Goal: Task Accomplishment & Management: Manage account settings

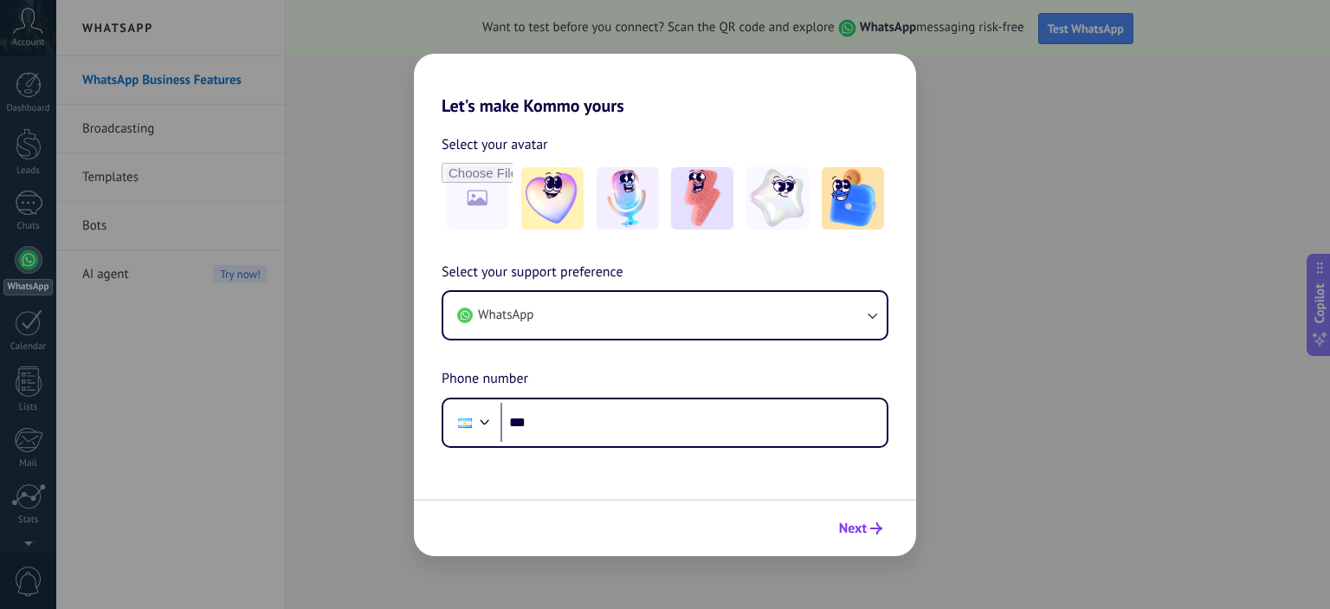
click at [869, 531] on span "Next" at bounding box center [860, 528] width 43 height 12
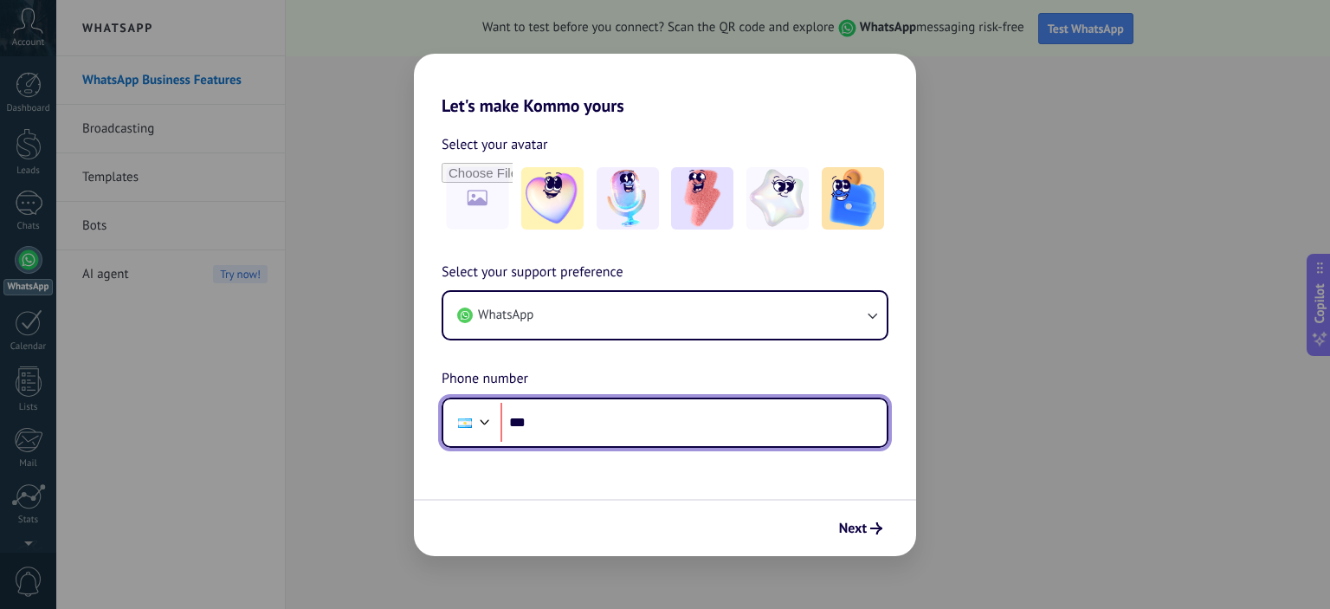
click at [715, 425] on input "***" at bounding box center [694, 423] width 386 height 40
click at [552, 425] on input "**********" at bounding box center [694, 423] width 386 height 40
drag, startPoint x: 568, startPoint y: 423, endPoint x: 591, endPoint y: 442, distance: 29.5
click at [570, 423] on input "**********" at bounding box center [694, 423] width 386 height 40
click at [627, 432] on input "**********" at bounding box center [694, 423] width 386 height 40
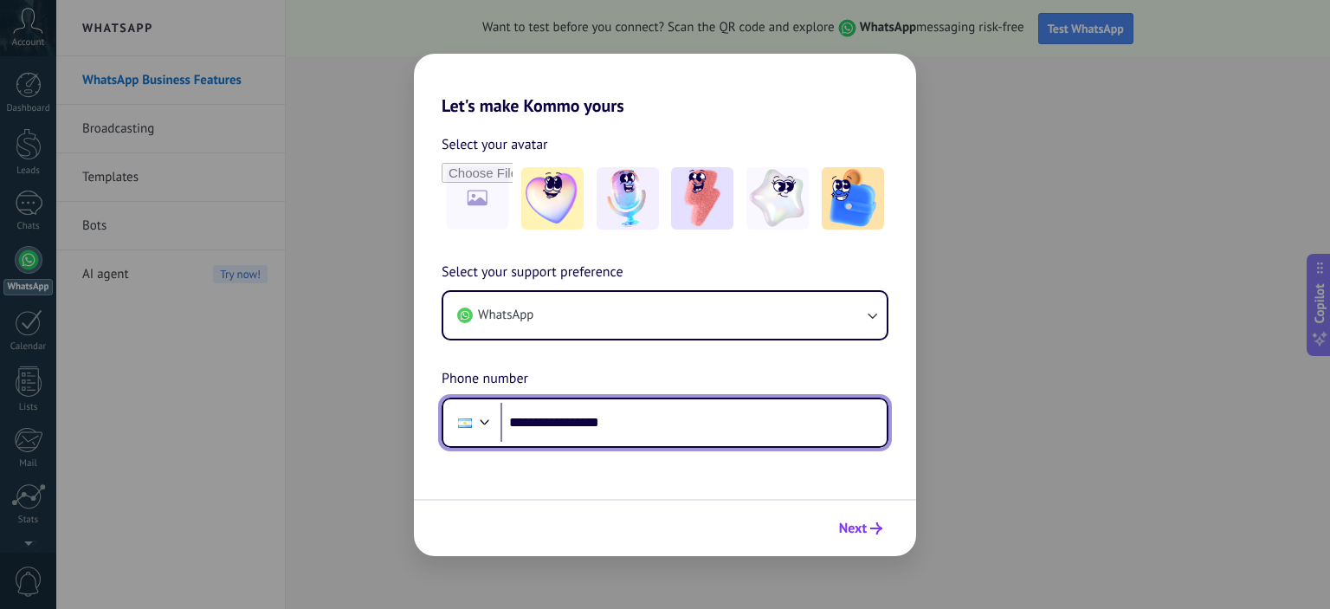
type input "**********"
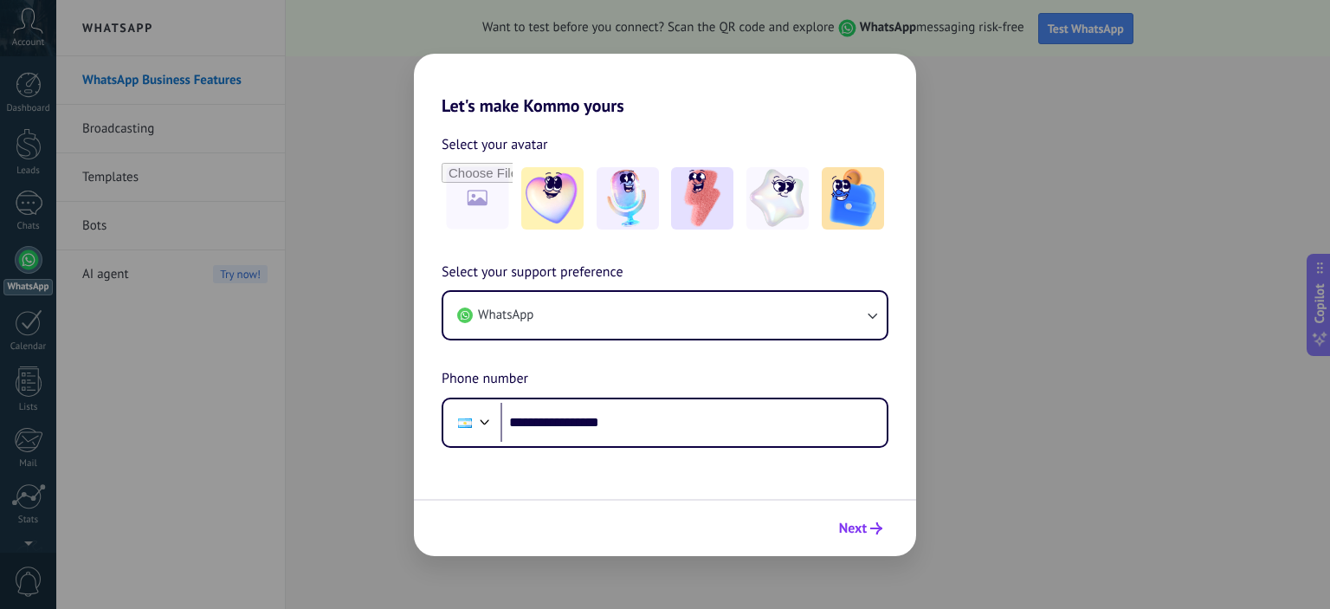
click at [876, 532] on icon "submit" at bounding box center [876, 528] width 12 height 12
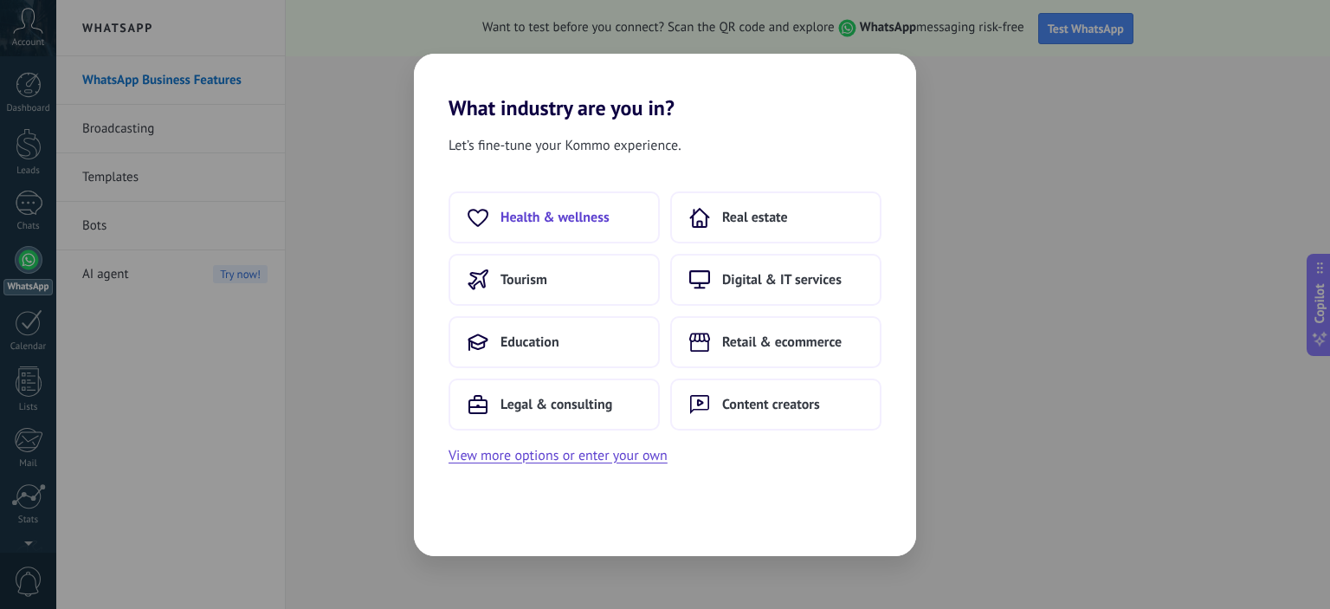
click at [600, 227] on button "Health & wellness" at bounding box center [554, 217] width 211 height 52
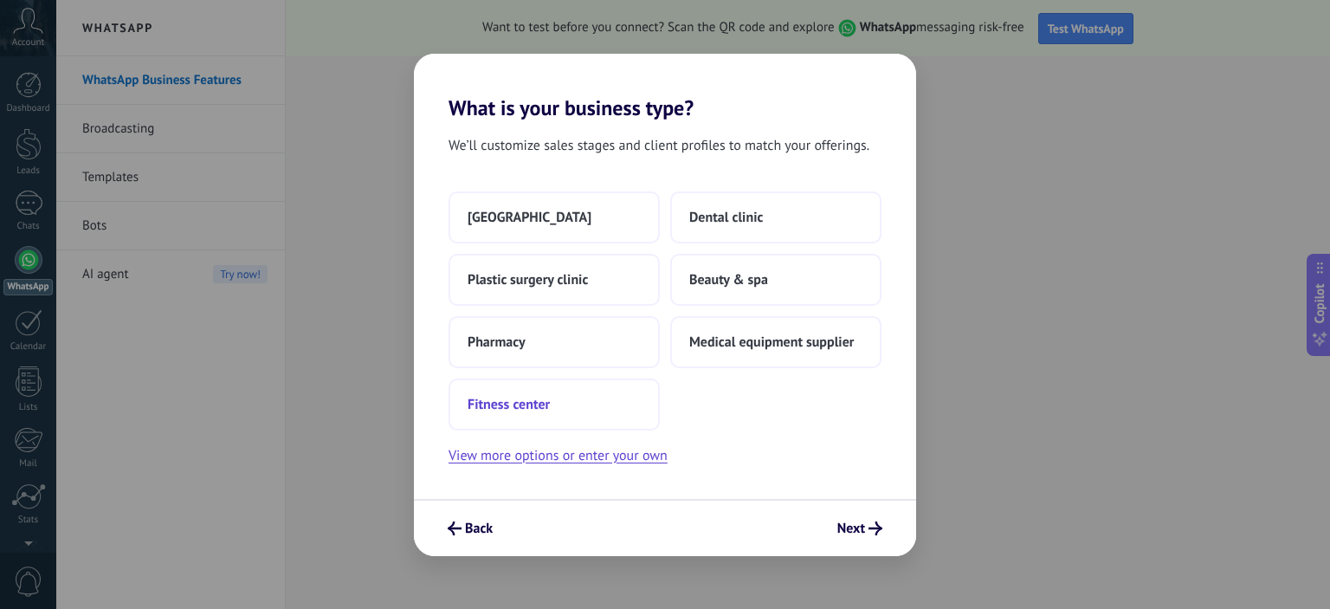
click at [630, 398] on button "Fitness center" at bounding box center [554, 404] width 211 height 52
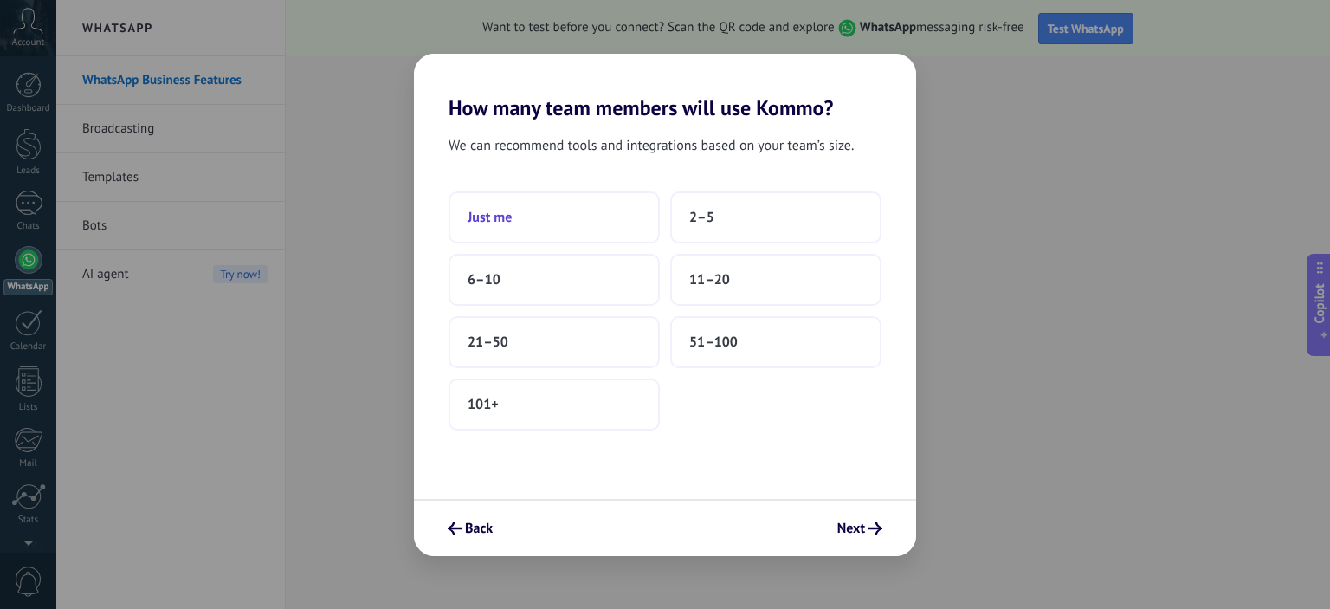
click at [601, 214] on button "Just me" at bounding box center [554, 217] width 211 height 52
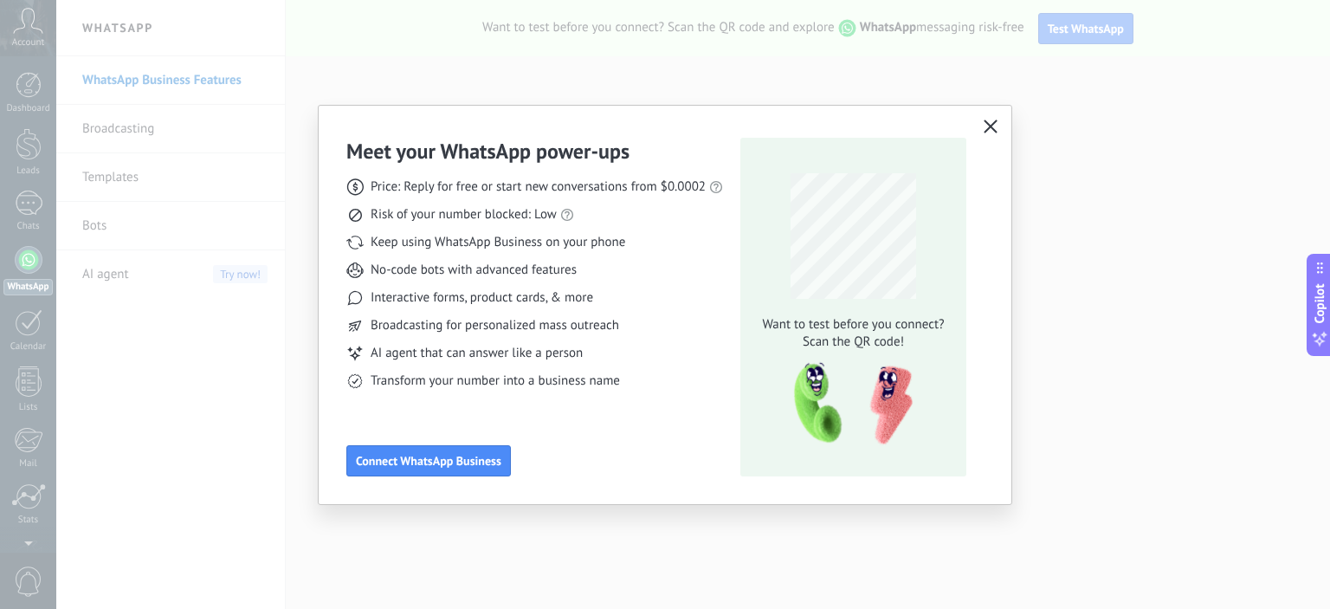
click at [1001, 127] on button "button" at bounding box center [990, 127] width 23 height 24
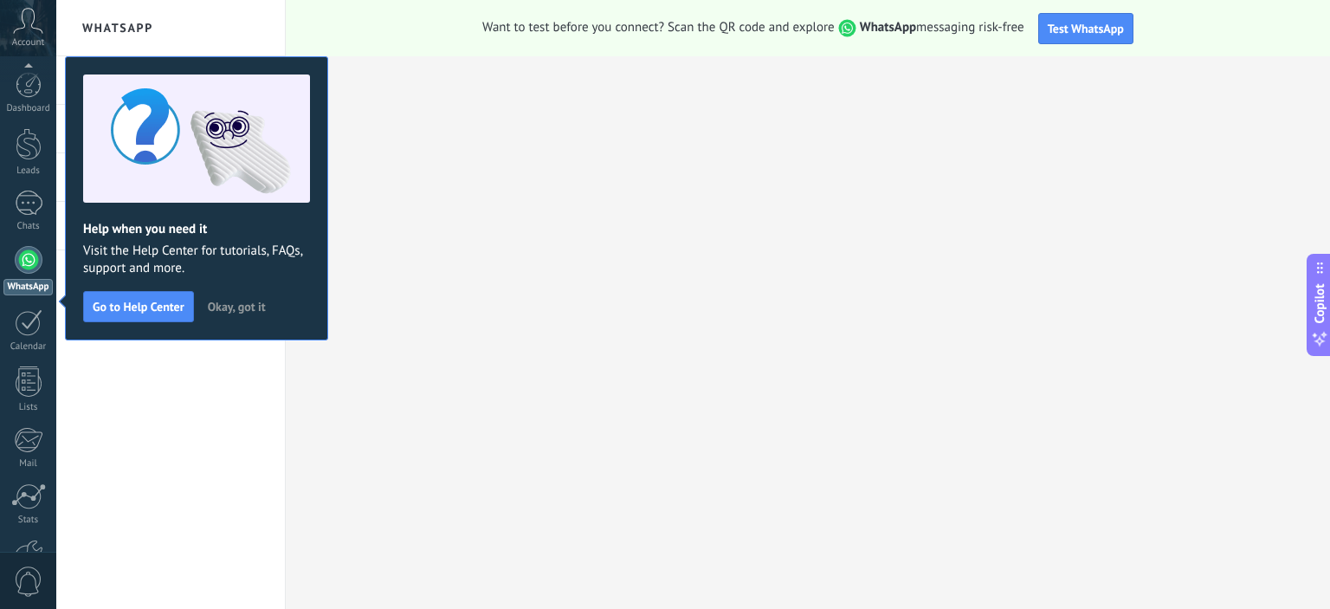
scroll to position [111, 0]
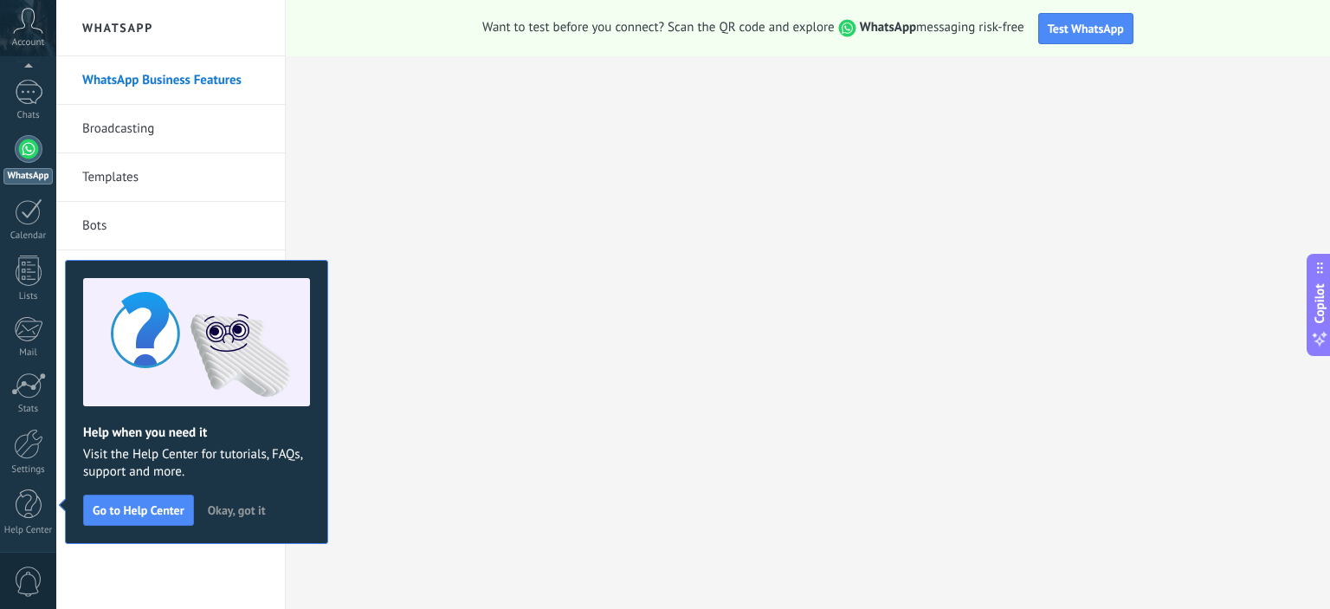
drag, startPoint x: 246, startPoint y: 511, endPoint x: 267, endPoint y: 506, distance: 21.4
click at [247, 511] on span "Okay, got it" at bounding box center [237, 510] width 58 height 12
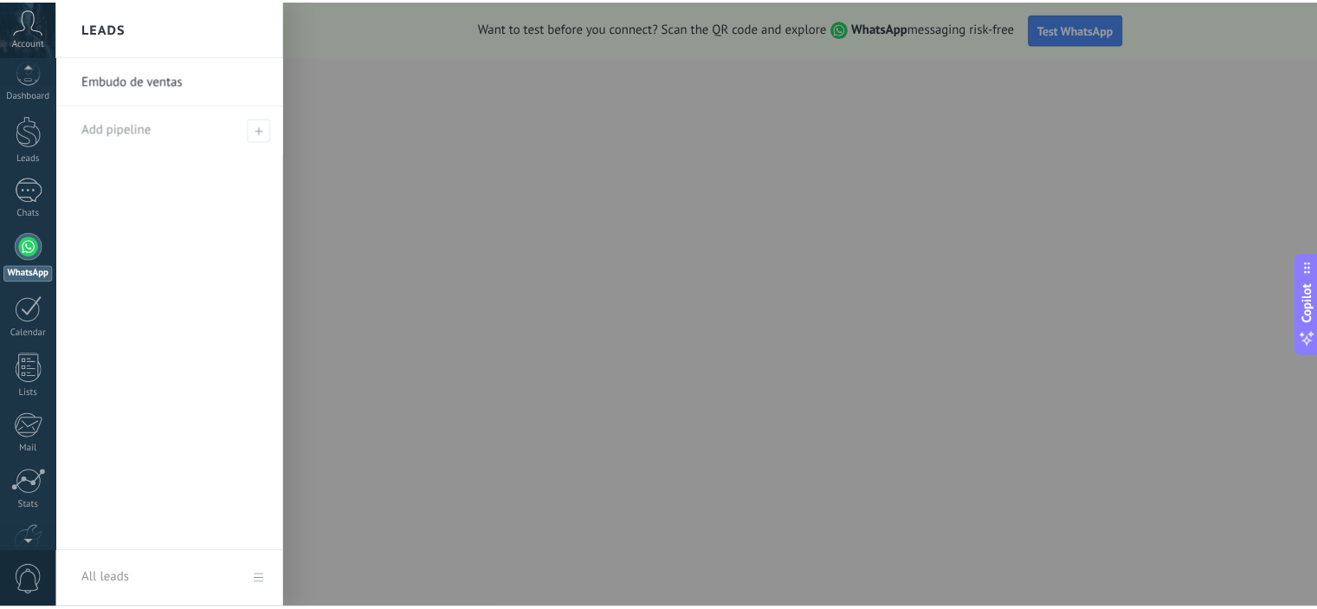
scroll to position [10, 0]
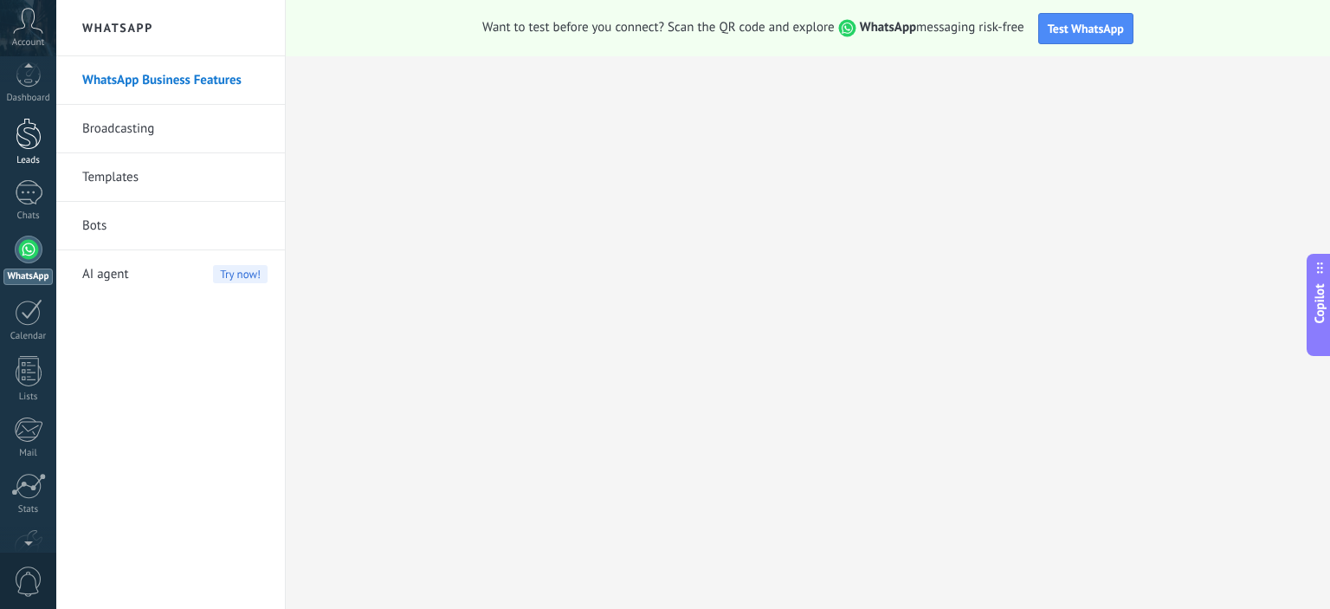
click at [30, 127] on div at bounding box center [29, 134] width 26 height 32
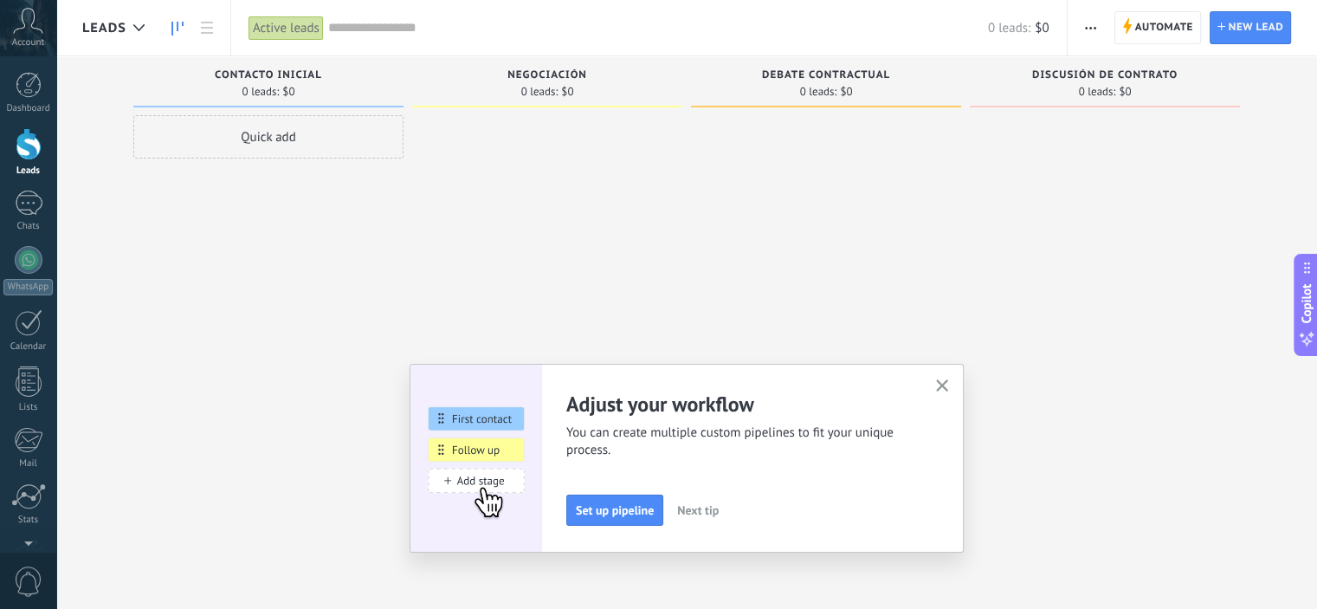
click at [949, 383] on icon "button" at bounding box center [942, 385] width 13 height 13
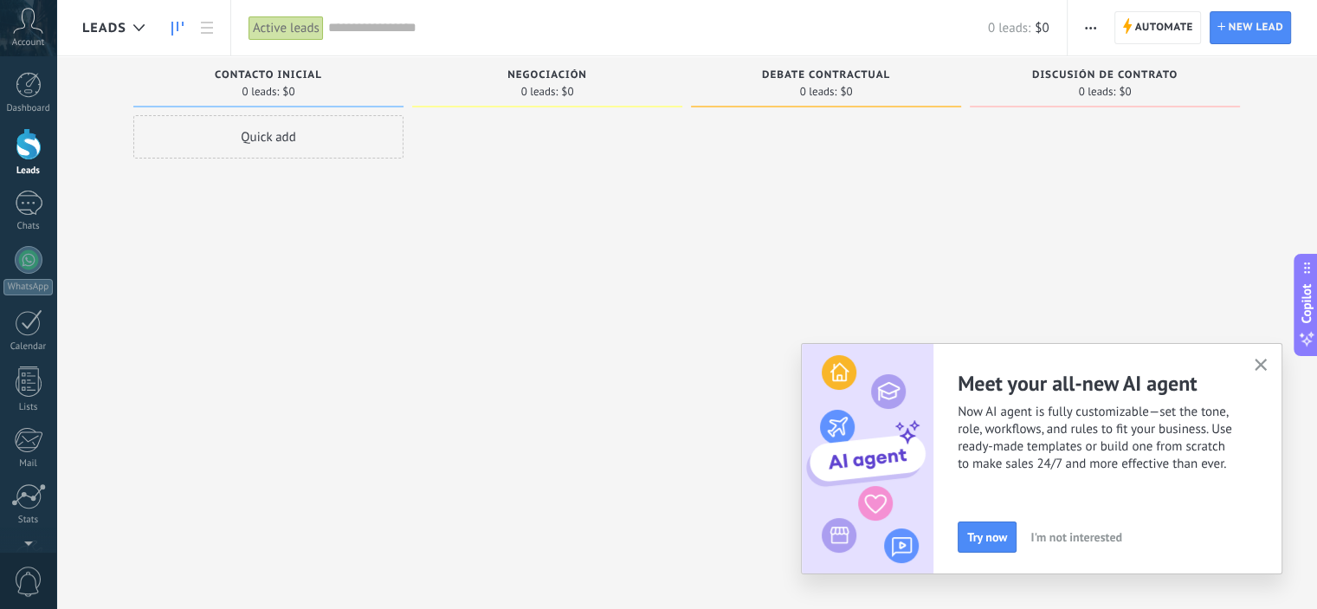
click at [1256, 359] on use "button" at bounding box center [1261, 365] width 13 height 13
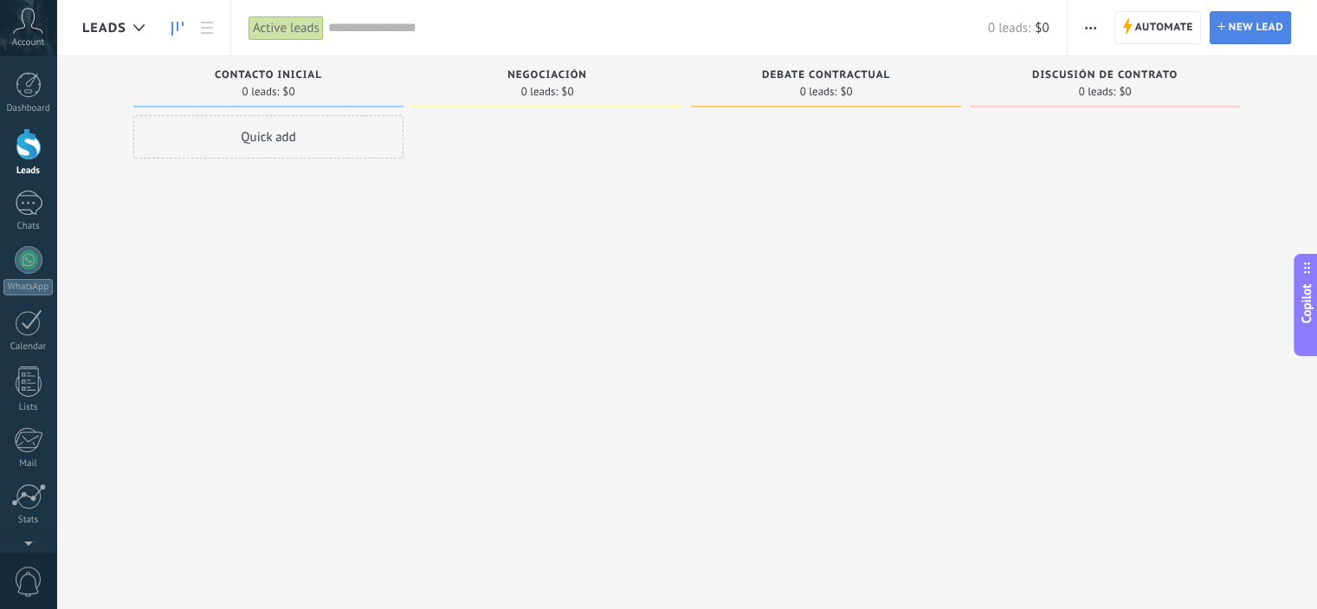
click at [1254, 29] on span "New lead" at bounding box center [1256, 27] width 55 height 31
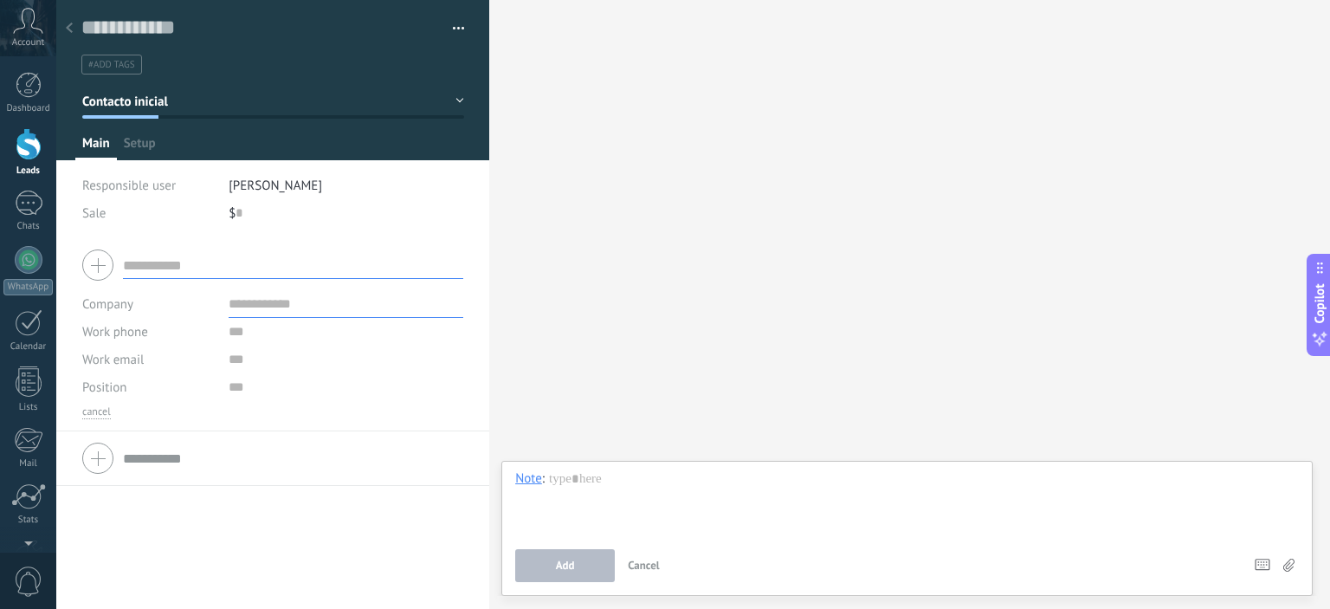
click at [72, 28] on icon at bounding box center [69, 28] width 7 height 10
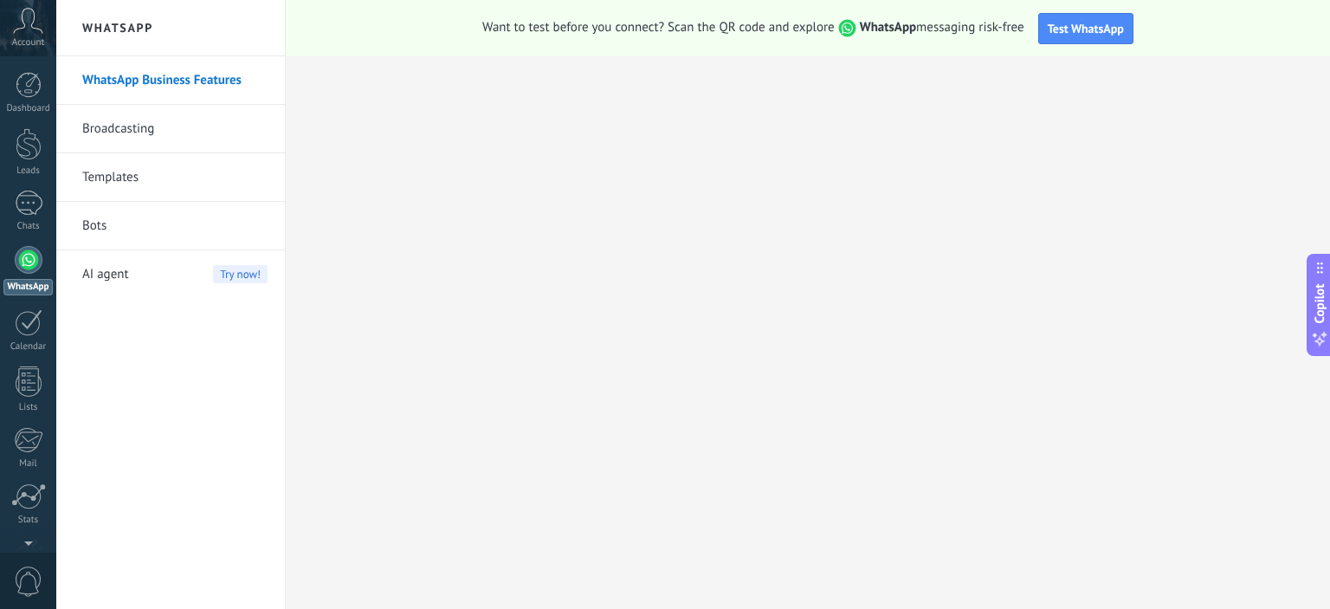
click at [34, 25] on icon at bounding box center [28, 21] width 30 height 26
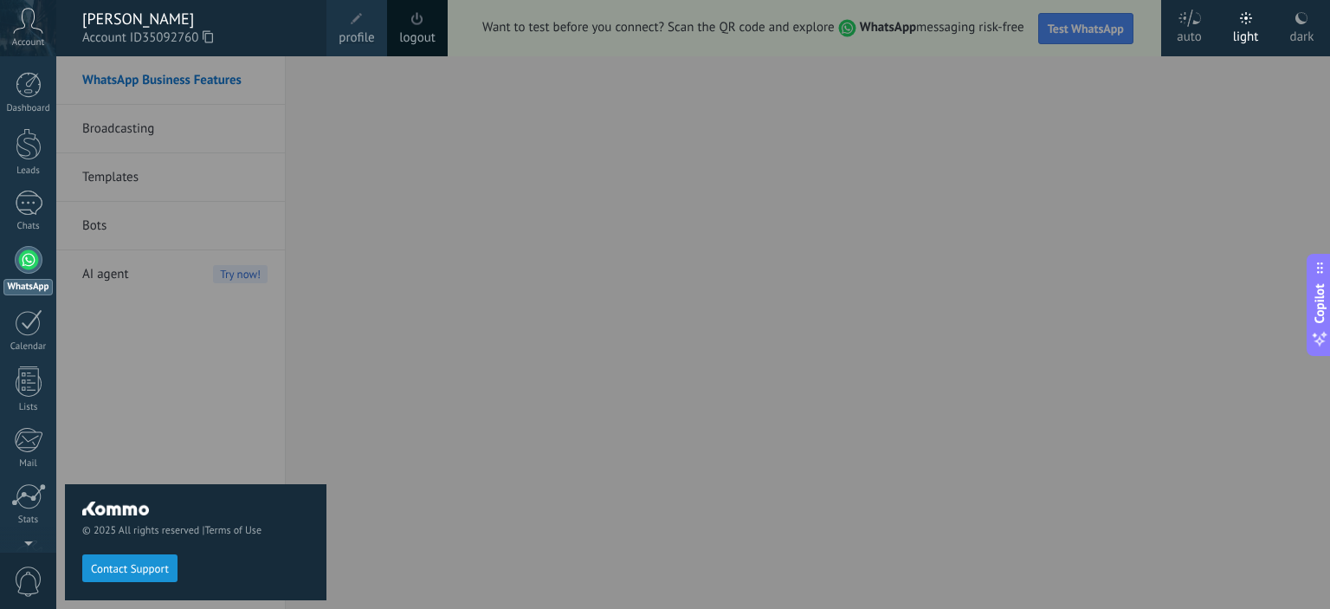
click at [34, 25] on icon at bounding box center [28, 21] width 30 height 26
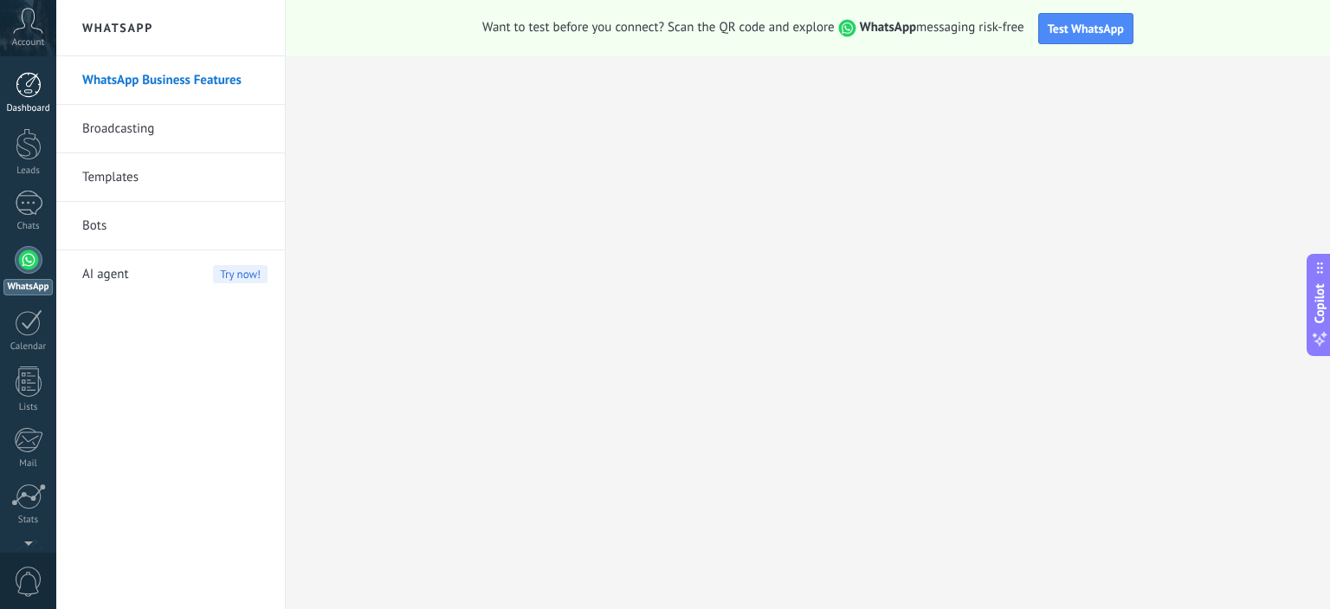
click at [33, 100] on link "Dashboard" at bounding box center [28, 93] width 56 height 42
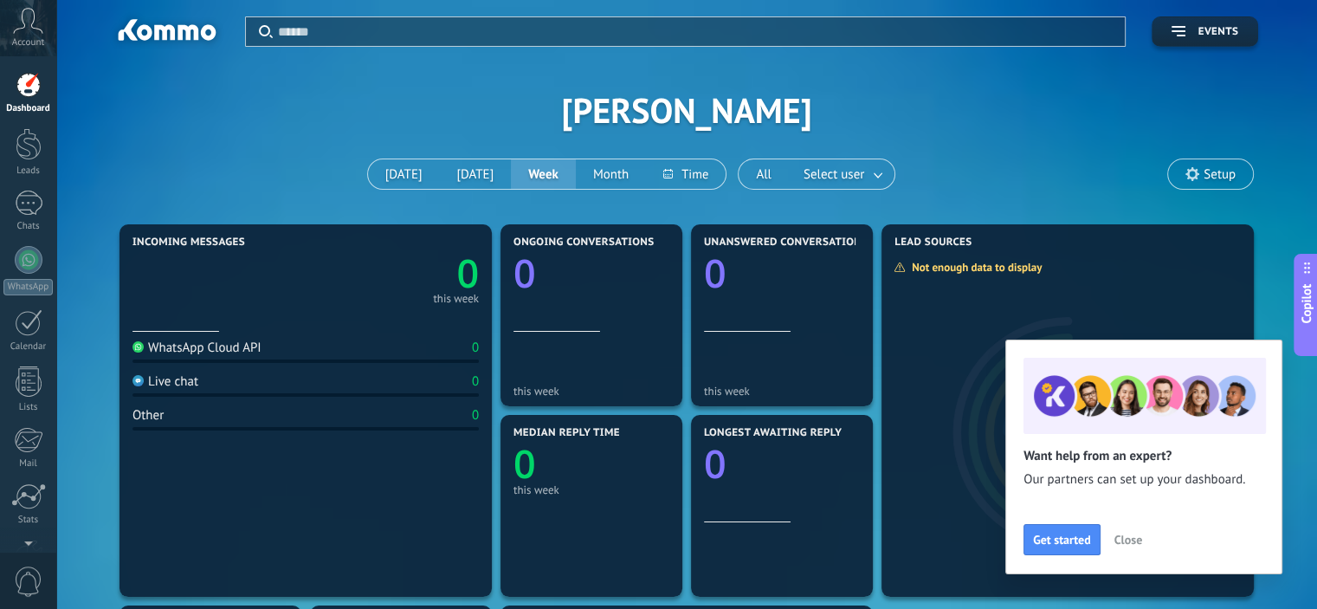
click at [1138, 535] on span "Close" at bounding box center [1128, 539] width 28 height 12
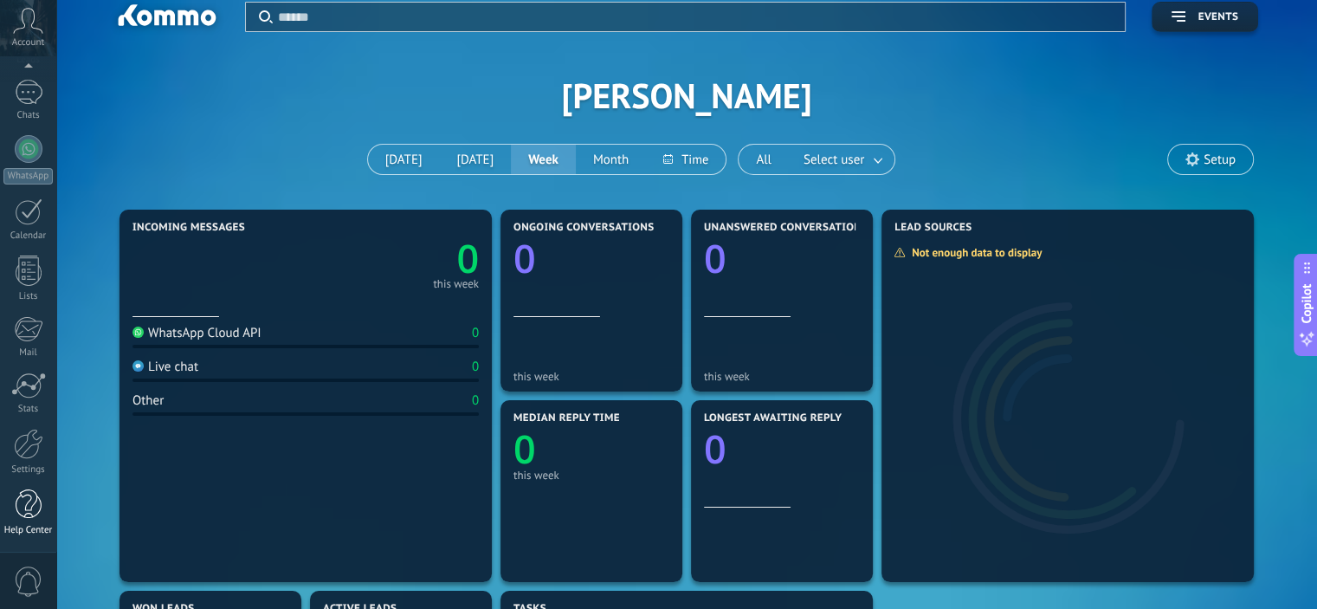
scroll to position [260, 0]
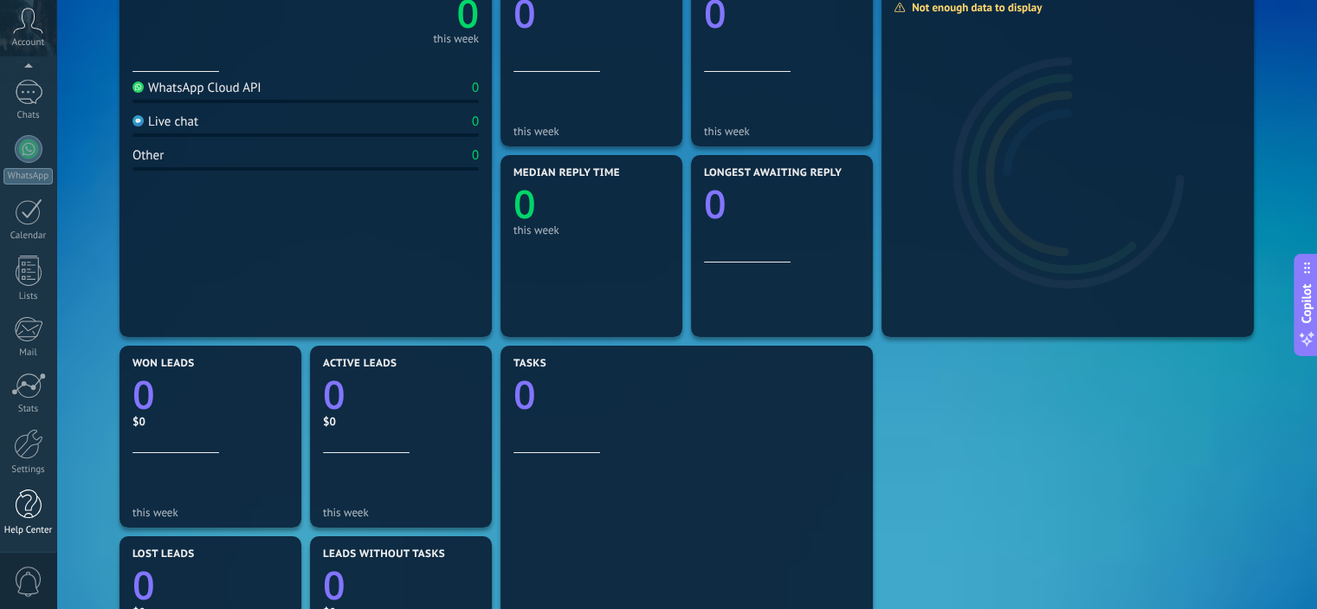
click at [34, 527] on div "Help Center" at bounding box center [28, 530] width 50 height 11
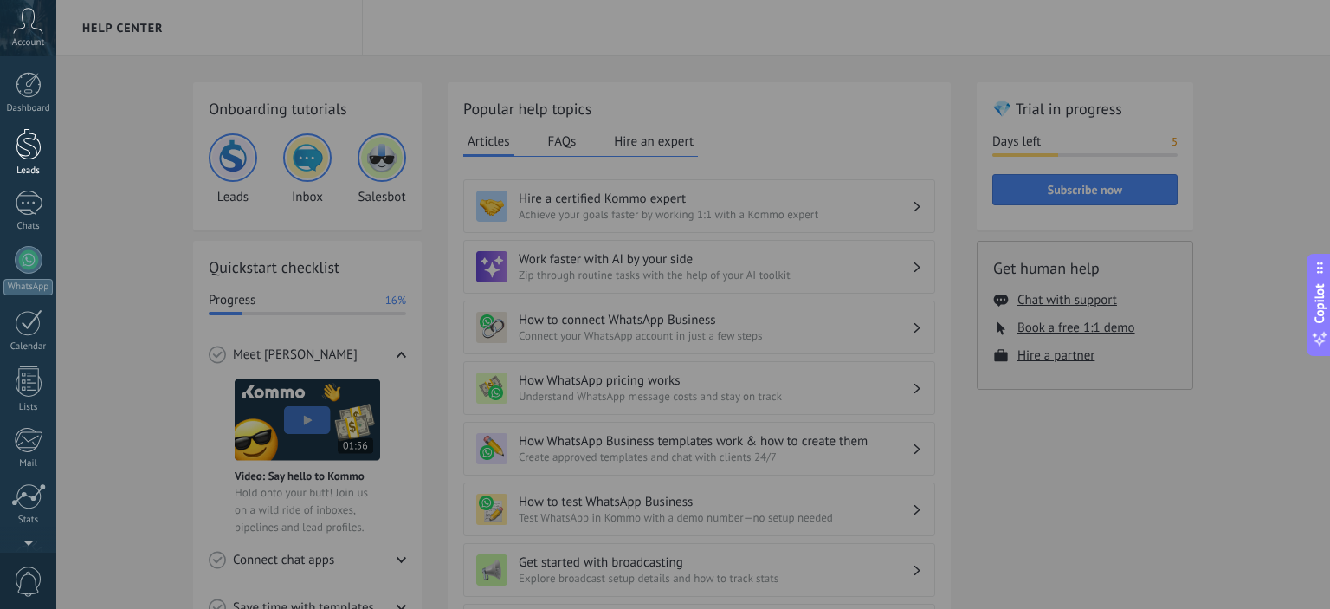
click at [35, 158] on div at bounding box center [29, 144] width 26 height 32
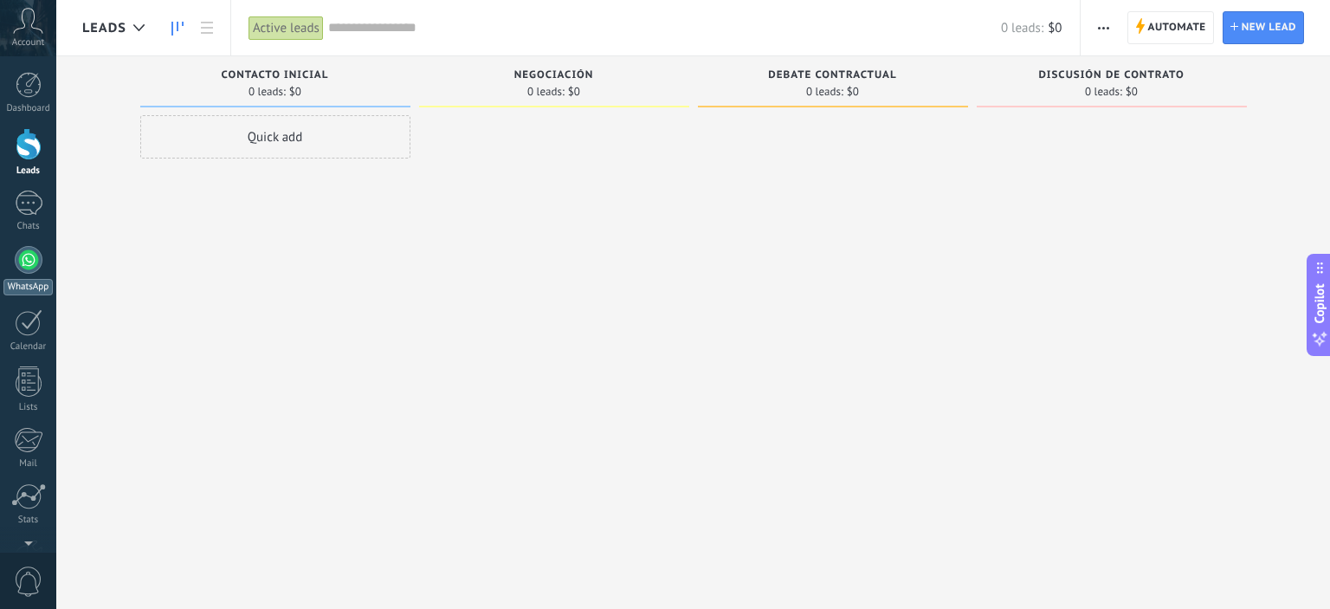
click at [21, 265] on div at bounding box center [29, 260] width 28 height 28
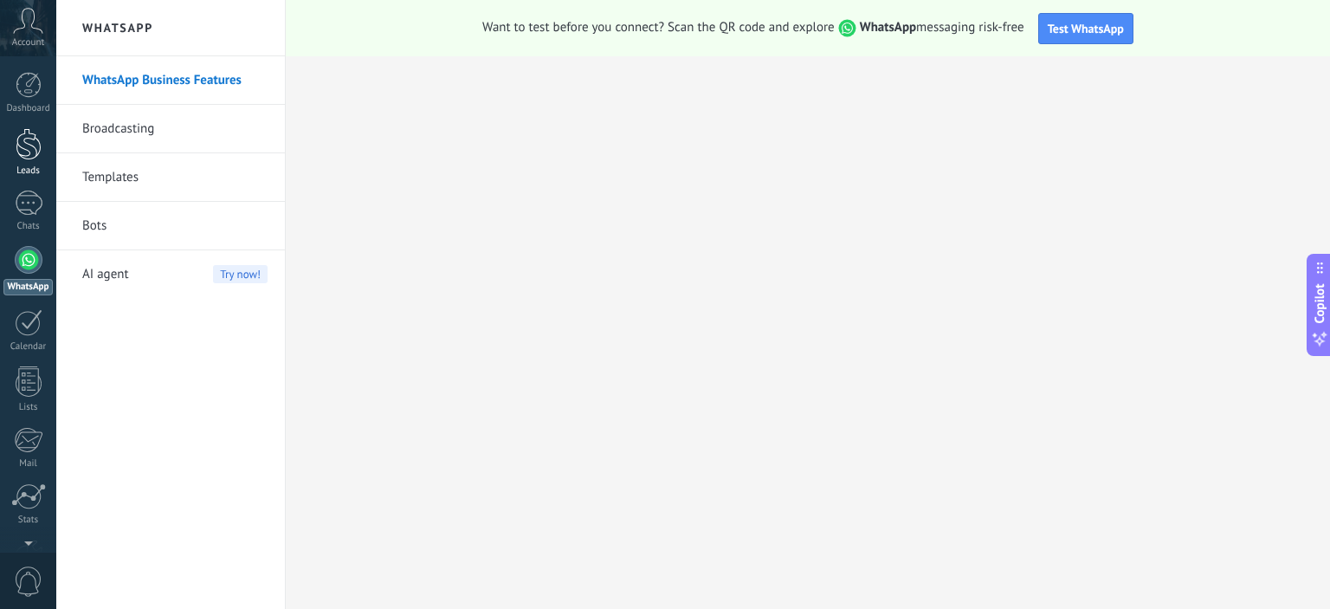
click at [24, 141] on div at bounding box center [29, 144] width 26 height 32
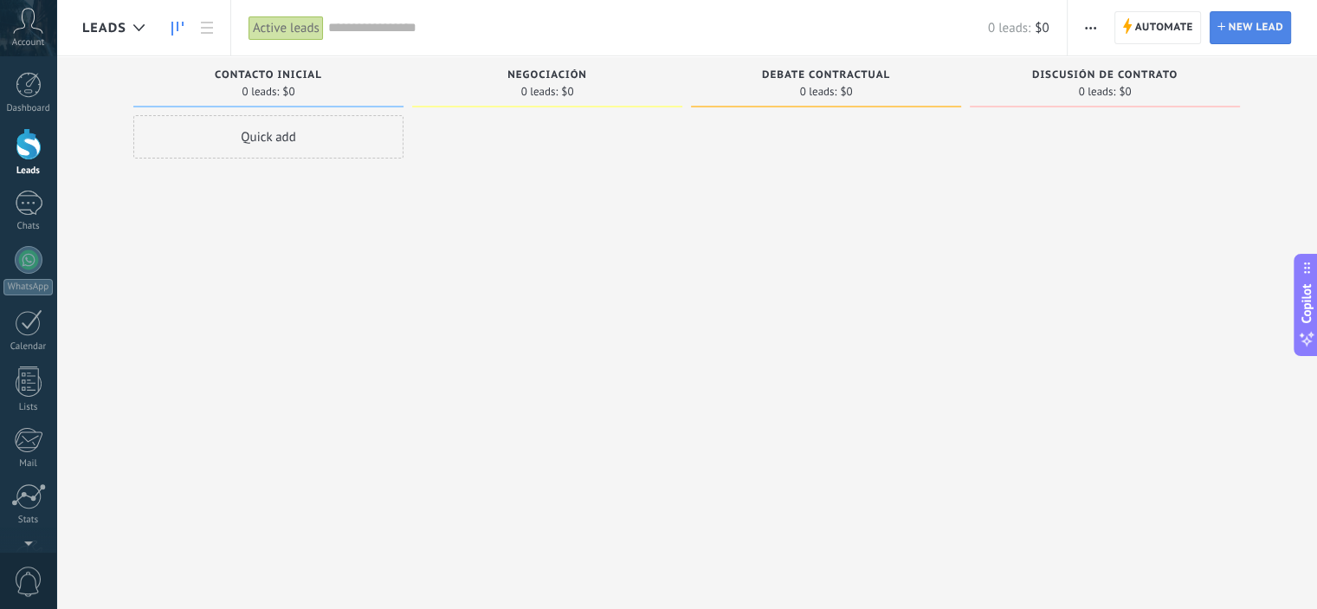
click at [1243, 13] on span "New lead" at bounding box center [1256, 27] width 55 height 31
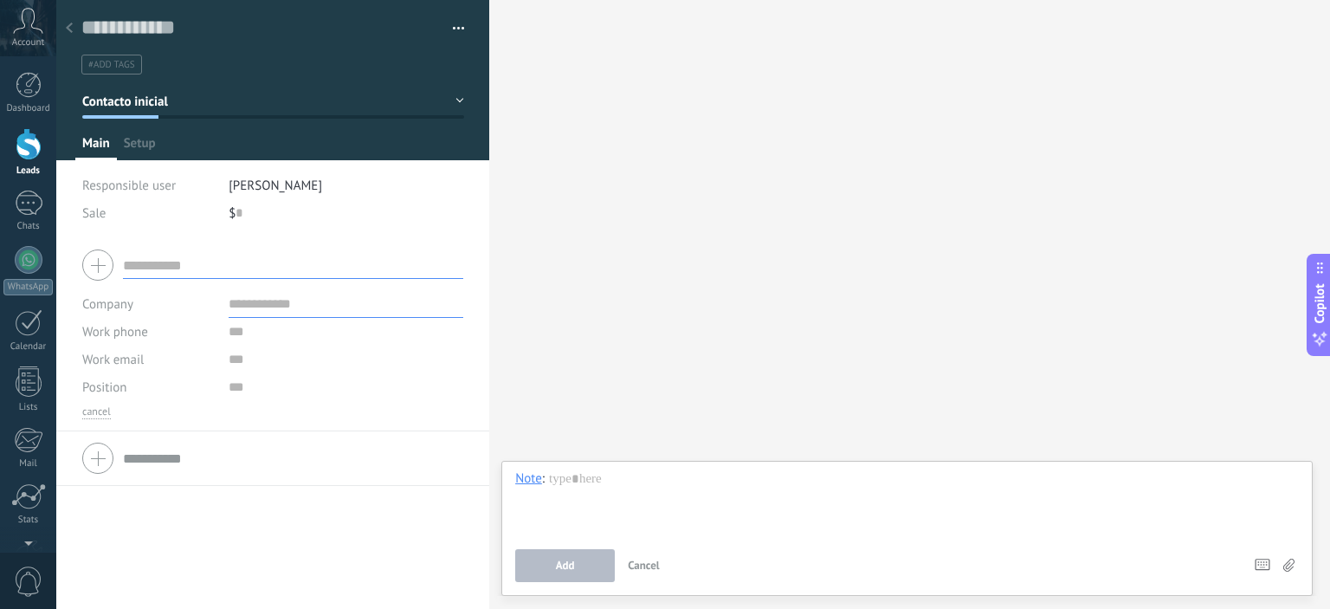
click at [362, 266] on input "text" at bounding box center [293, 265] width 340 height 28
type input "****"
click at [111, 581] on span "Save" at bounding box center [104, 582] width 24 height 12
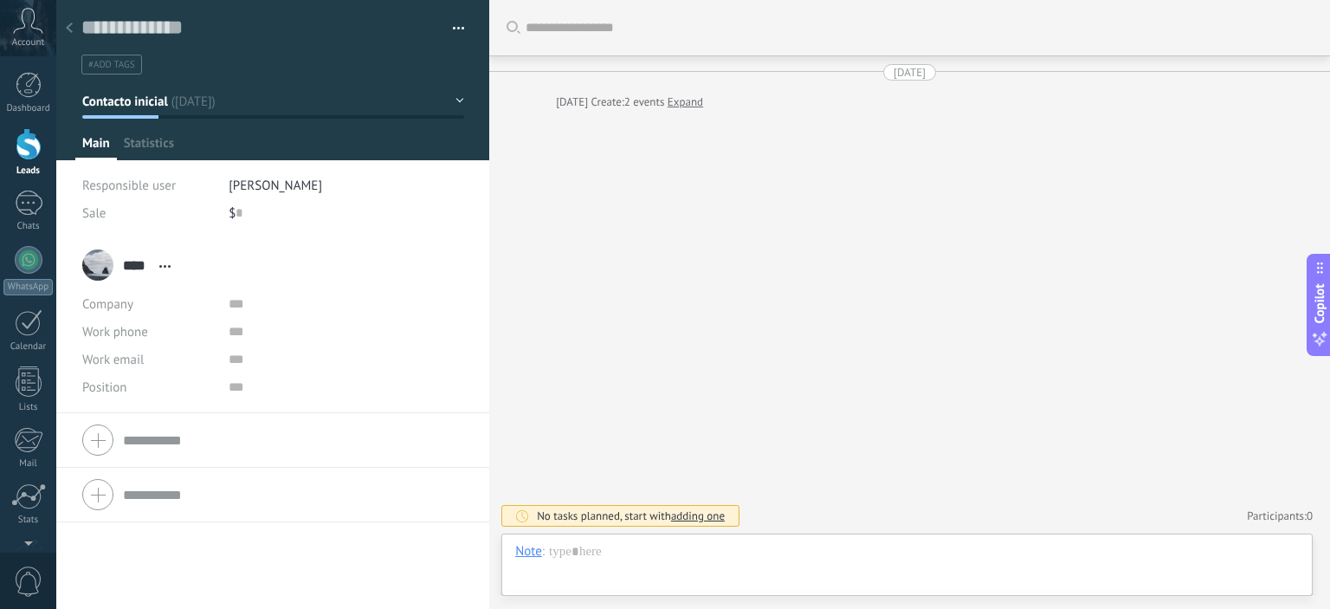
scroll to position [25, 0]
click at [71, 30] on icon at bounding box center [69, 28] width 7 height 10
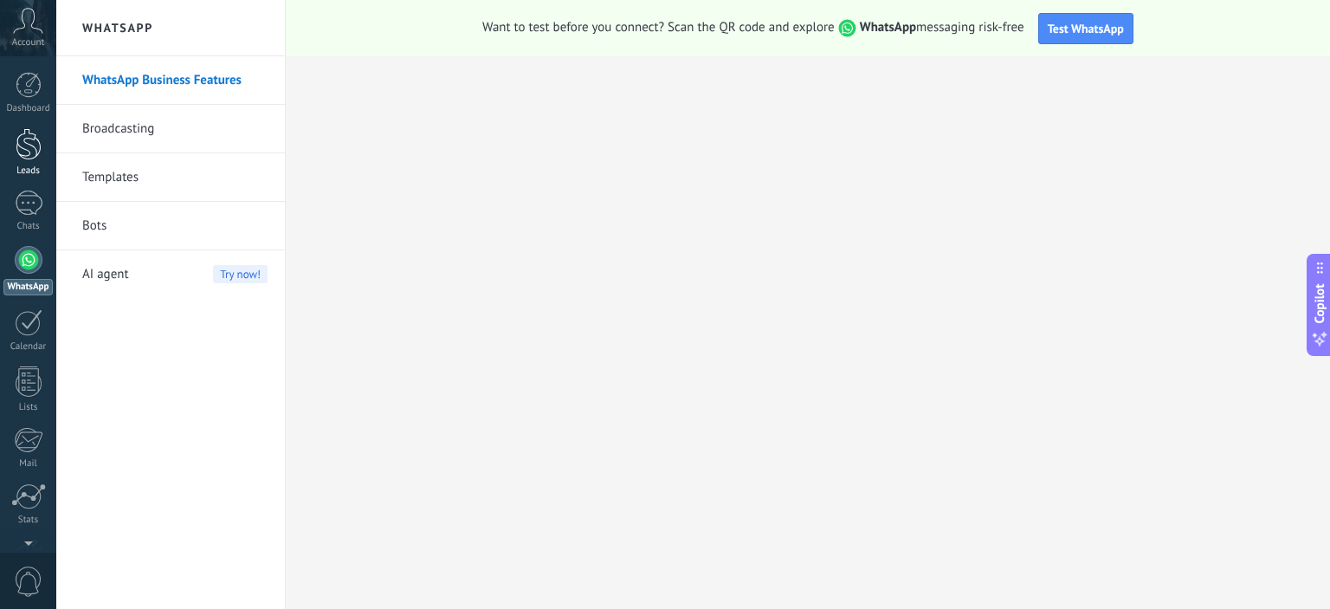
click at [24, 152] on div at bounding box center [29, 144] width 26 height 32
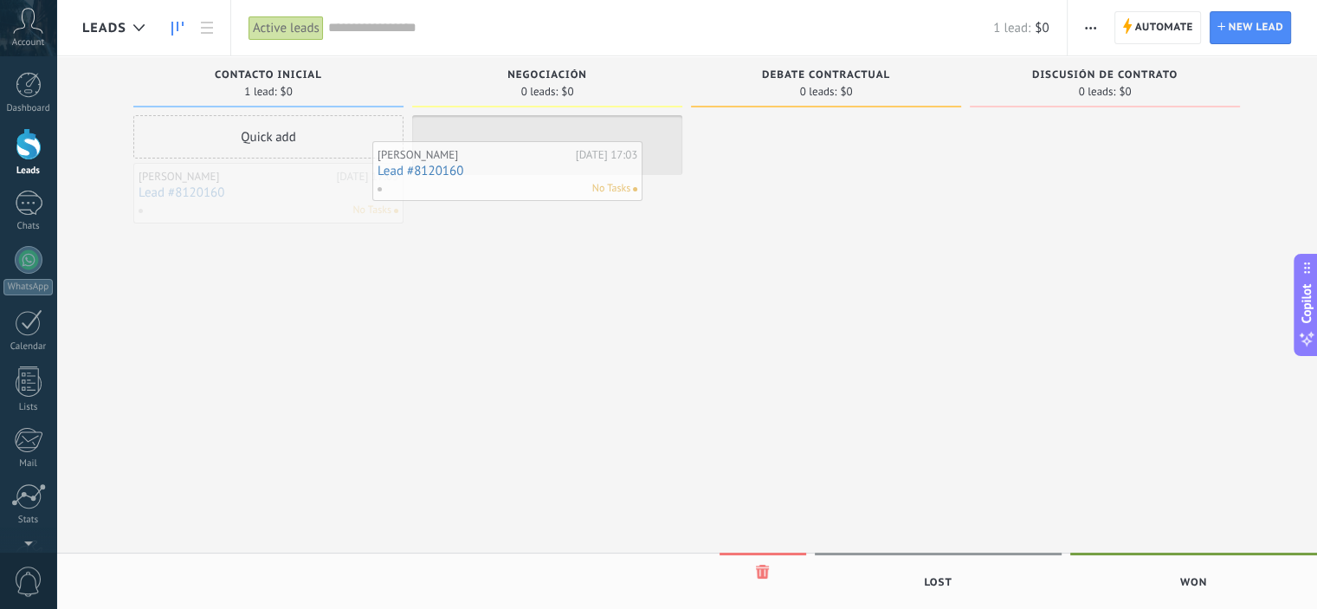
drag, startPoint x: 278, startPoint y: 205, endPoint x: 529, endPoint y: 173, distance: 253.2
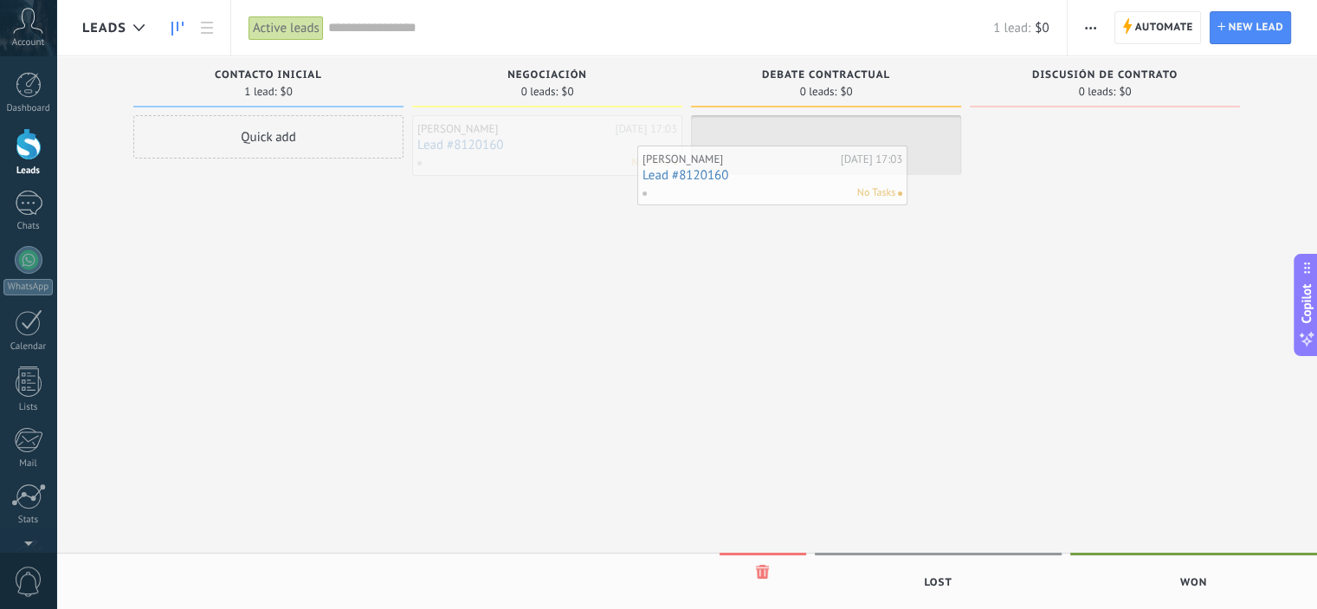
drag, startPoint x: 546, startPoint y: 155, endPoint x: 836, endPoint y: 170, distance: 290.5
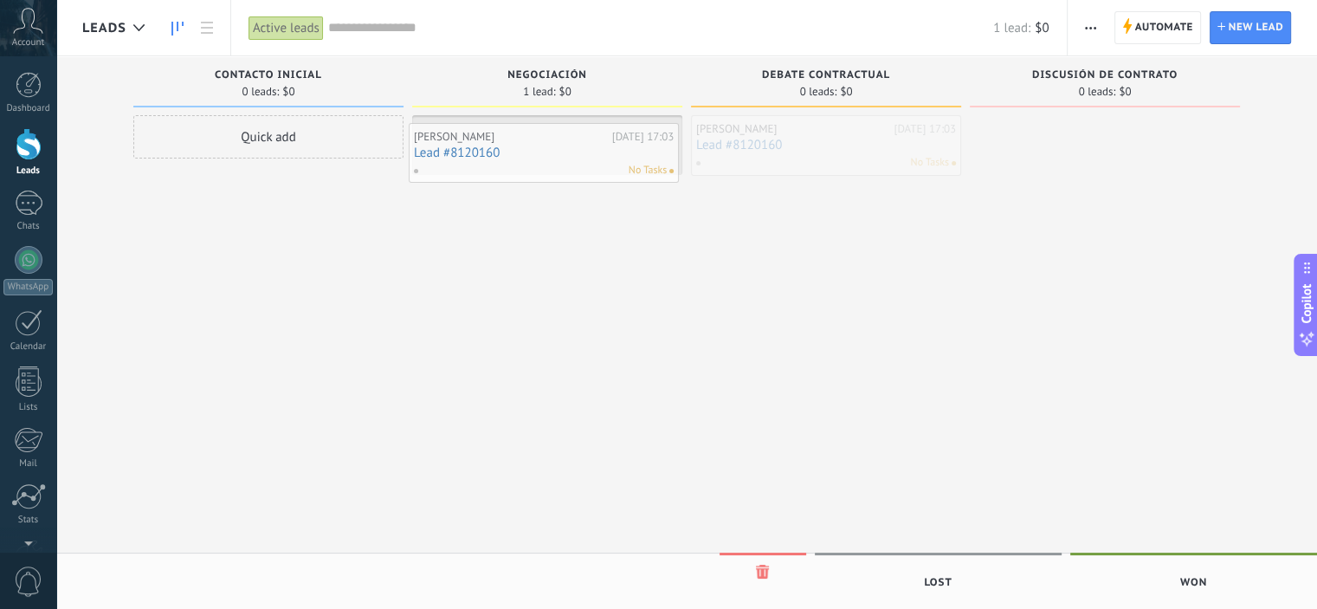
drag, startPoint x: 827, startPoint y: 168, endPoint x: 525, endPoint y: 161, distance: 302.3
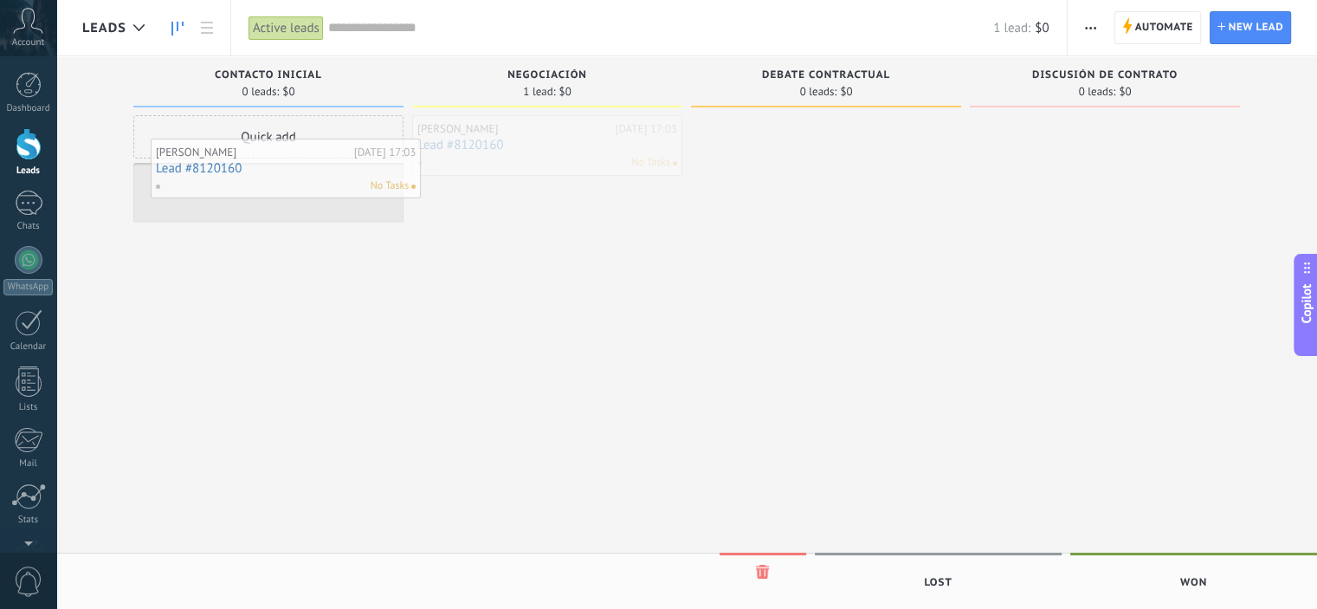
drag, startPoint x: 523, startPoint y: 157, endPoint x: 256, endPoint y: 172, distance: 267.2
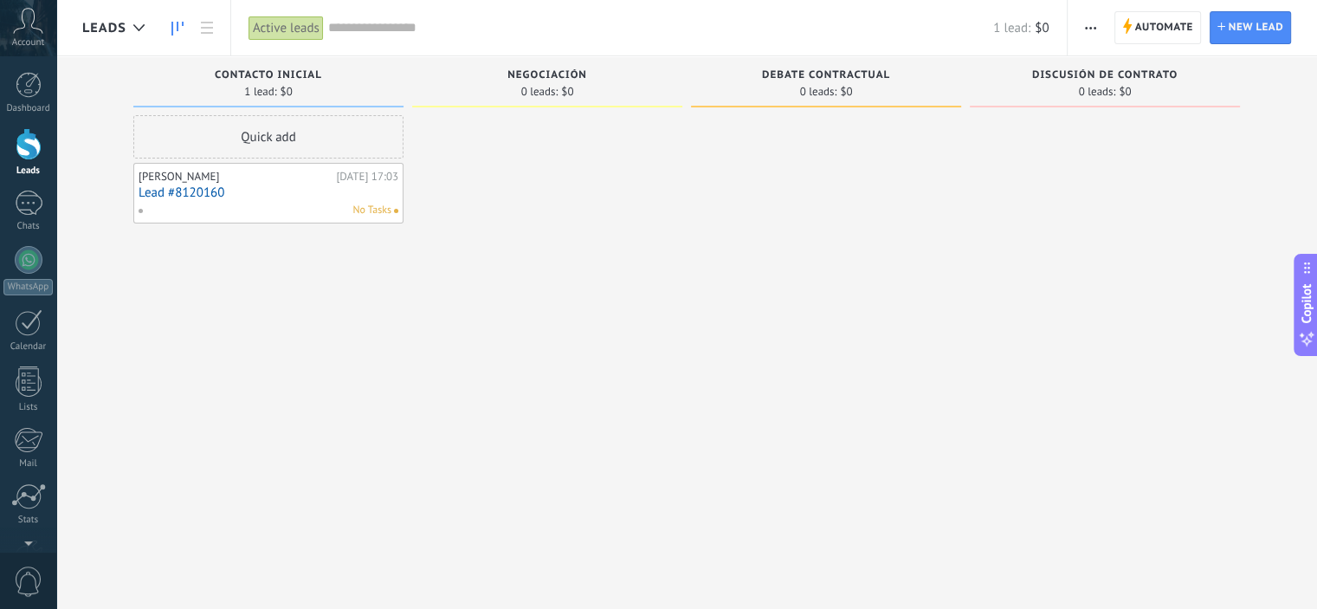
click at [239, 185] on link "Lead #8120160" at bounding box center [269, 192] width 260 height 15
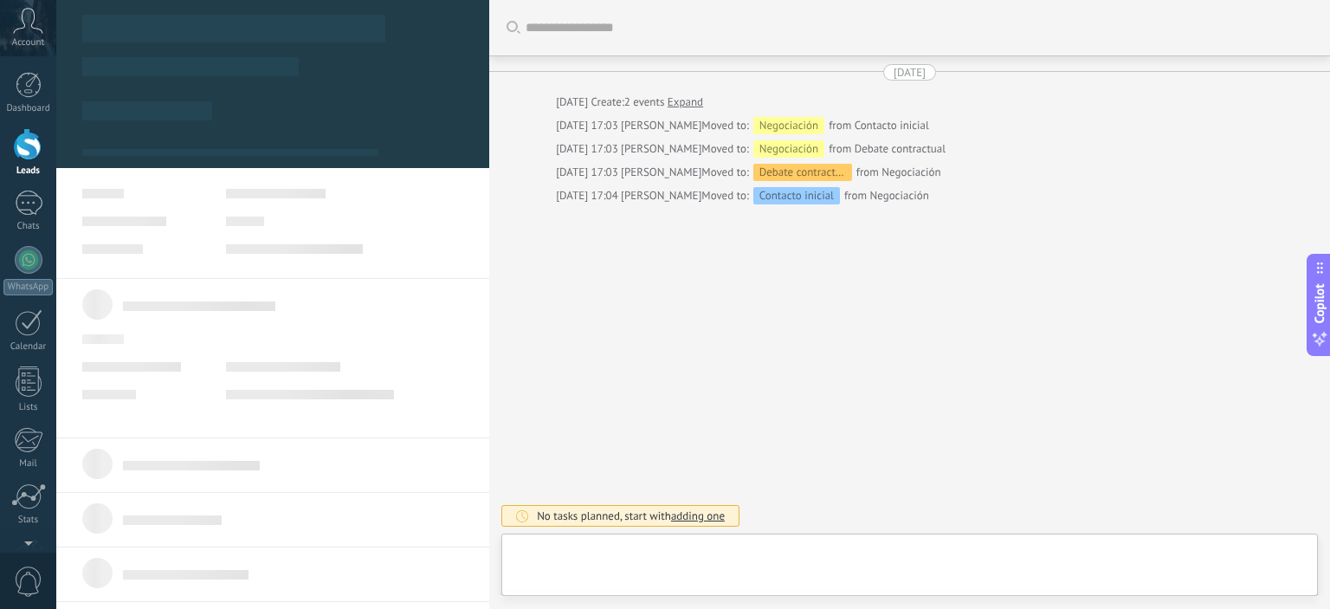
type textarea "**********"
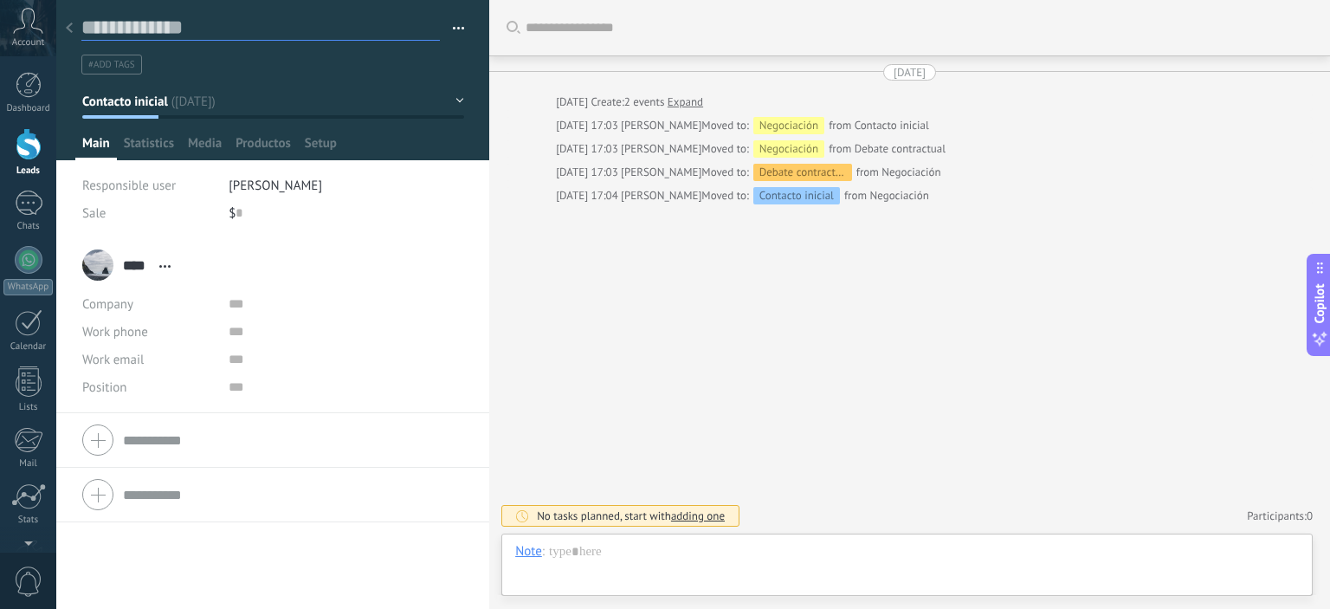
click at [156, 29] on textarea at bounding box center [260, 28] width 359 height 26
click at [127, 64] on span "#add tags" at bounding box center [111, 65] width 47 height 12
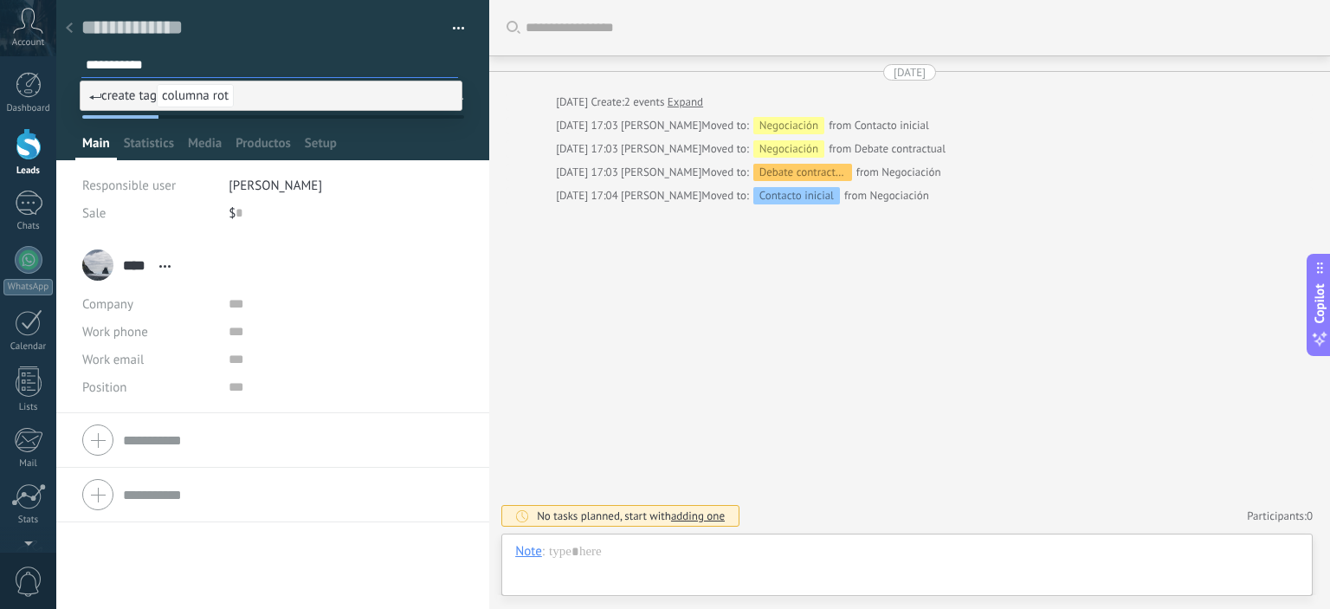
type input "**********"
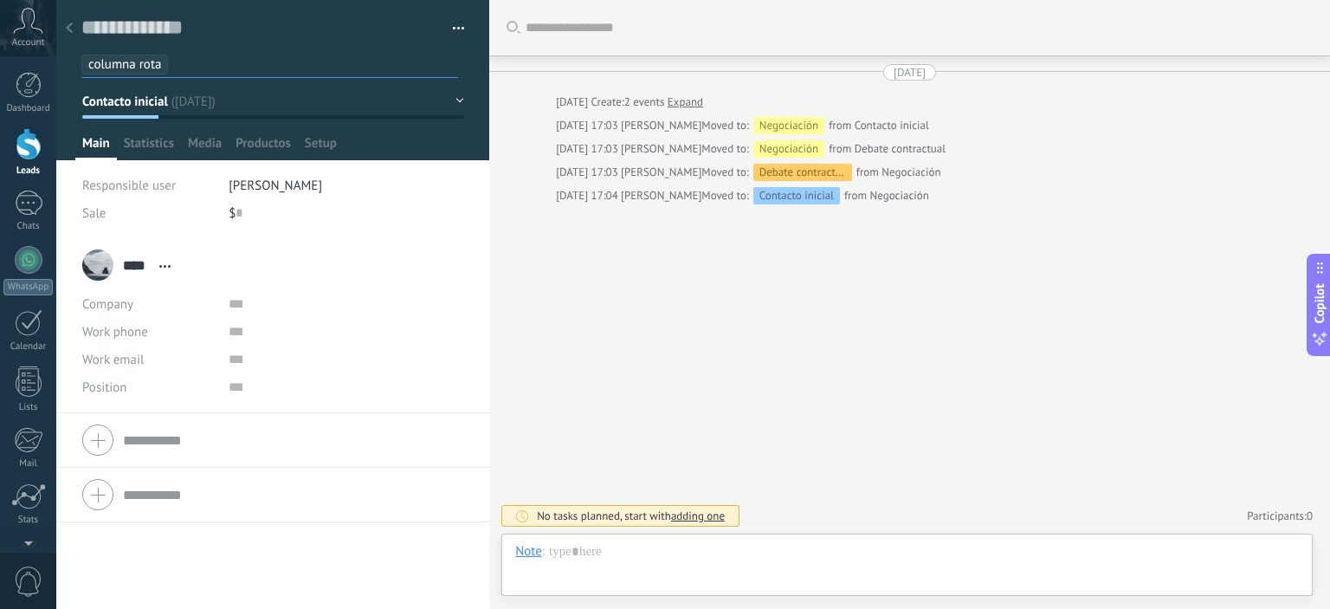
click at [402, 145] on div "Main Statistics Media Productos Setup" at bounding box center [273, 147] width 396 height 25
click at [450, 100] on button "Contacto inicial" at bounding box center [273, 101] width 382 height 31
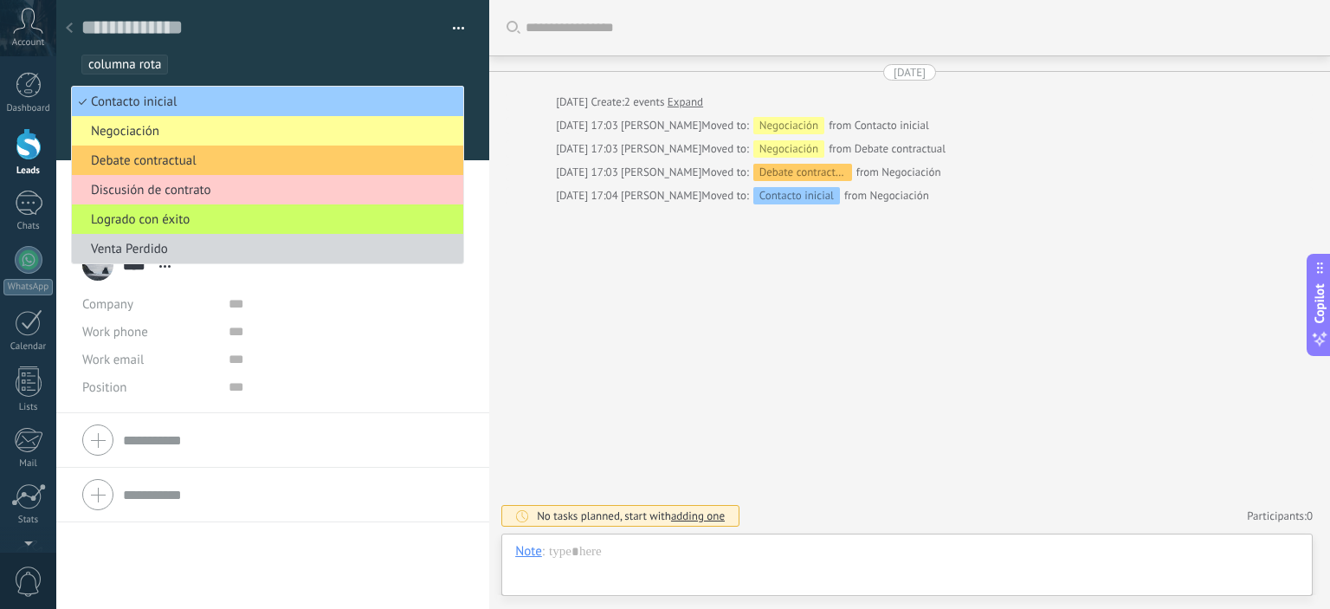
click at [395, 66] on ul "columna rota" at bounding box center [270, 64] width 380 height 23
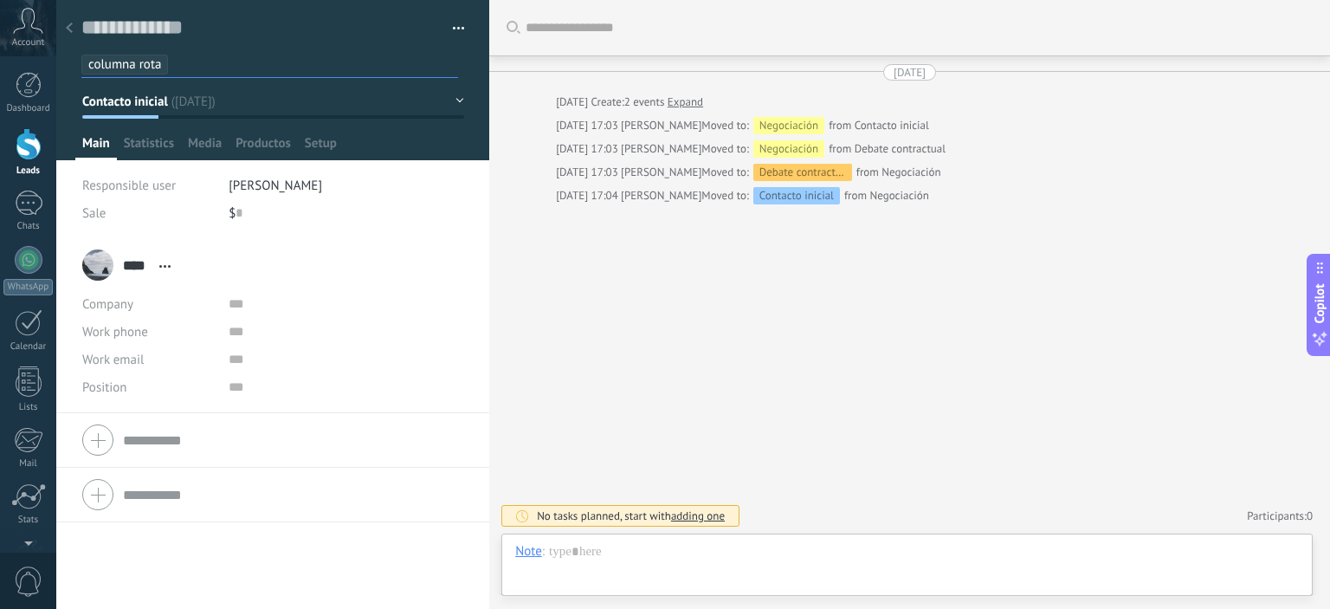
click at [232, 186] on span "[PERSON_NAME]" at bounding box center [276, 186] width 94 height 16
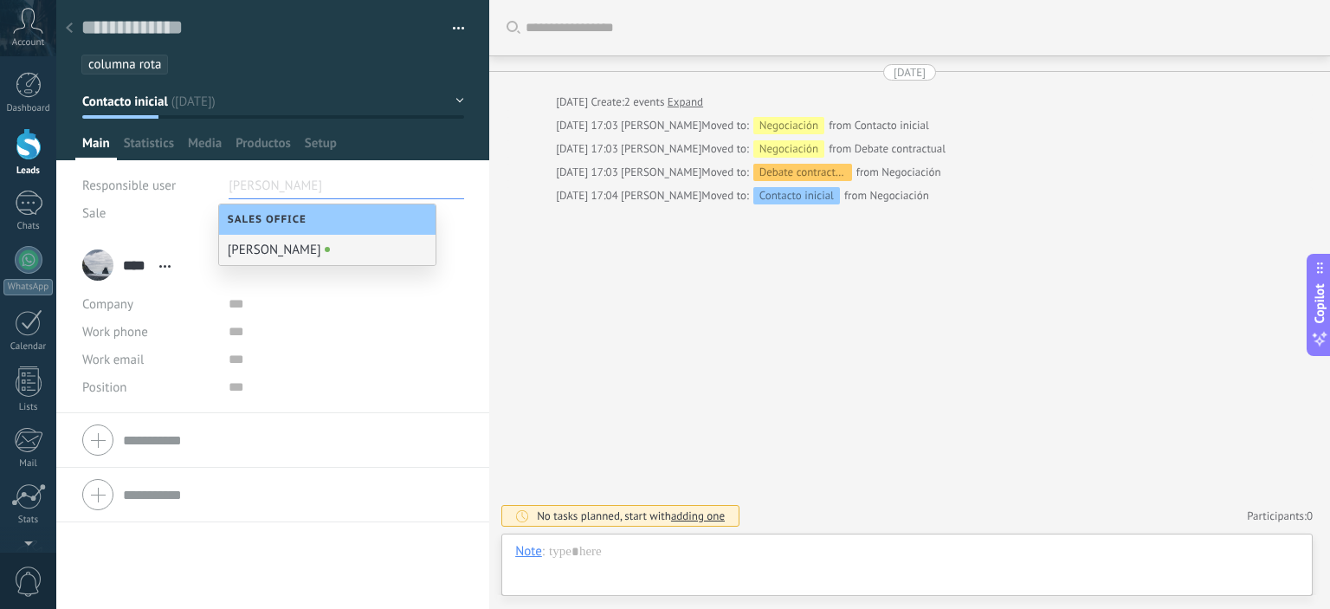
click at [475, 287] on li "**** Paco **** Paco Last name Open details Copy name Unlink" at bounding box center [272, 325] width 433 height 175
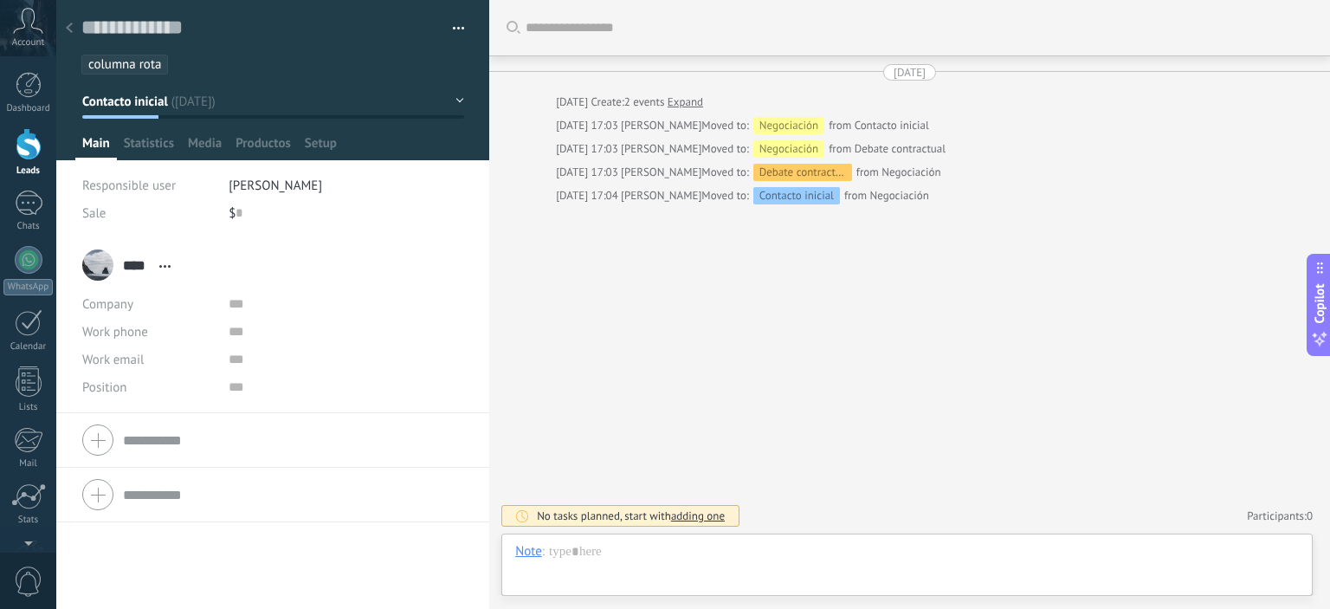
click at [242, 210] on div "$ 0" at bounding box center [347, 213] width 236 height 28
click at [236, 213] on input "text" at bounding box center [239, 213] width 7 height 28
type input "******"
click at [468, 290] on li "**** Paco **** Paco Last name Open details Copy name Unlink" at bounding box center [272, 325] width 433 height 175
click at [111, 578] on span "Save" at bounding box center [104, 582] width 24 height 12
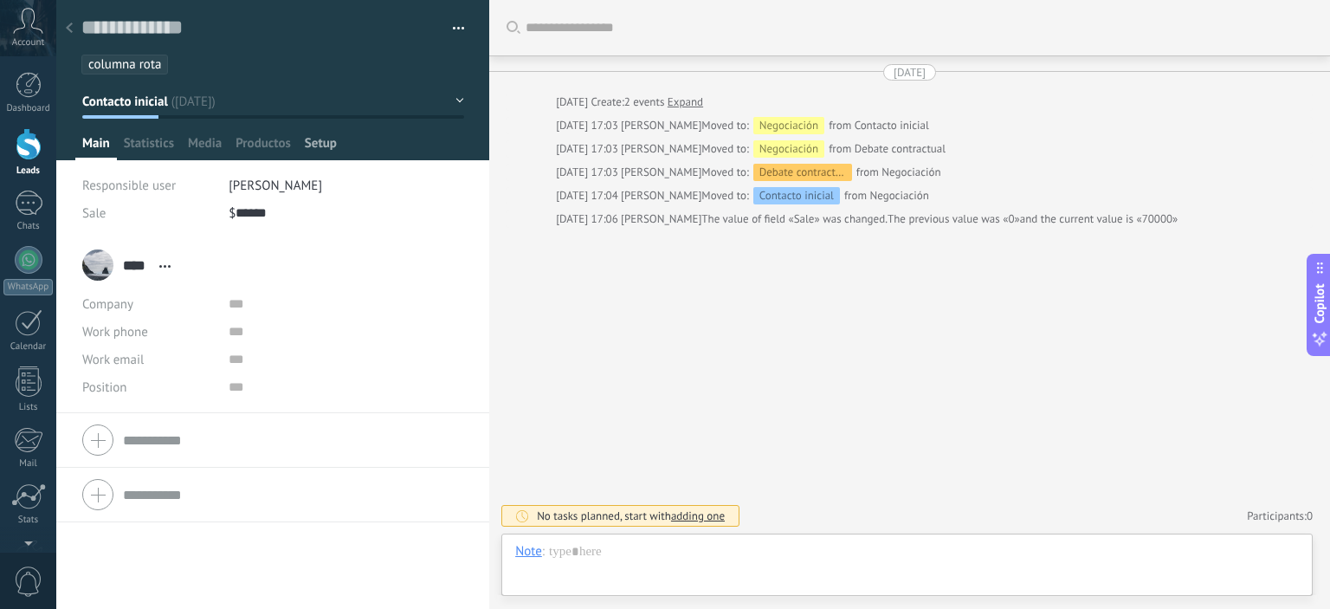
click at [339, 149] on div "Setup" at bounding box center [321, 147] width 46 height 25
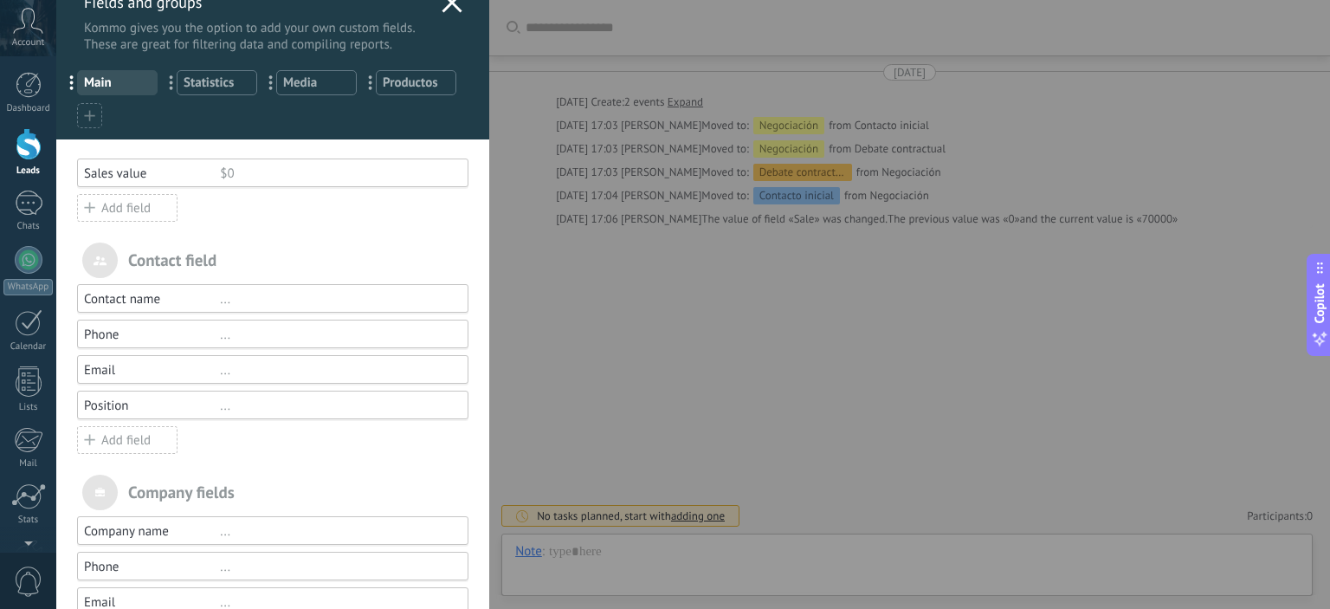
scroll to position [0, 0]
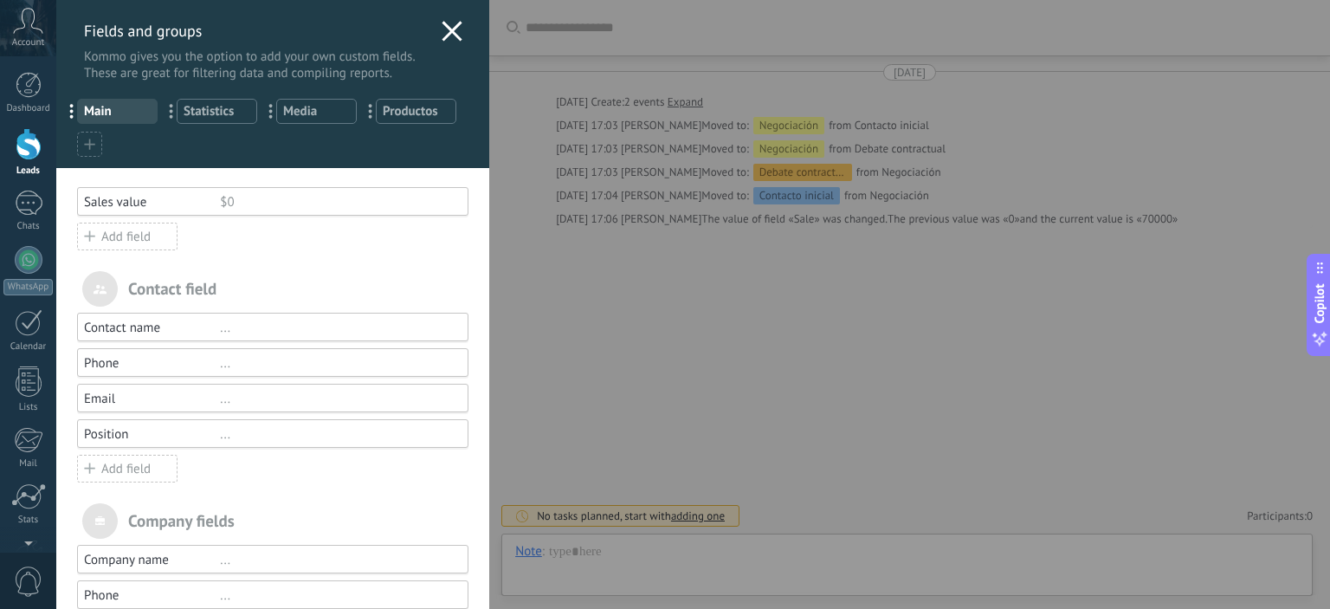
click at [454, 29] on icon at bounding box center [452, 31] width 21 height 21
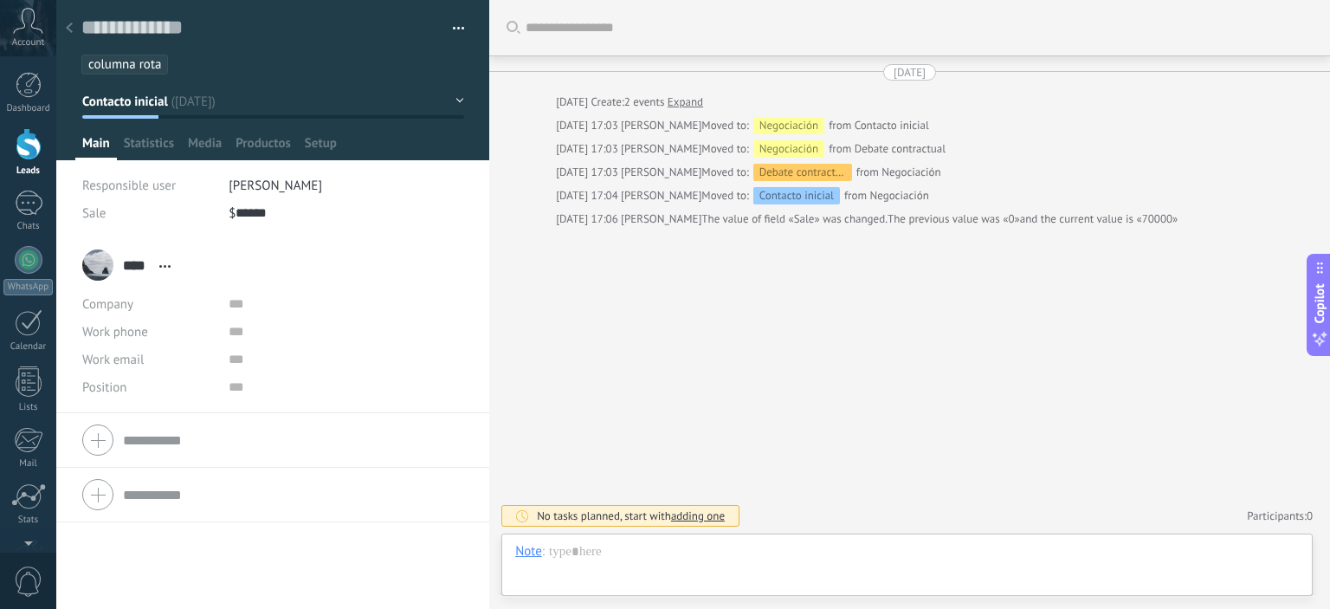
click at [75, 29] on div at bounding box center [69, 29] width 24 height 34
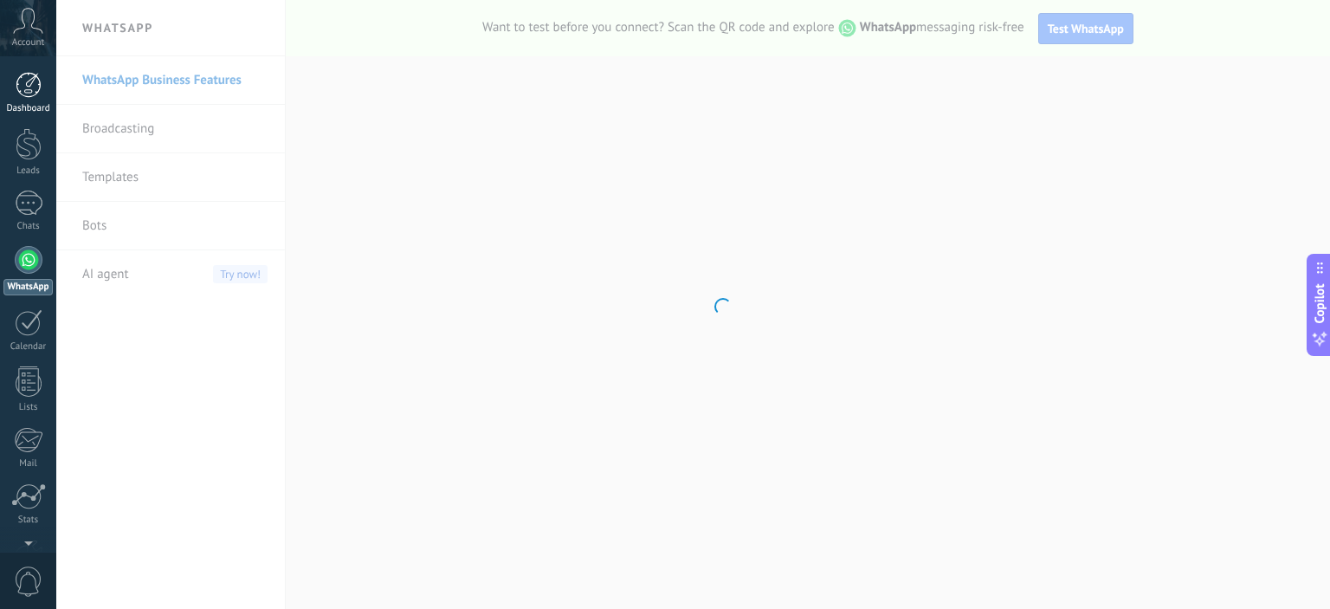
click at [28, 102] on link "Dashboard" at bounding box center [28, 93] width 56 height 42
click at [40, 157] on div at bounding box center [29, 144] width 26 height 32
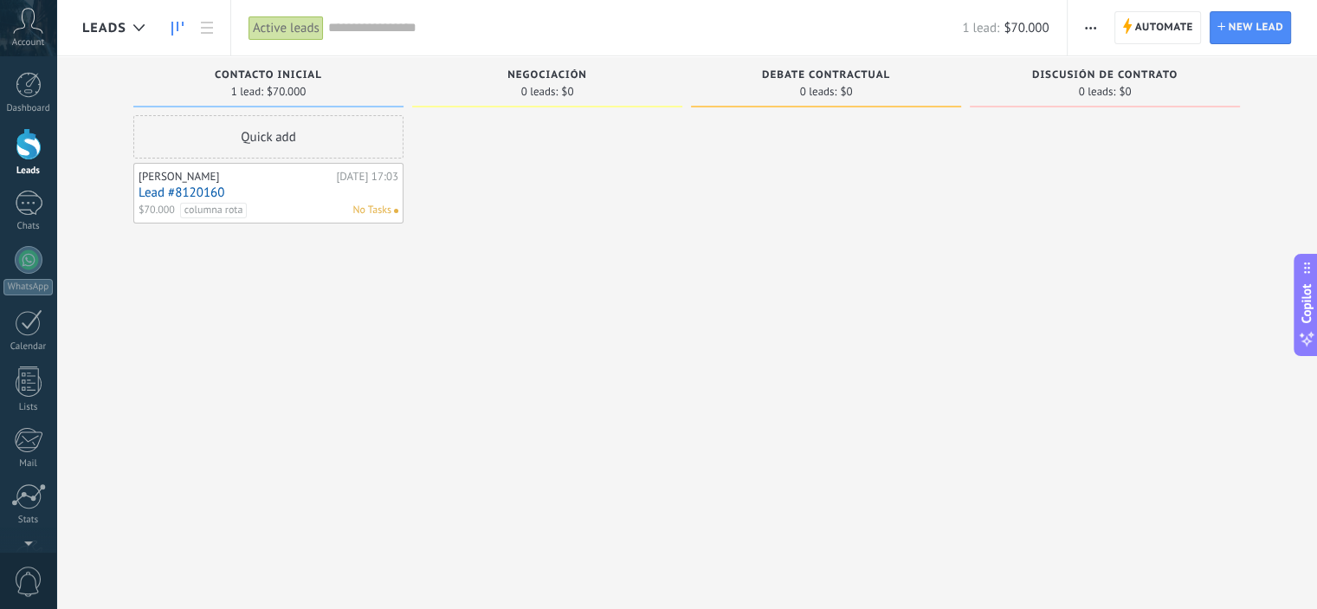
click at [376, 30] on input "text" at bounding box center [645, 28] width 634 height 18
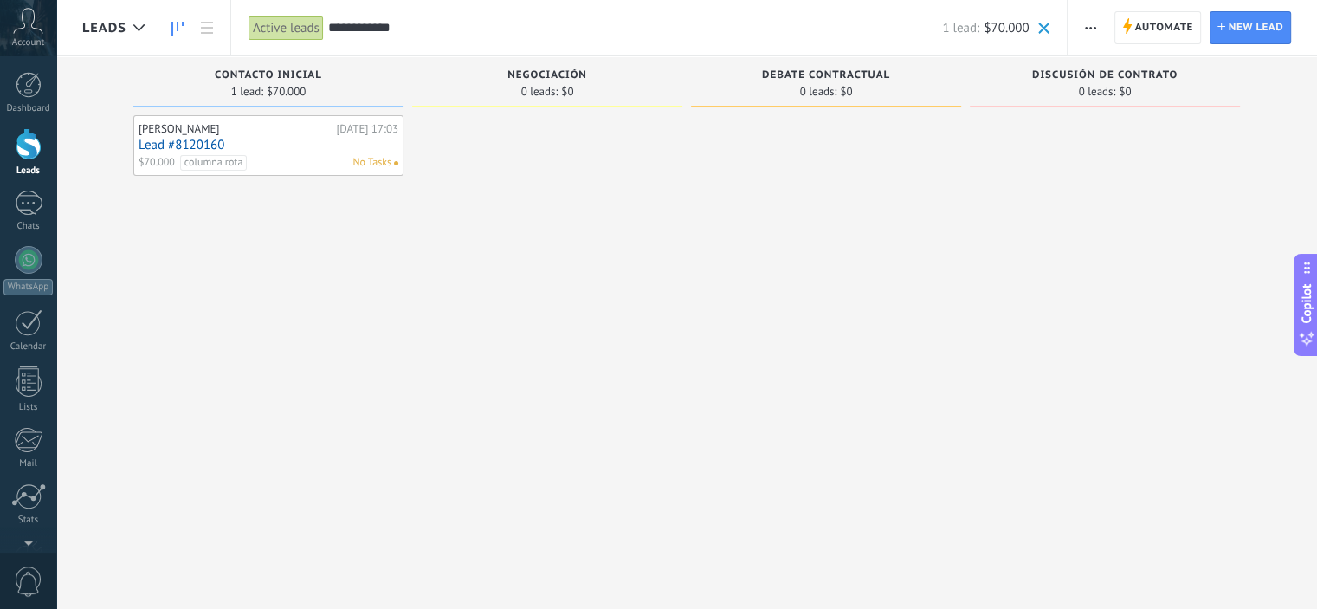
drag, startPoint x: 410, startPoint y: 23, endPoint x: 321, endPoint y: 27, distance: 89.3
click at [321, 27] on div "**********" at bounding box center [648, 27] width 837 height 55
type input "********"
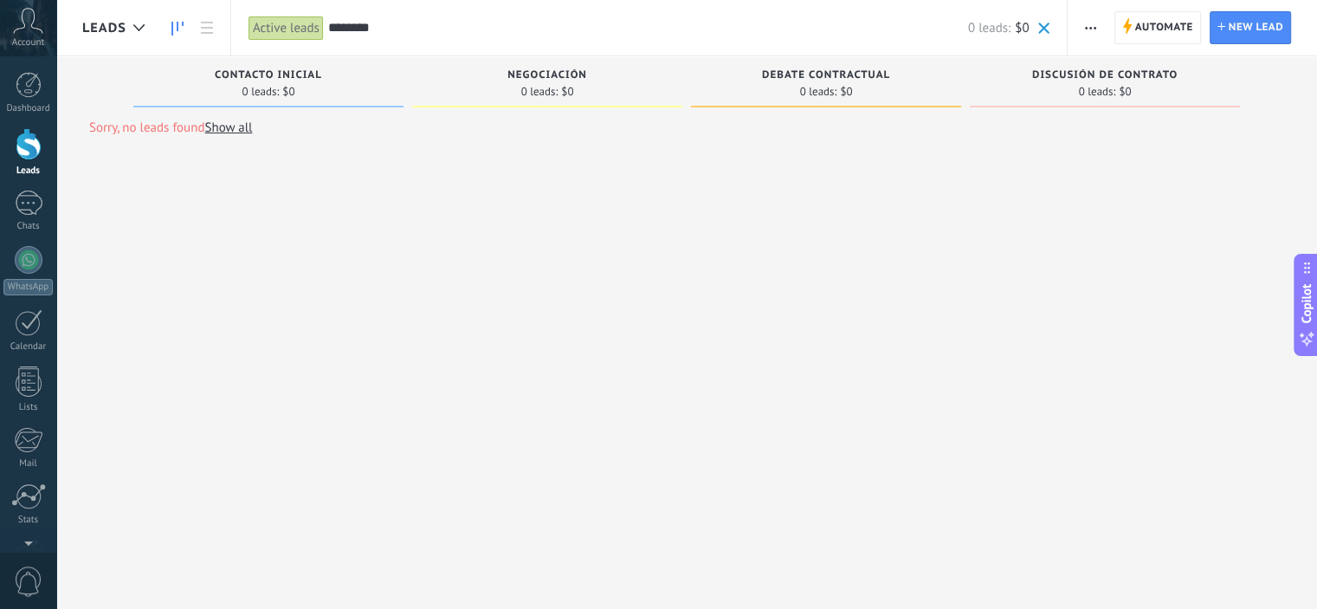
drag, startPoint x: 386, startPoint y: 30, endPoint x: 323, endPoint y: 20, distance: 64.1
click at [323, 20] on div "Active leads Apply ******** 0 leads: $0 Active leads My leads Won leads Lost le…" at bounding box center [648, 27] width 837 height 55
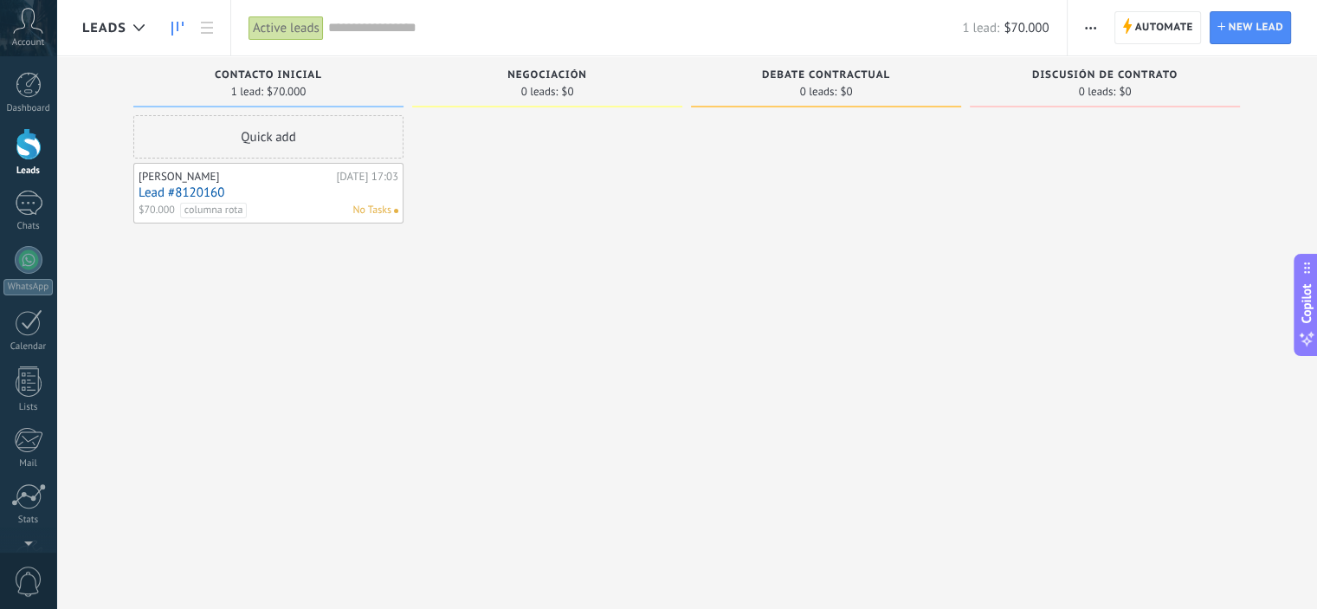
click at [527, 286] on div at bounding box center [547, 306] width 270 height 383
click at [16, 207] on div at bounding box center [29, 203] width 28 height 25
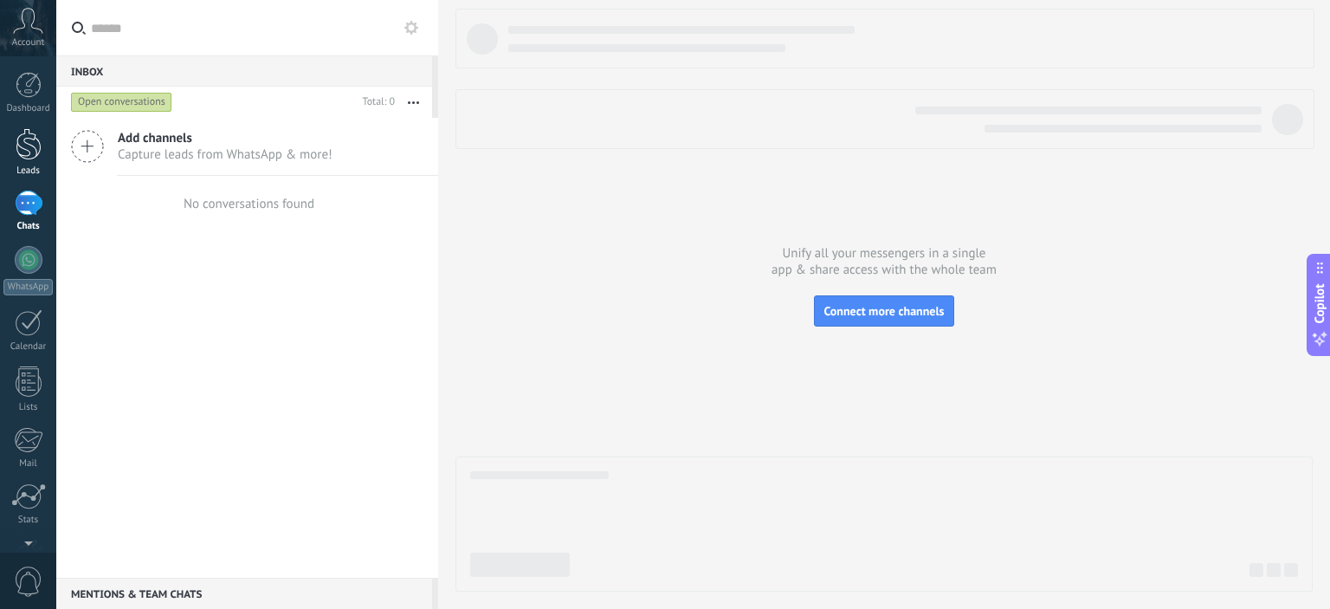
click at [14, 156] on link "Leads" at bounding box center [28, 152] width 56 height 48
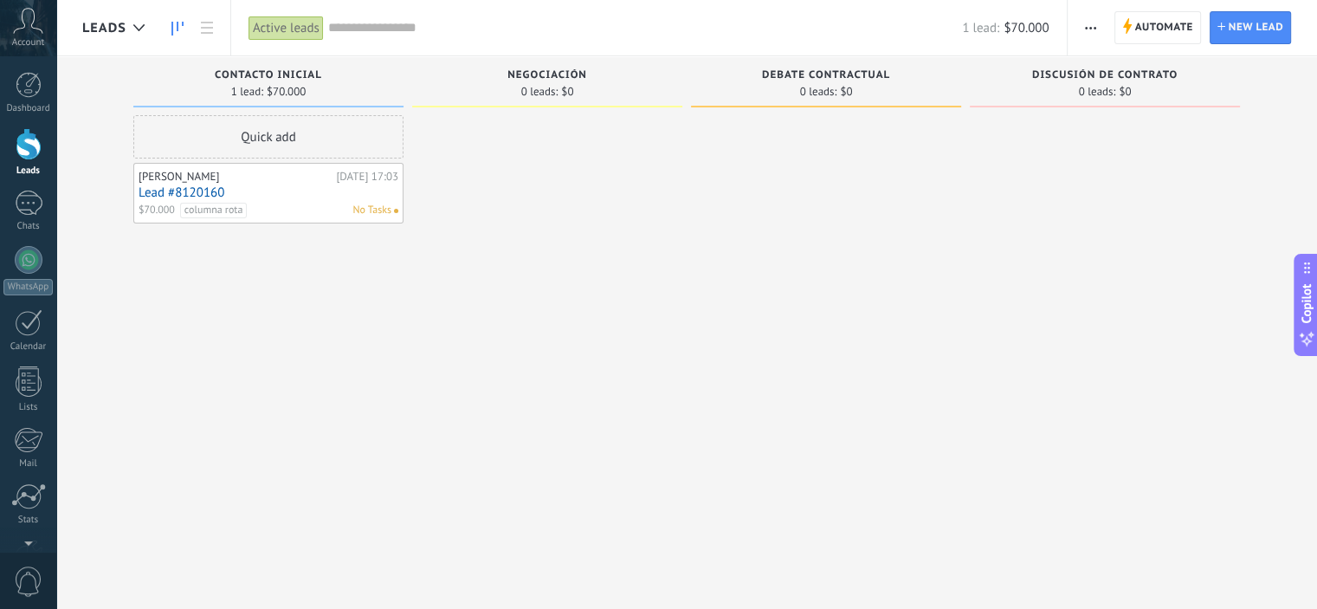
click at [1095, 15] on span "button" at bounding box center [1090, 27] width 11 height 33
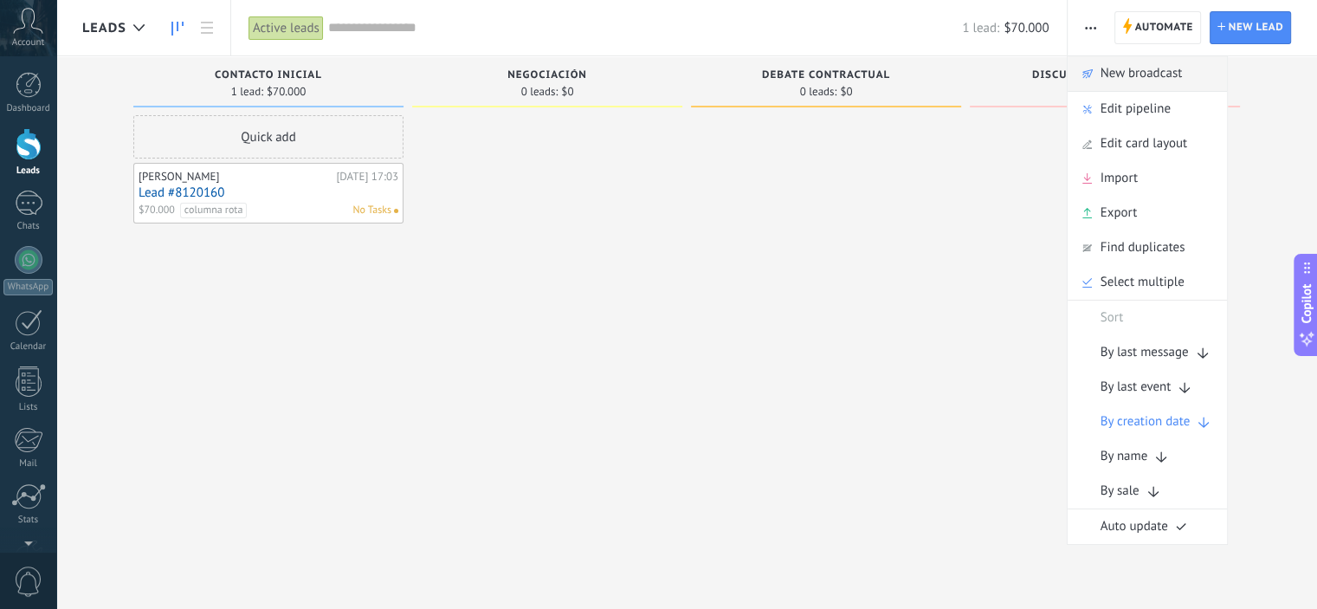
click at [1178, 78] on span "New broadcast" at bounding box center [1142, 73] width 82 height 35
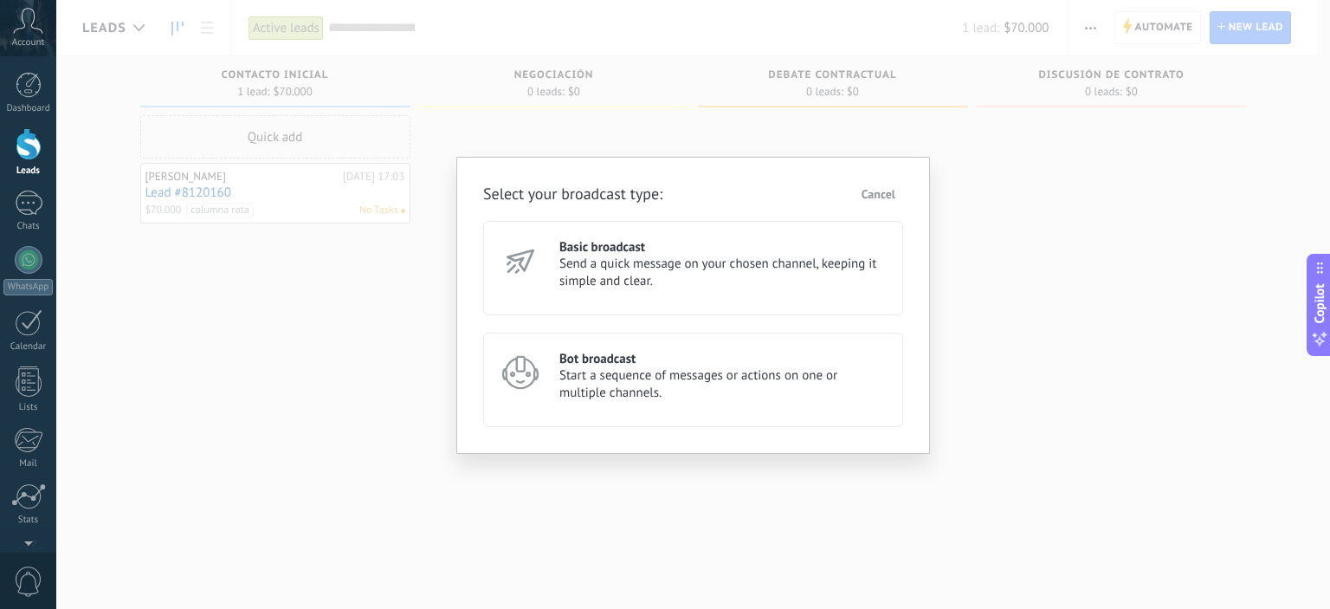
click at [751, 280] on span "Send a quick message on your chosen channel, keeping it simple and clear." at bounding box center [723, 272] width 328 height 35
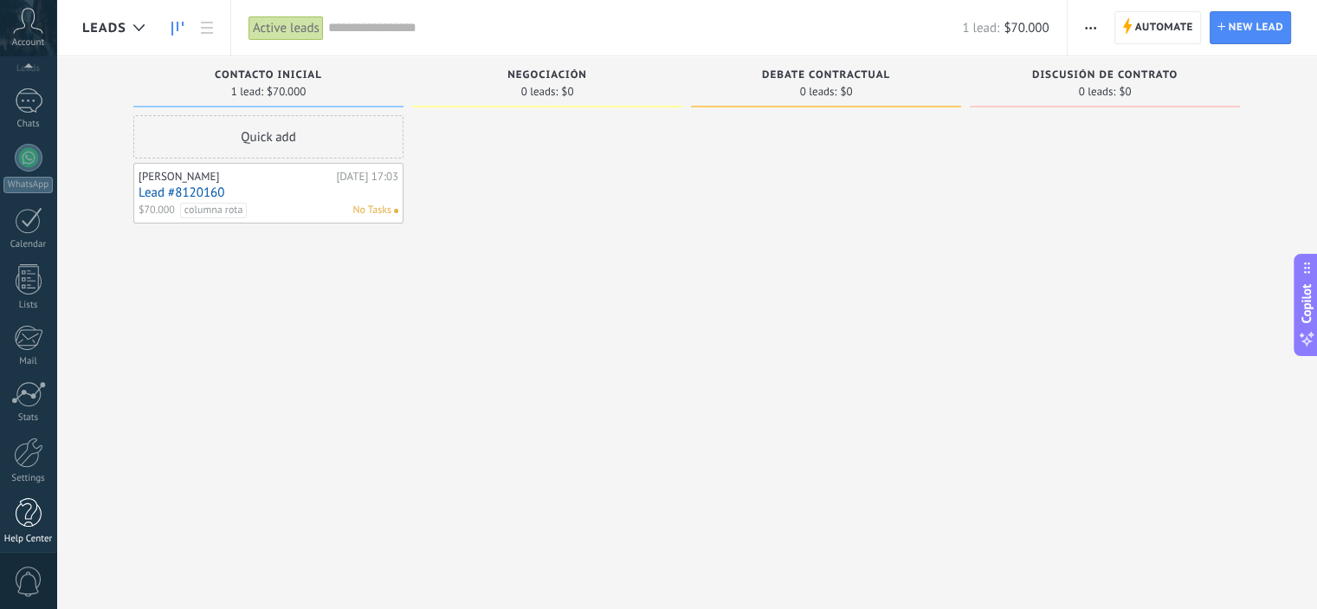
scroll to position [111, 0]
click at [33, 458] on link "Settings" at bounding box center [28, 452] width 56 height 47
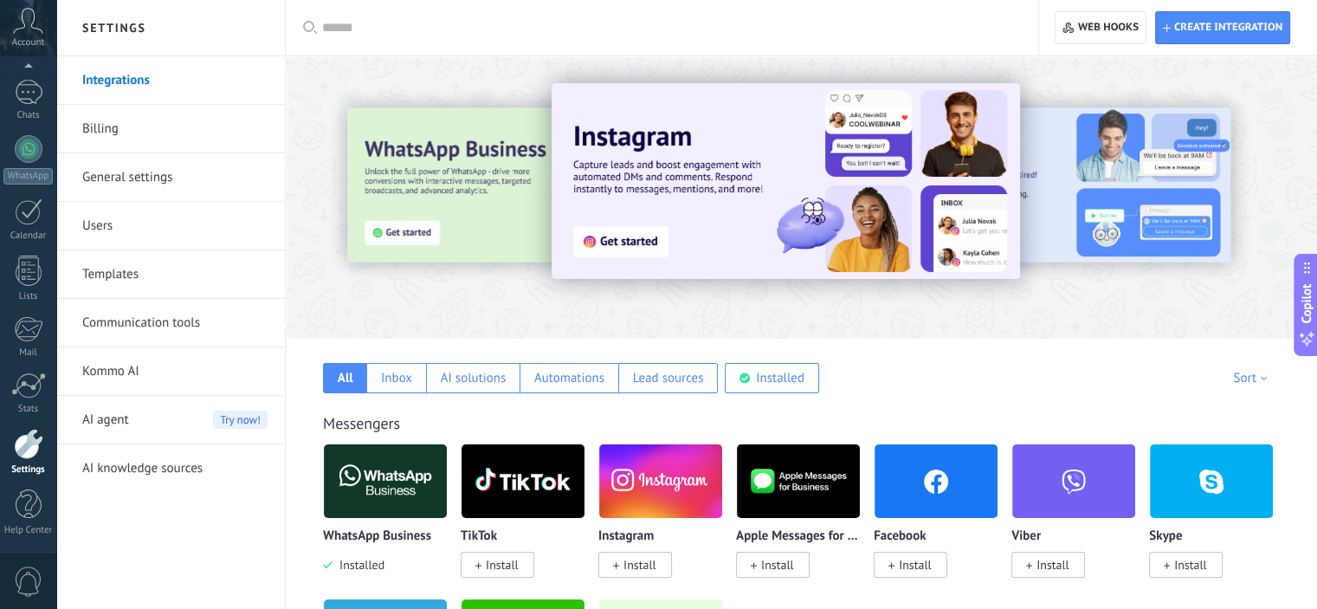
click at [188, 168] on link "General settings" at bounding box center [174, 177] width 185 height 48
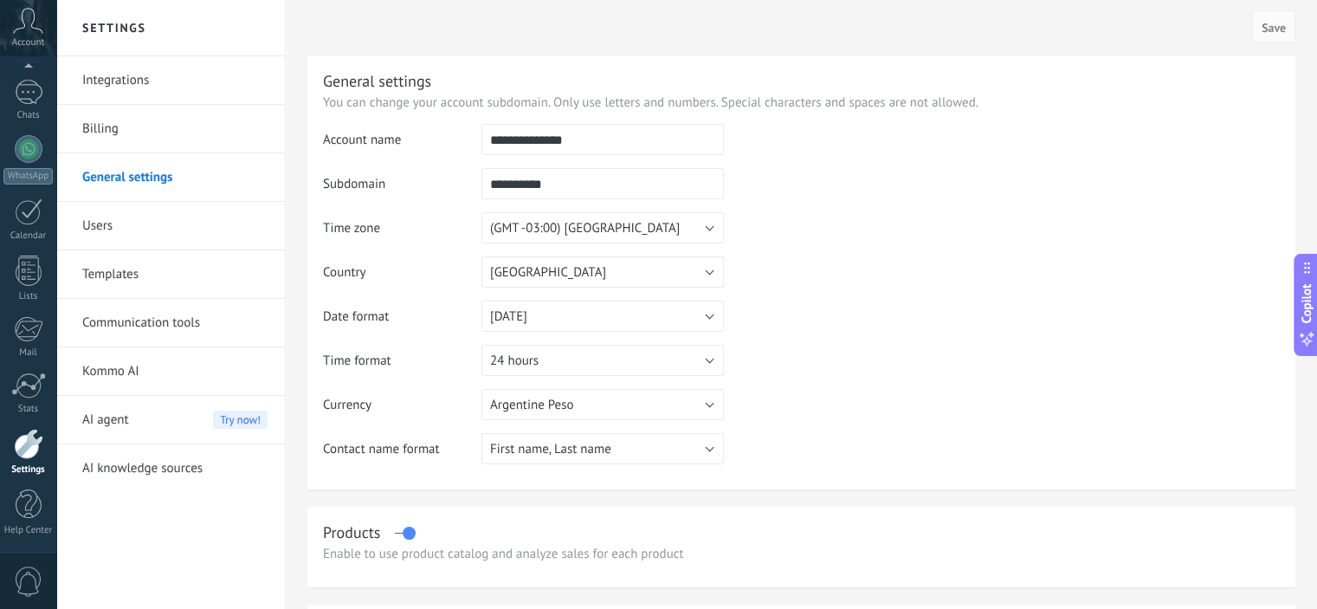
click at [105, 81] on link "Integrations" at bounding box center [174, 80] width 185 height 48
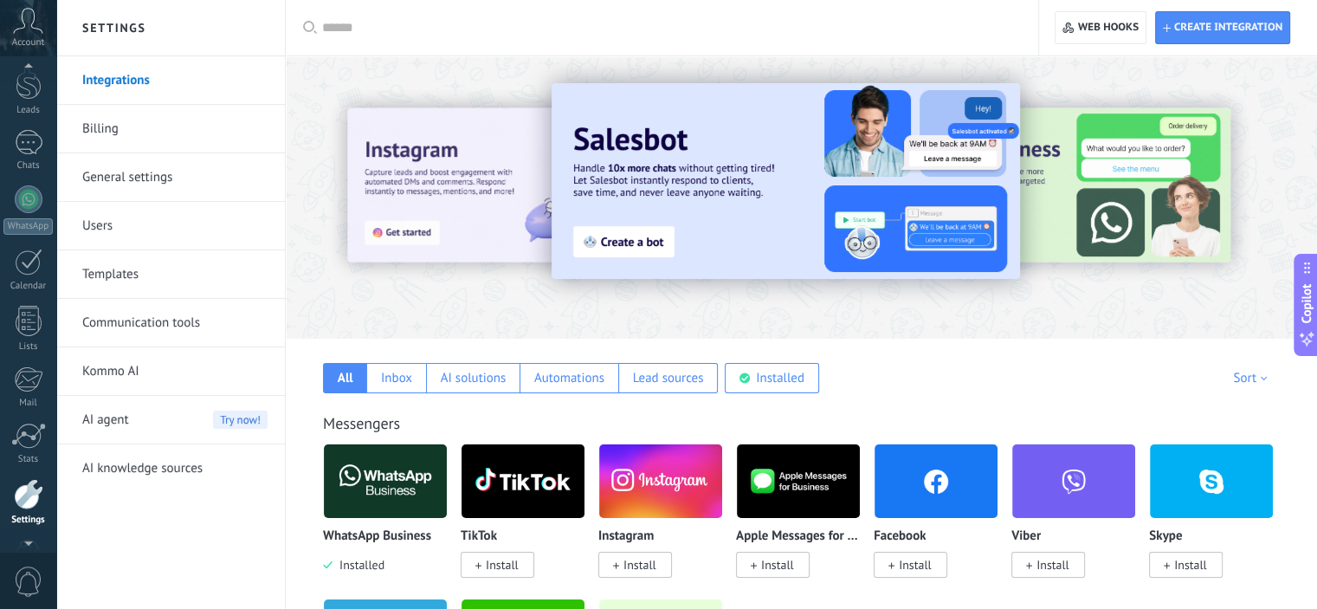
click at [32, 78] on div at bounding box center [28, 69] width 56 height 26
click at [32, 139] on div at bounding box center [29, 125] width 26 height 32
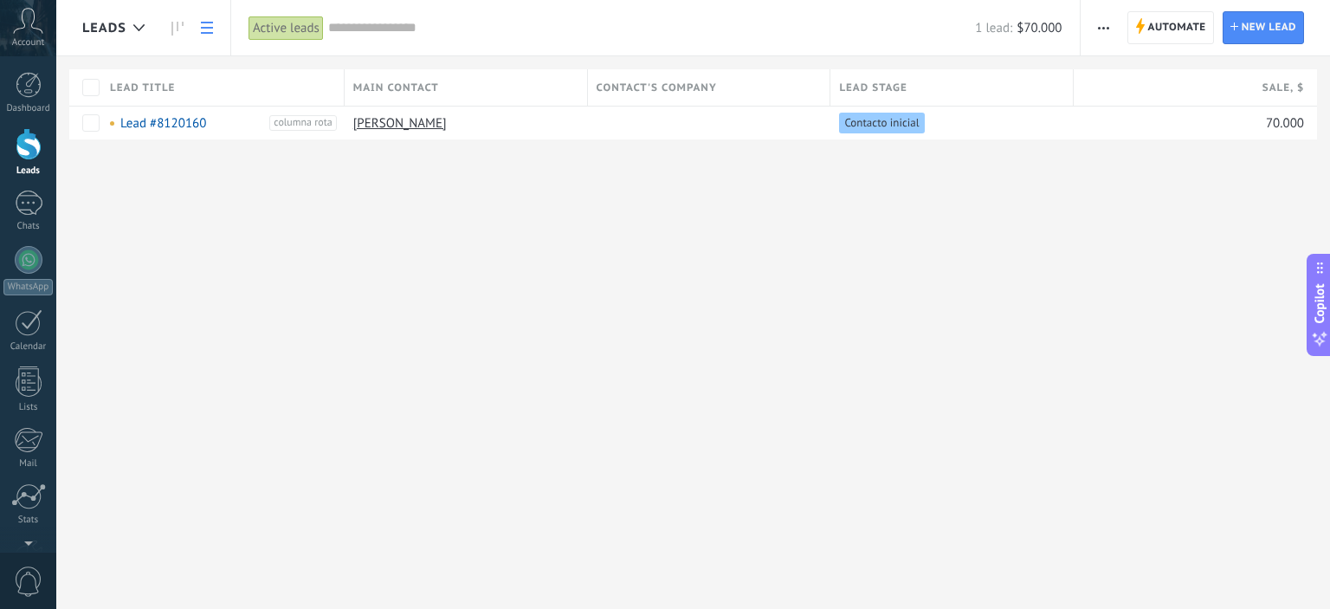
click at [52, 34] on div "Account" at bounding box center [28, 28] width 56 height 56
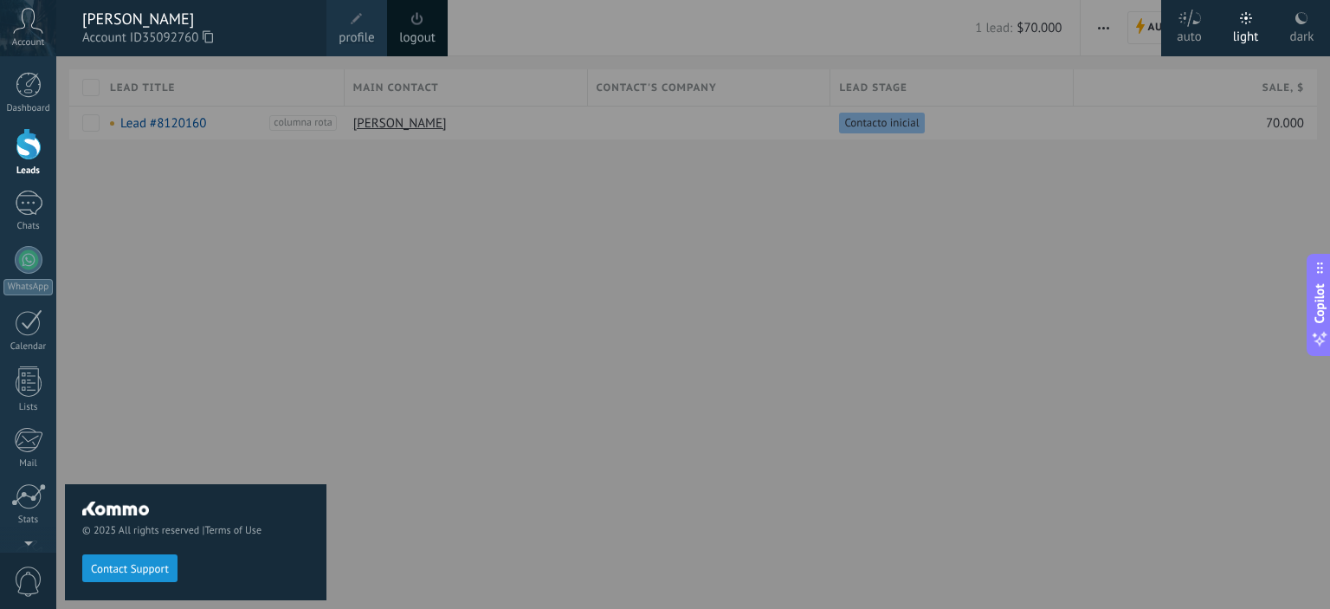
click at [377, 30] on link "profile" at bounding box center [356, 28] width 61 height 56
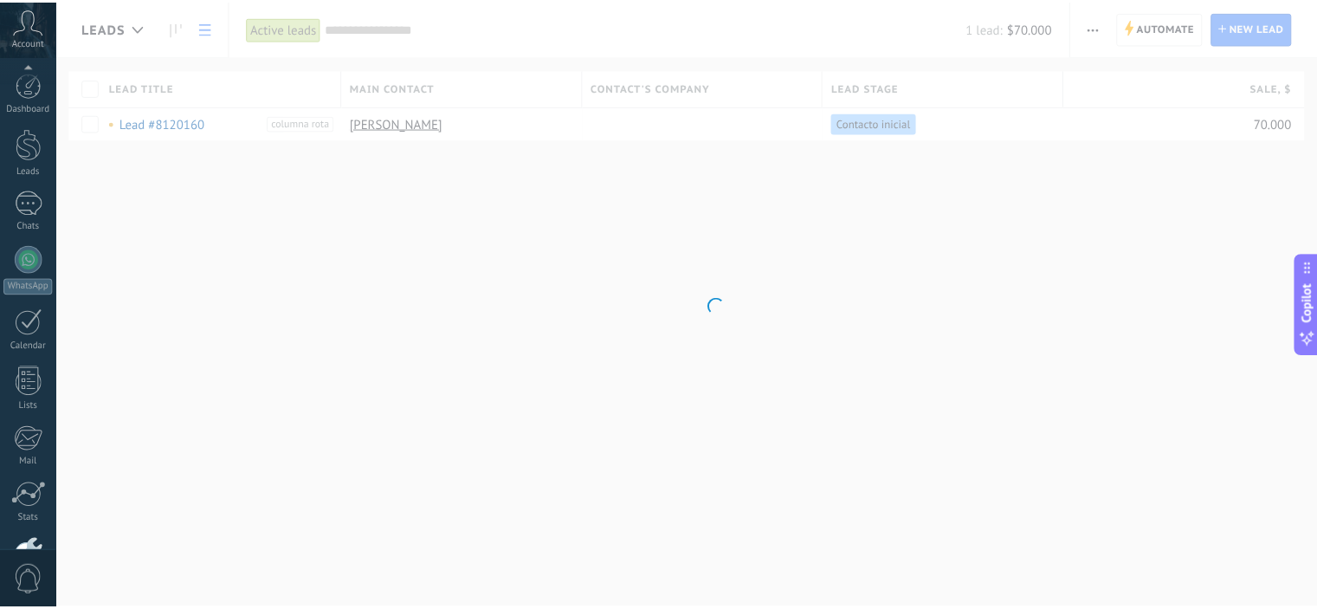
scroll to position [111, 0]
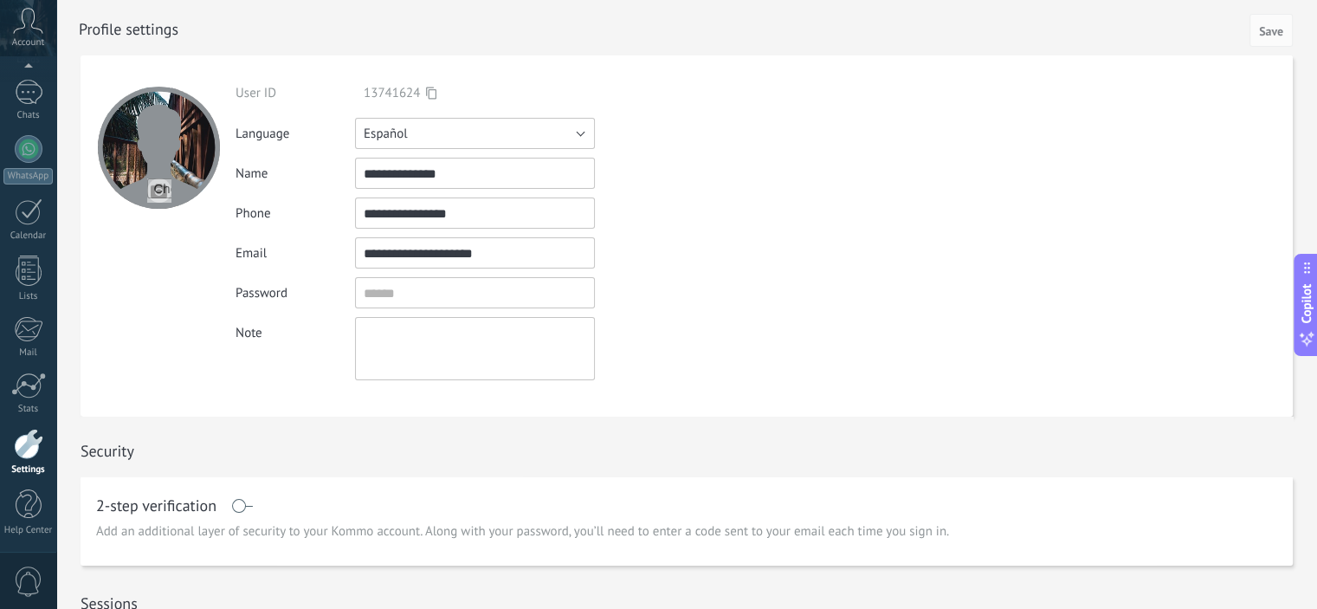
click at [443, 136] on button "Español" at bounding box center [475, 133] width 240 height 31
click at [442, 194] on span "Español" at bounding box center [467, 192] width 244 height 16
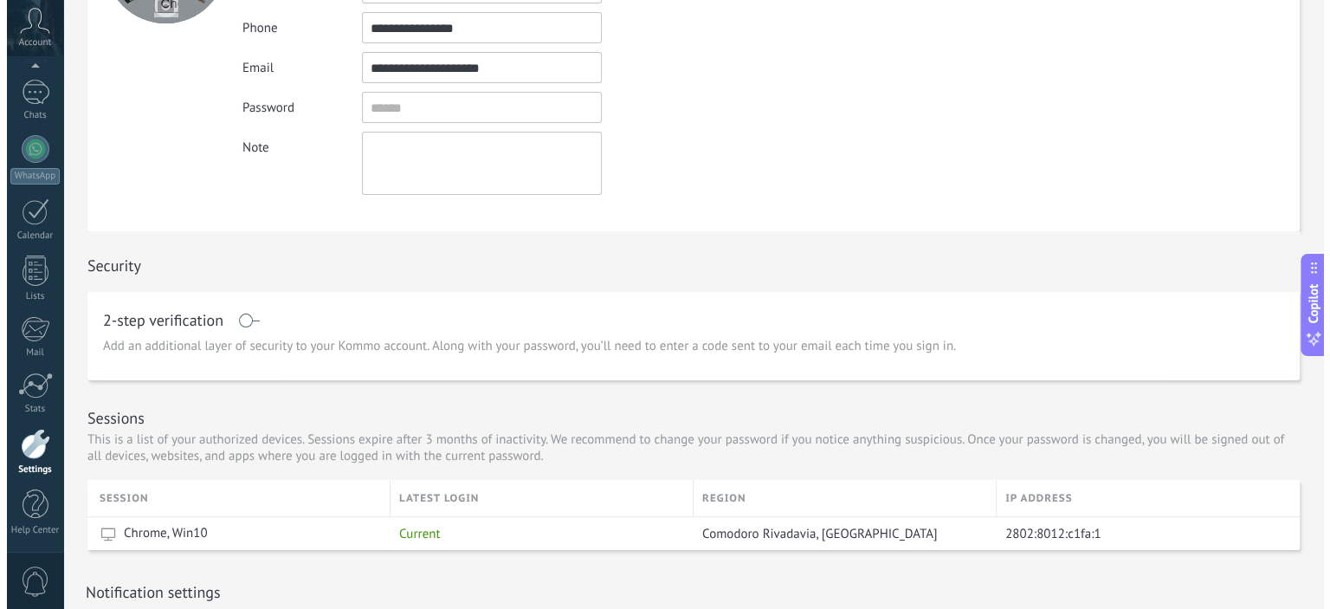
scroll to position [0, 0]
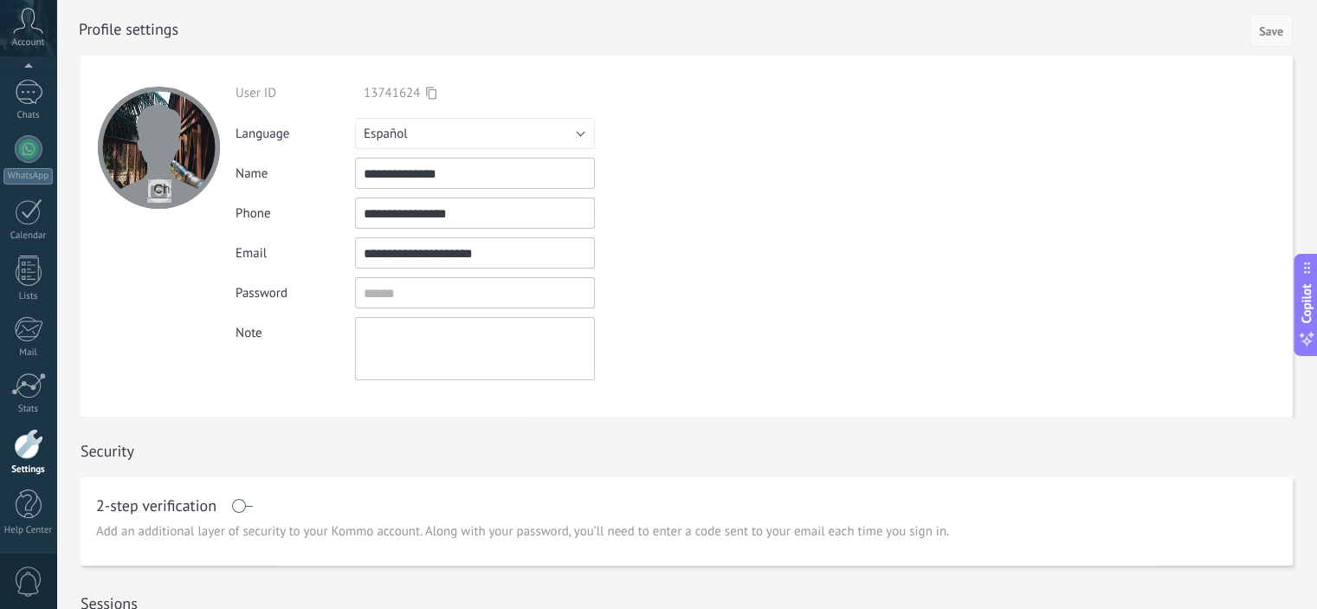
click at [1276, 36] on span "Save" at bounding box center [1271, 31] width 24 height 12
click at [45, 36] on div "Account" at bounding box center [28, 28] width 56 height 56
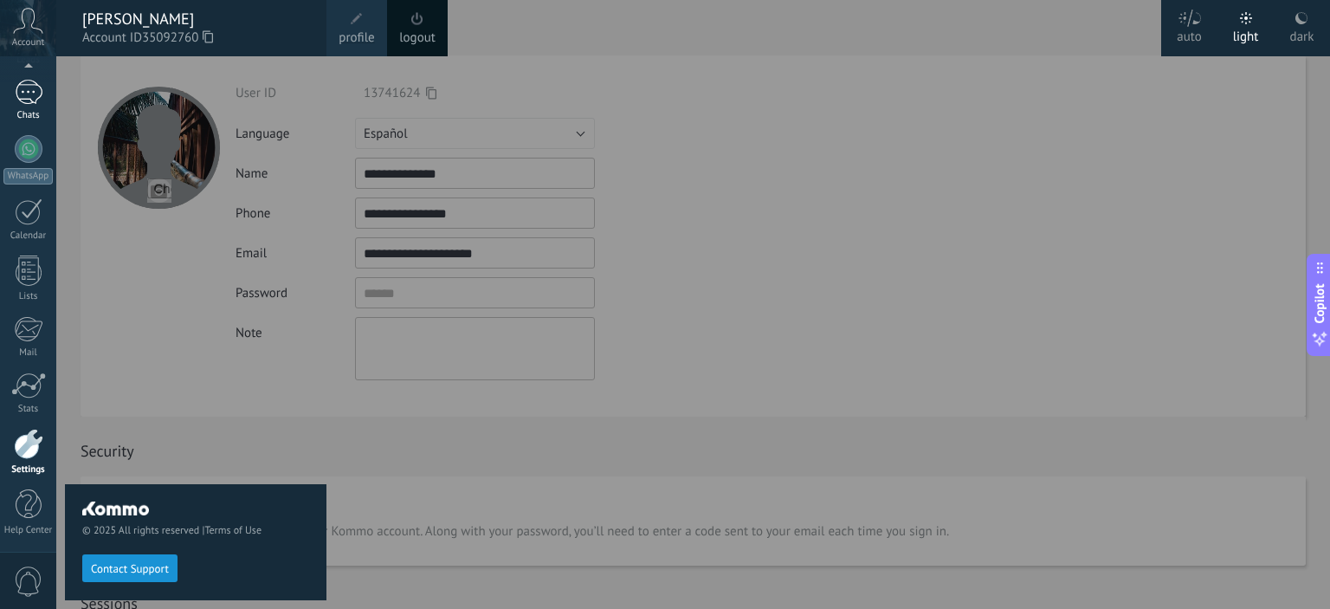
scroll to position [107, 0]
click at [23, 106] on div at bounding box center [29, 95] width 28 height 25
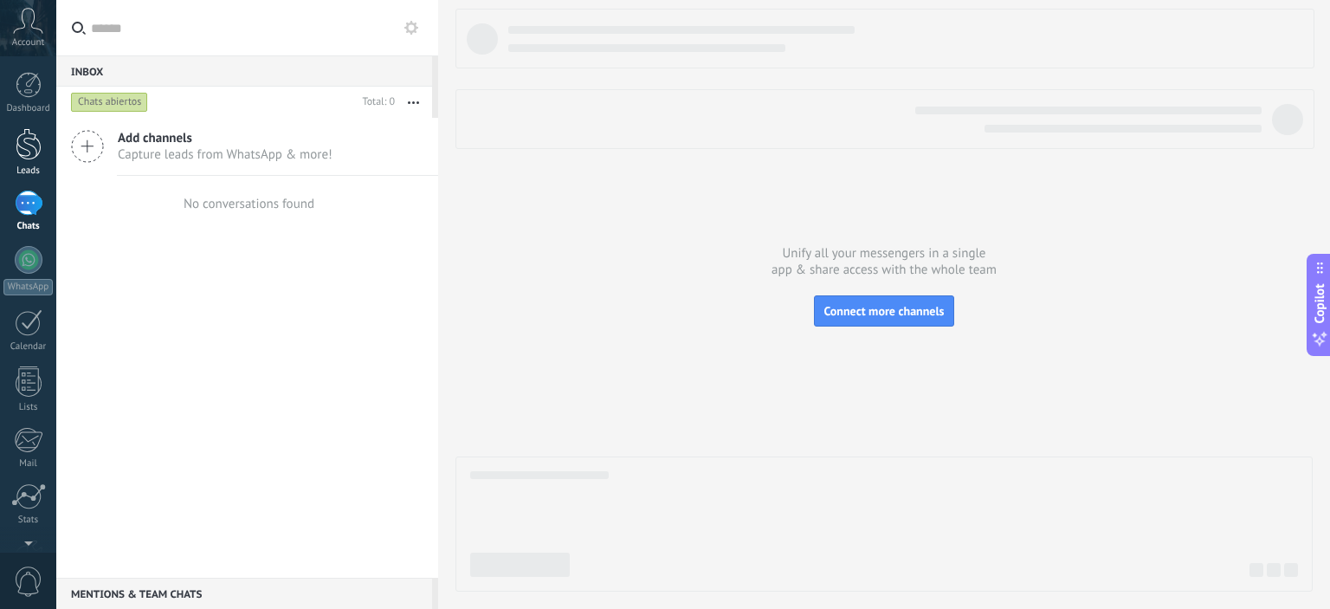
click at [30, 145] on div at bounding box center [29, 144] width 26 height 32
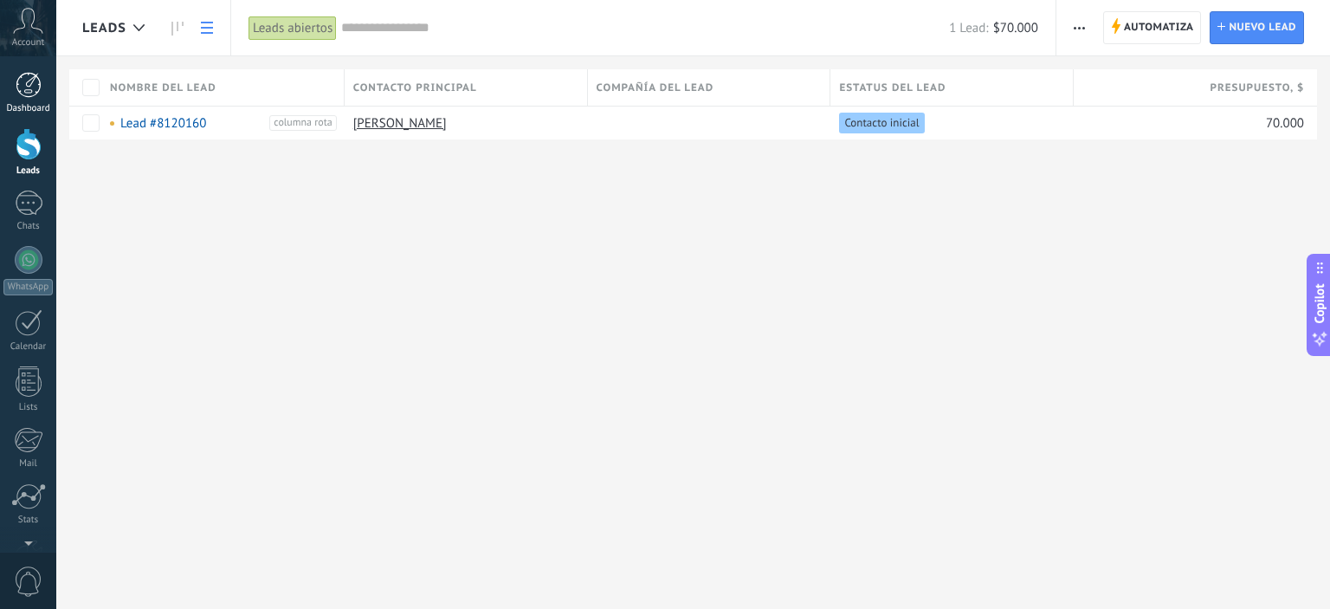
click at [21, 89] on div at bounding box center [29, 85] width 26 height 26
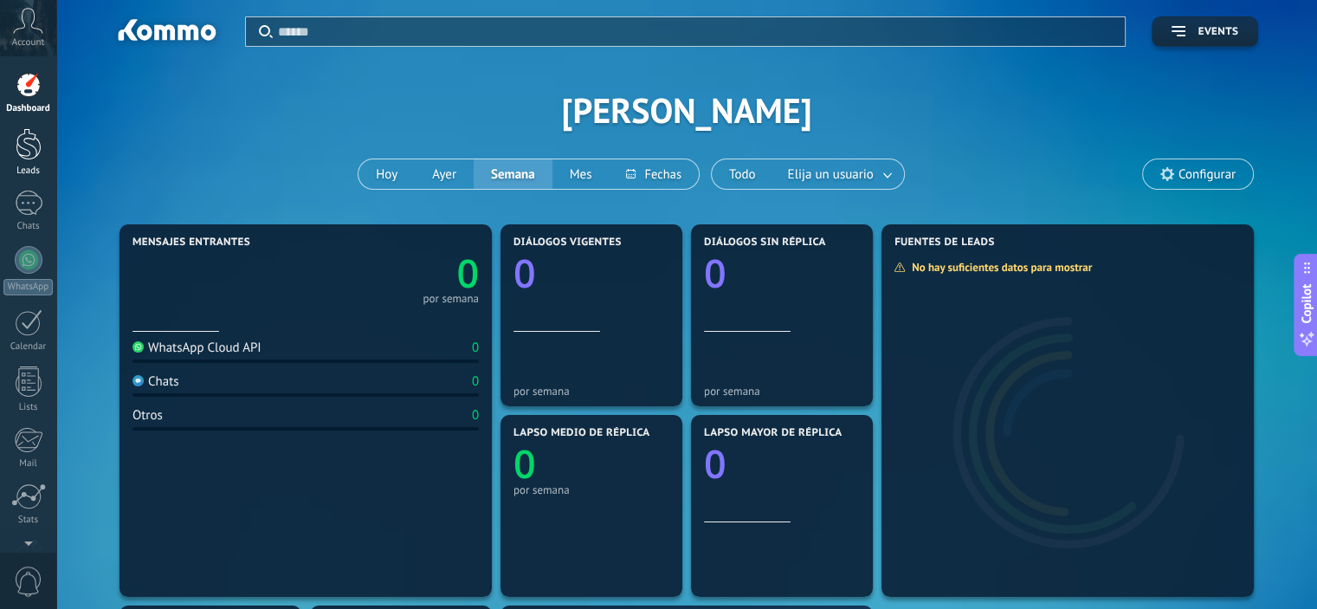
click at [24, 154] on div at bounding box center [29, 144] width 26 height 32
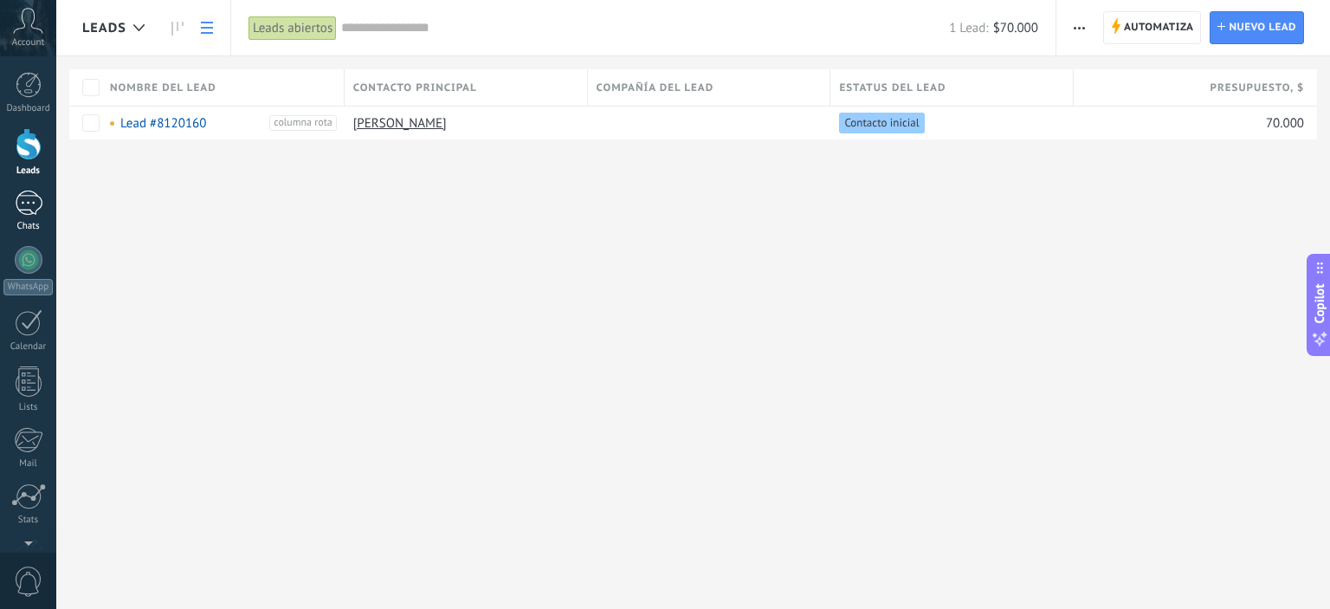
click at [31, 217] on link "Chats" at bounding box center [28, 212] width 56 height 42
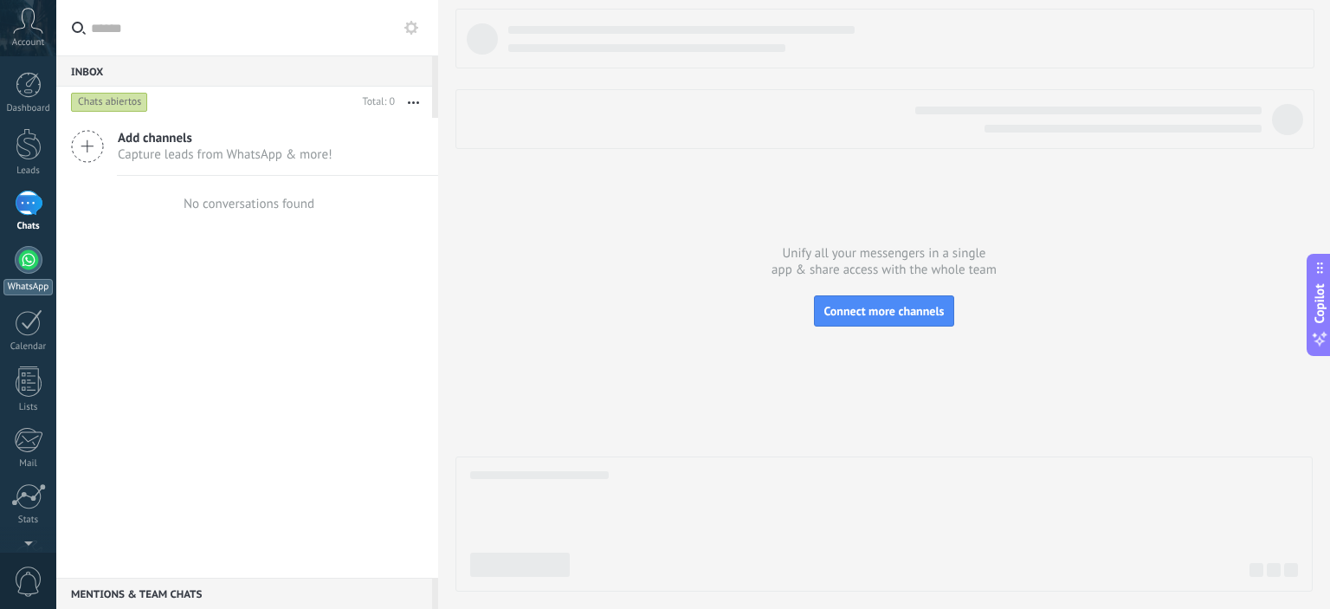
click at [32, 253] on div at bounding box center [29, 260] width 28 height 28
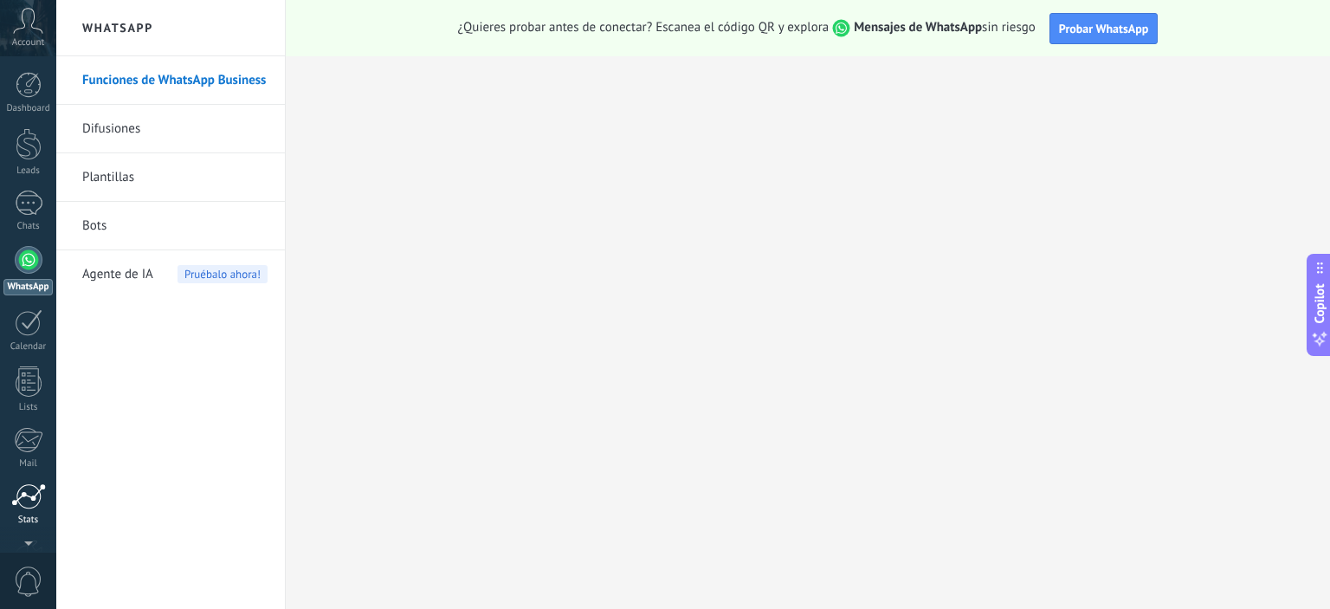
click at [38, 505] on div at bounding box center [28, 496] width 35 height 26
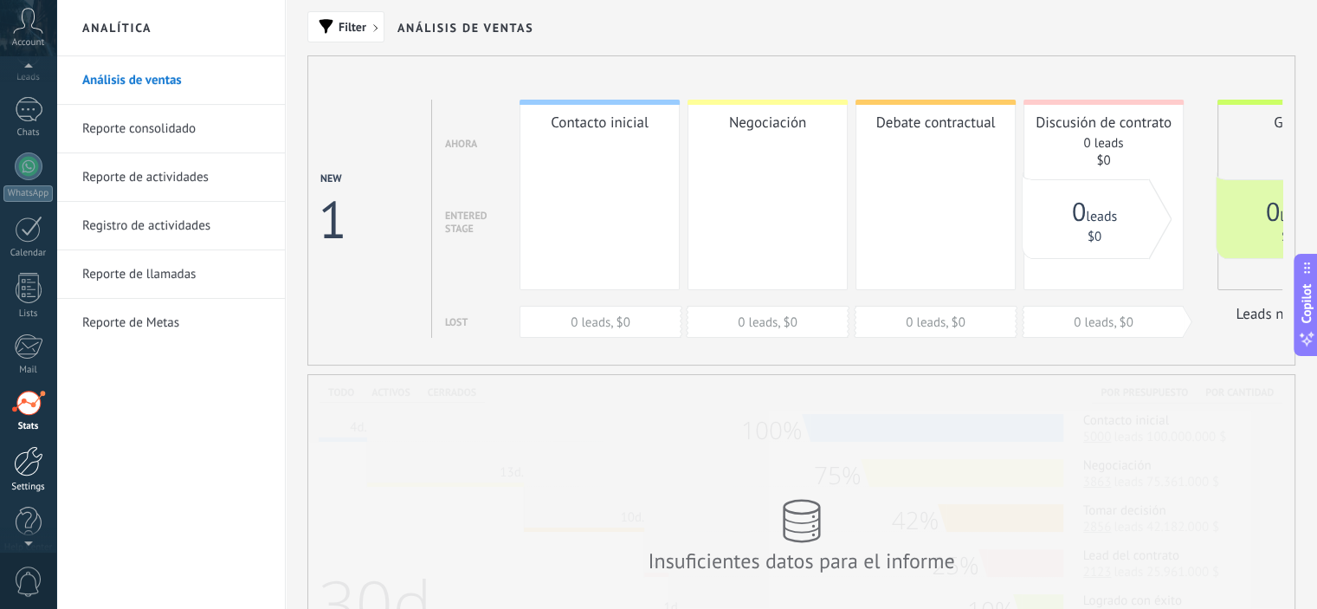
click at [21, 472] on div at bounding box center [28, 461] width 29 height 30
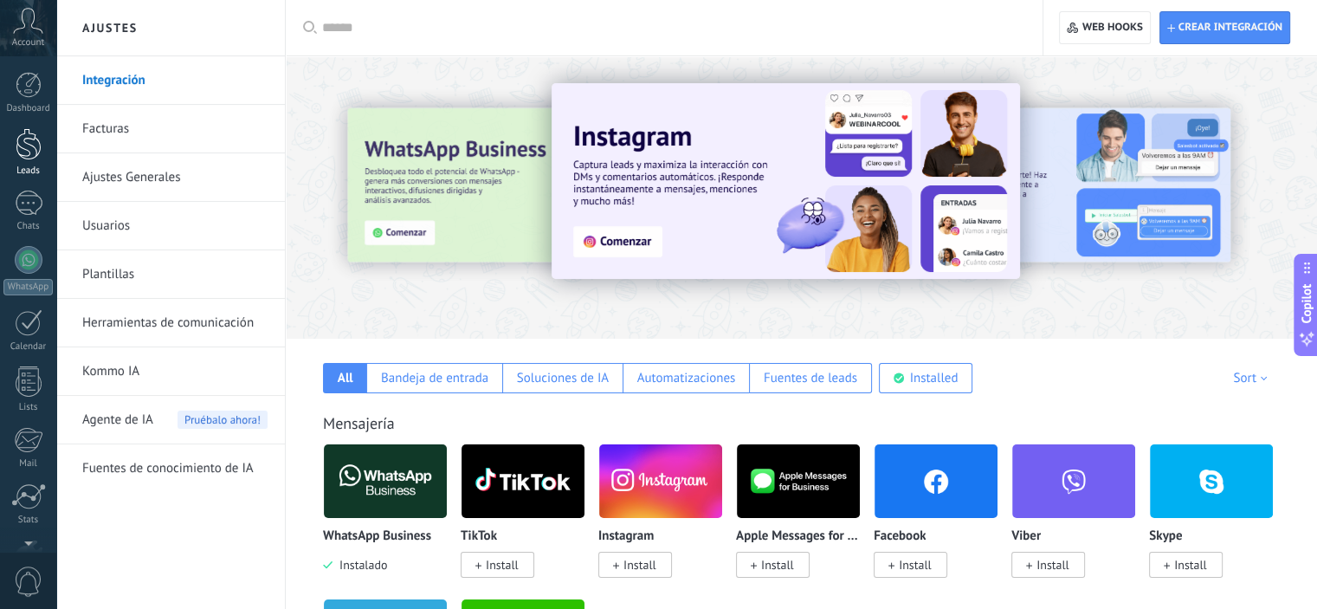
click at [38, 148] on div at bounding box center [29, 144] width 26 height 32
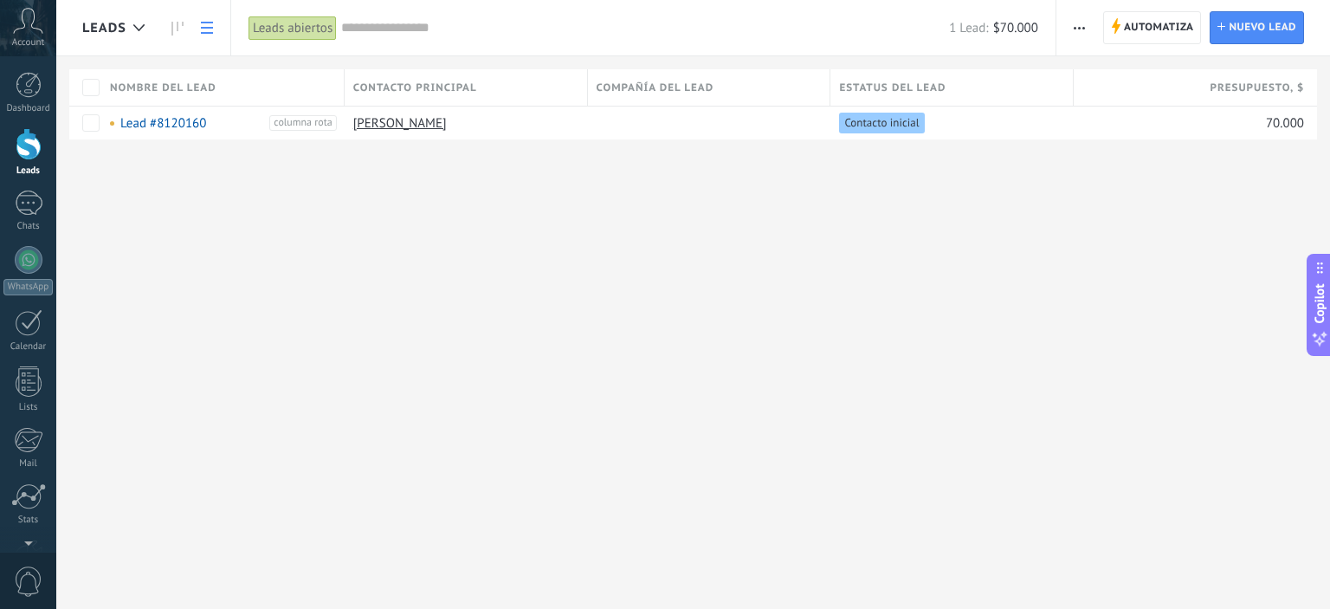
click at [209, 20] on link at bounding box center [206, 28] width 29 height 34
click at [177, 23] on use at bounding box center [177, 29] width 12 height 14
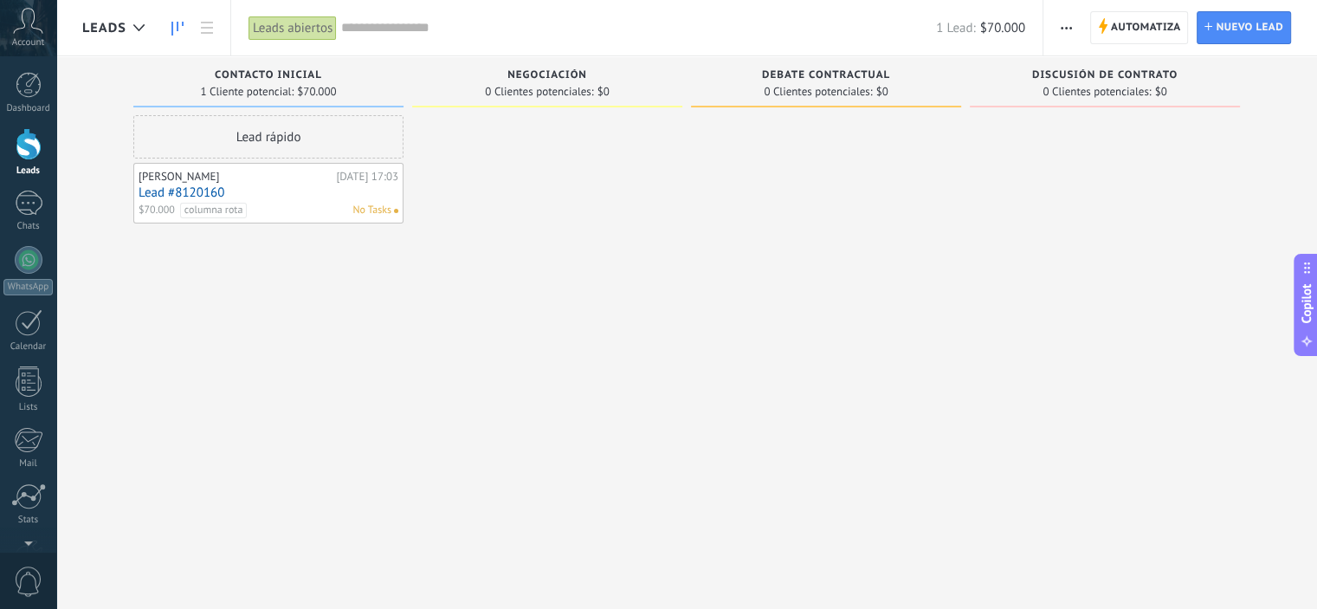
click at [120, 36] on div "Leads" at bounding box center [117, 27] width 71 height 55
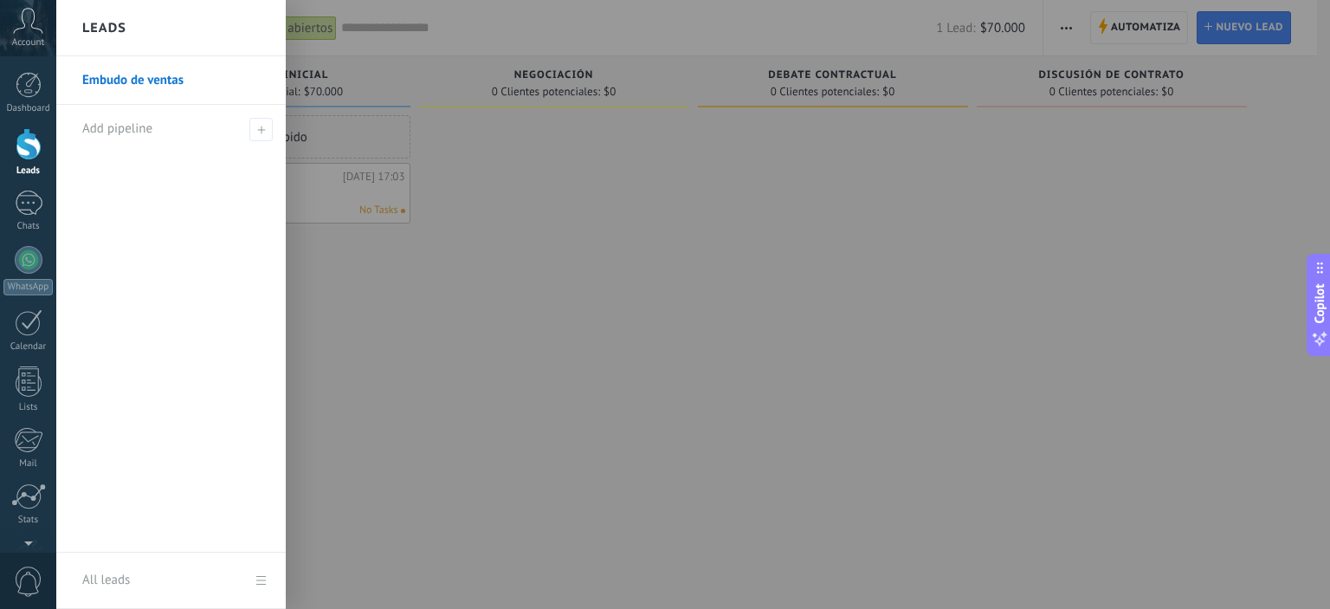
click at [117, 32] on h2 "Leads" at bounding box center [104, 28] width 44 height 55
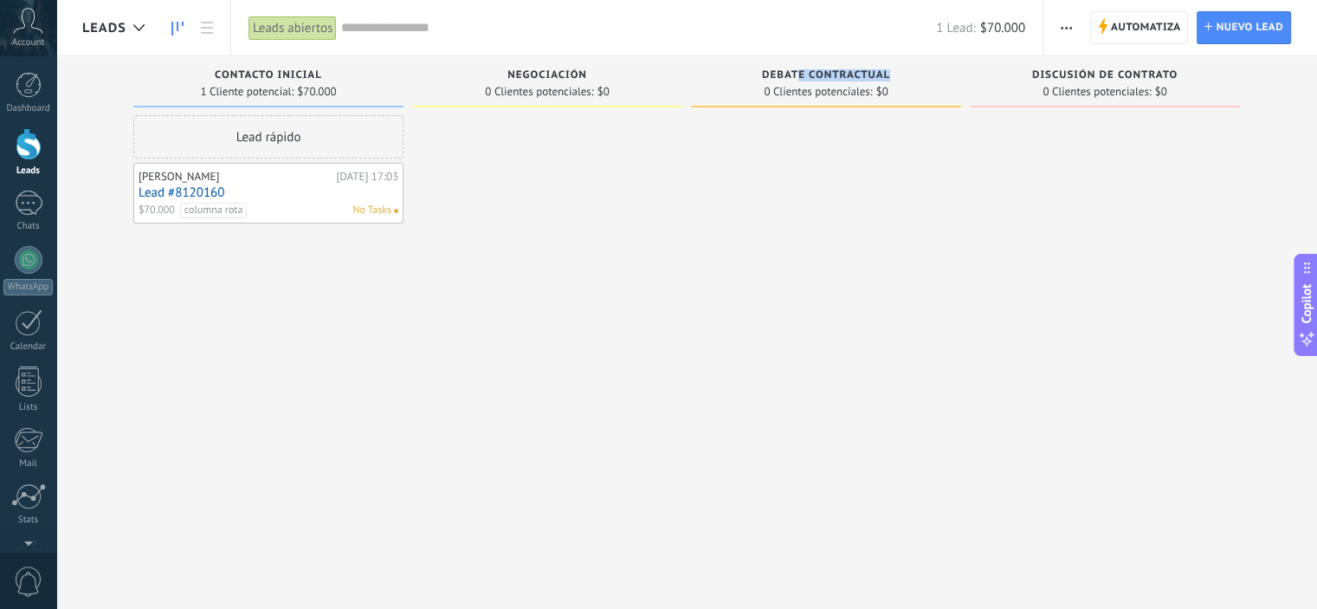
drag, startPoint x: 795, startPoint y: 71, endPoint x: 826, endPoint y: 81, distance: 32.9
click at [829, 82] on div "Debate contractual" at bounding box center [826, 76] width 253 height 15
click at [823, 74] on span "Debate contractual" at bounding box center [826, 75] width 128 height 12
click at [106, 30] on span "Leads" at bounding box center [104, 28] width 44 height 16
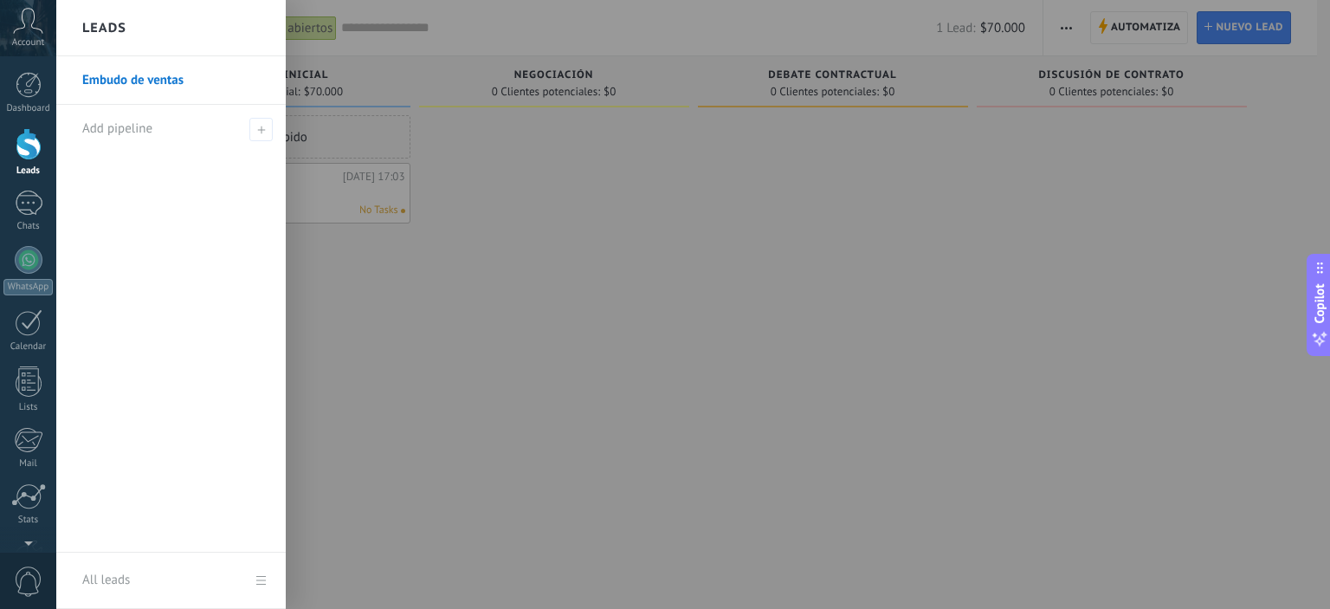
click at [145, 74] on link "Embudo de ventas" at bounding box center [175, 80] width 186 height 48
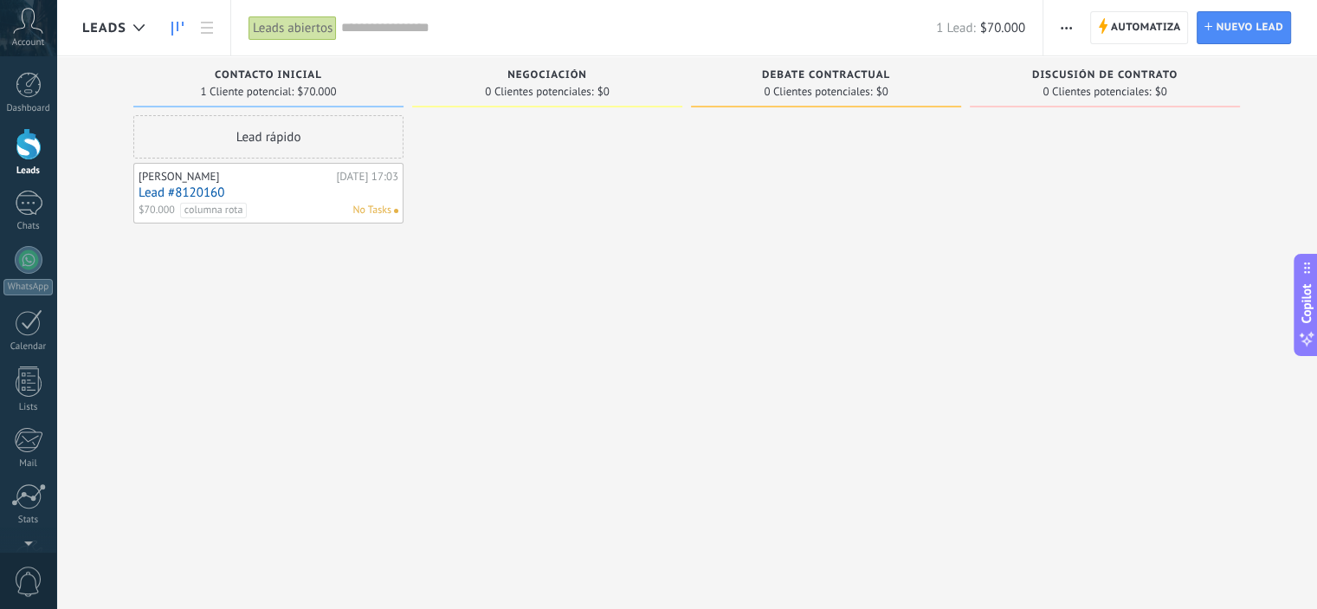
click at [301, 76] on span "Contacto inicial" at bounding box center [268, 75] width 107 height 12
click at [301, 75] on span "Contacto inicial" at bounding box center [268, 75] width 107 height 12
drag, startPoint x: 503, startPoint y: 76, endPoint x: 530, endPoint y: 87, distance: 29.1
click at [504, 76] on div "Negociación" at bounding box center [547, 76] width 253 height 15
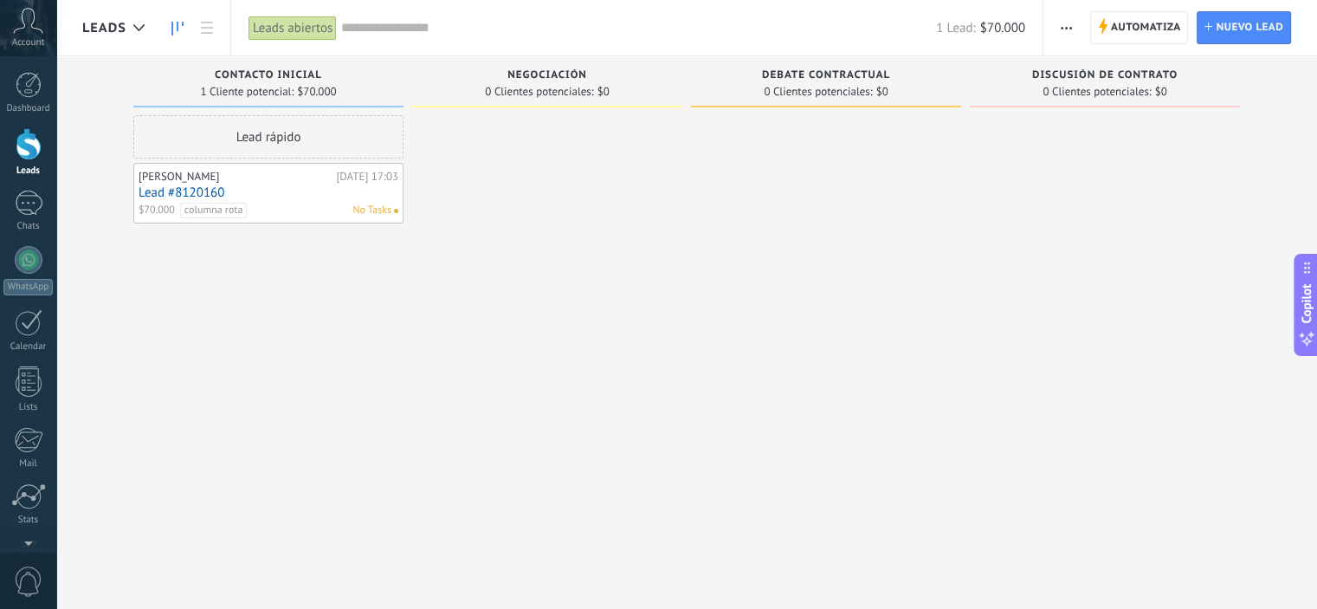
click at [531, 89] on span "0 Clientes potenciales:" at bounding box center [539, 92] width 108 height 10
drag, startPoint x: 532, startPoint y: 81, endPoint x: 591, endPoint y: 79, distance: 58.9
click at [607, 93] on div "Negociación 0 Clientes potenciales: $0" at bounding box center [547, 81] width 270 height 51
drag, startPoint x: 587, startPoint y: 75, endPoint x: 493, endPoint y: 70, distance: 94.5
click at [493, 70] on div "Negociación" at bounding box center [547, 76] width 253 height 15
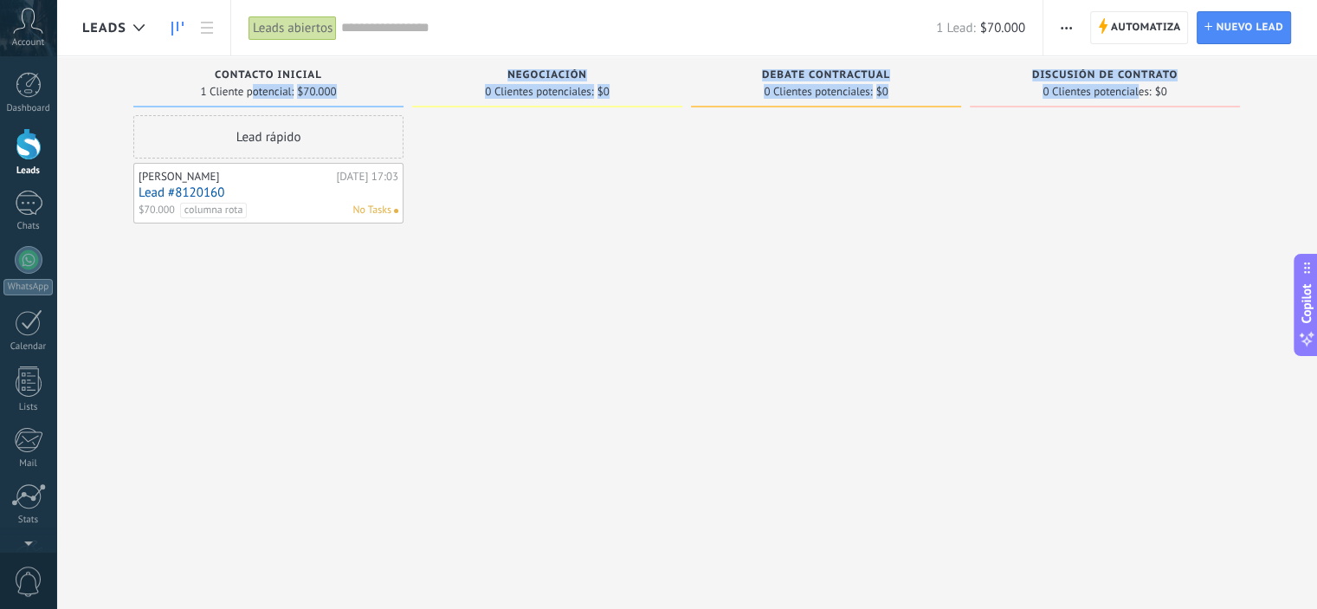
drag, startPoint x: 253, startPoint y: 88, endPoint x: 1140, endPoint y: 87, distance: 886.7
click at [1140, 87] on div "Leads Entrantes Solicitudes: 0 0 0 0 0 0 0 0 0 Contacto inicial 1 Cliente poten…" at bounding box center [699, 277] width 1235 height 442
click at [987, 255] on div at bounding box center [1105, 306] width 270 height 383
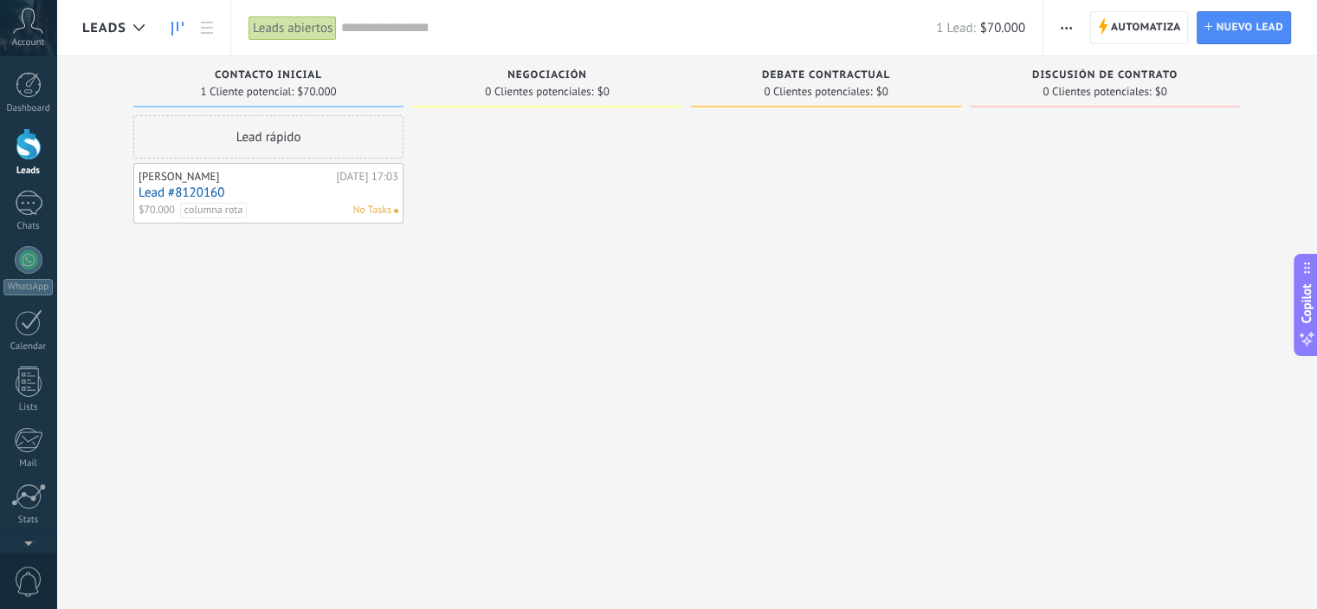
click at [968, 143] on div "Debate contractual 0 Clientes potenciales: $0" at bounding box center [830, 277] width 279 height 442
click at [139, 22] on div at bounding box center [139, 28] width 29 height 34
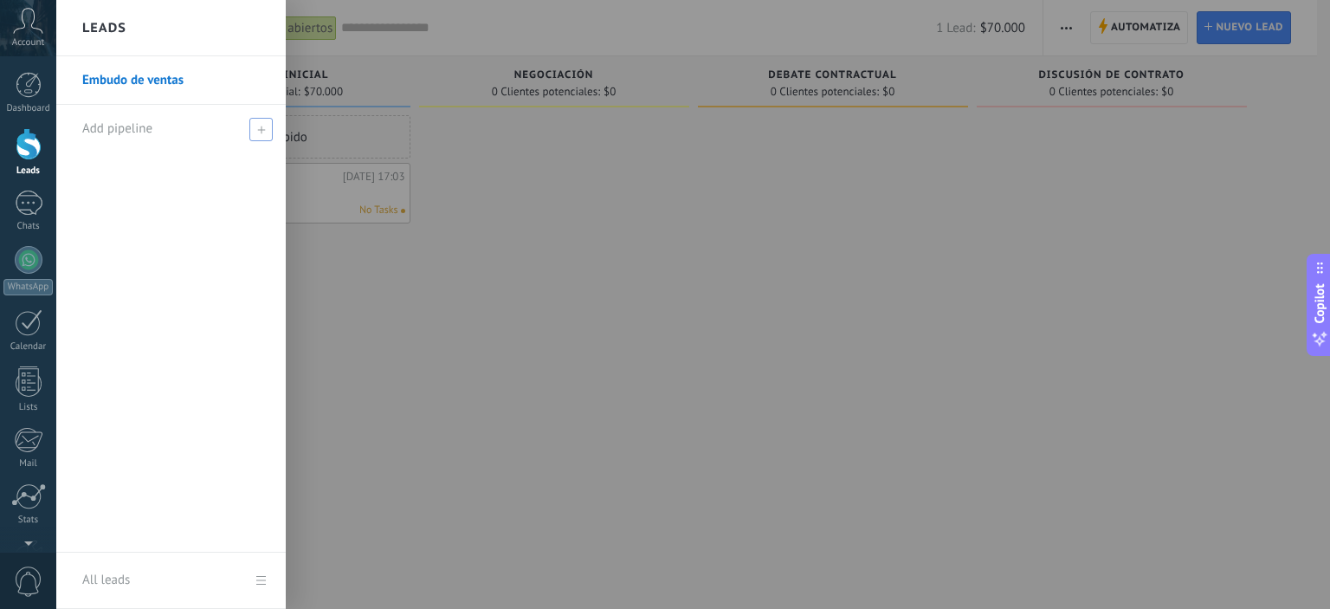
click at [255, 133] on span at bounding box center [260, 129] width 23 height 23
type input "*"
type input "****"
click at [499, 319] on div at bounding box center [721, 304] width 1330 height 609
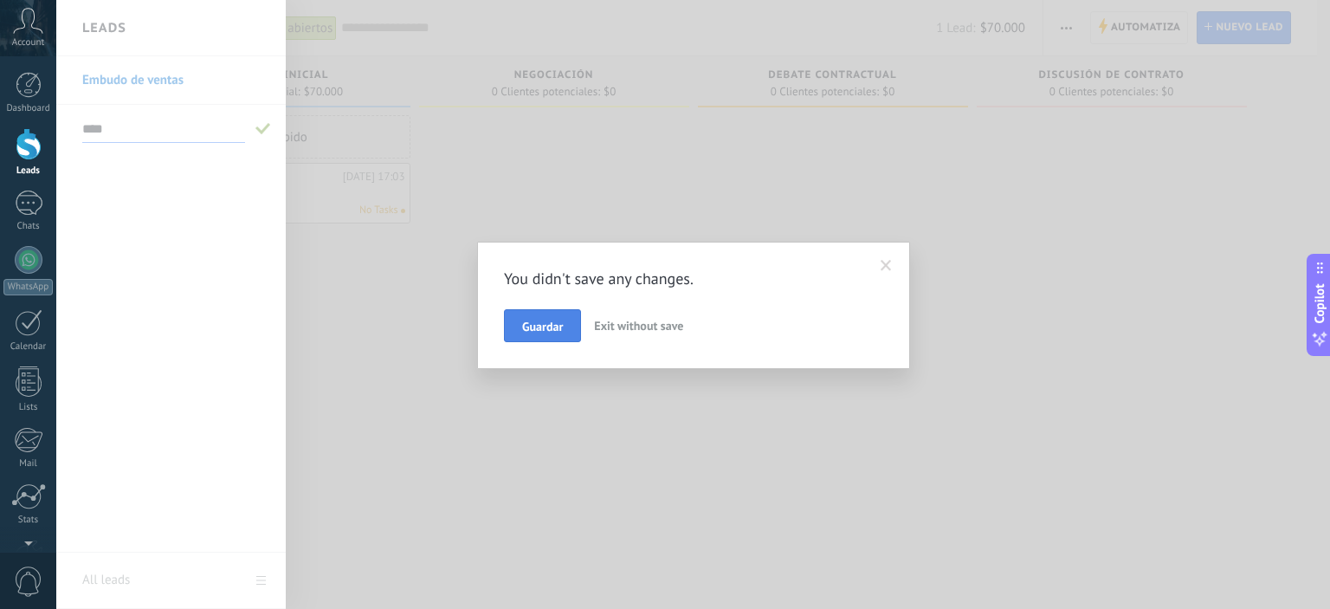
click at [546, 332] on span "Guardar" at bounding box center [542, 326] width 41 height 12
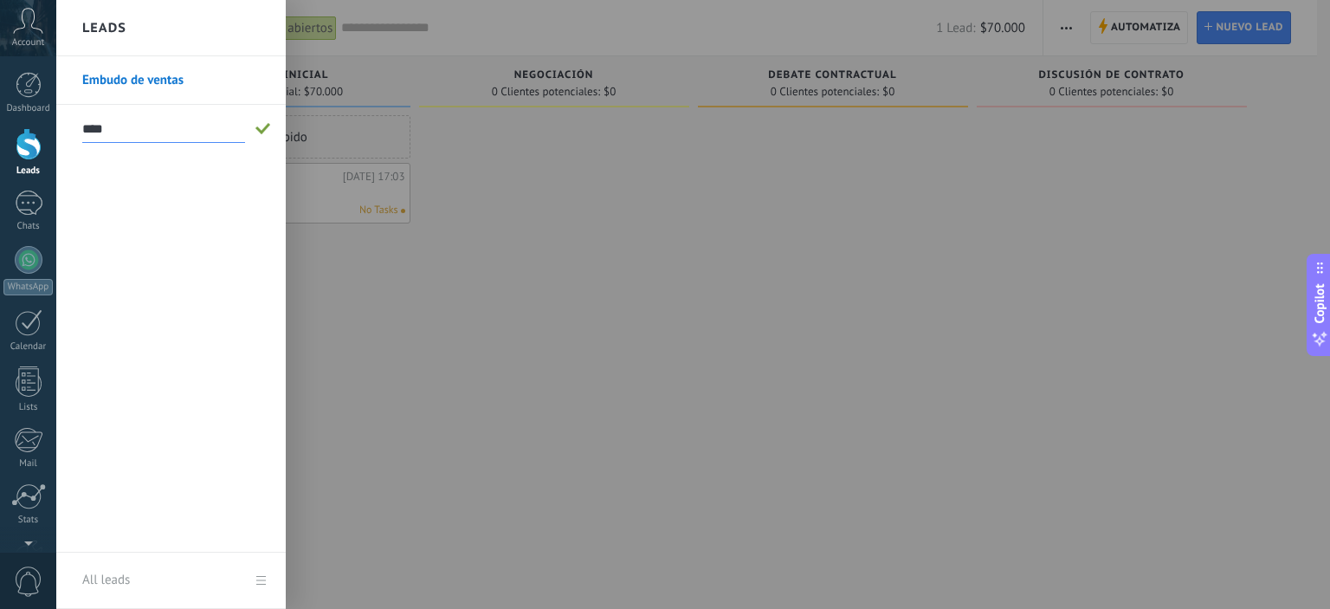
click at [436, 314] on div at bounding box center [721, 304] width 1330 height 609
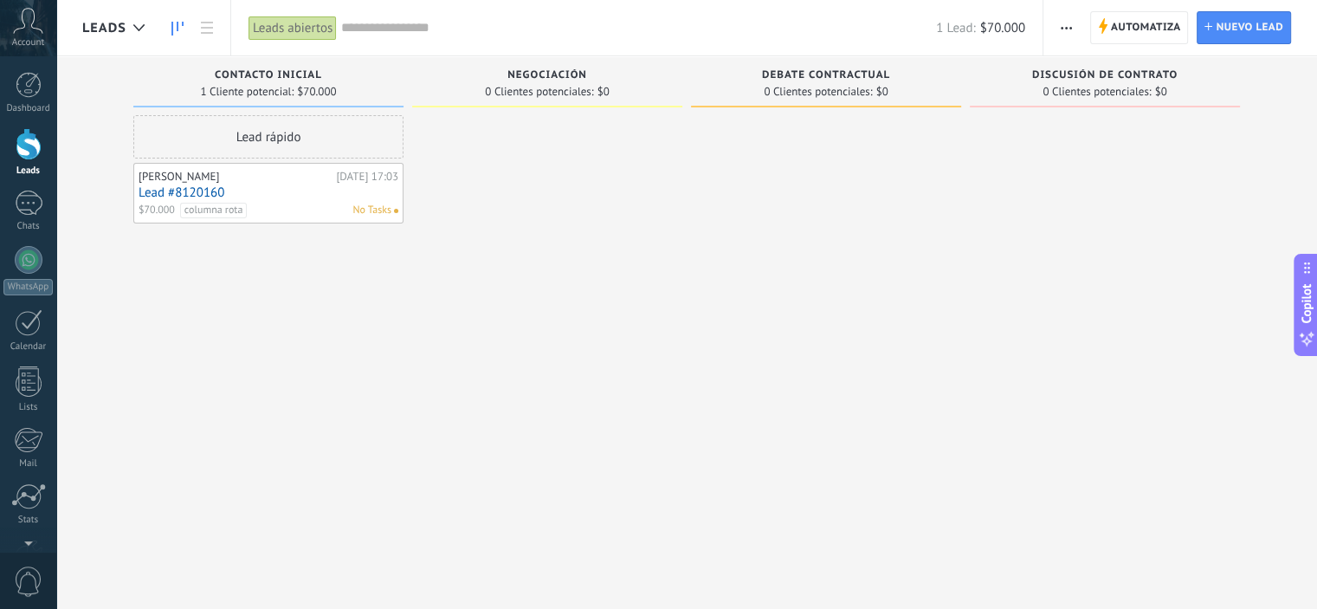
click at [118, 25] on span "Leads" at bounding box center [104, 28] width 44 height 16
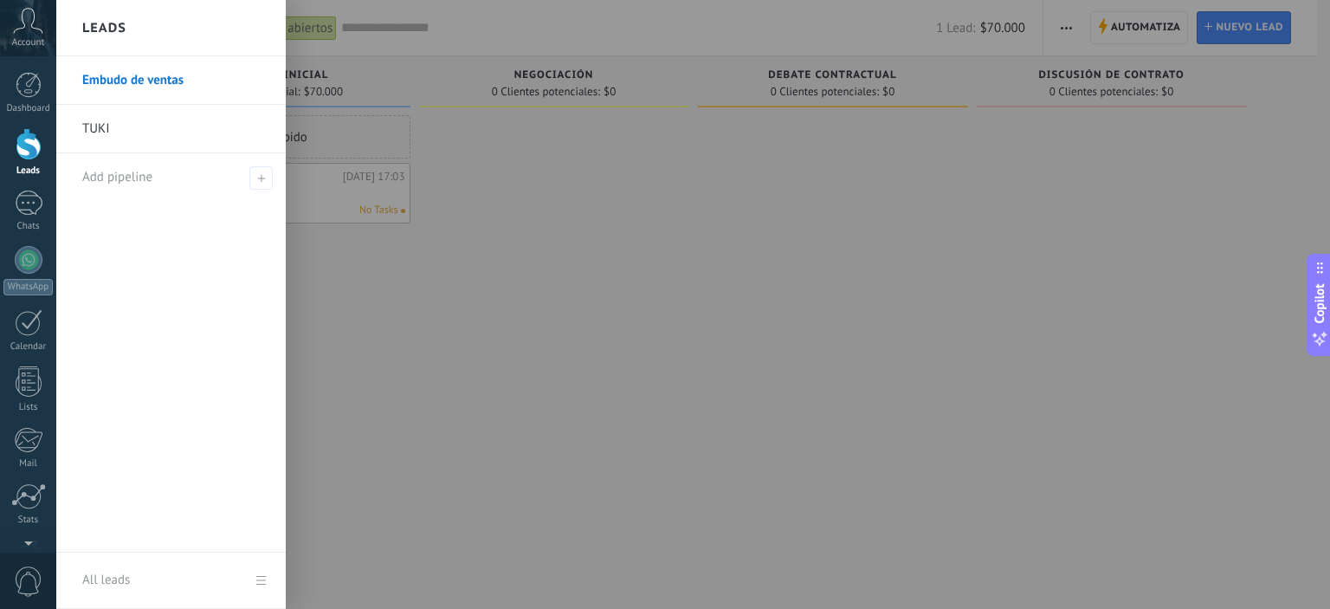
click at [114, 131] on link "TUKI" at bounding box center [175, 129] width 186 height 48
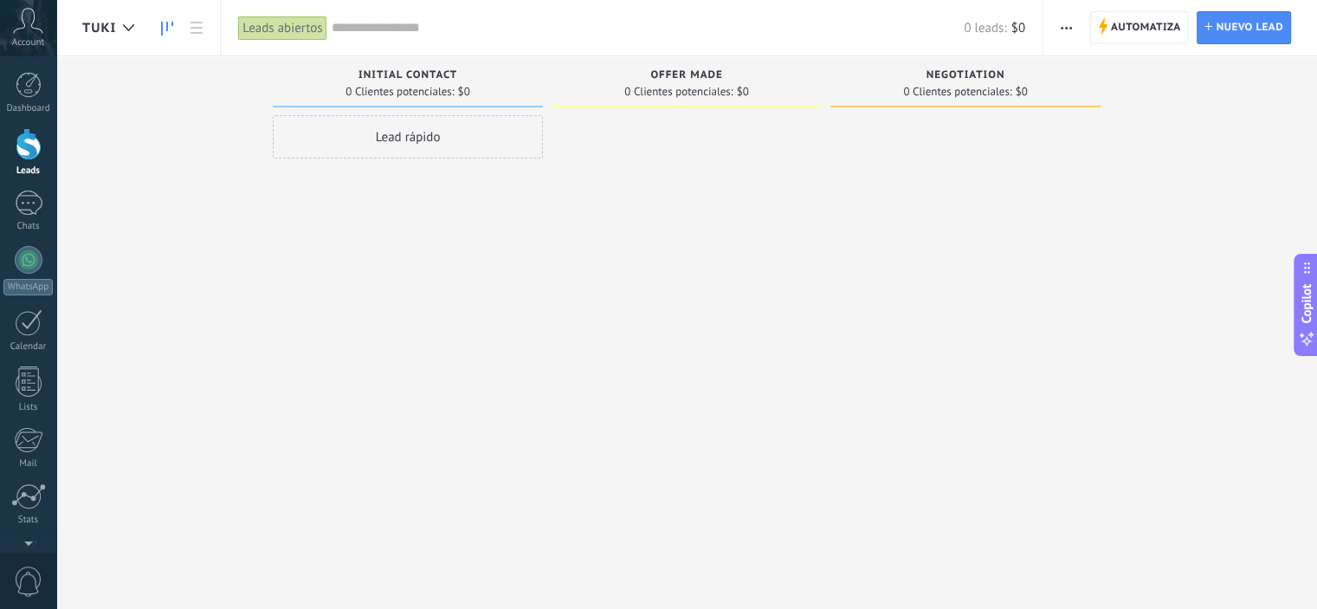
click at [547, 279] on div "Initial Contact 0 Clientes potenciales: $0 Lead rápido" at bounding box center [412, 277] width 279 height 442
click at [136, 39] on div at bounding box center [128, 28] width 29 height 34
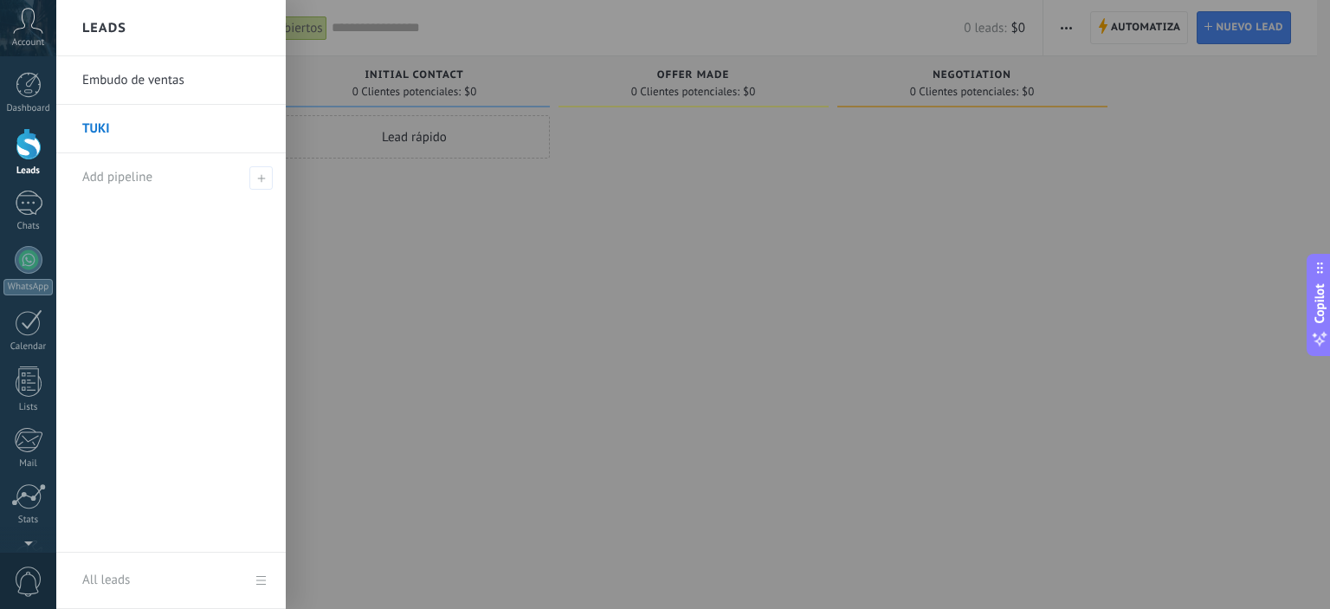
drag, startPoint x: 138, startPoint y: 131, endPoint x: 681, endPoint y: 214, distance: 549.3
click at [682, 214] on div at bounding box center [721, 304] width 1330 height 609
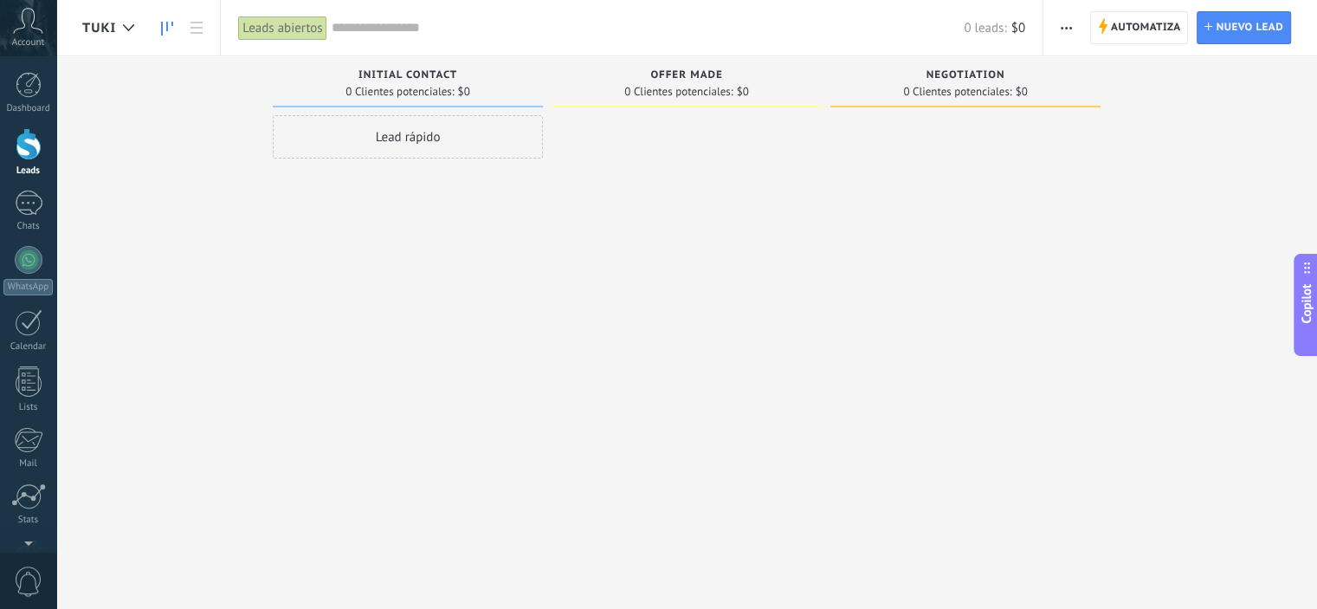
click at [94, 38] on div "TUKI" at bounding box center [112, 27] width 61 height 55
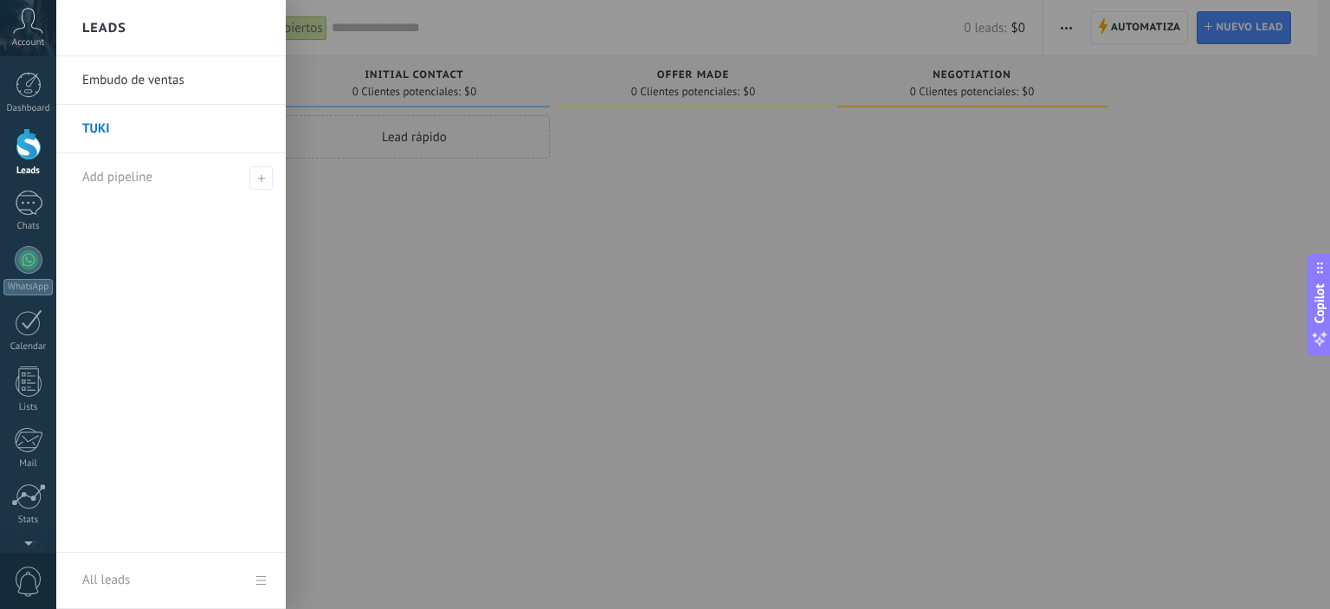
click at [111, 95] on link "Embudo de ventas" at bounding box center [175, 80] width 186 height 48
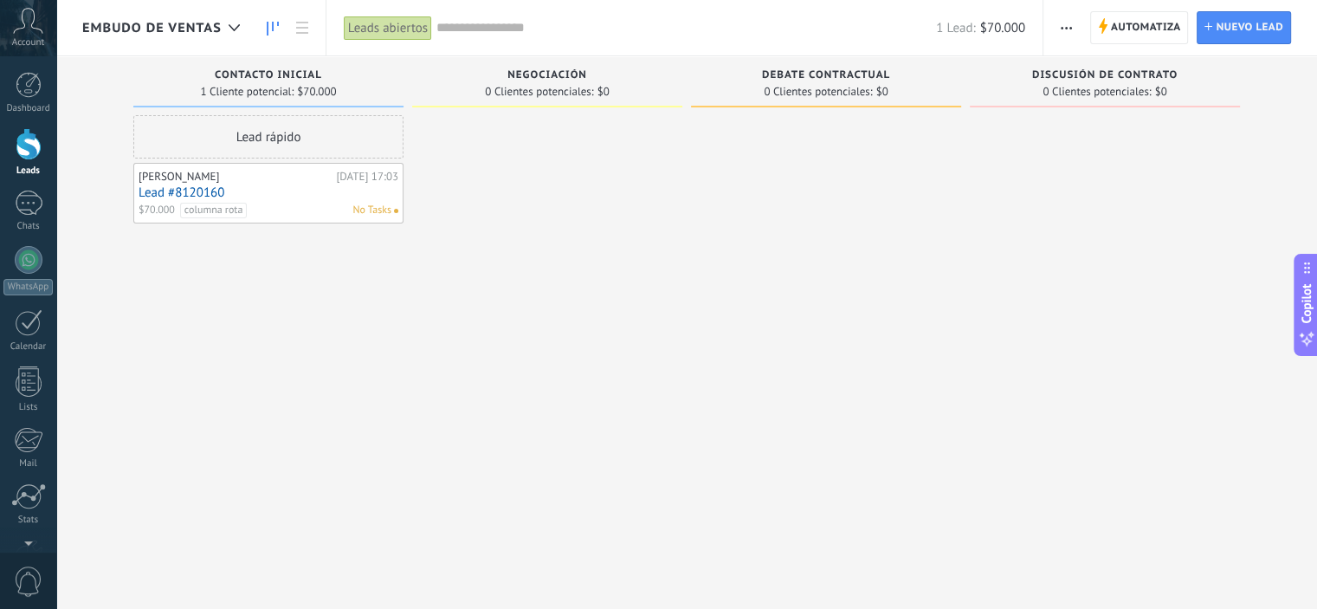
click at [161, 29] on span "Embudo de ventas" at bounding box center [151, 28] width 139 height 16
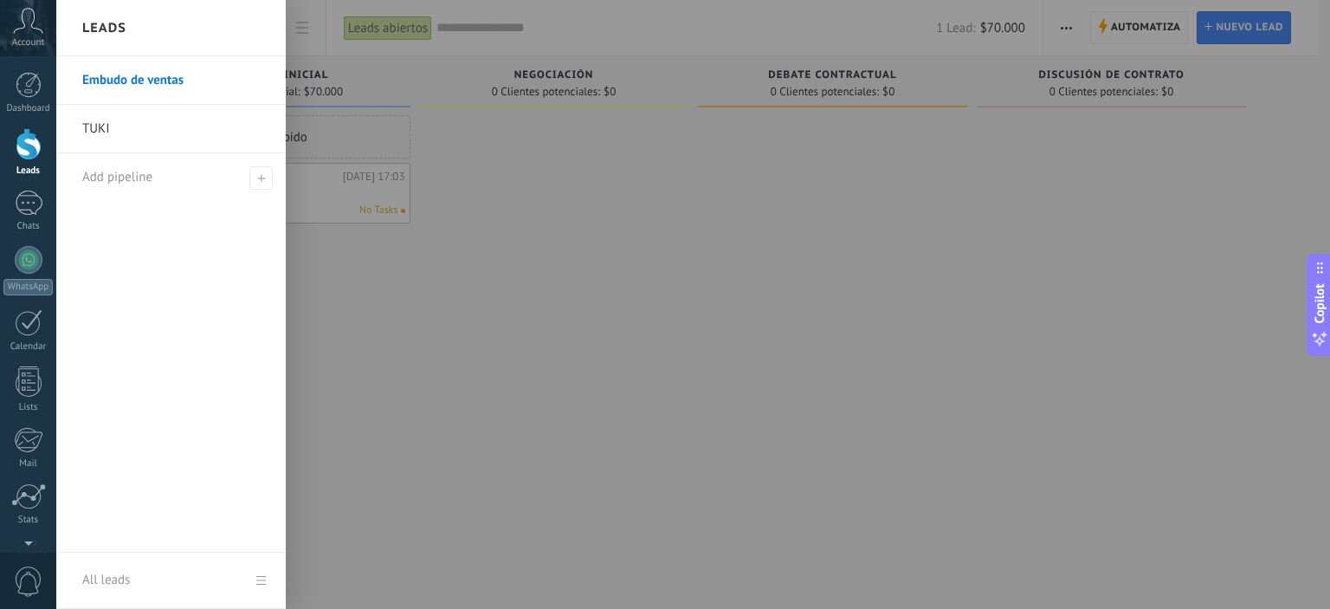
click at [158, 140] on link "TUKI" at bounding box center [175, 129] width 186 height 48
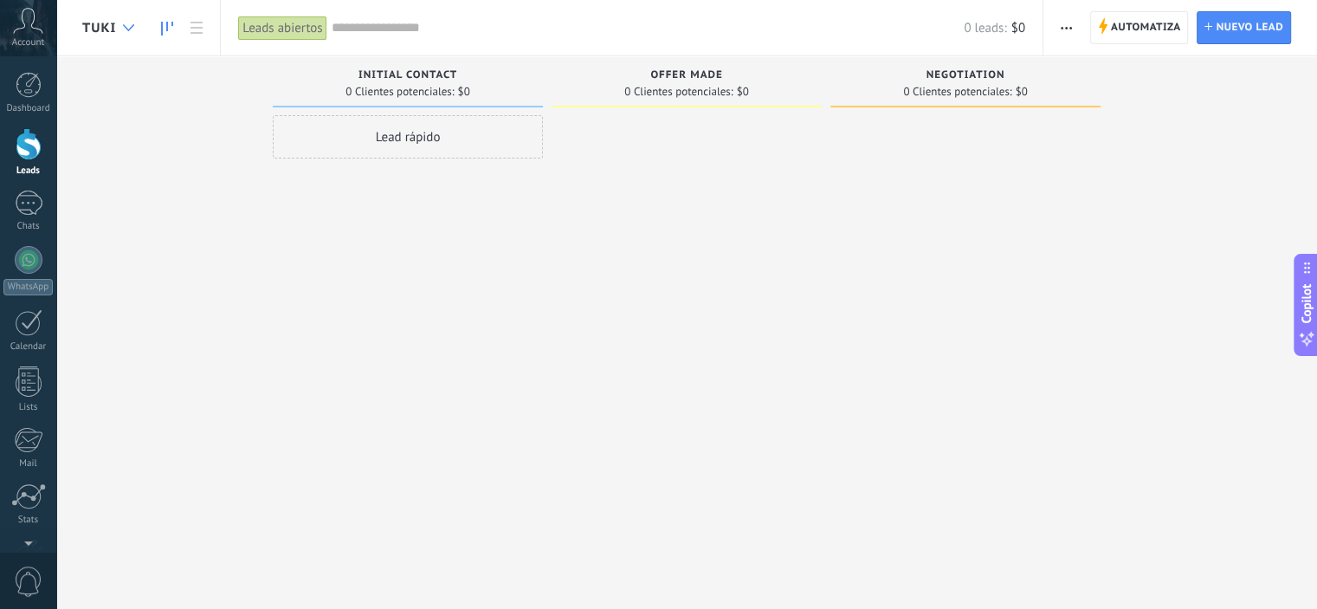
click at [118, 28] on div at bounding box center [128, 28] width 29 height 34
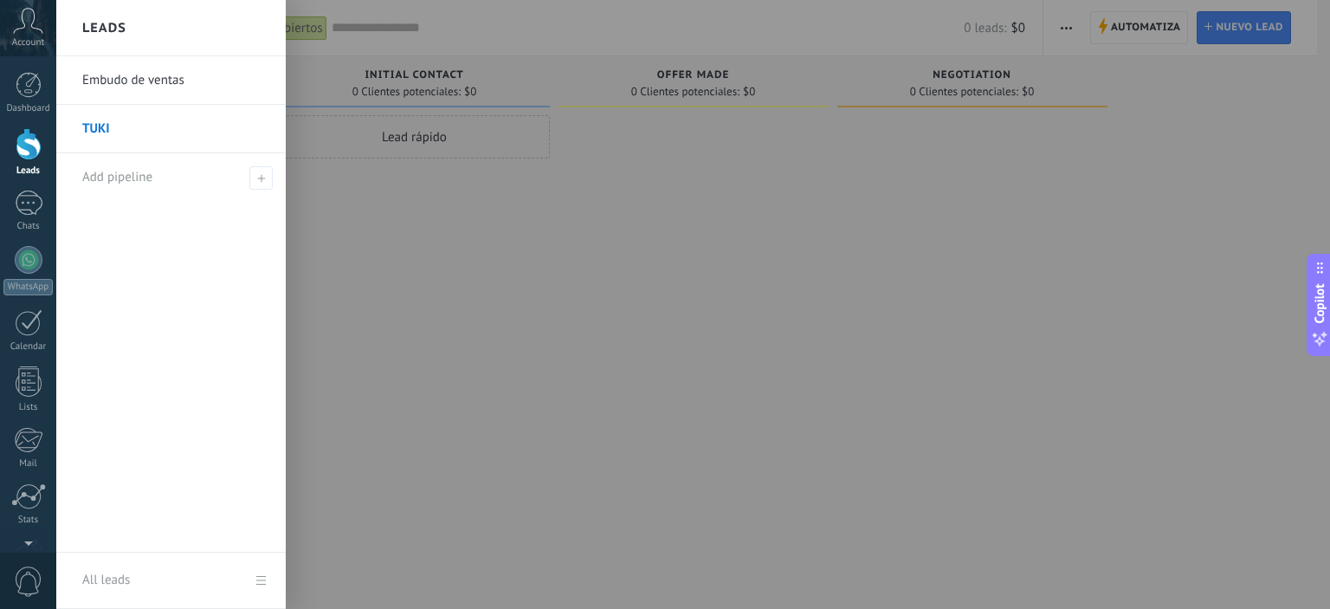
click at [145, 80] on link "Embudo de ventas" at bounding box center [175, 80] width 186 height 48
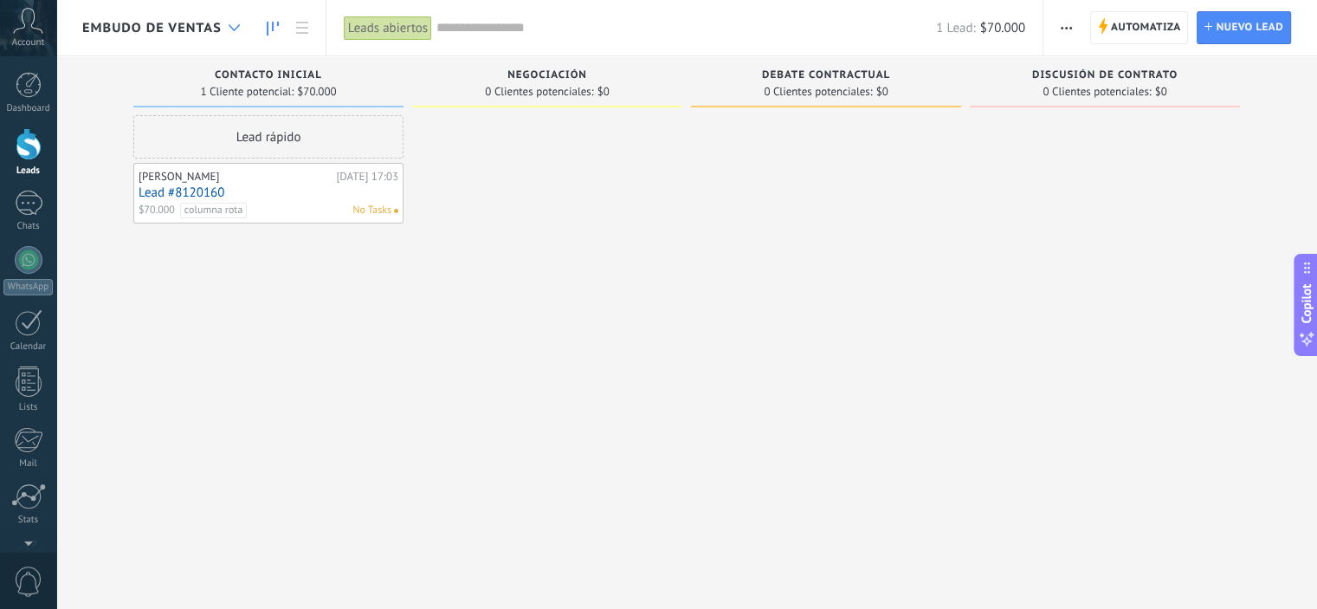
click at [229, 29] on icon at bounding box center [234, 27] width 11 height 7
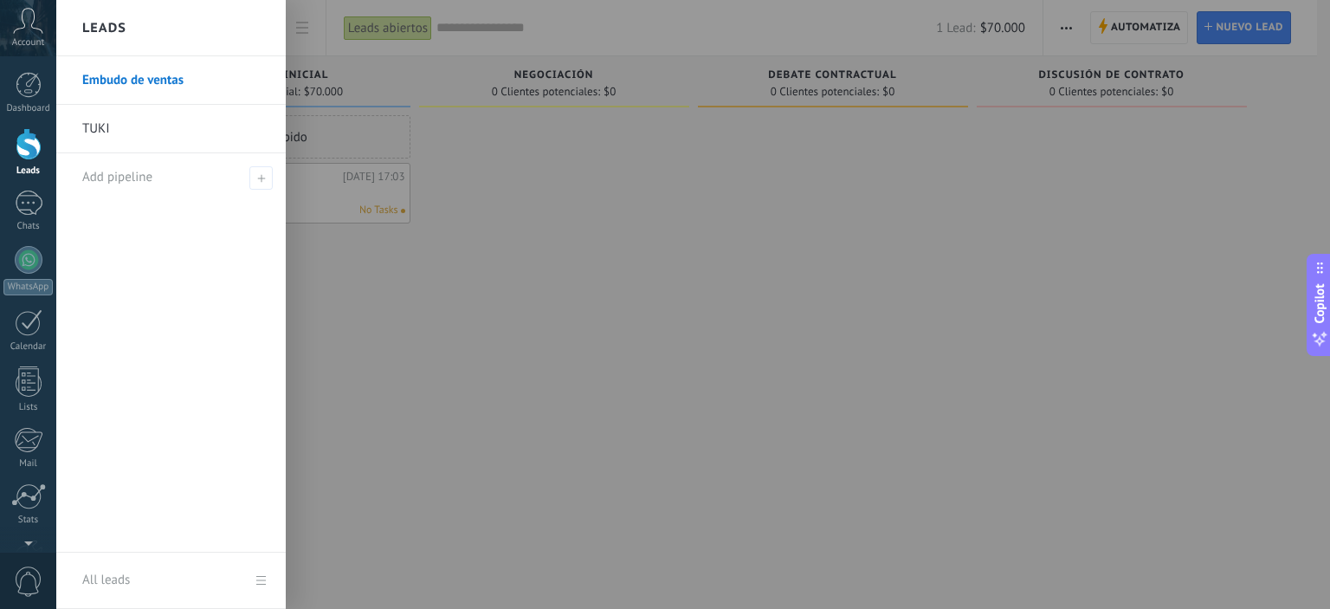
drag, startPoint x: 145, startPoint y: 109, endPoint x: 118, endPoint y: 127, distance: 33.1
drag, startPoint x: 118, startPoint y: 127, endPoint x: 80, endPoint y: 243, distance: 122.1
click at [80, 243] on div "Embudo de ventas TUKI Add pipeline" at bounding box center [170, 304] width 229 height 496
click at [117, 135] on link "TUKI" at bounding box center [175, 129] width 186 height 48
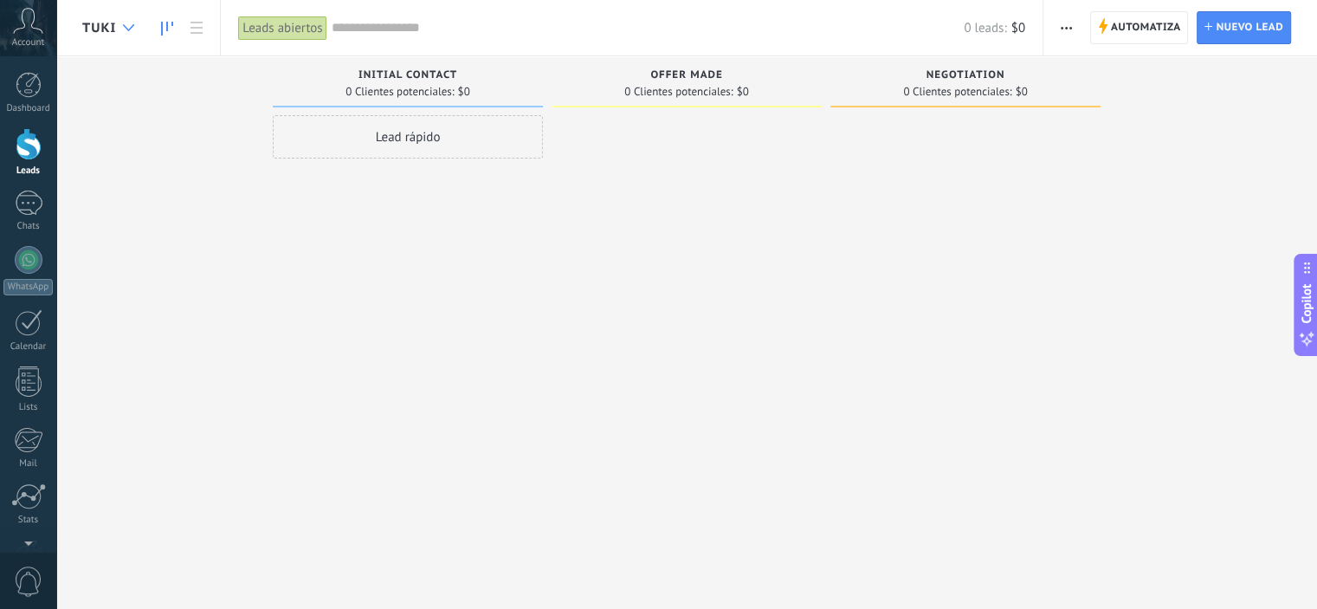
click at [123, 33] on div at bounding box center [128, 28] width 29 height 34
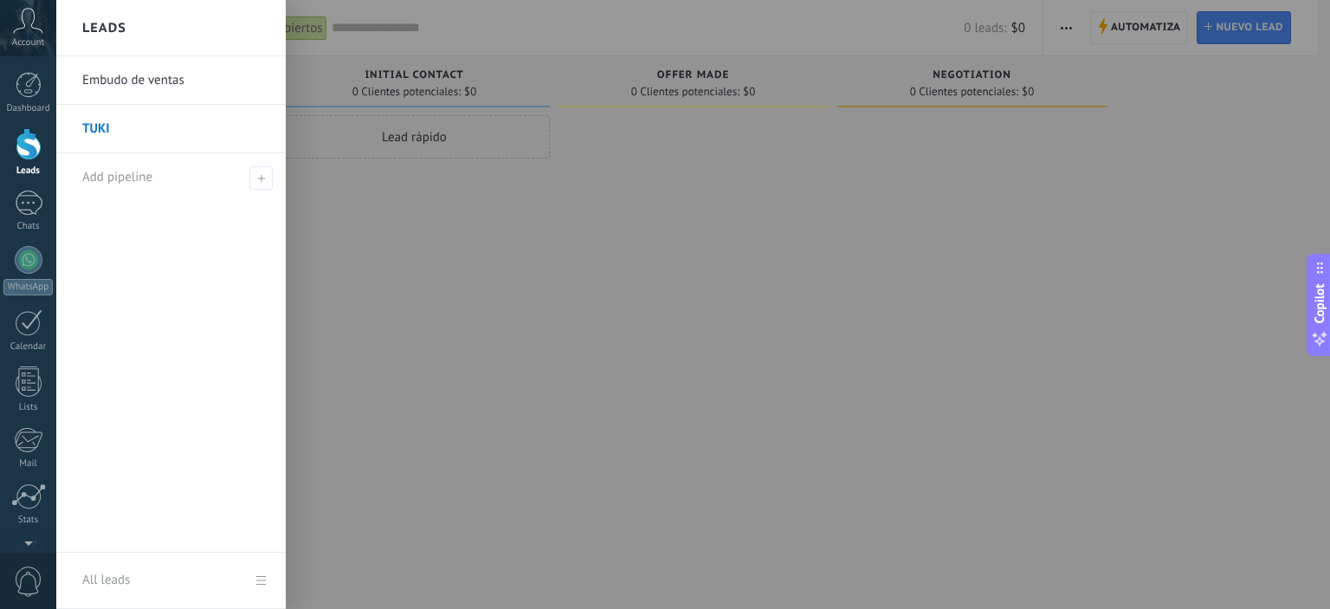
click at [444, 248] on div at bounding box center [721, 304] width 1330 height 609
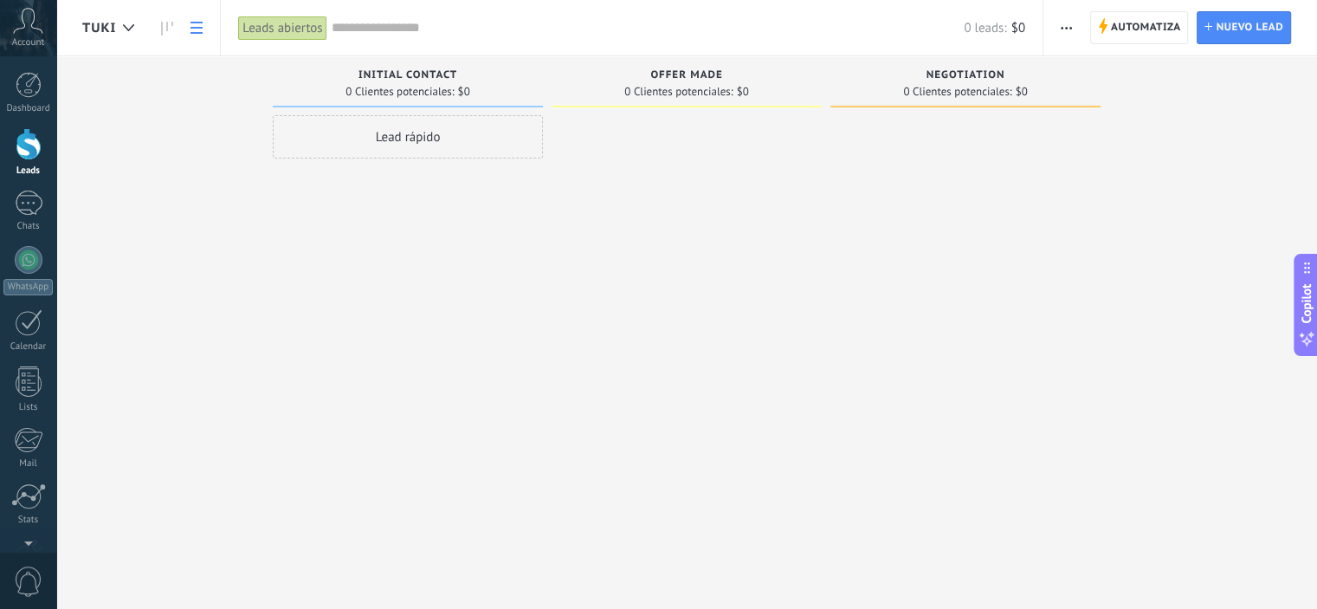
click at [197, 35] on link at bounding box center [196, 28] width 29 height 34
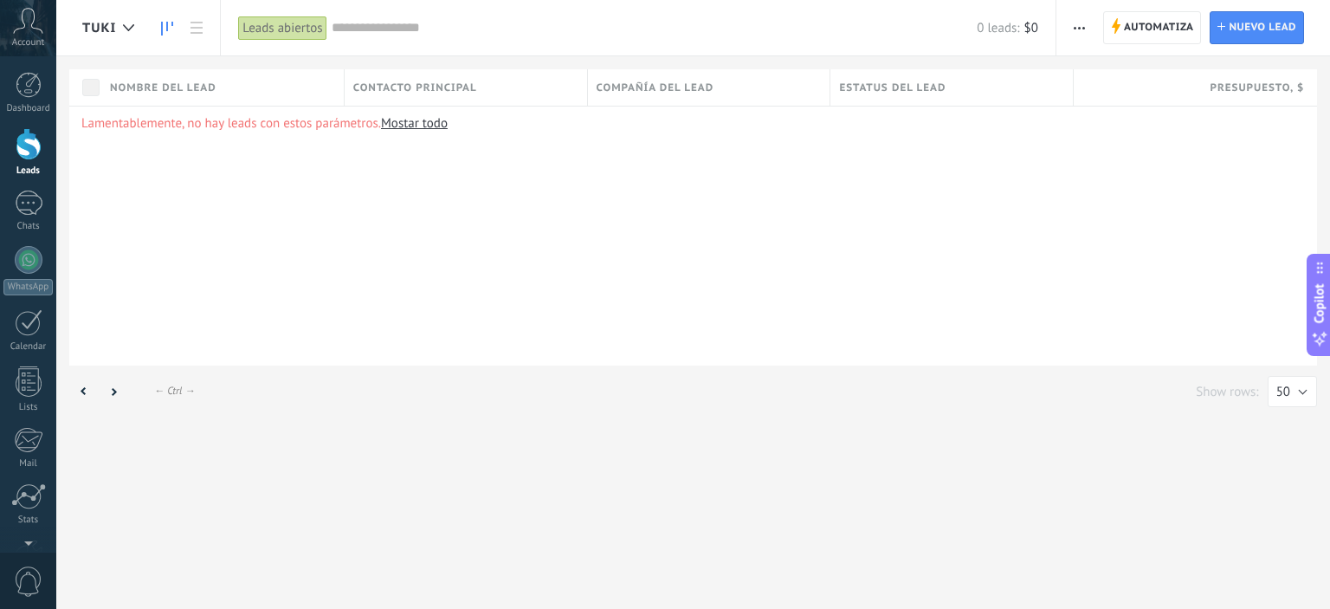
click at [163, 25] on icon at bounding box center [167, 29] width 12 height 14
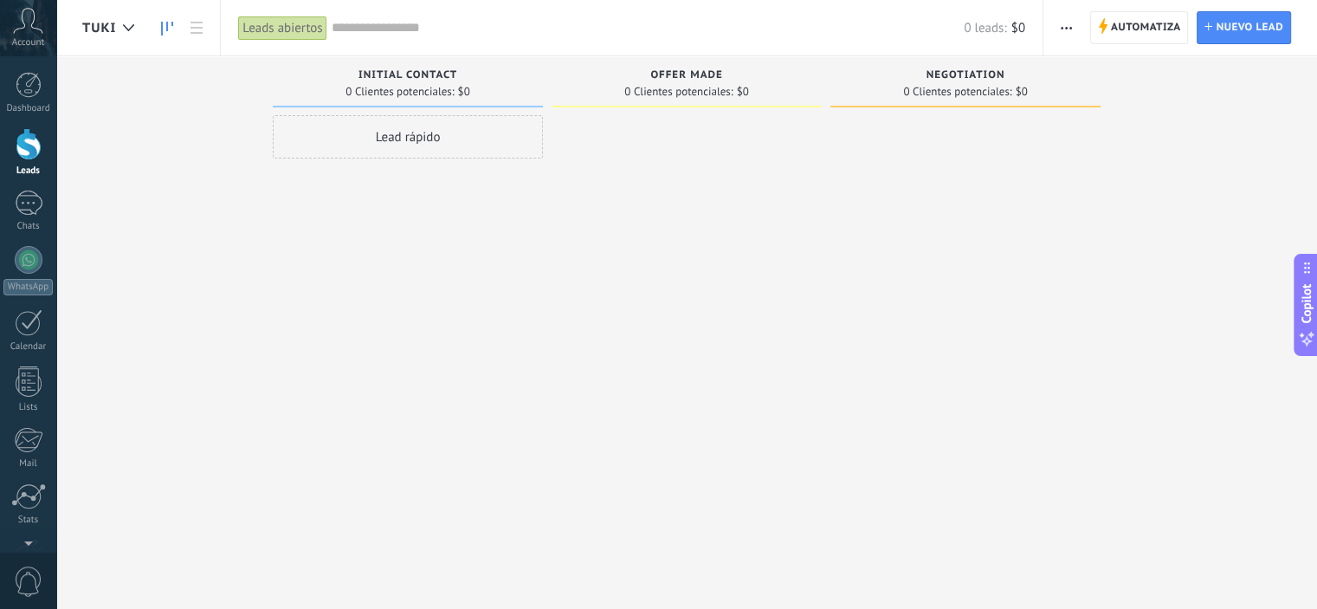
click at [1060, 37] on button "button" at bounding box center [1066, 27] width 25 height 33
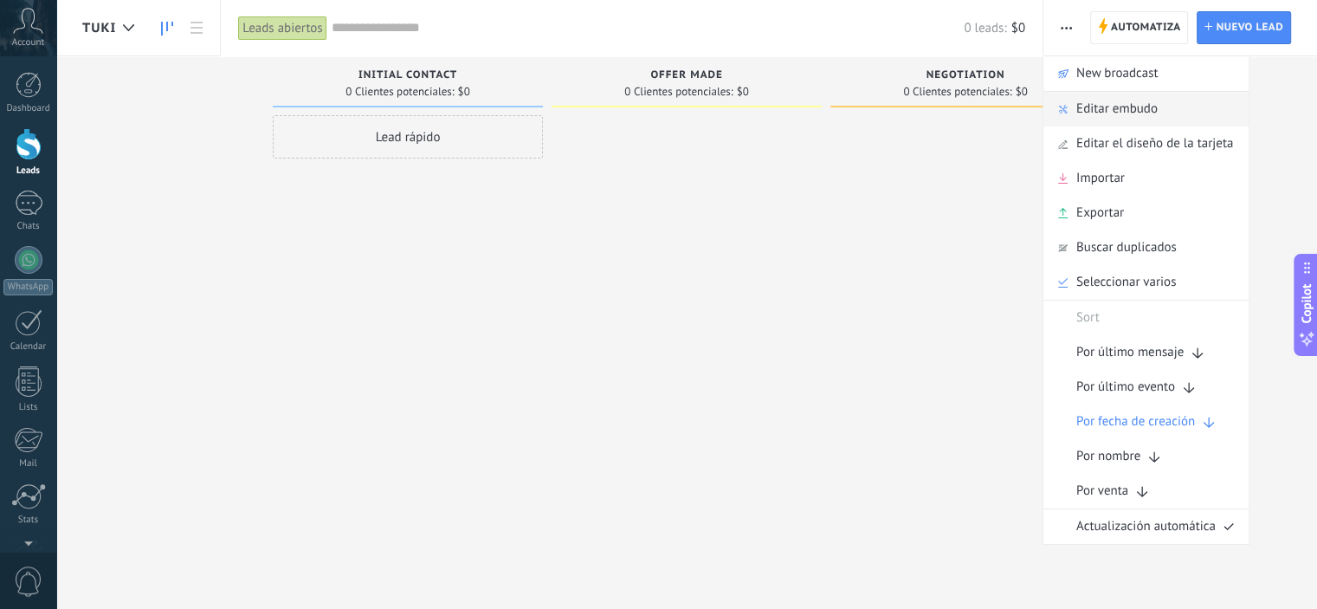
click at [1161, 100] on div "Editar embudo" at bounding box center [1145, 109] width 205 height 35
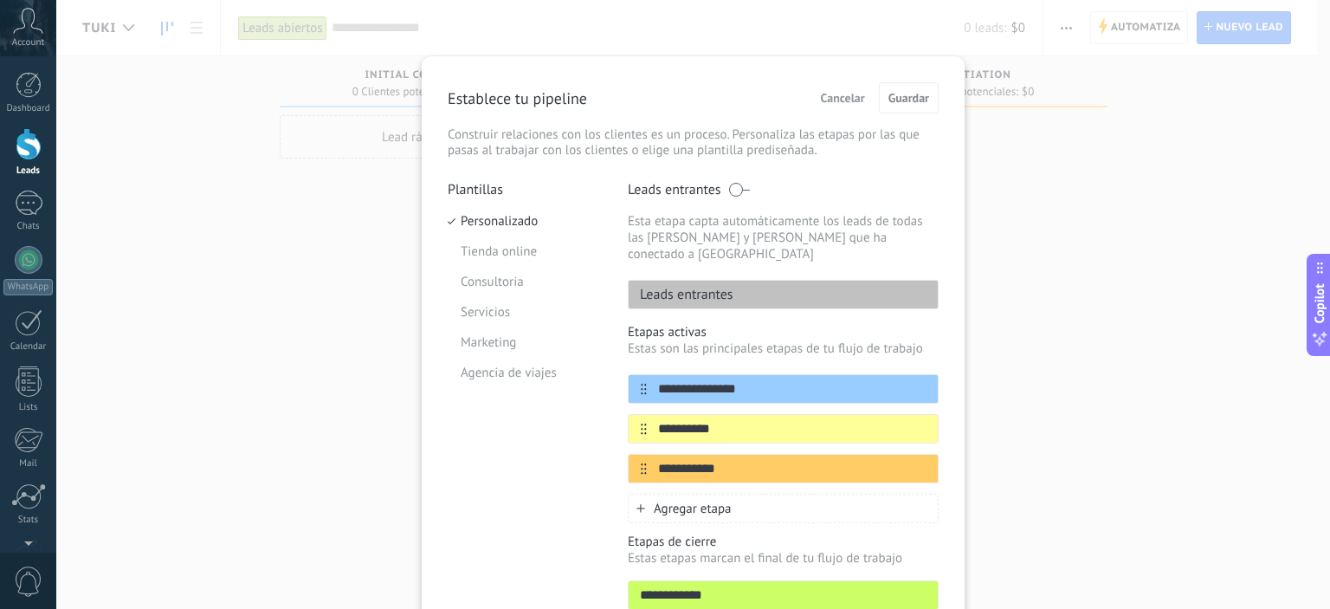
click at [837, 97] on span "Cancelar" at bounding box center [843, 98] width 44 height 12
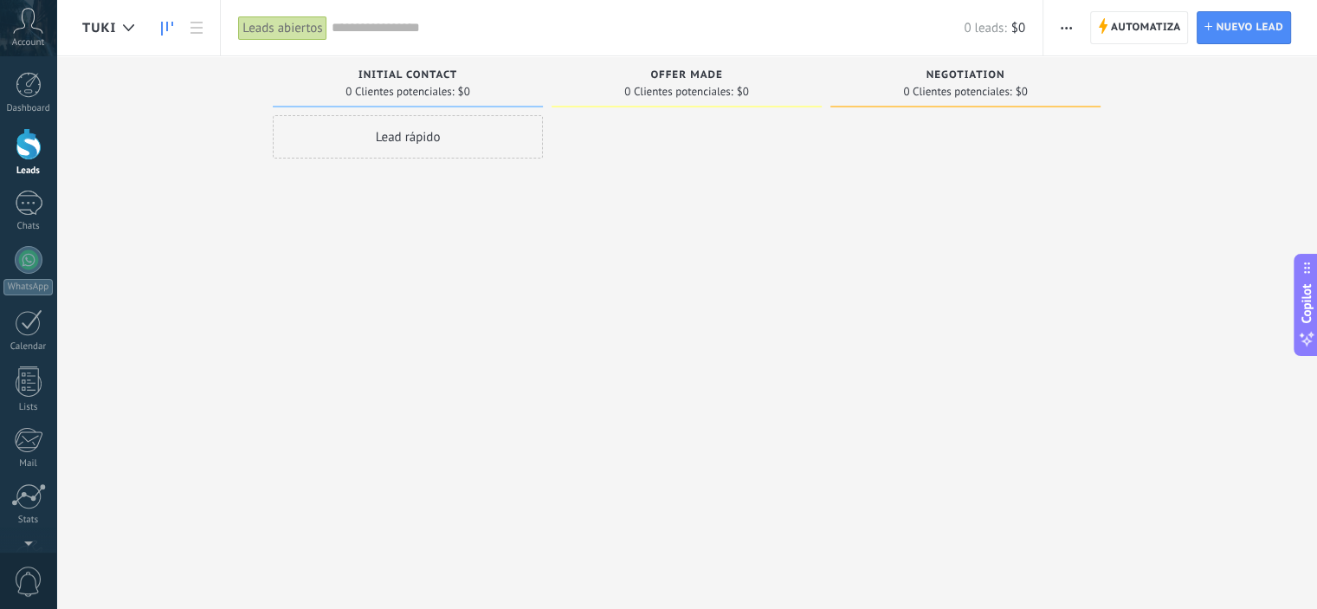
click at [1058, 34] on button "button" at bounding box center [1066, 27] width 25 height 33
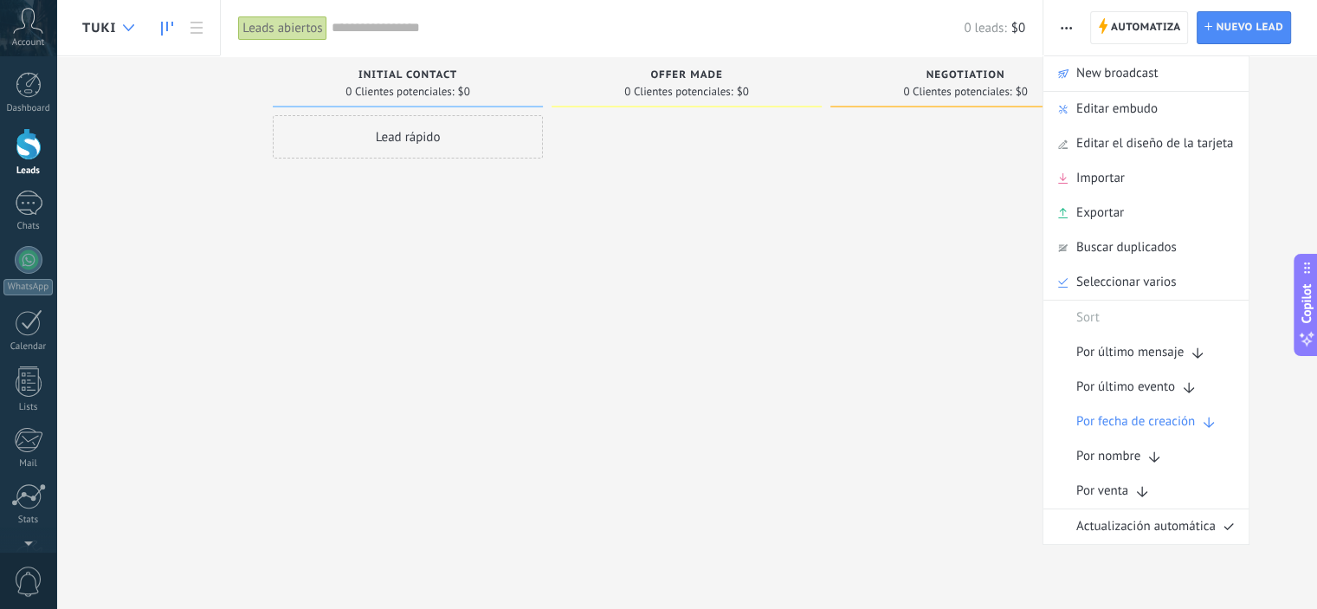
click at [128, 28] on icon at bounding box center [128, 27] width 11 height 7
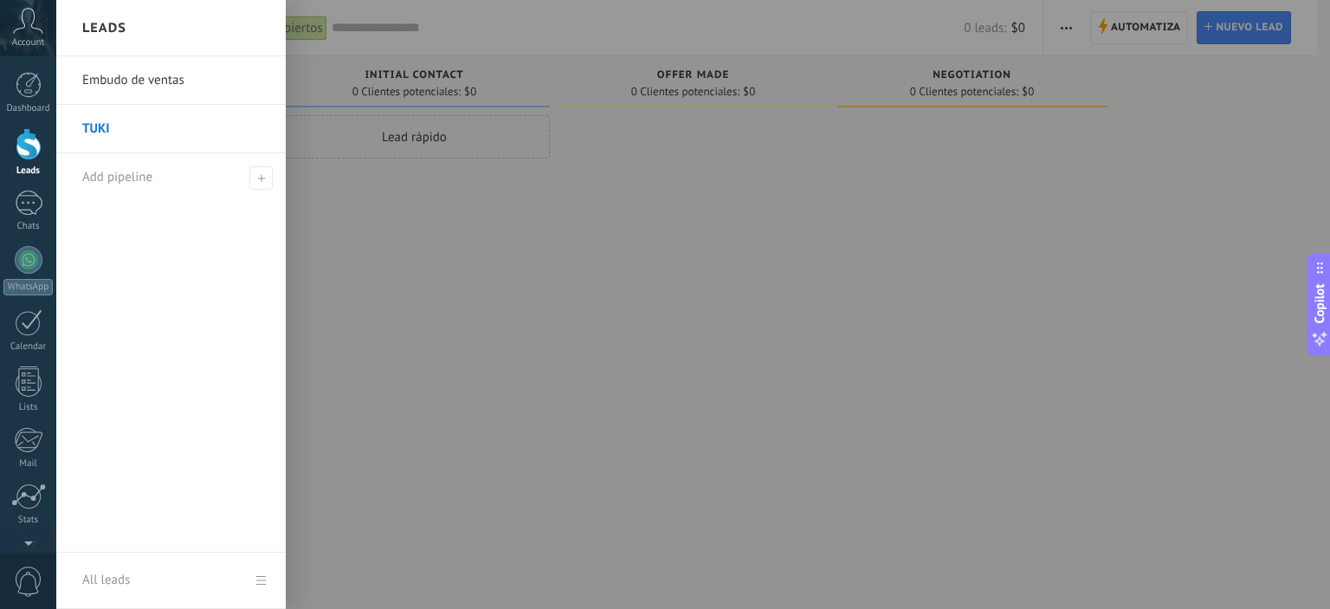
click at [155, 84] on link "Embudo de ventas" at bounding box center [175, 80] width 186 height 48
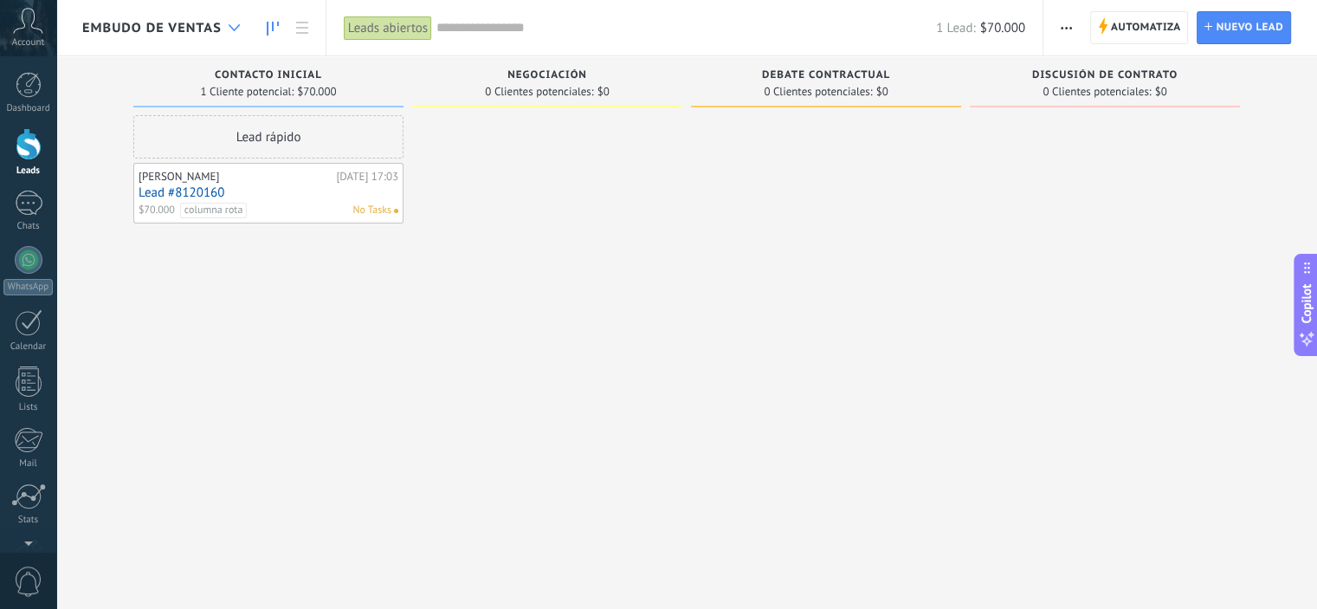
click at [225, 40] on div at bounding box center [234, 28] width 29 height 34
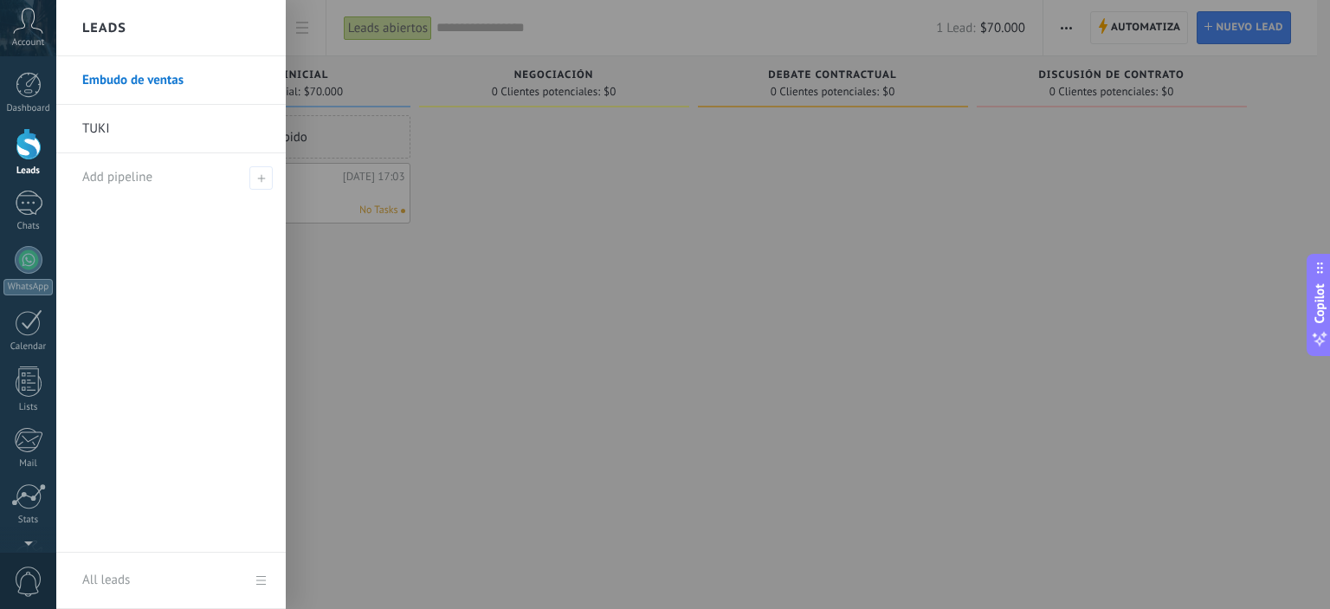
drag, startPoint x: 173, startPoint y: 482, endPoint x: 265, endPoint y: 579, distance: 133.5
click at [263, 579] on link "All leads" at bounding box center [170, 580] width 229 height 56
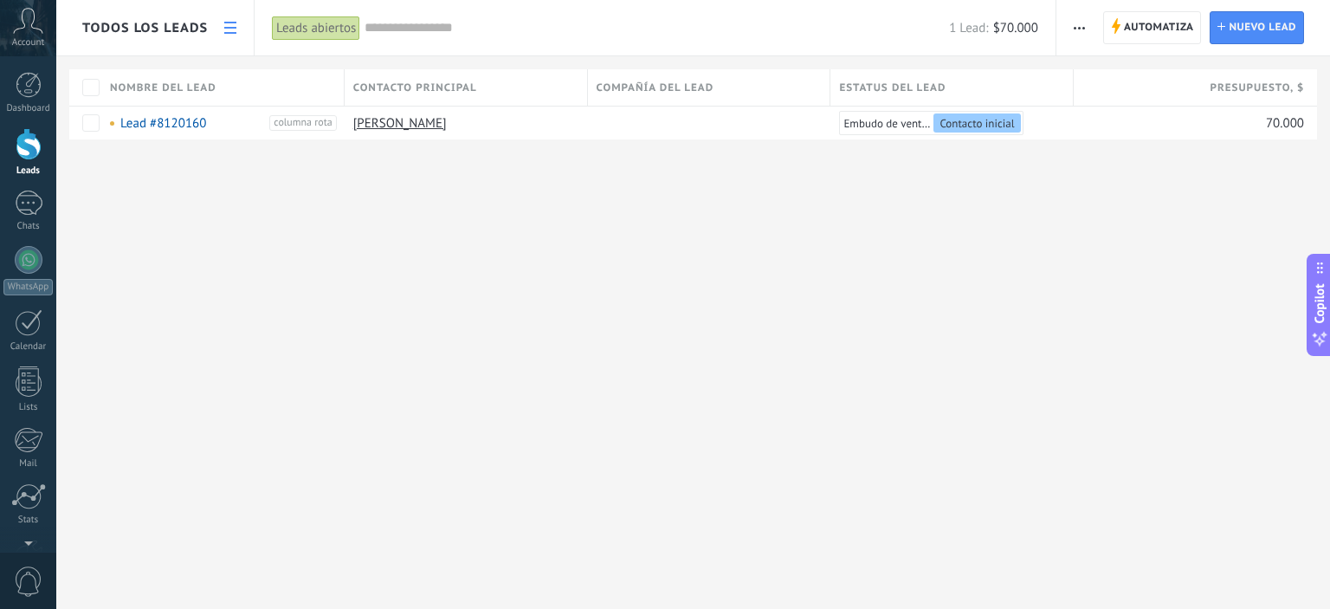
click at [215, 38] on div "Todos los leads" at bounding box center [154, 27] width 197 height 55
click at [223, 30] on link at bounding box center [230, 28] width 29 height 34
click at [233, 33] on use at bounding box center [230, 28] width 12 height 12
click at [167, 13] on div "Todos los leads" at bounding box center [145, 27] width 126 height 55
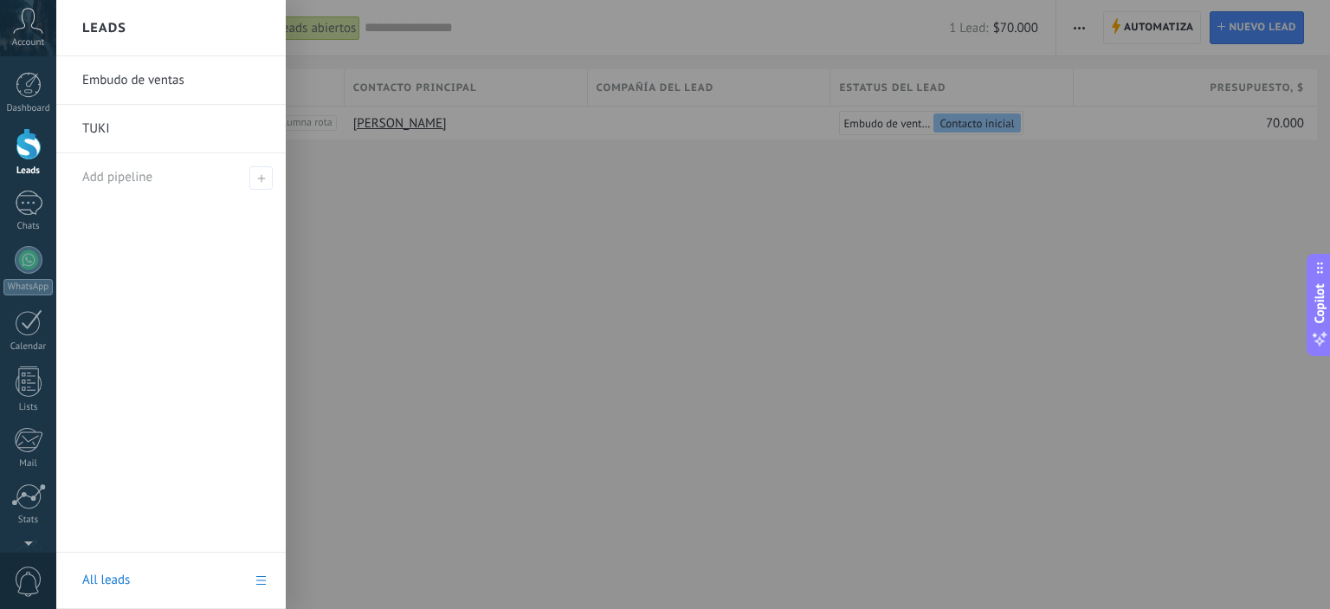
click at [176, 120] on link "TUKI" at bounding box center [175, 129] width 186 height 48
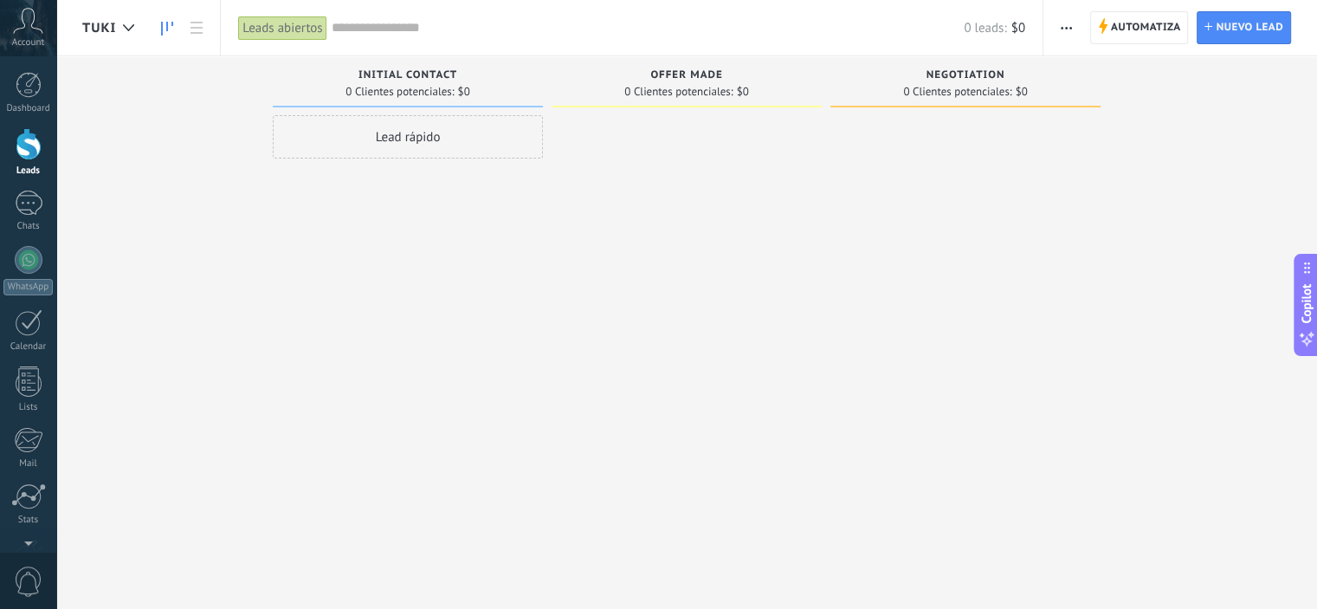
click at [1070, 23] on span "button" at bounding box center [1066, 27] width 11 height 33
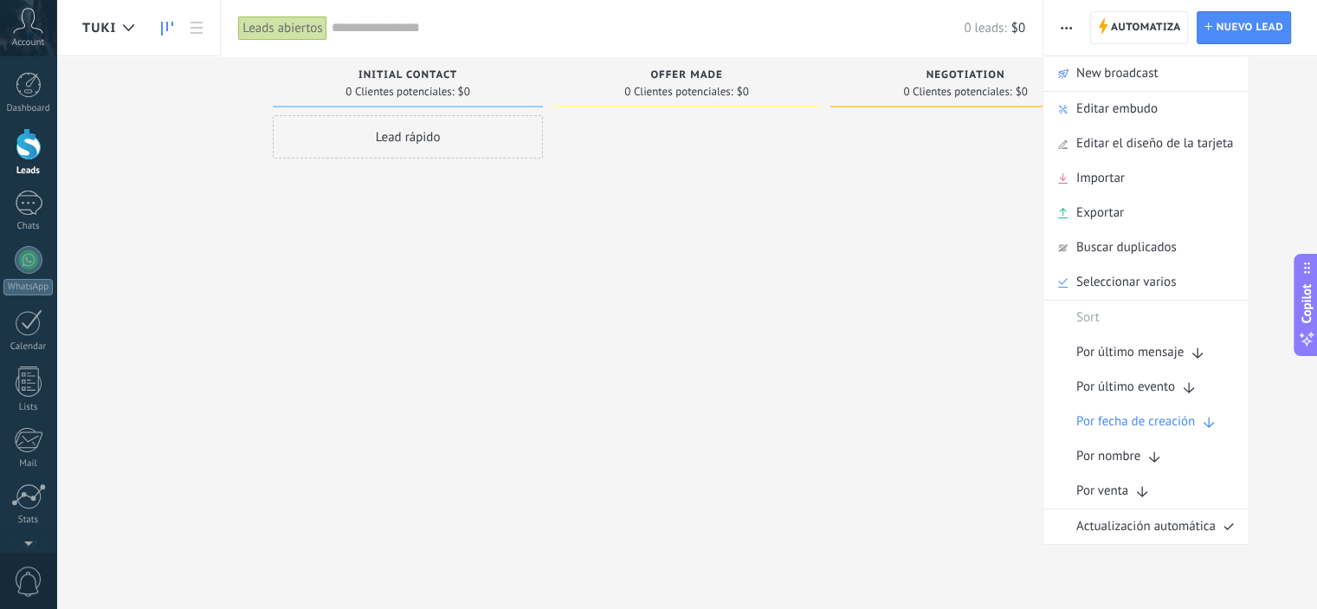
click at [558, 413] on div at bounding box center [687, 306] width 270 height 383
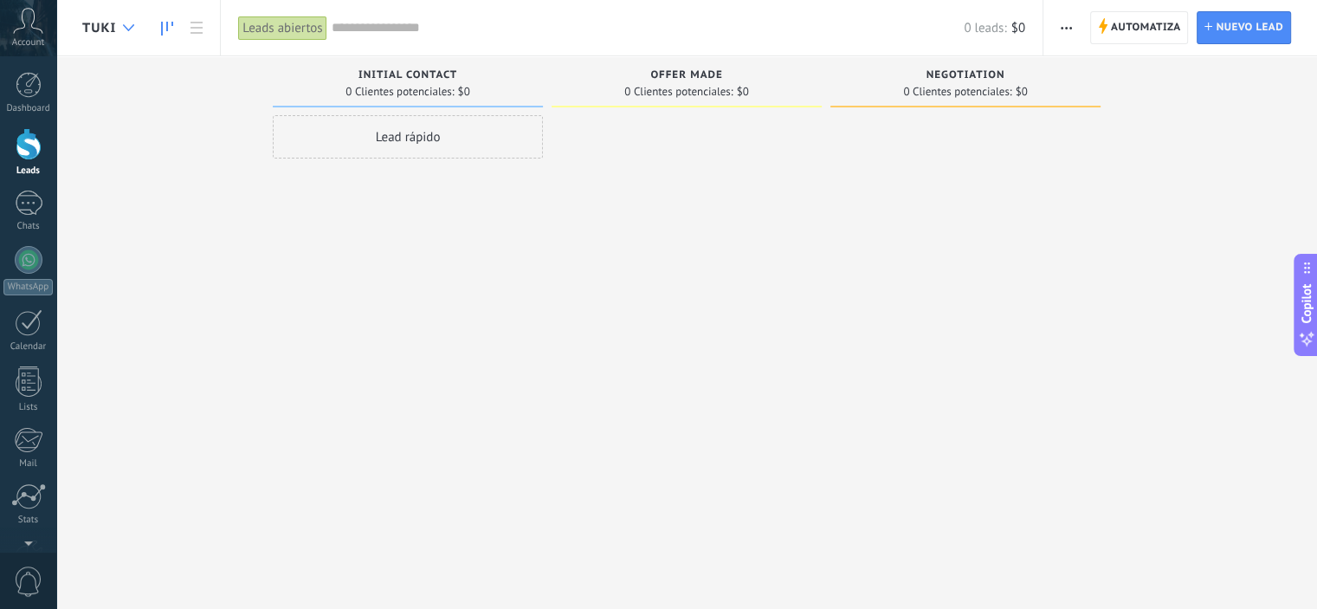
click at [126, 27] on icon at bounding box center [128, 27] width 11 height 7
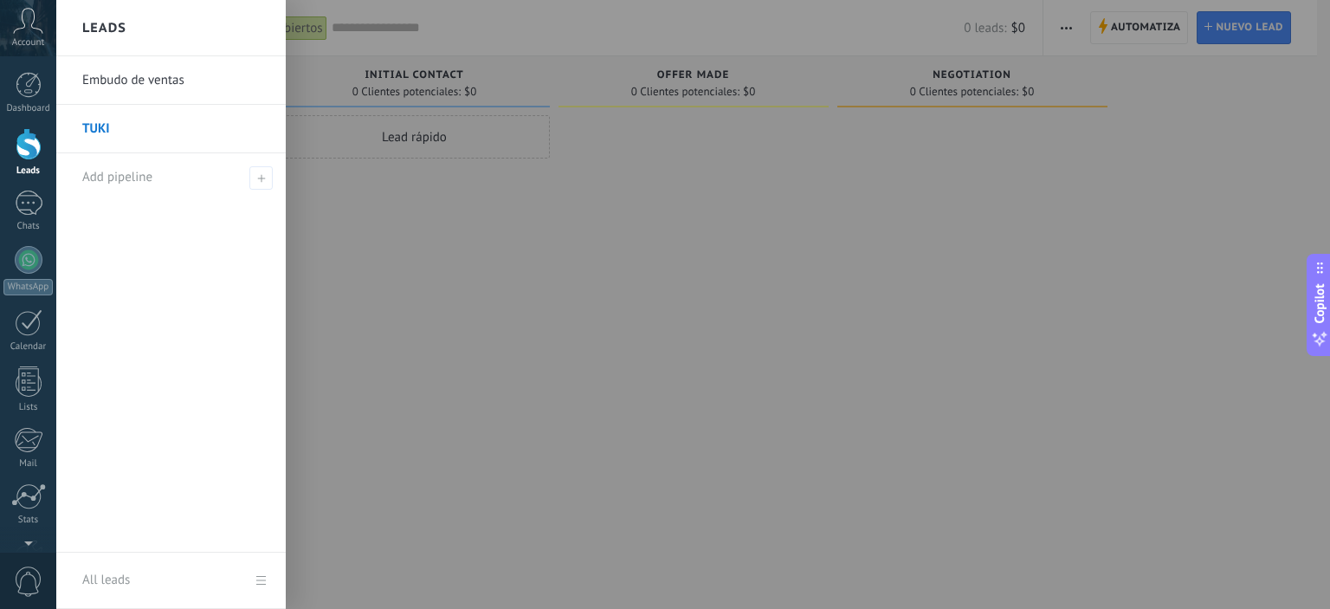
click at [150, 75] on link "Embudo de ventas" at bounding box center [175, 80] width 186 height 48
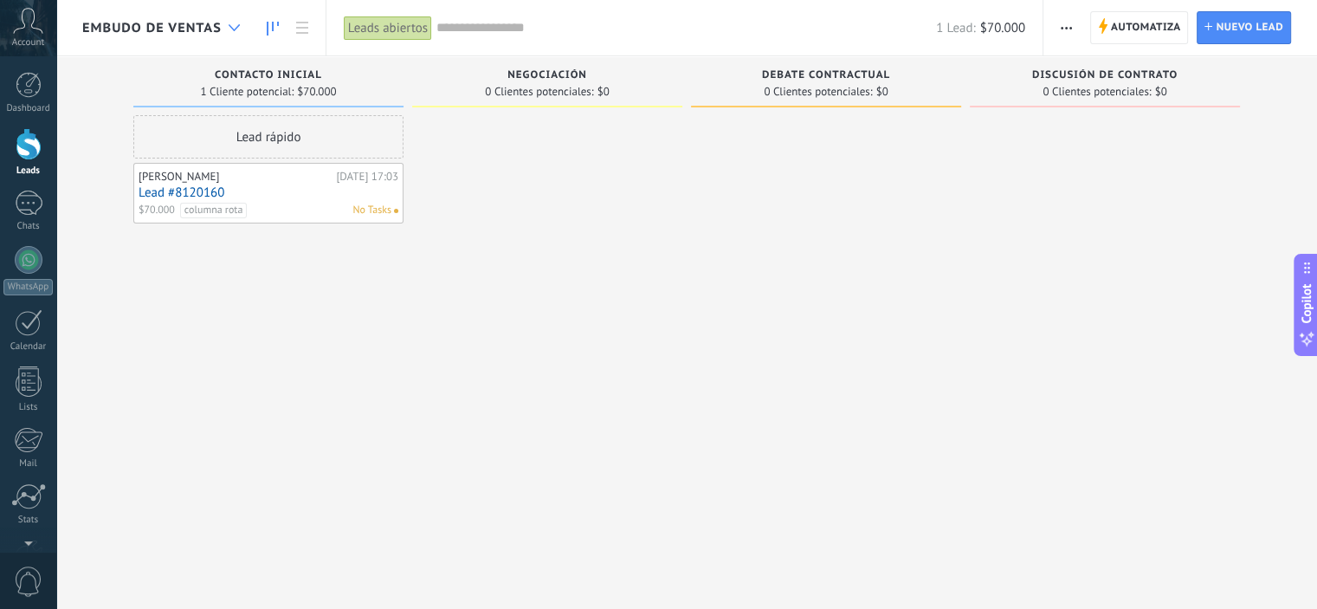
click at [239, 24] on div at bounding box center [234, 28] width 29 height 34
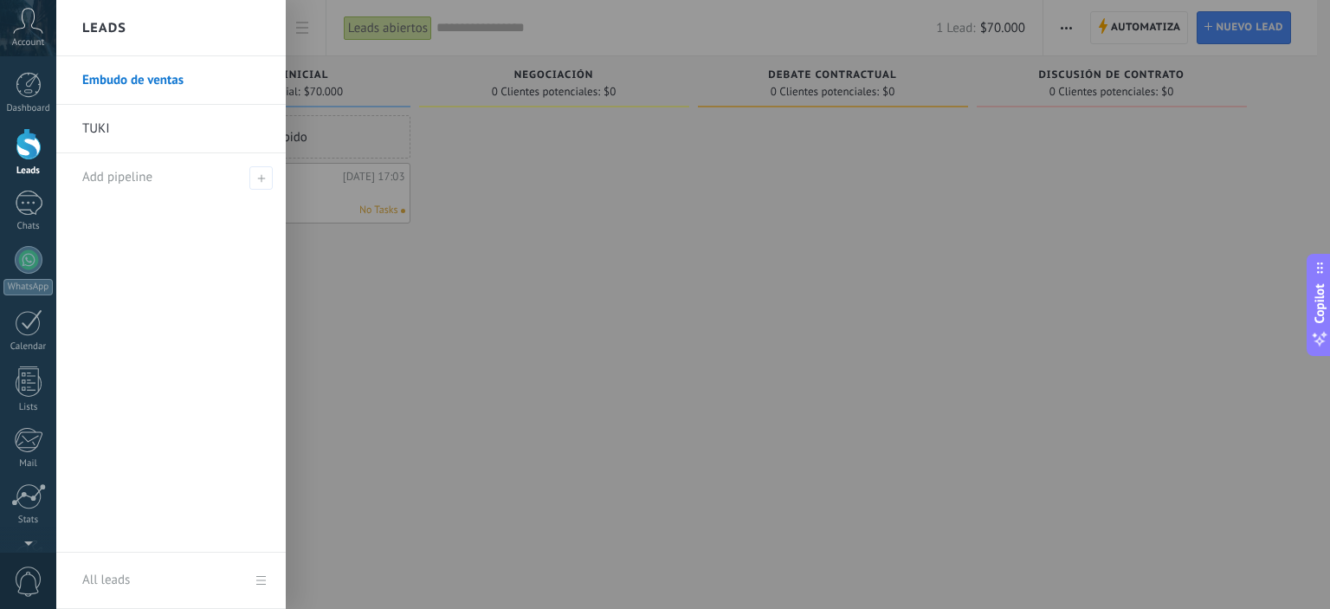
click at [168, 124] on link "TUKI" at bounding box center [175, 129] width 186 height 48
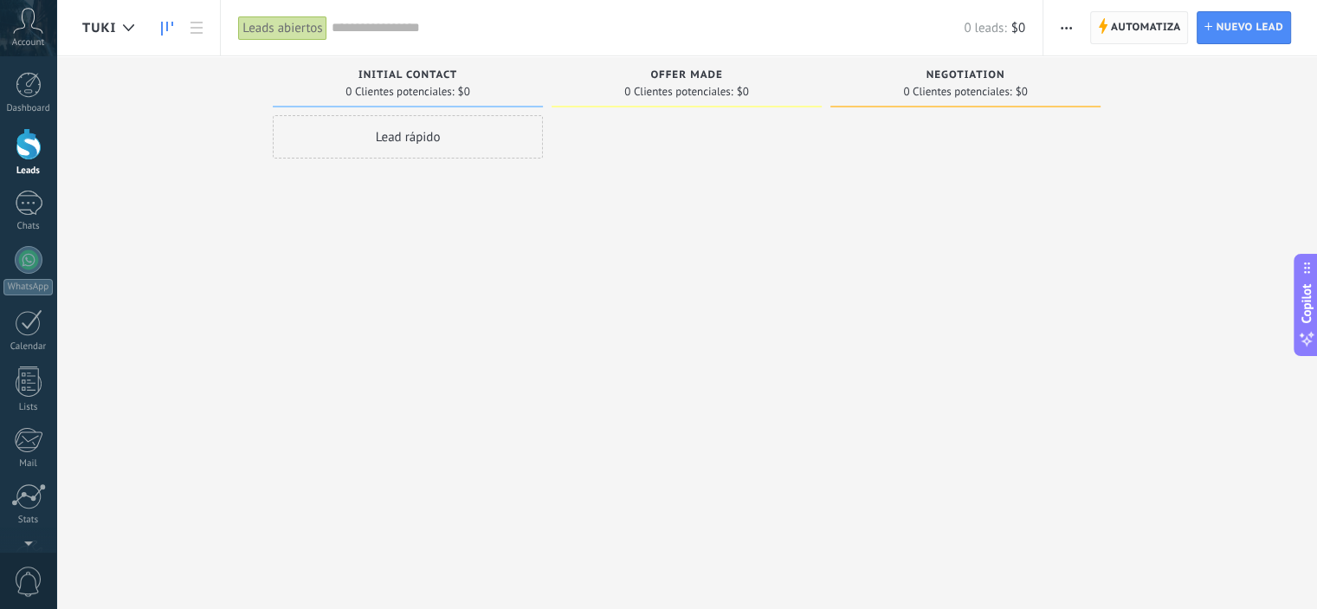
click at [1151, 36] on span "Automatiza" at bounding box center [1146, 27] width 70 height 31
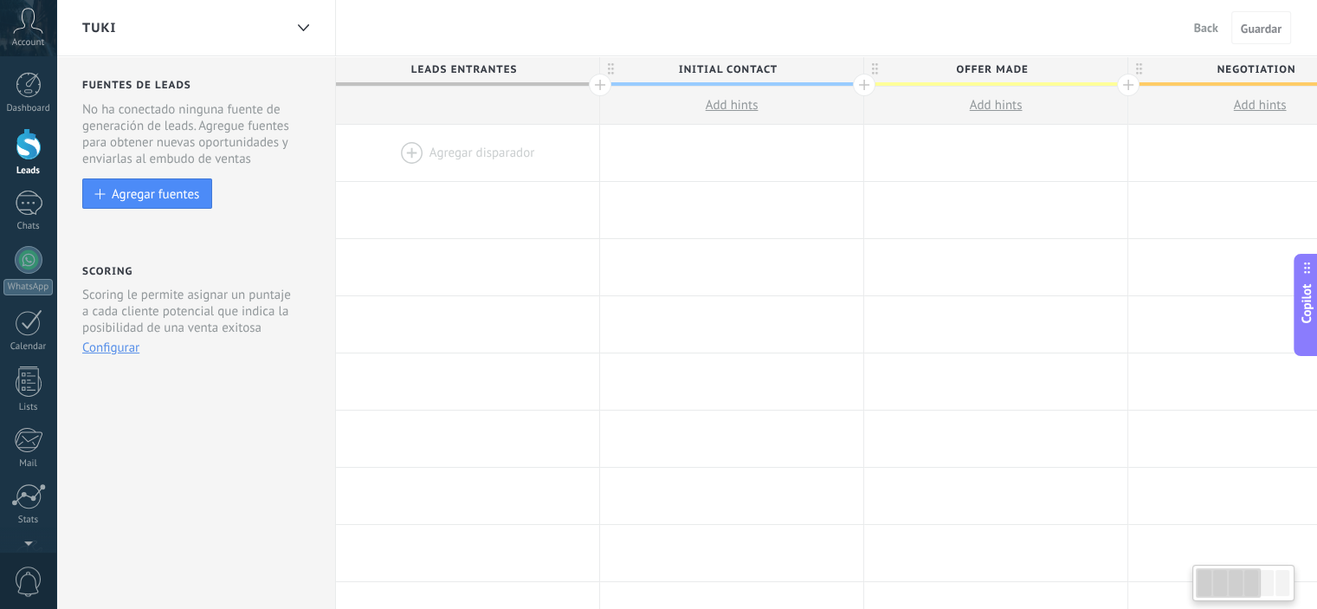
click at [1284, 590] on div at bounding box center [1283, 583] width 14 height 26
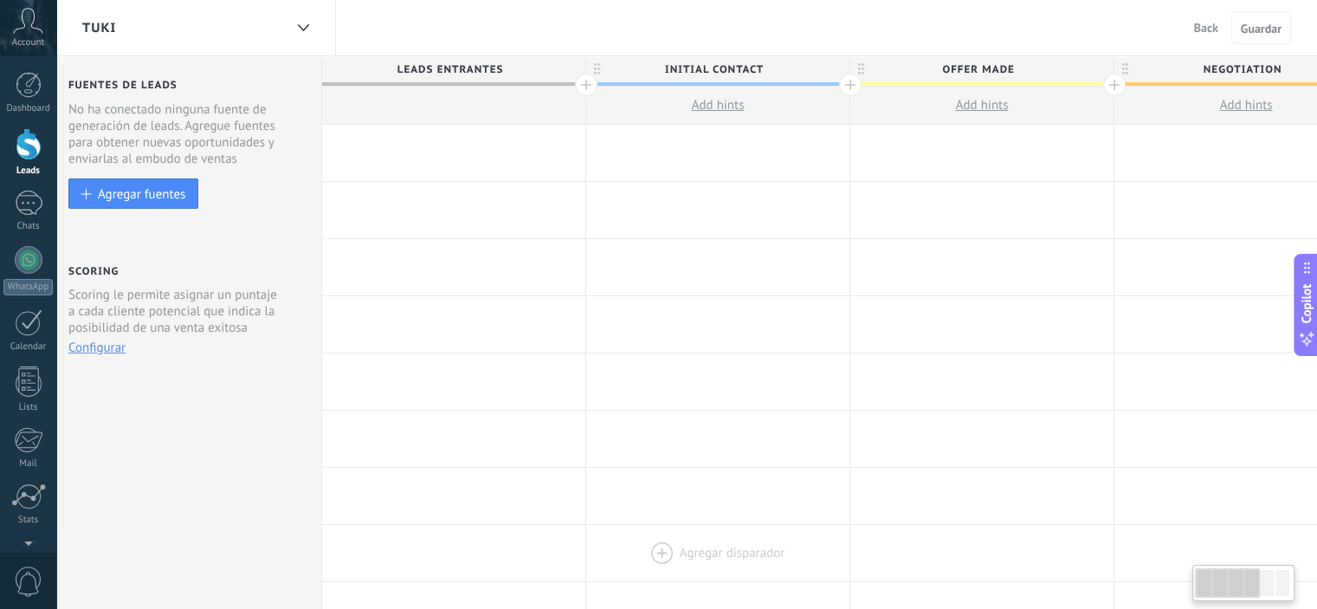
drag, startPoint x: 1225, startPoint y: 588, endPoint x: 617, endPoint y: 524, distance: 611.3
click at [617, 524] on body ".abccls-1,.abccls-2{fill-rule:evenodd}.abccls-2{fill:#fff} .abfcls-1{fill:none}…" at bounding box center [658, 304] width 1317 height 609
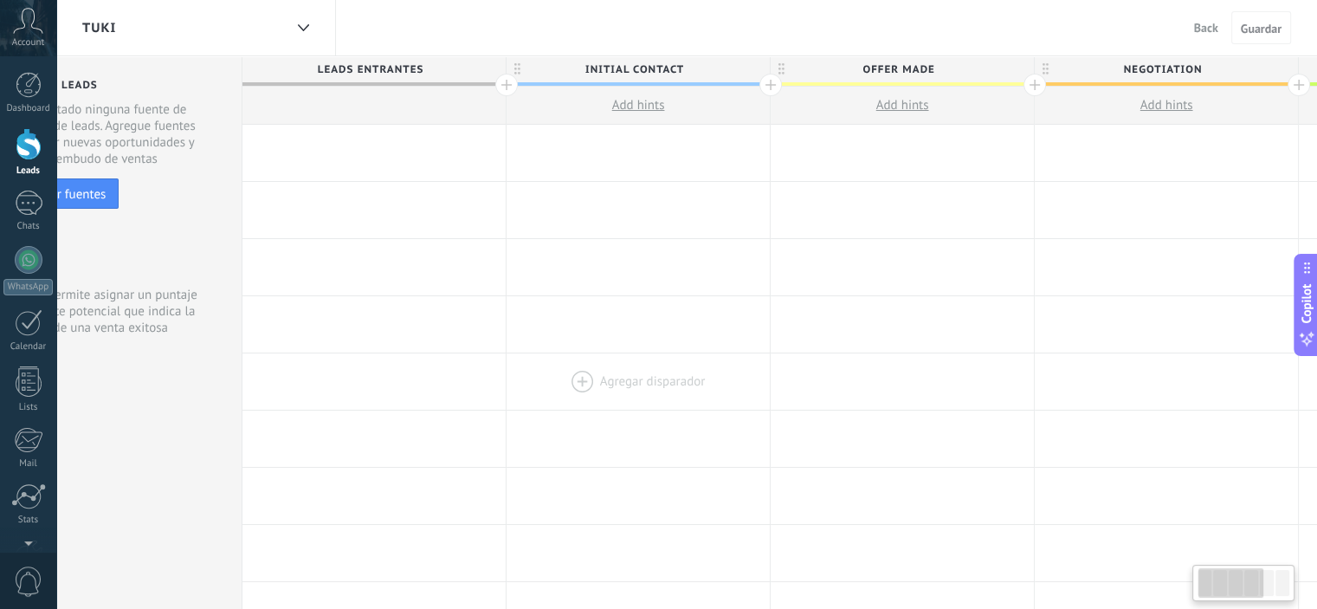
scroll to position [0, 0]
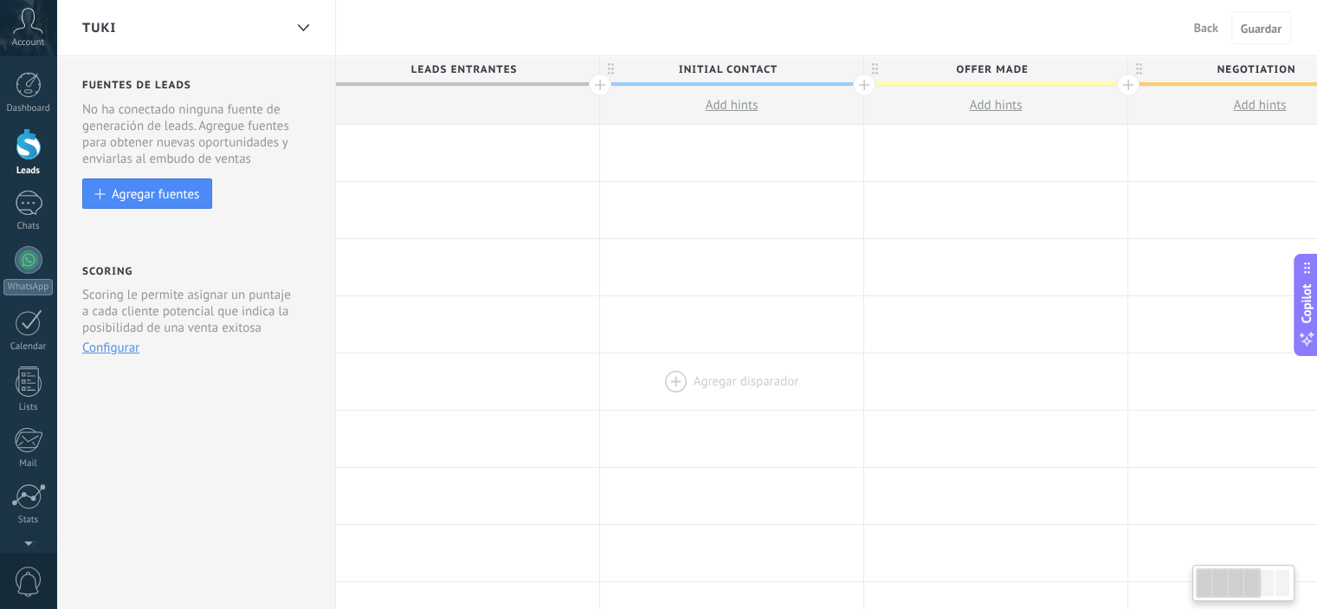
drag, startPoint x: 665, startPoint y: 499, endPoint x: 780, endPoint y: 376, distance: 168.5
drag, startPoint x: 1153, startPoint y: 280, endPoint x: 1105, endPoint y: 294, distance: 49.6
click at [1103, 294] on div "Agregar disparador Agregar disparador Agregar disparador Agregar disparador Agr…" at bounding box center [1128, 267] width 1585 height 57
click at [305, 31] on div at bounding box center [302, 28] width 29 height 34
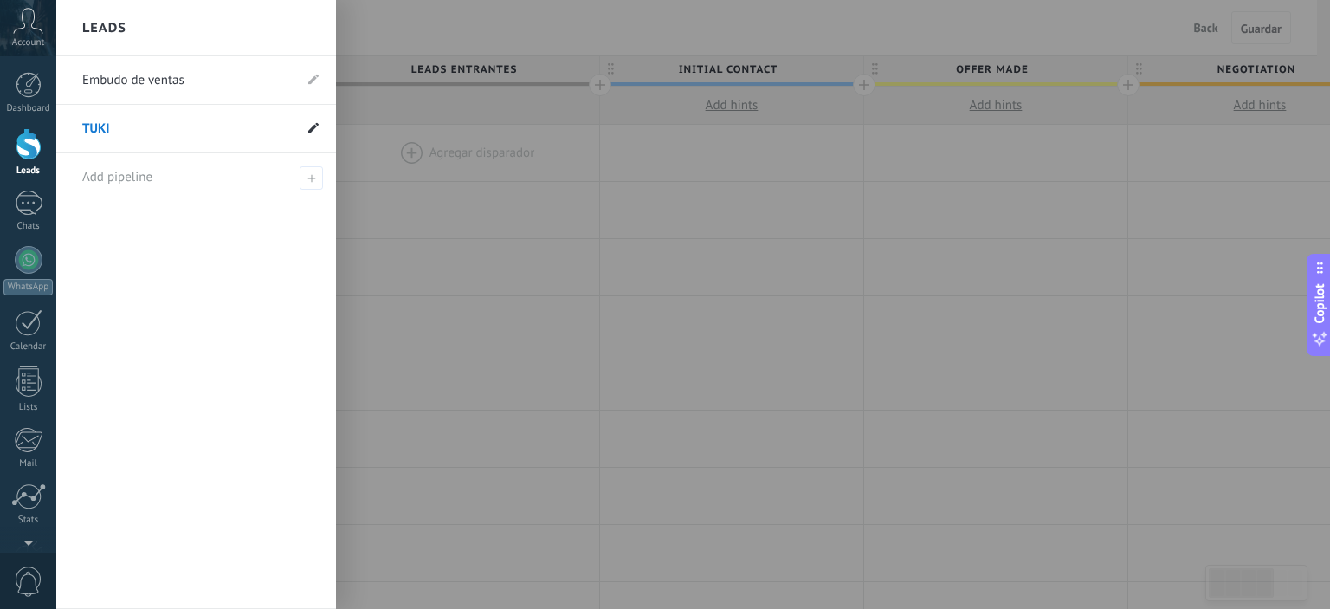
click at [312, 128] on use at bounding box center [313, 127] width 10 height 10
click at [291, 129] on icon at bounding box center [293, 129] width 19 height 10
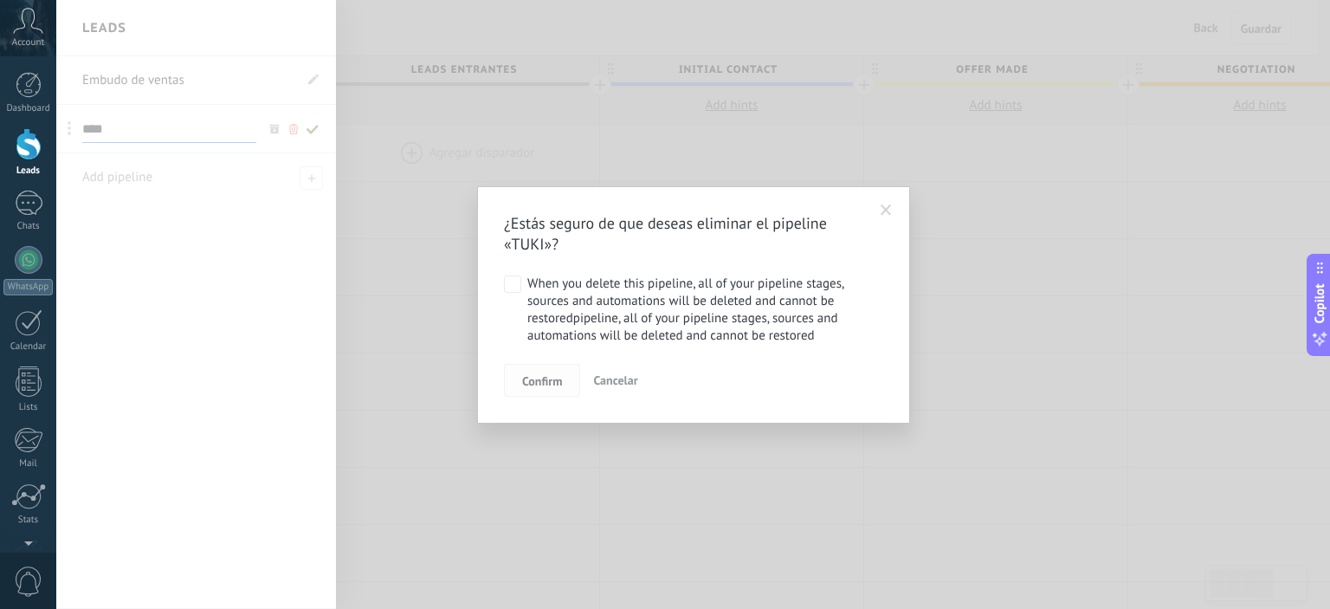
click at [552, 393] on button "Confirm" at bounding box center [542, 380] width 76 height 33
click at [539, 380] on span "Confirm" at bounding box center [542, 381] width 40 height 12
click at [545, 384] on span "Confirm" at bounding box center [542, 381] width 40 height 12
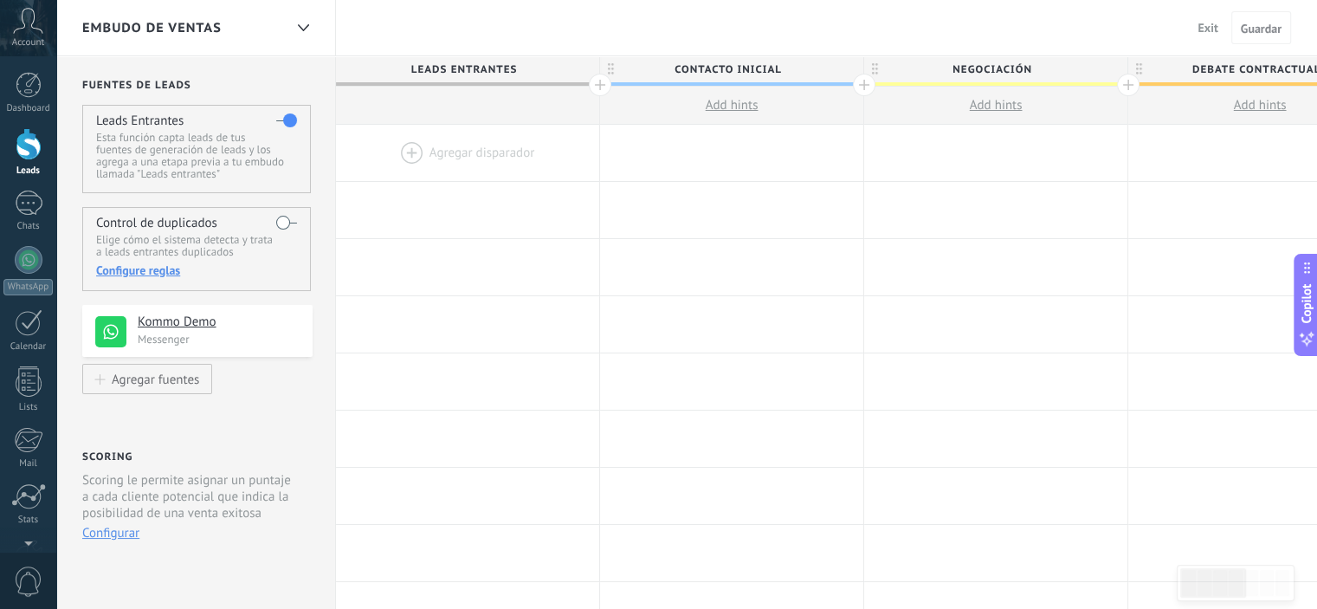
click at [351, 52] on div "Embudo de ventas Exit Cancelar Guardar" at bounding box center [686, 28] width 1261 height 56
click at [177, 327] on h4 "Kommo Demo" at bounding box center [219, 321] width 162 height 17
click at [118, 327] on use at bounding box center [110, 331] width 31 height 31
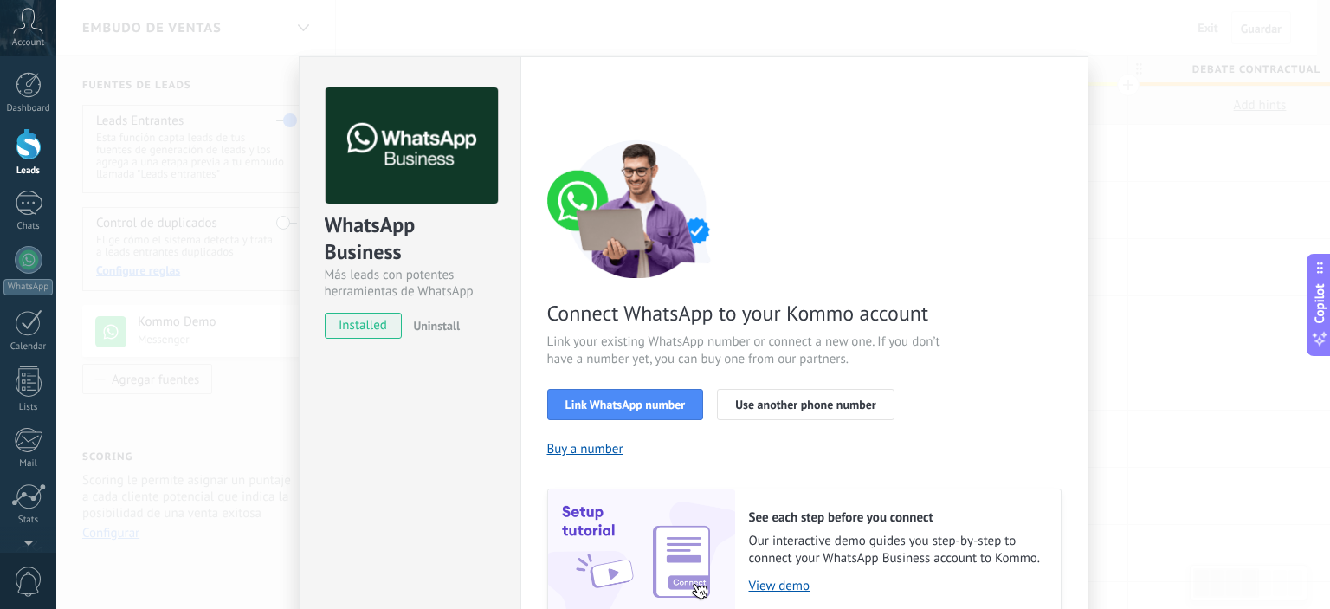
click at [1155, 339] on div "WhatsApp Business Más leads con potentes herramientas de WhatsApp installed Uni…" at bounding box center [693, 304] width 1274 height 609
click at [243, 364] on div "WhatsApp Business Más leads con potentes herramientas de WhatsApp installed Uni…" at bounding box center [693, 304] width 1274 height 609
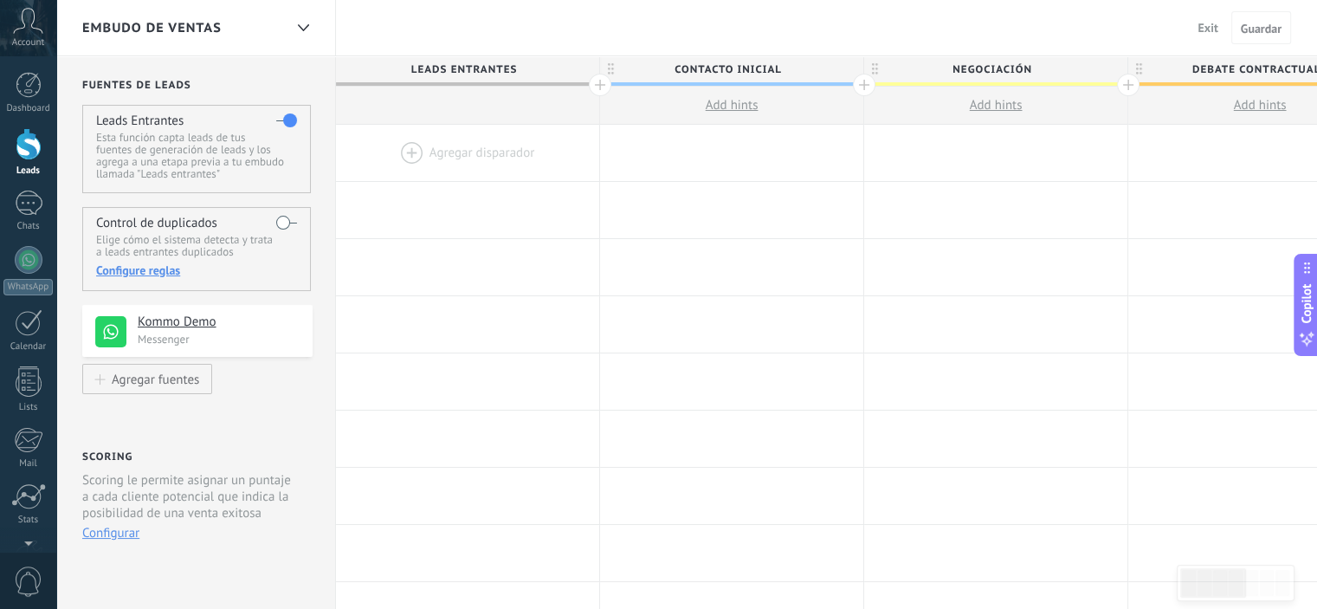
click at [605, 87] on div at bounding box center [600, 85] width 23 height 23
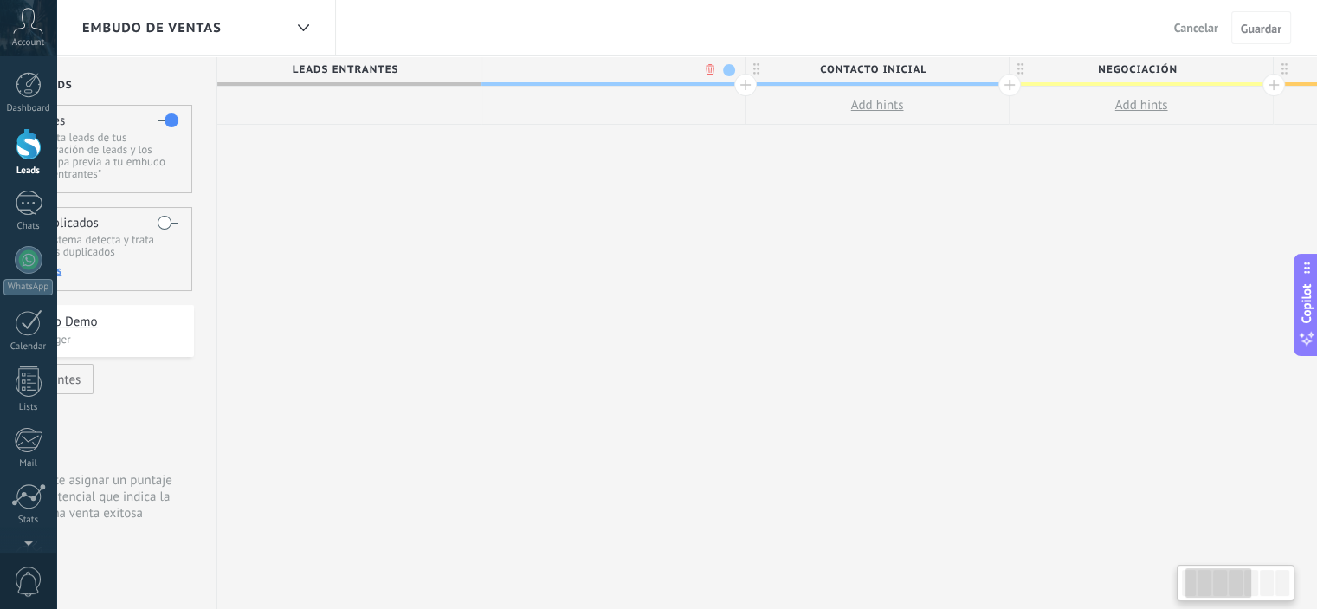
scroll to position [0, 128]
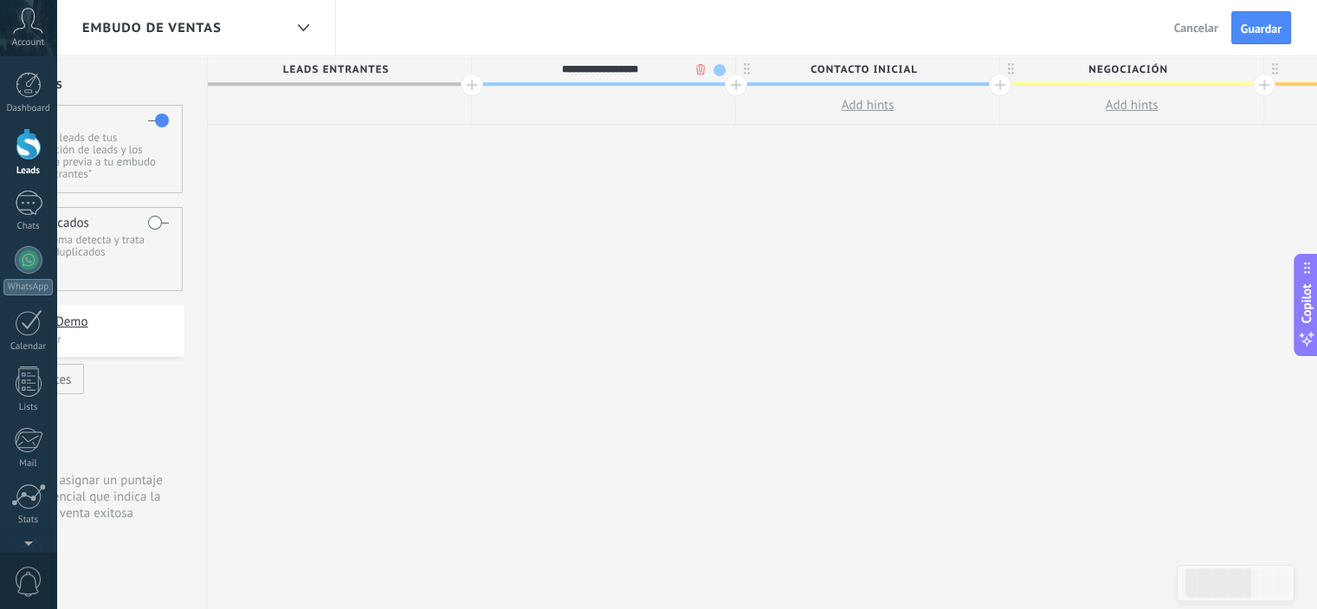
type input "**********"
click at [720, 228] on div "**********" at bounding box center [1264, 332] width 2113 height 553
click at [682, 76] on span "Evaluación inicial" at bounding box center [599, 69] width 255 height 27
click at [714, 72] on span at bounding box center [720, 70] width 12 height 12
click at [734, 100] on span at bounding box center [735, 95] width 16 height 16
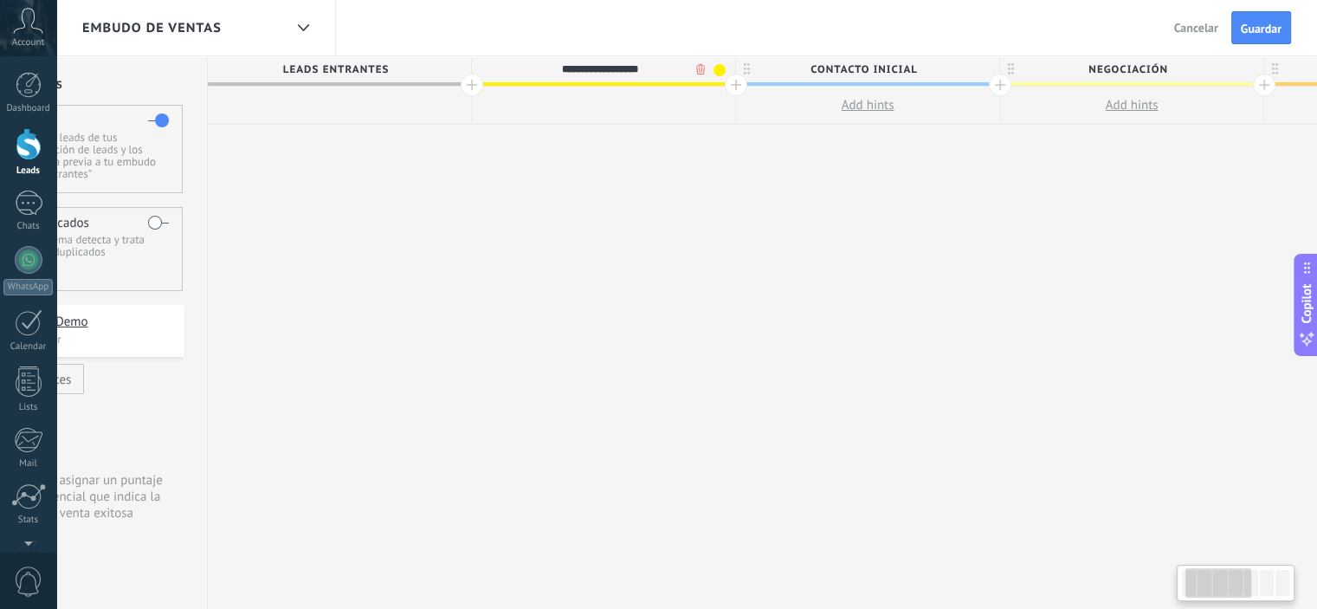
click at [620, 166] on div "**********" at bounding box center [1264, 332] width 2113 height 553
click at [300, 32] on div at bounding box center [302, 28] width 29 height 34
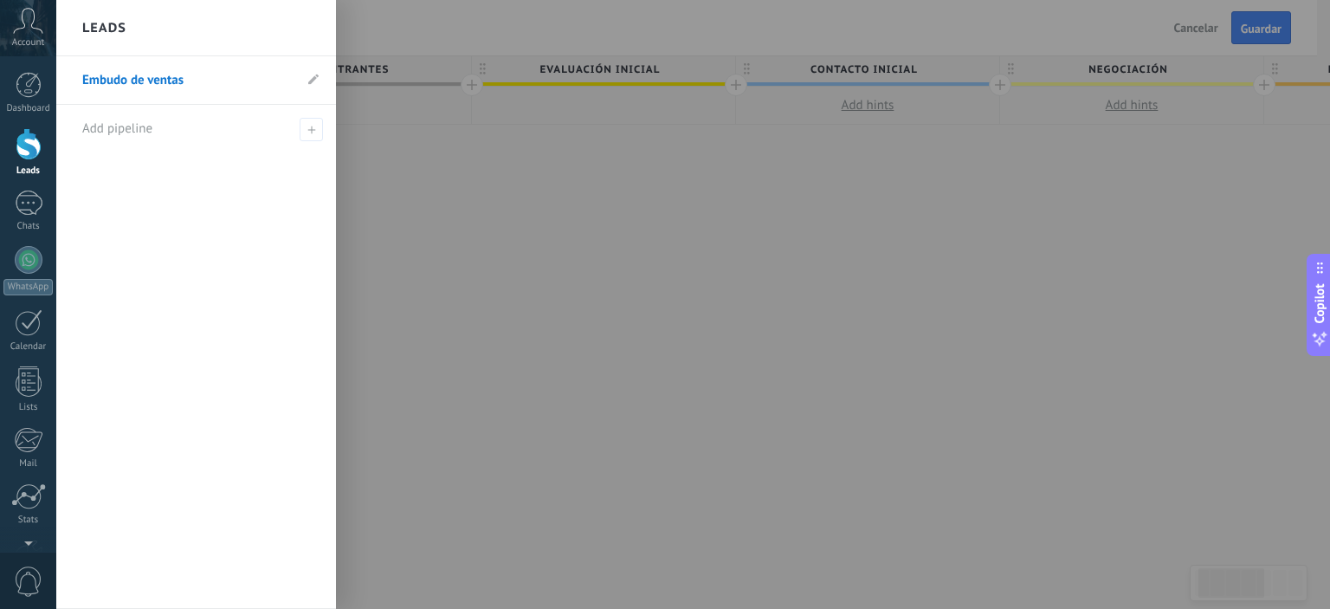
click at [177, 89] on link "Embudo de ventas" at bounding box center [187, 80] width 210 height 48
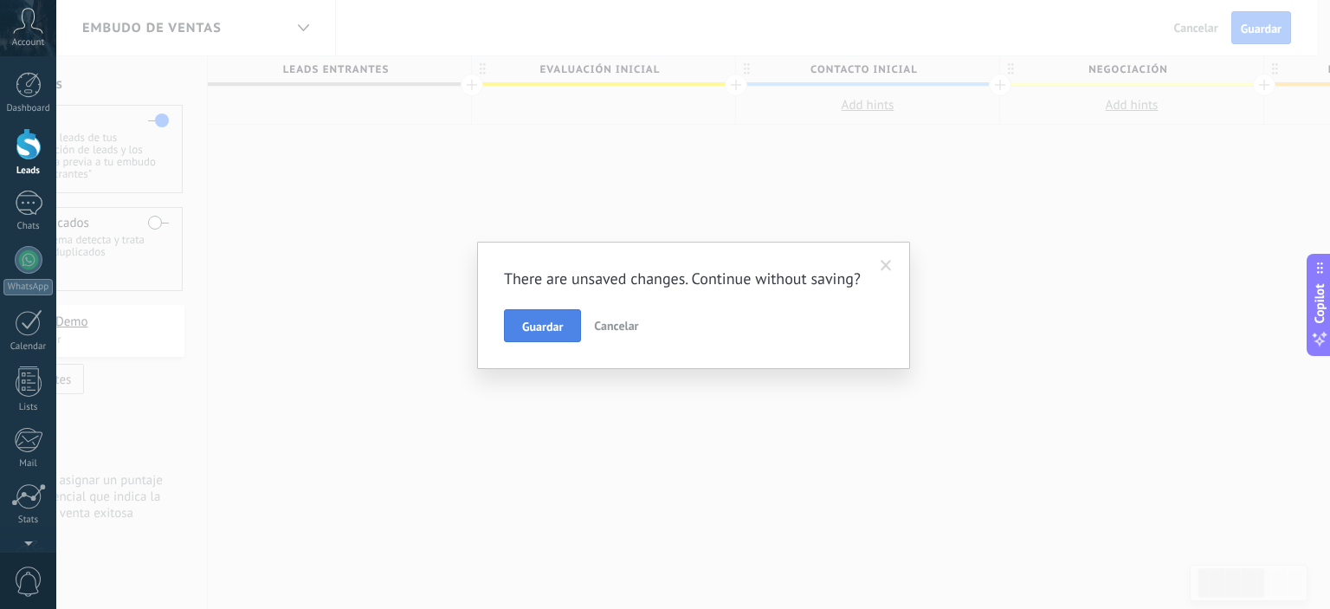
click at [547, 327] on span "Guardar" at bounding box center [542, 326] width 41 height 12
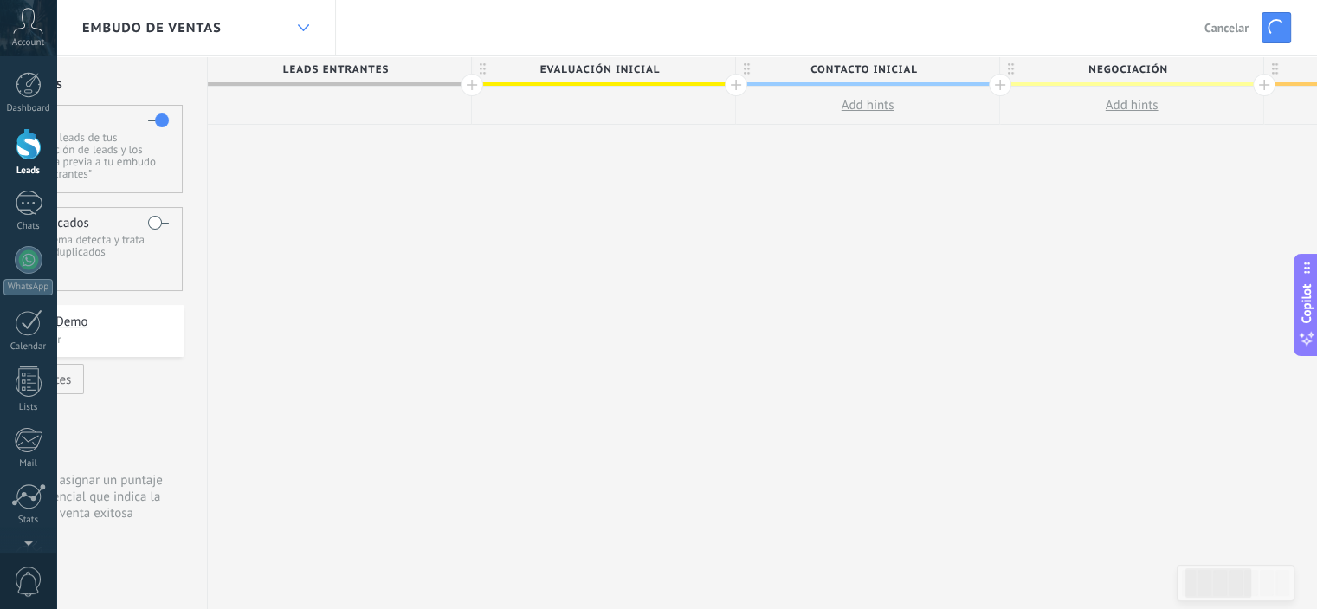
click at [315, 29] on div at bounding box center [302, 28] width 29 height 34
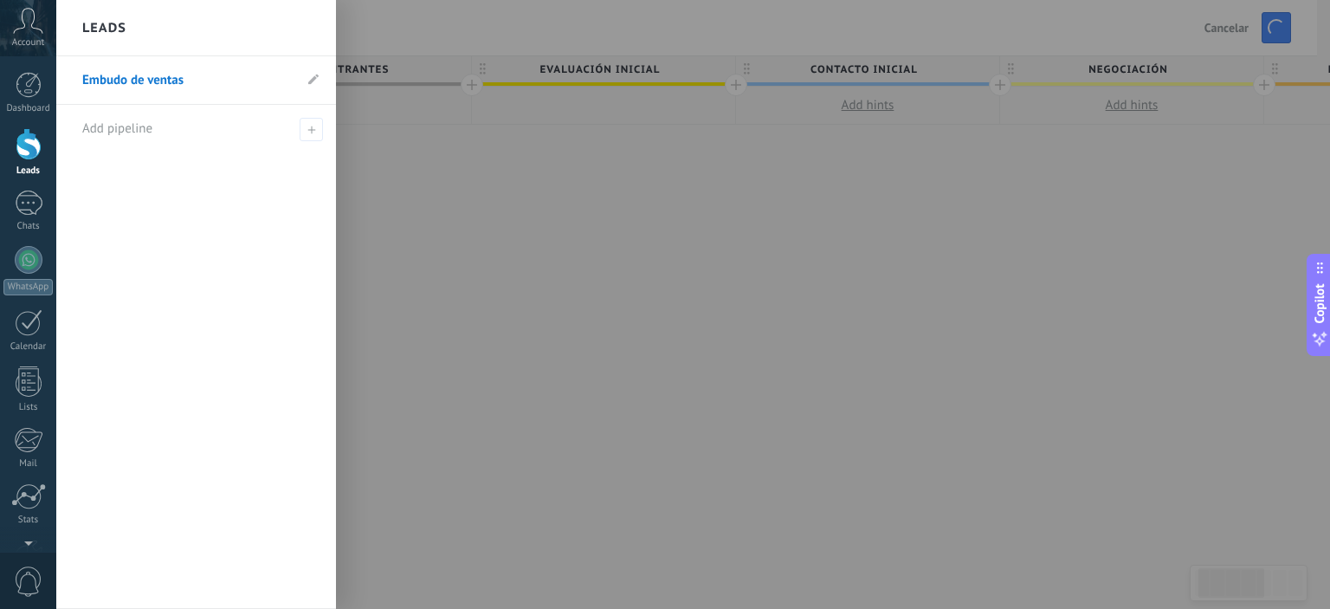
click at [205, 68] on link "Embudo de ventas" at bounding box center [187, 80] width 210 height 48
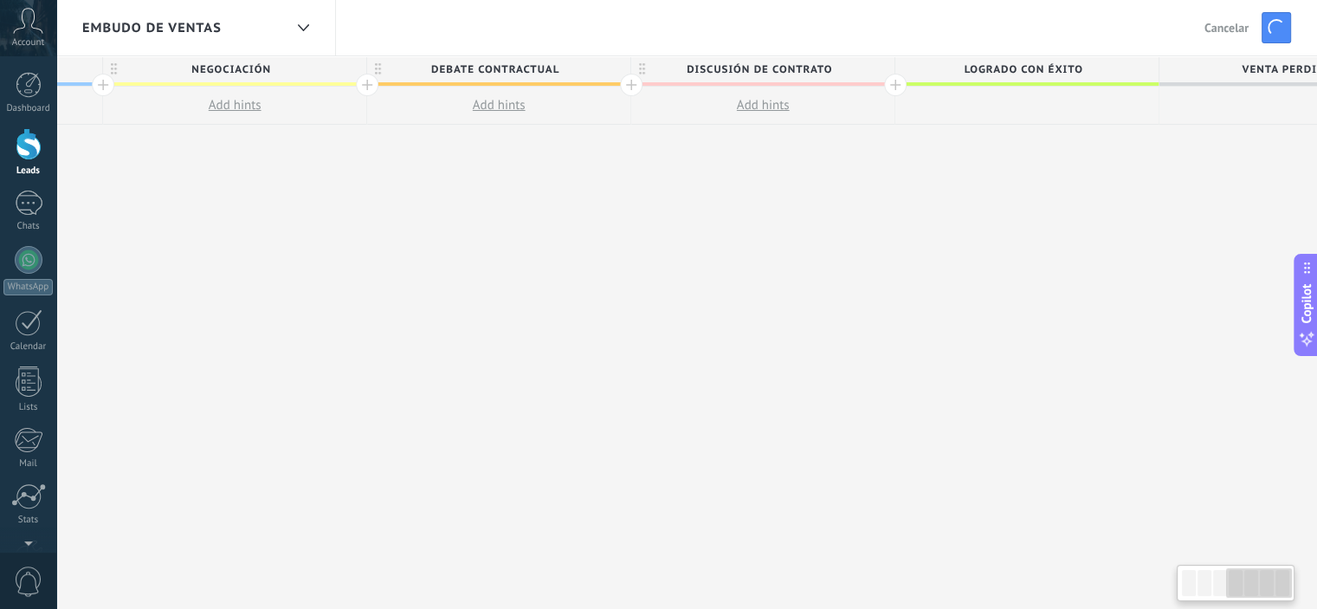
scroll to position [0, 15]
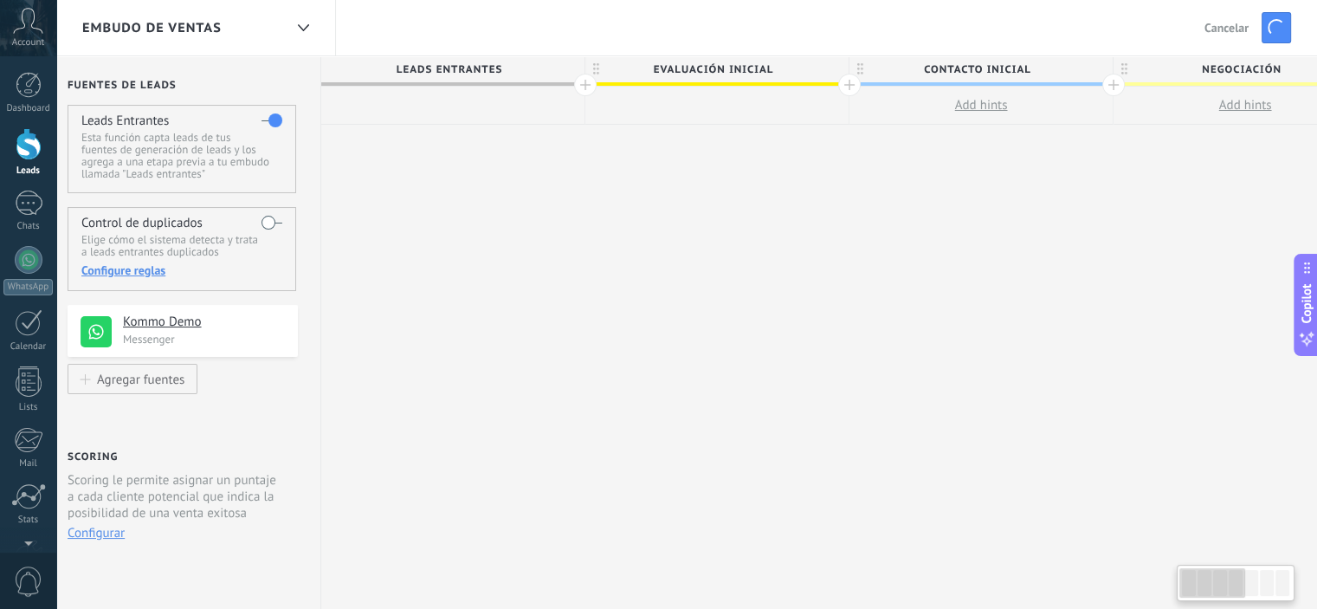
drag, startPoint x: 1234, startPoint y: 595, endPoint x: 1186, endPoint y: 603, distance: 48.3
click at [1186, 603] on body ".abccls-1,.abccls-2{fill-rule:evenodd}.abccls-2{fill:#fff} .abfcls-1{fill:none}…" at bounding box center [658, 304] width 1317 height 609
click at [23, 146] on div at bounding box center [29, 144] width 26 height 32
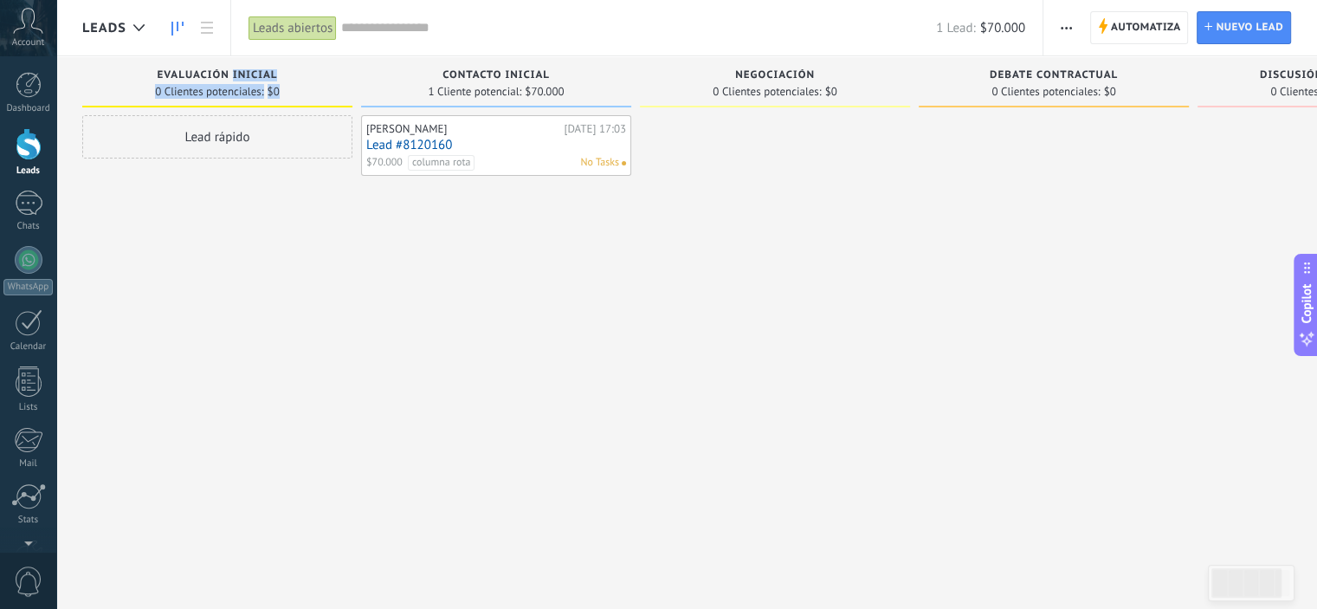
drag, startPoint x: 317, startPoint y: 88, endPoint x: 349, endPoint y: 95, distance: 32.8
click at [349, 95] on div "Evaluación inicial 0 Clientes potenciales: $0" at bounding box center [217, 81] width 270 height 51
click at [535, 287] on div "Paco [DATE] 17:03 Lead #8120160 $70.000 columna rota No Tasks" at bounding box center [496, 306] width 270 height 383
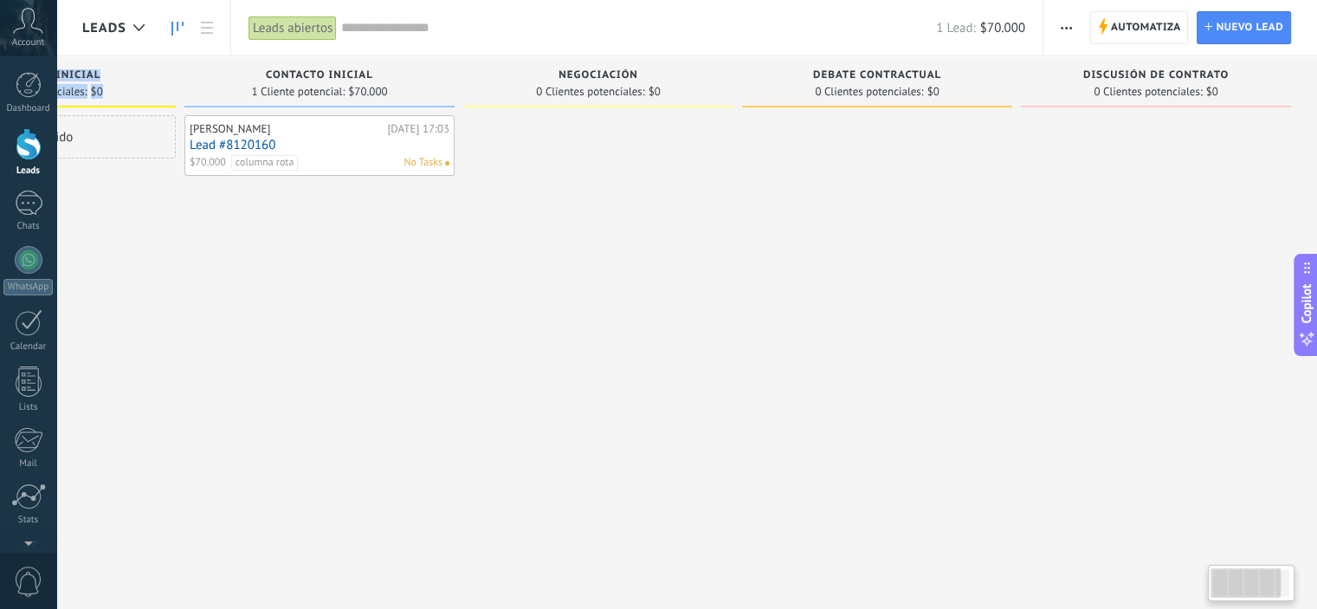
scroll to position [0, 13]
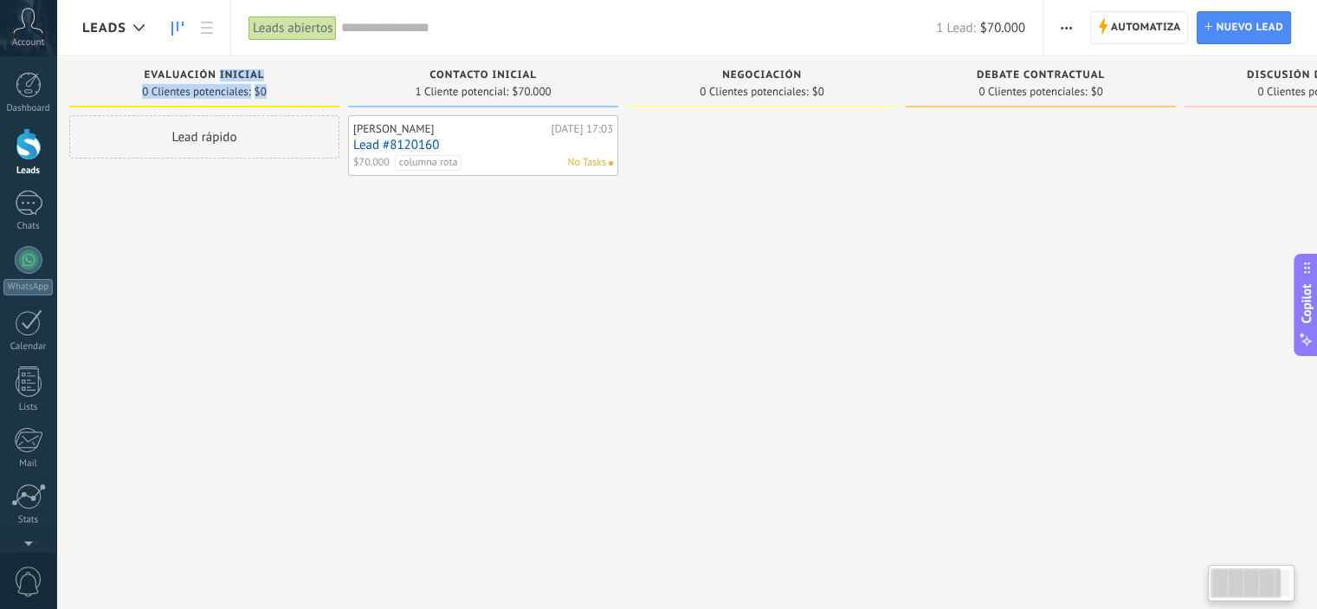
drag, startPoint x: 1221, startPoint y: 579, endPoint x: 972, endPoint y: 642, distance: 256.2
click at [972, 608] on html ".abccls-1,.abccls-2{fill-rule:evenodd}.abccls-2{fill:#fff} .abfcls-1{fill:none}…" at bounding box center [658, 304] width 1317 height 609
click at [624, 443] on div "Contacto inicial 1 Cliente potencial: $70.000 Paco Today 17:03 Lead #8120160 $7…" at bounding box center [487, 277] width 279 height 442
click at [521, 439] on div "Paco [DATE] 17:03 Lead #8120160 $70.000 columna rota No Tasks" at bounding box center [483, 306] width 270 height 383
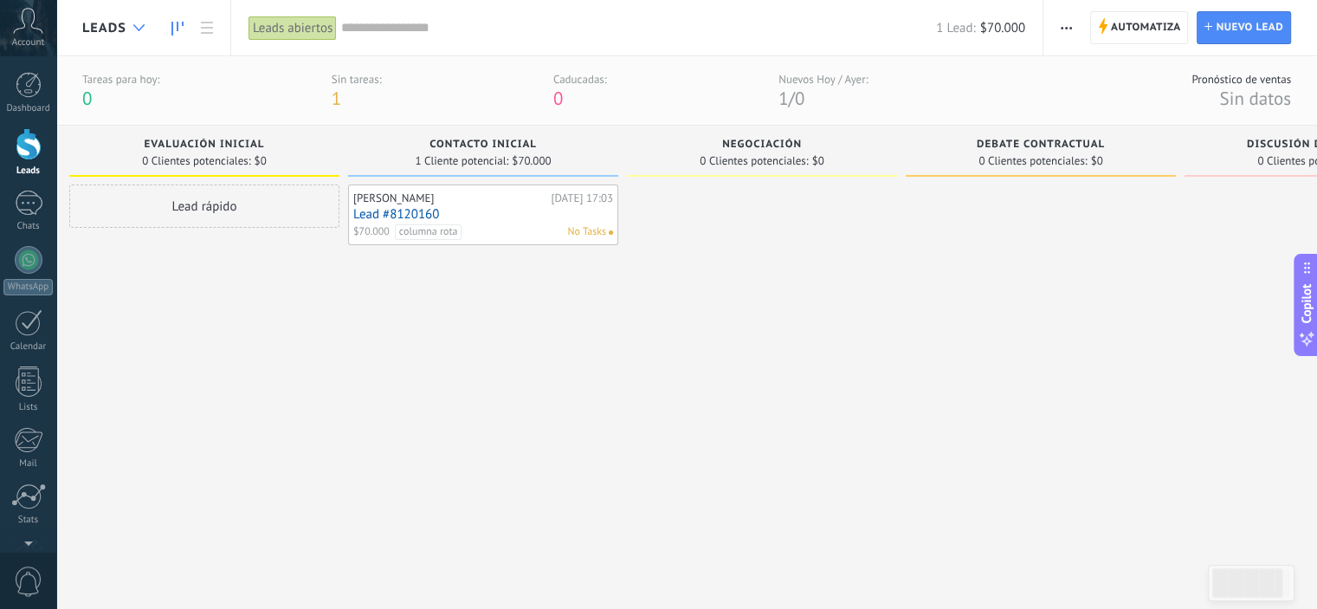
click at [131, 29] on div at bounding box center [139, 28] width 29 height 34
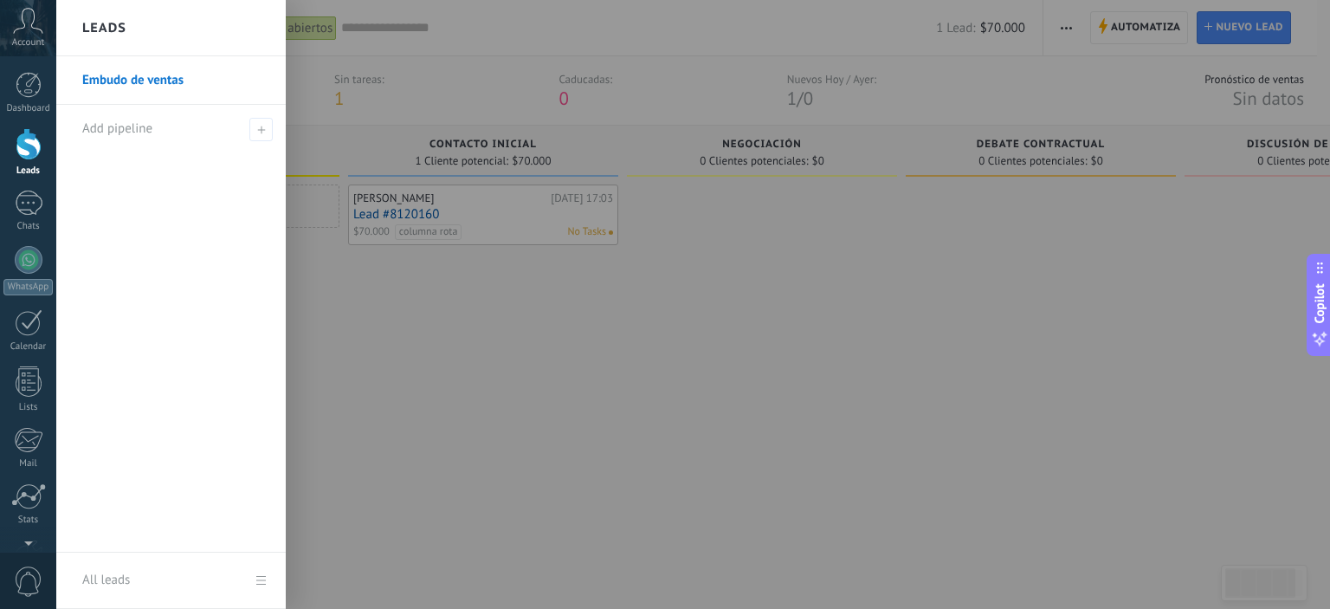
click at [147, 77] on link "Embudo de ventas" at bounding box center [175, 80] width 186 height 48
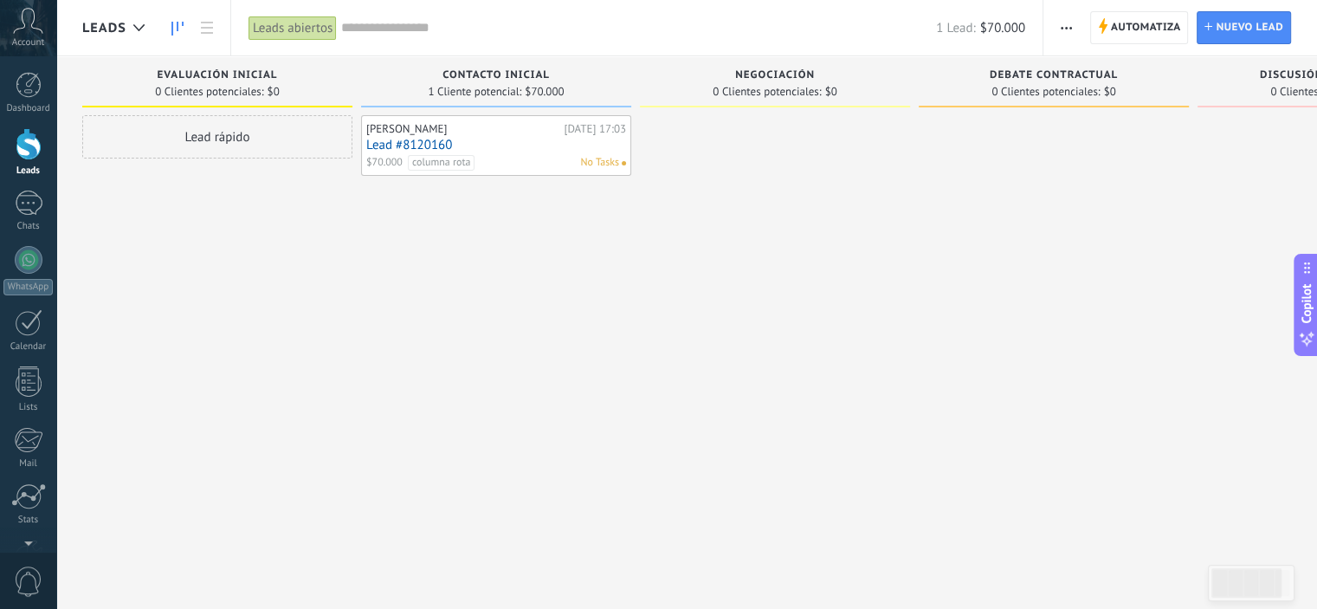
click at [191, 80] on span "Evaluación inicial" at bounding box center [218, 75] width 120 height 12
click at [132, 11] on div at bounding box center [139, 28] width 29 height 34
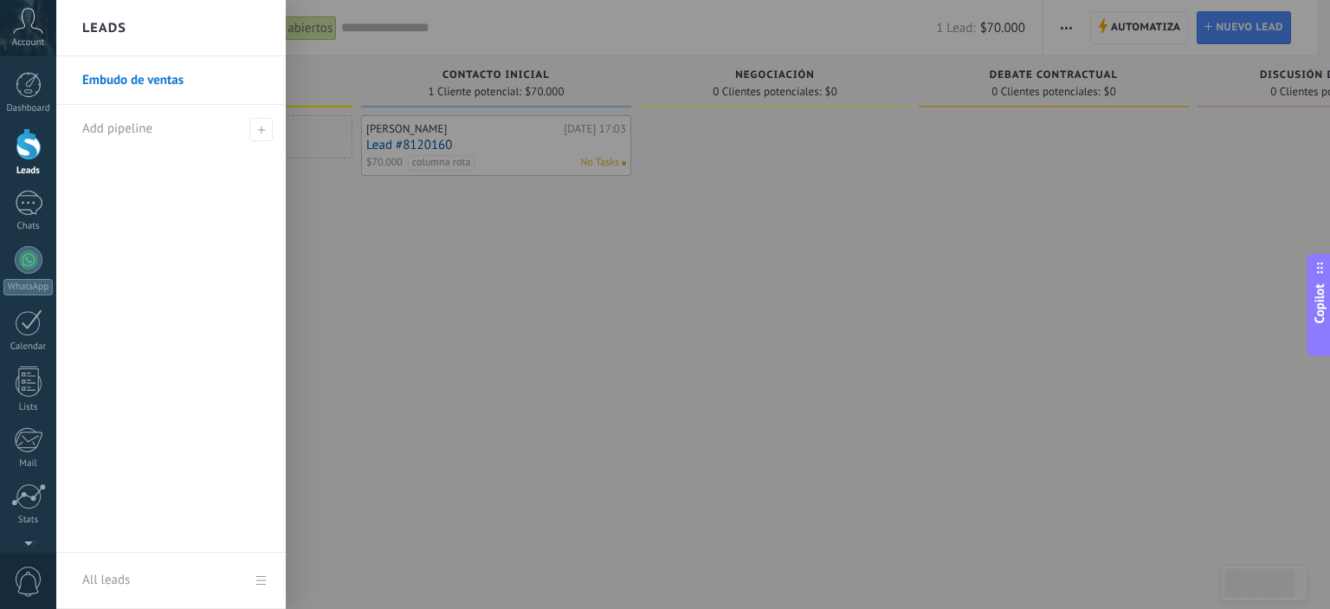
click at [187, 83] on link "Embudo de ventas" at bounding box center [175, 80] width 186 height 48
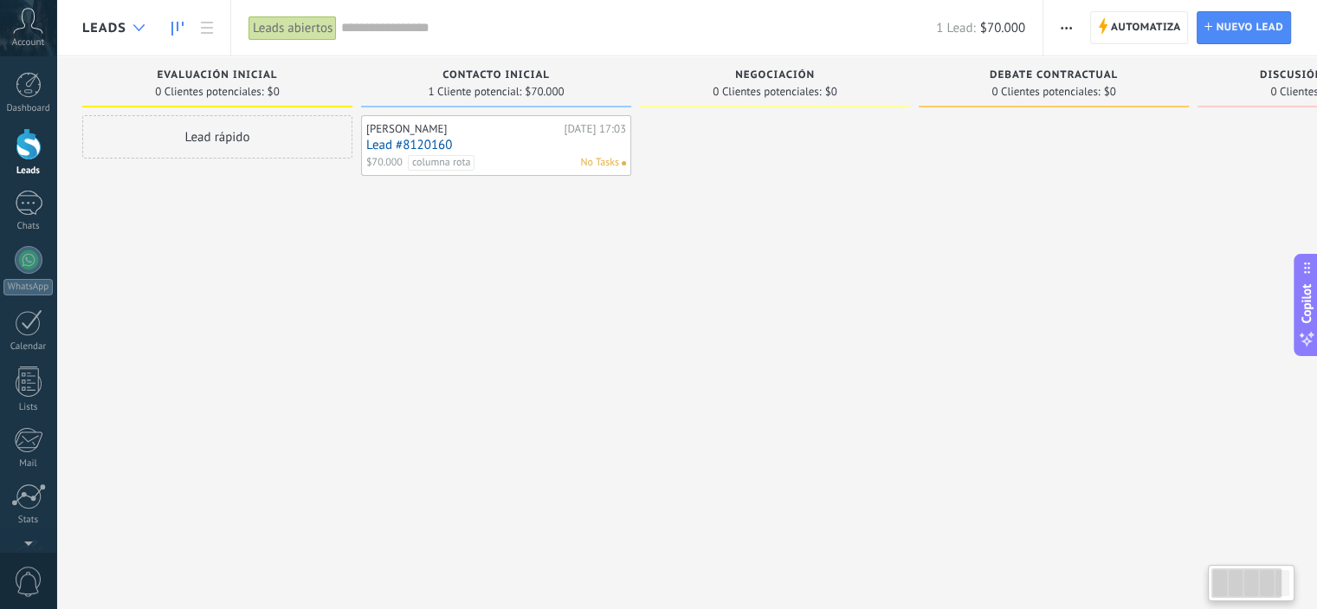
click at [131, 27] on div at bounding box center [139, 28] width 29 height 34
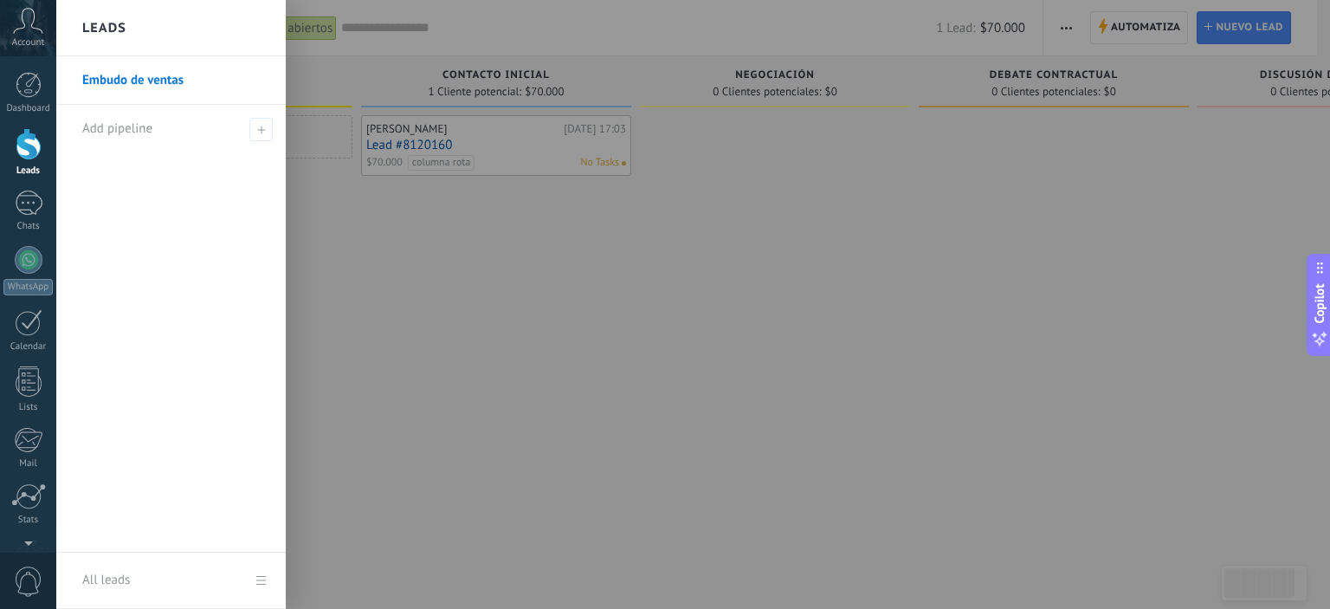
click at [270, 87] on li "Embudo de ventas" at bounding box center [170, 80] width 229 height 48
click at [156, 80] on link "Embudo de ventas" at bounding box center [175, 80] width 186 height 48
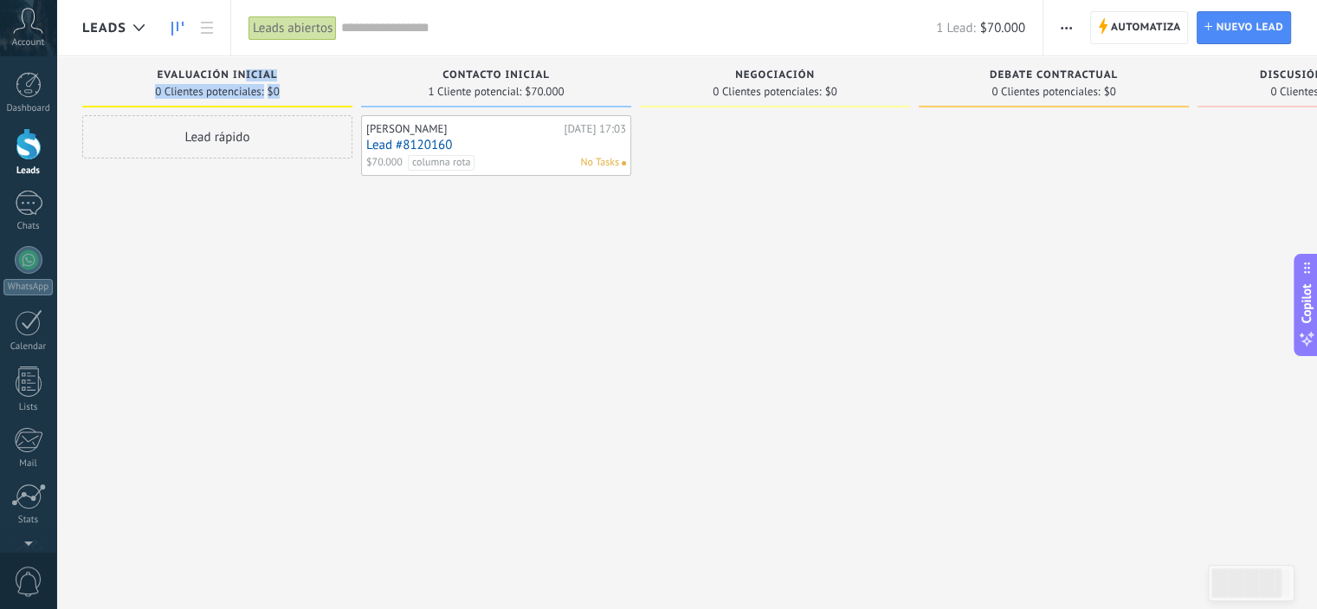
drag, startPoint x: 296, startPoint y: 72, endPoint x: 378, endPoint y: 65, distance: 82.6
click at [378, 64] on div "Leads Entrantes Solicitudes: 0 0 0 0 0 0 0 0 0 Evaluación inicial 0 Clientes po…" at bounding box center [788, 277] width 1412 height 442
drag, startPoint x: 260, startPoint y: 215, endPoint x: 236, endPoint y: 197, distance: 29.1
click at [258, 215] on div "Lead rápido" at bounding box center [217, 306] width 270 height 383
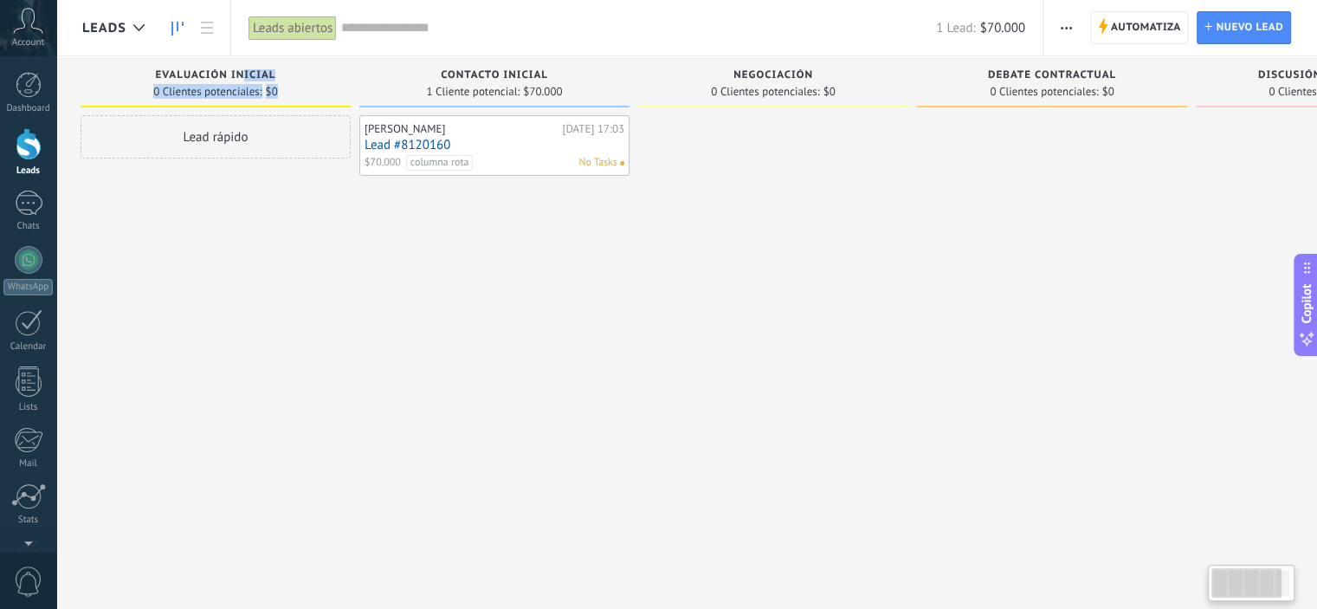
click at [261, 262] on div "Lead rápido" at bounding box center [216, 306] width 270 height 383
click at [134, 33] on div at bounding box center [139, 28] width 29 height 34
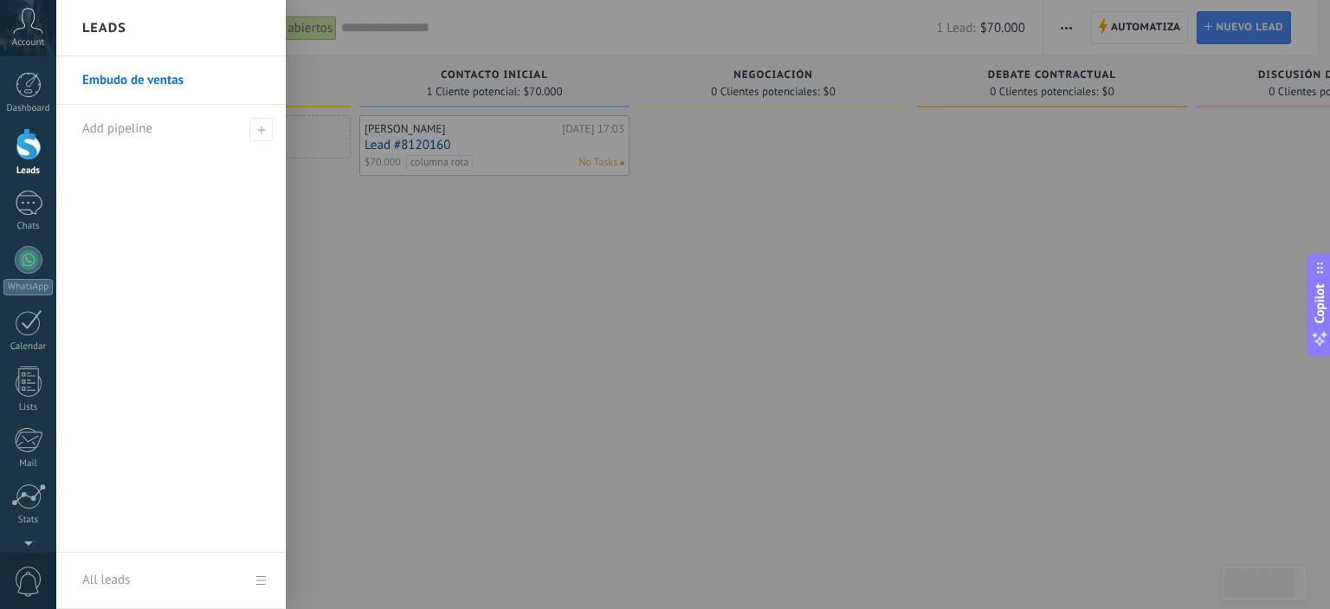
drag, startPoint x: 693, startPoint y: 283, endPoint x: 856, endPoint y: 171, distance: 198.6
click at [693, 283] on div at bounding box center [721, 304] width 1330 height 609
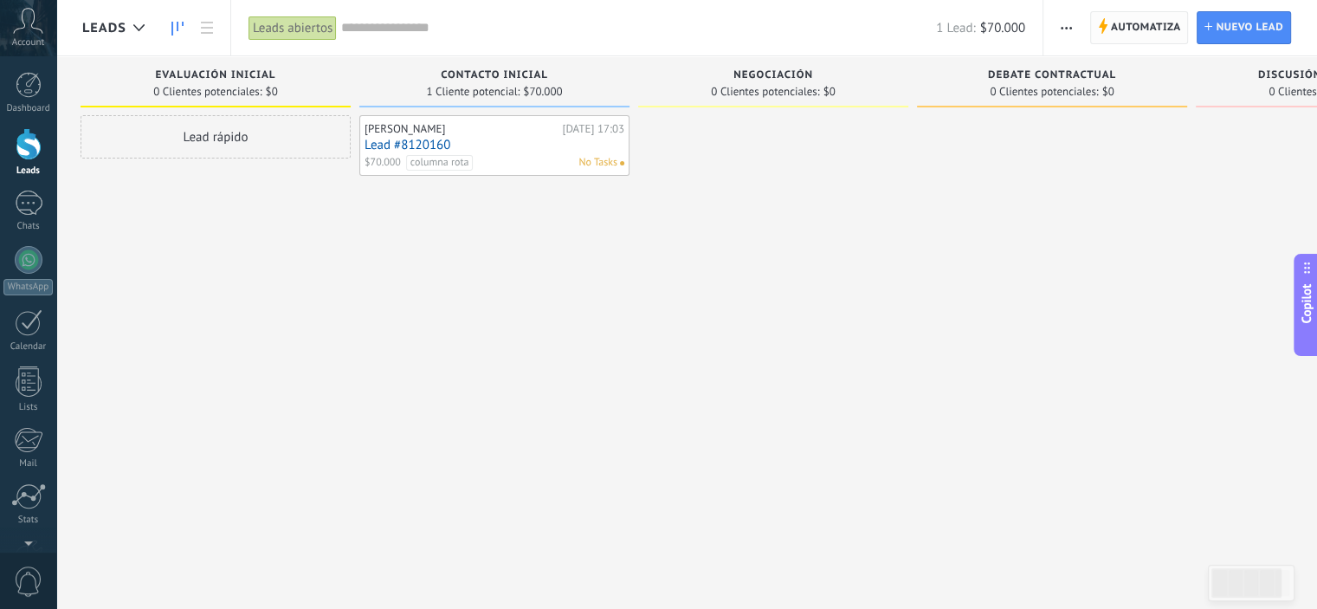
click at [1108, 37] on span "Automatiza Automatiza" at bounding box center [1139, 27] width 99 height 33
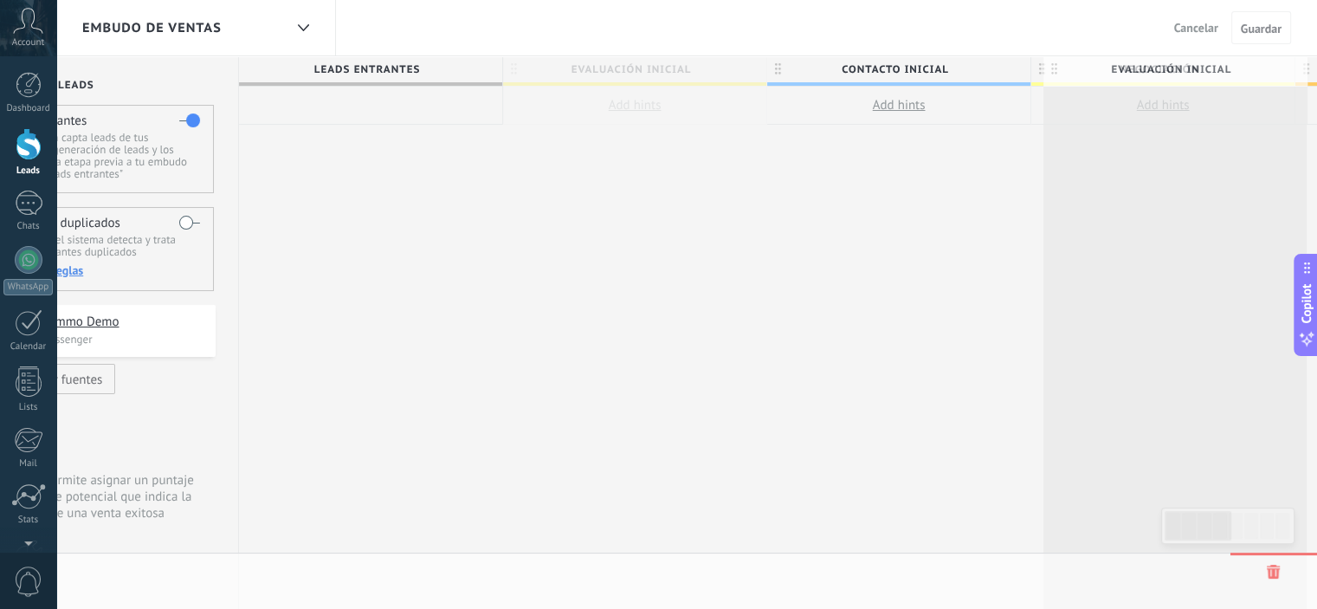
scroll to position [0, 126]
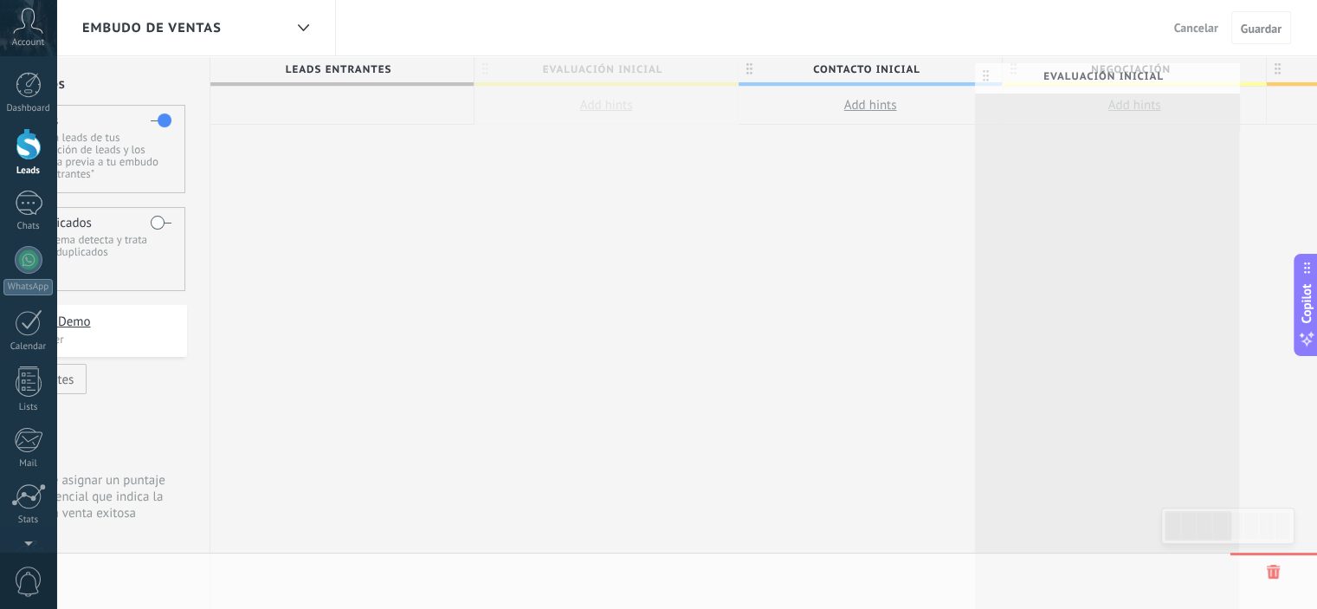
drag, startPoint x: 611, startPoint y: 75, endPoint x: 986, endPoint y: 82, distance: 375.0
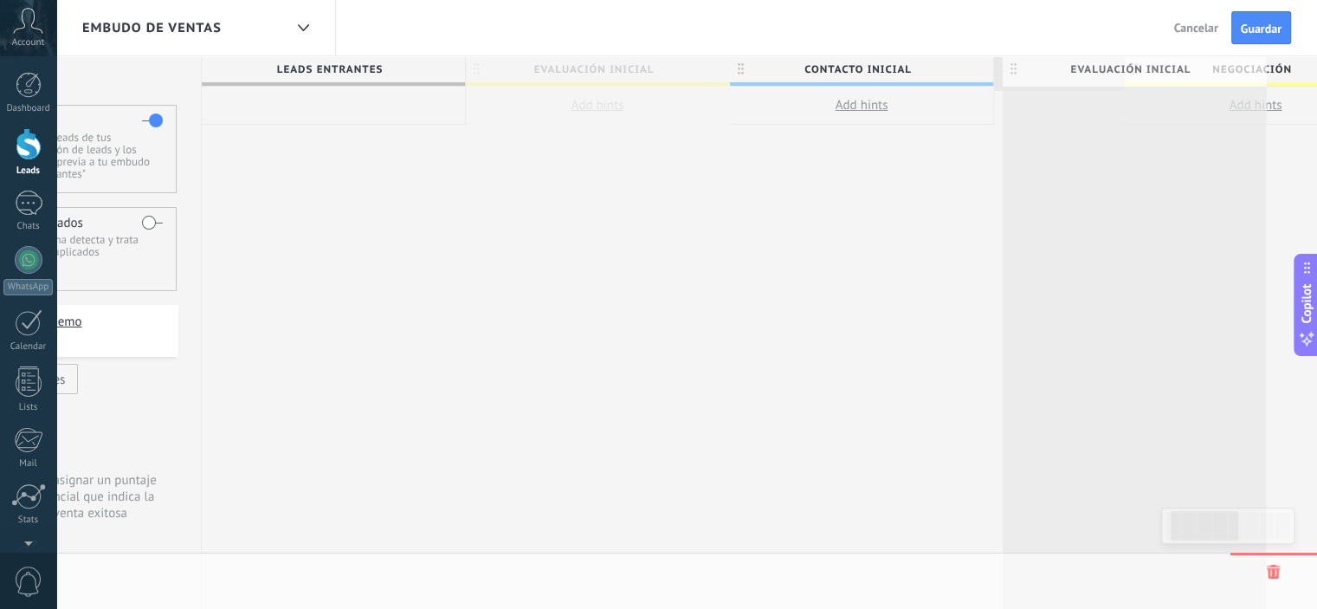
drag, startPoint x: 481, startPoint y: 72, endPoint x: 1017, endPoint y: 73, distance: 536.0
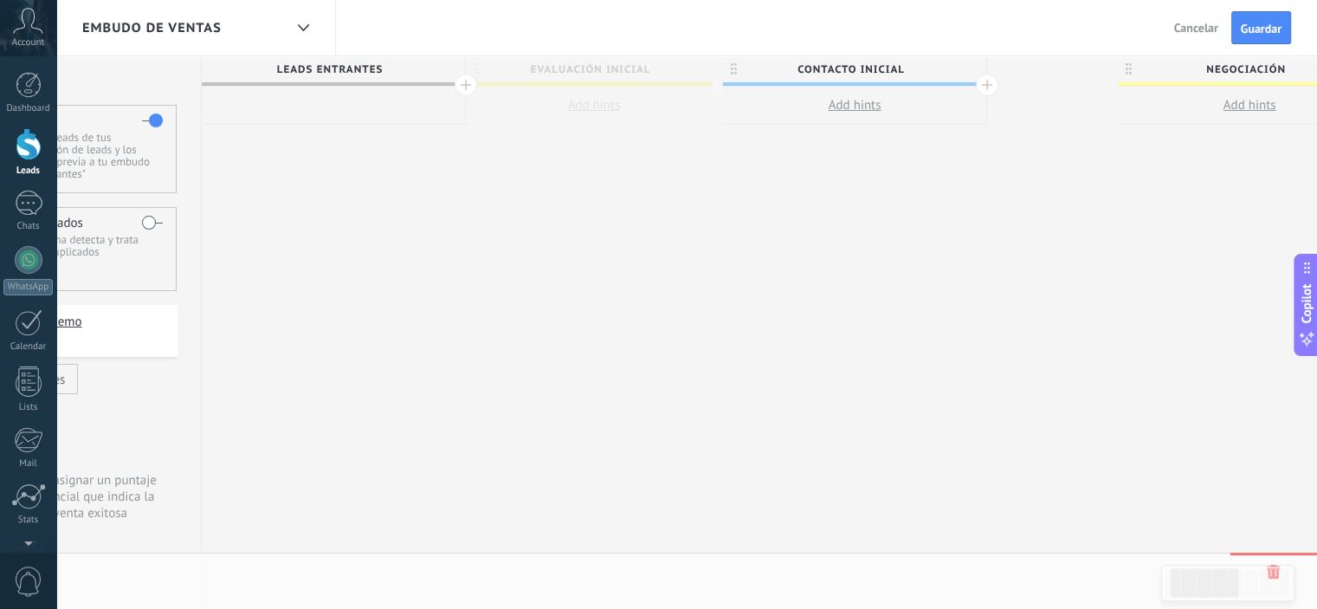
scroll to position [0, 160]
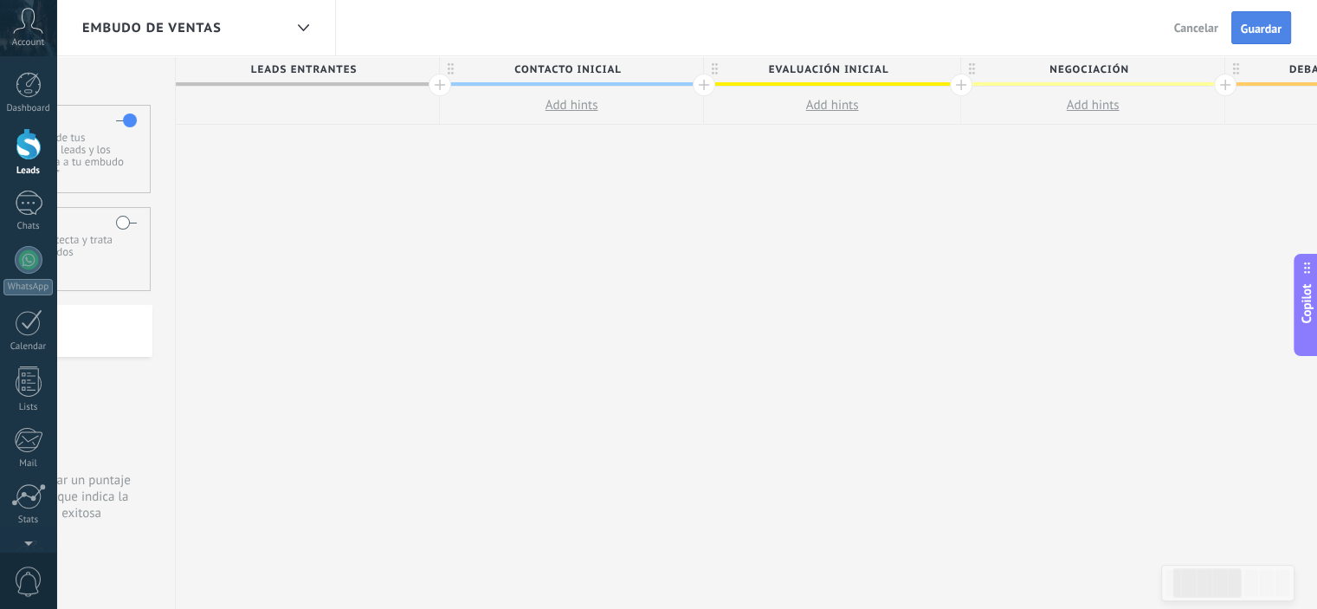
click at [1267, 33] on span "Guardar" at bounding box center [1261, 29] width 41 height 12
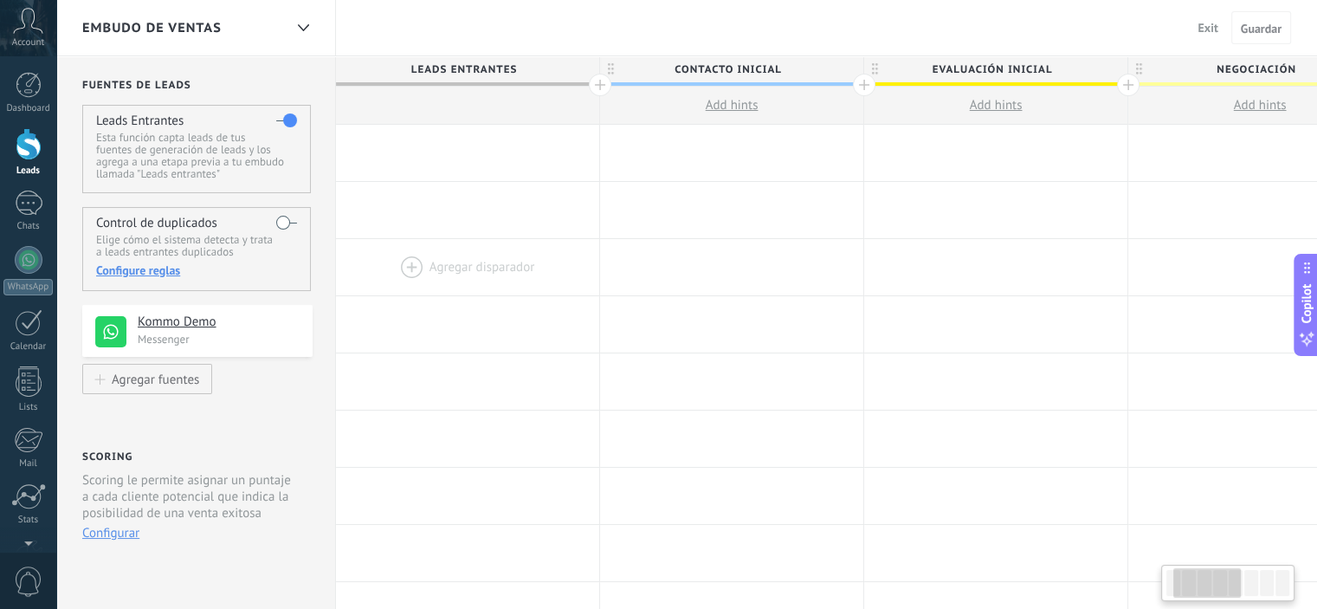
scroll to position [0, 160]
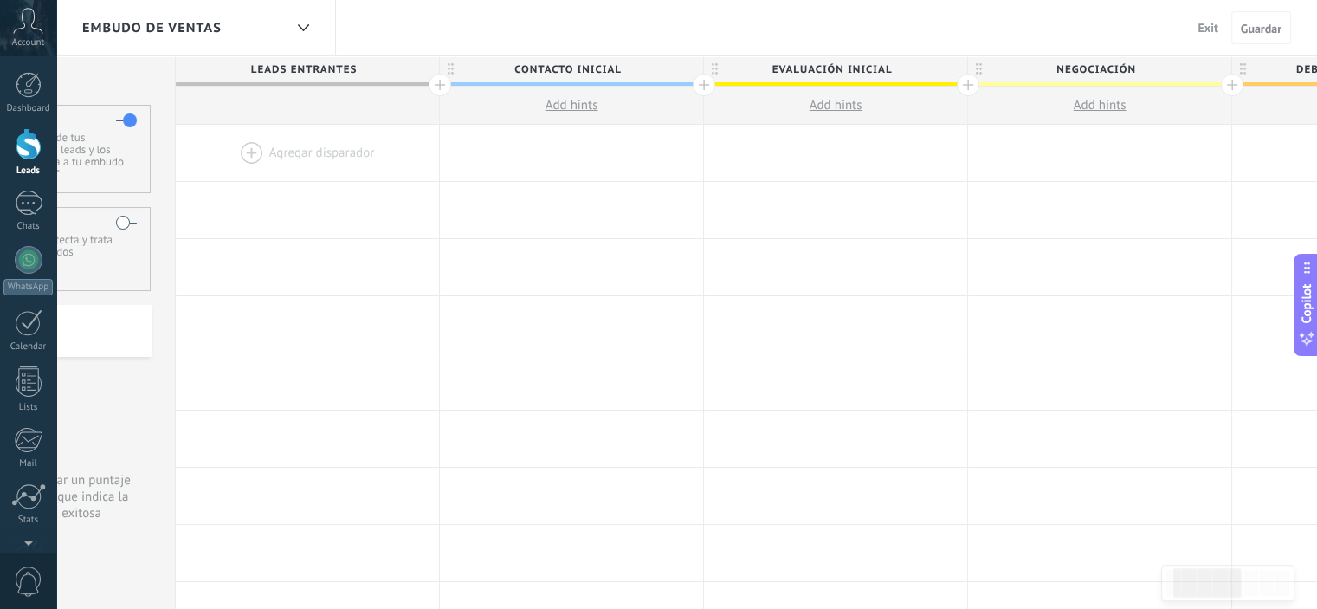
click at [225, 30] on div "Embudo de ventas" at bounding box center [182, 27] width 201 height 55
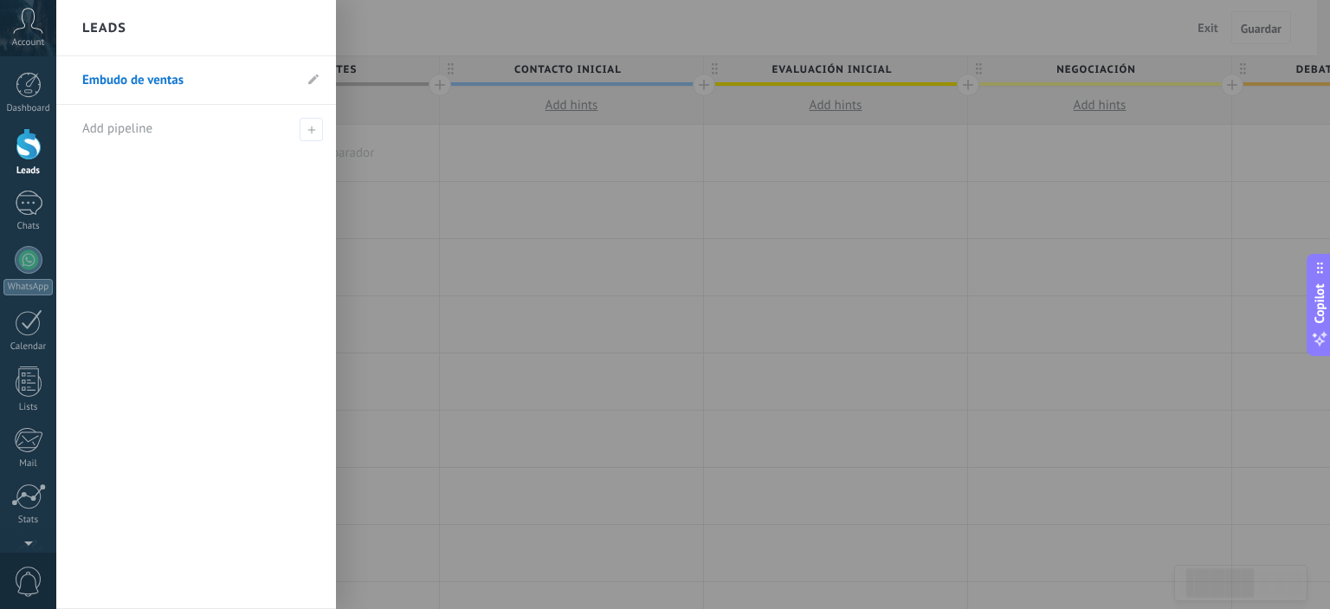
click at [182, 86] on link "Embudo de ventas" at bounding box center [187, 80] width 210 height 48
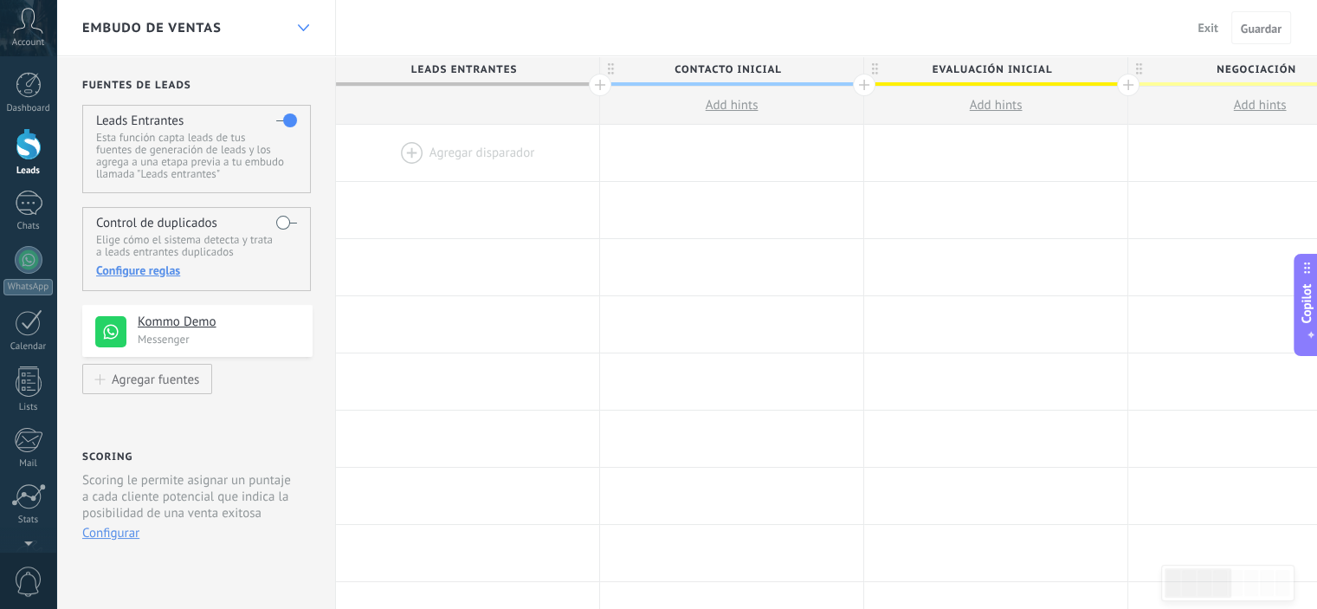
click at [300, 27] on use at bounding box center [302, 27] width 11 height 7
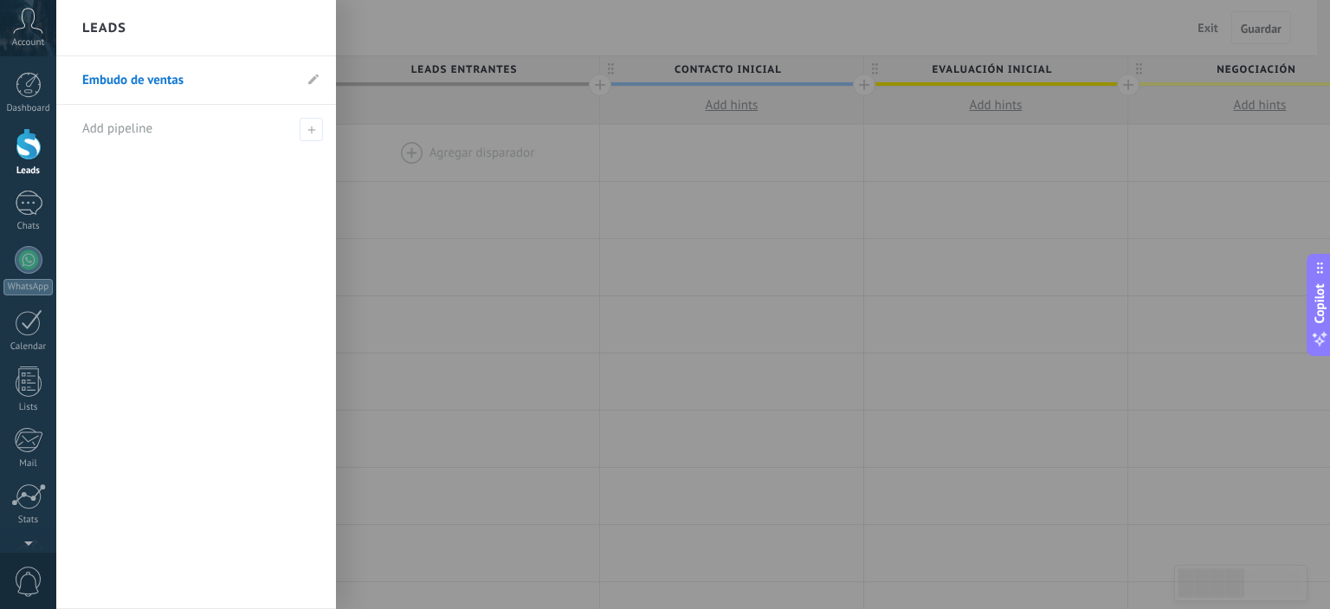
drag, startPoint x: 162, startPoint y: 27, endPoint x: 150, endPoint y: 28, distance: 12.2
click at [159, 28] on div "Leads" at bounding box center [196, 28] width 280 height 56
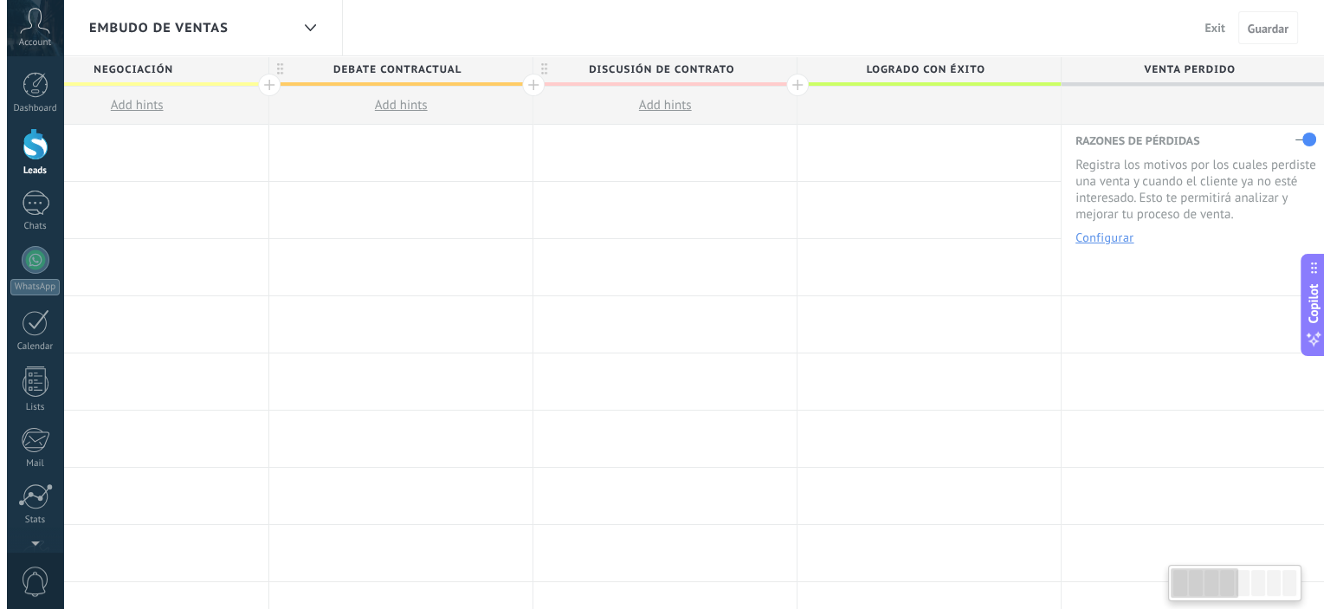
scroll to position [0, 13]
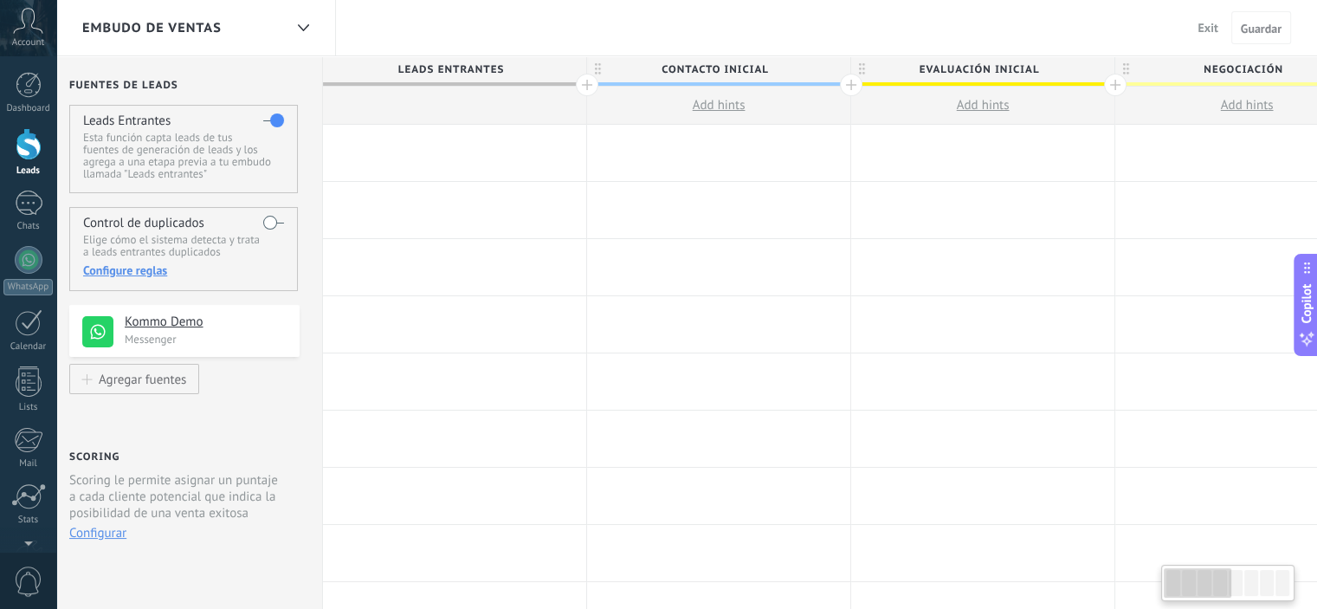
drag, startPoint x: 1189, startPoint y: 577, endPoint x: 1114, endPoint y: 507, distance: 102.3
click at [1043, 593] on body ".abccls-1,.abccls-2{fill-rule:evenodd}.abccls-2{fill:#fff} .abfcls-1{fill:none}…" at bounding box center [658, 304] width 1317 height 609
click at [1200, 21] on span "Exit" at bounding box center [1208, 28] width 20 height 16
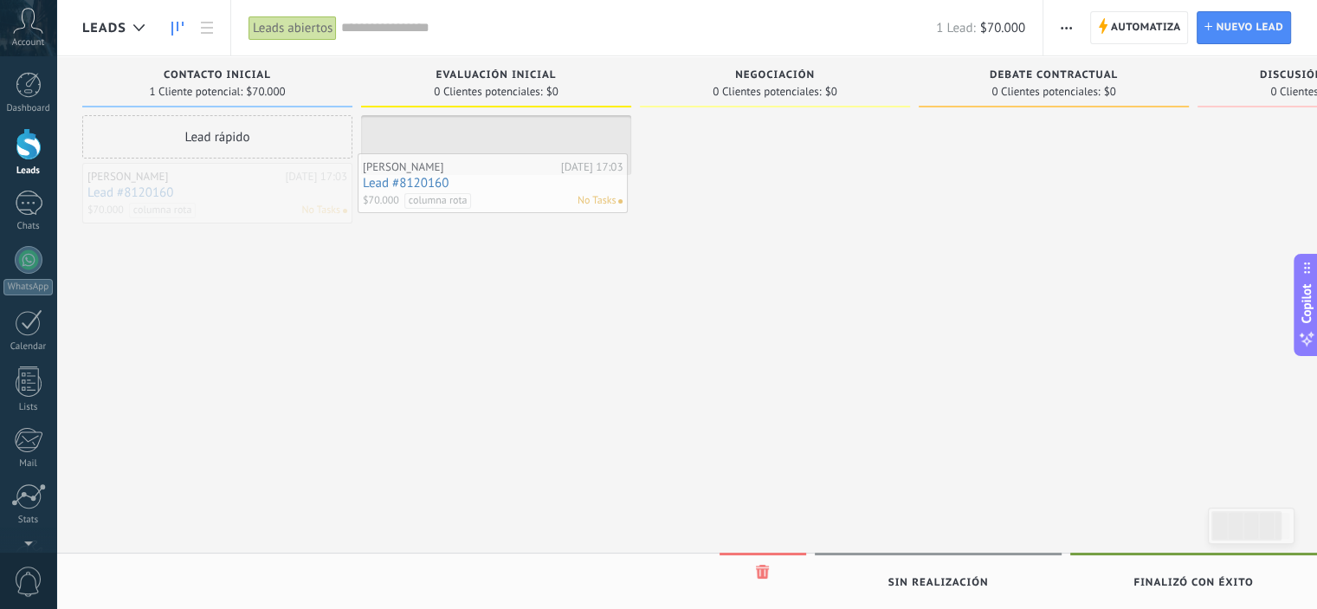
drag, startPoint x: 201, startPoint y: 192, endPoint x: 509, endPoint y: 152, distance: 311.0
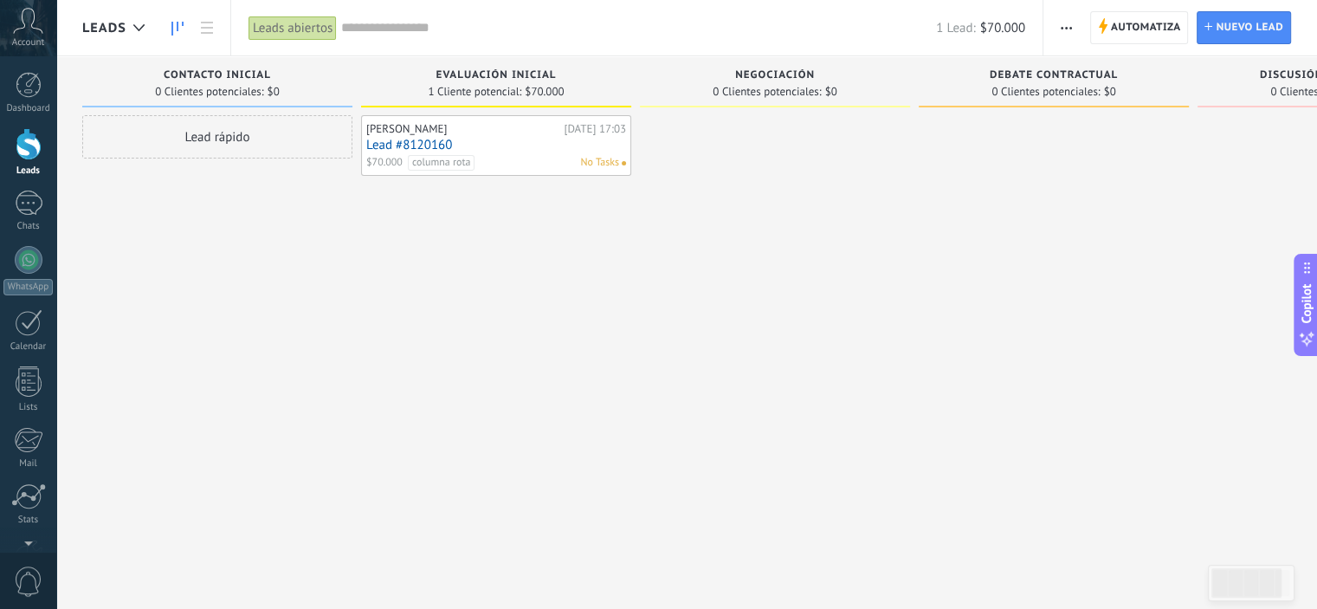
click at [514, 155] on div "columna rota No Tasks" at bounding box center [513, 163] width 211 height 16
click at [513, 143] on link "Lead #8120160" at bounding box center [496, 145] width 260 height 15
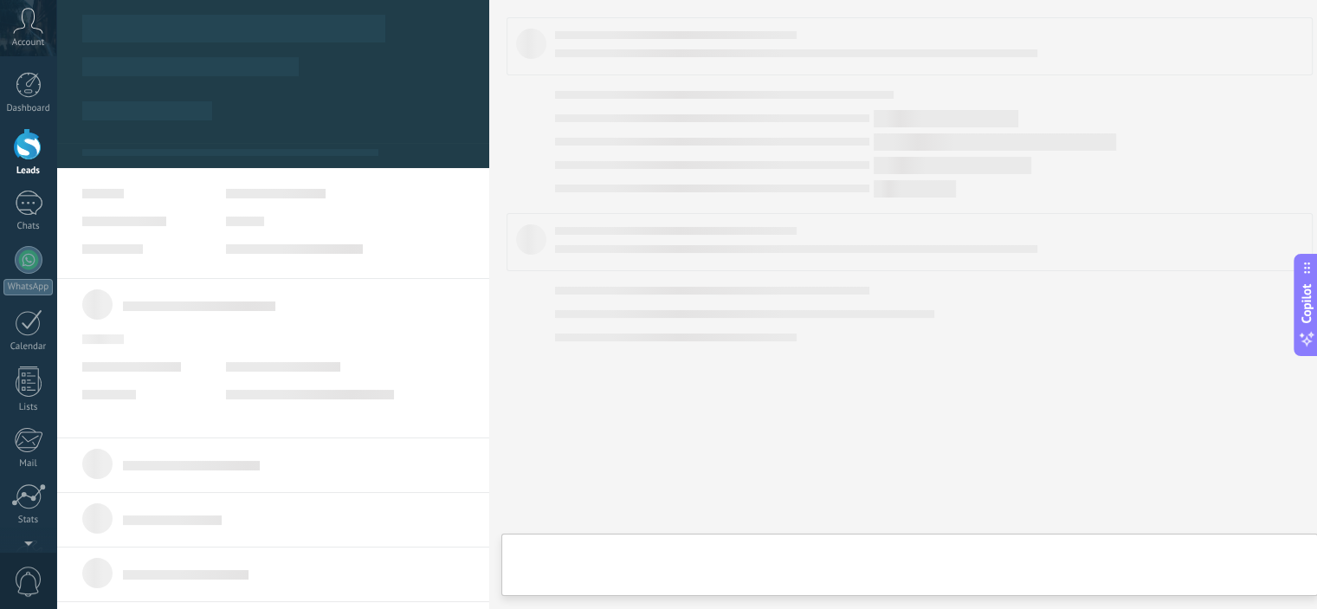
click at [513, 143] on body ".abccls-1,.abccls-2{fill-rule:evenodd}.abccls-2{fill:#fff} .abfcls-1{fill:none}…" at bounding box center [658, 304] width 1317 height 609
type textarea "**********"
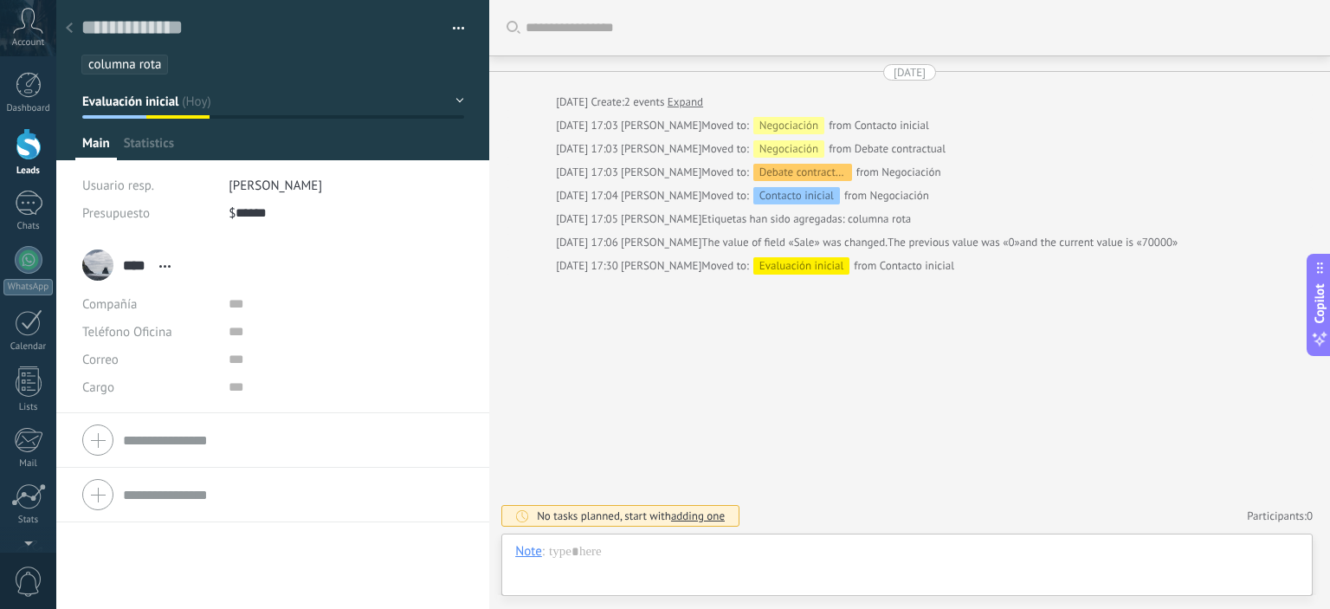
scroll to position [25, 0]
click at [459, 100] on div at bounding box center [273, 80] width 434 height 160
click at [454, 100] on button "Evaluación inicial" at bounding box center [273, 101] width 382 height 31
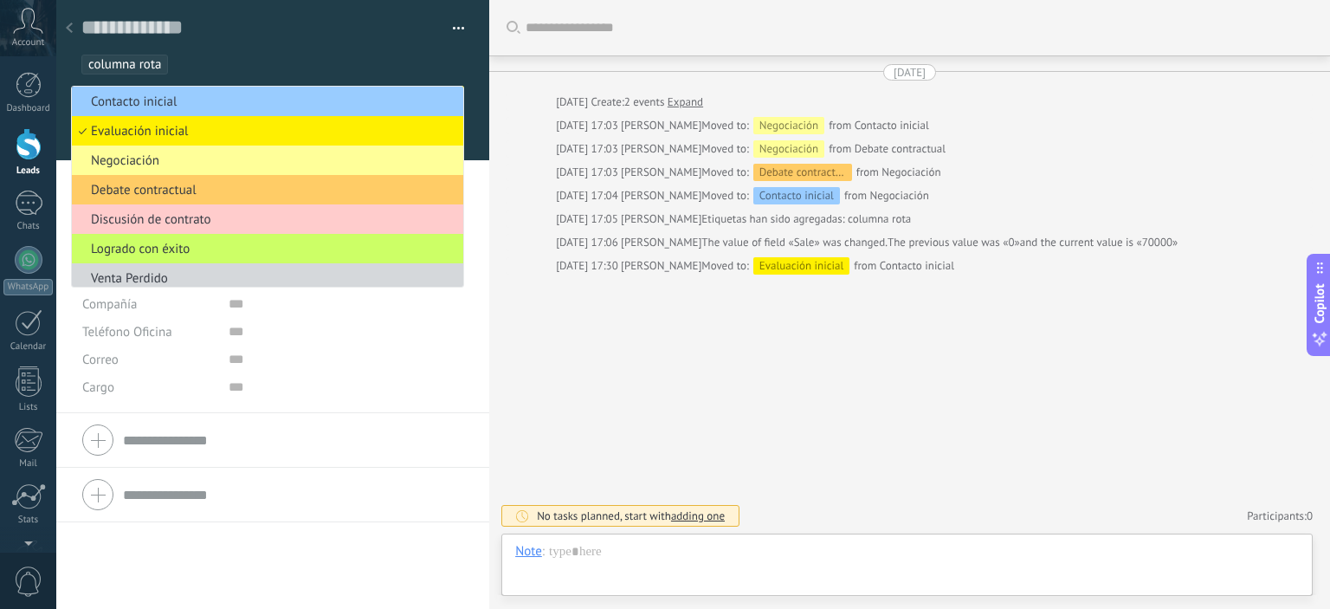
click at [478, 94] on div at bounding box center [273, 80] width 434 height 160
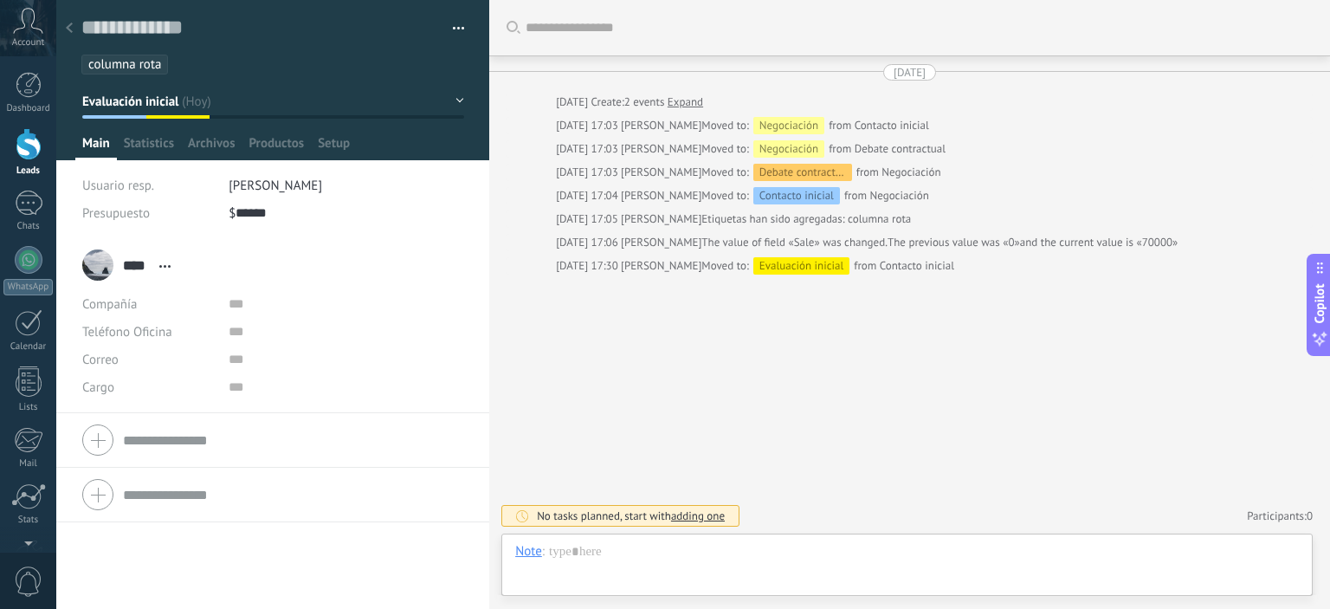
click at [460, 29] on div "Guardar y crear Imprimir Administrar etiquetas Exportar a excel" at bounding box center [273, 37] width 434 height 74
click at [455, 24] on button "button" at bounding box center [452, 29] width 25 height 26
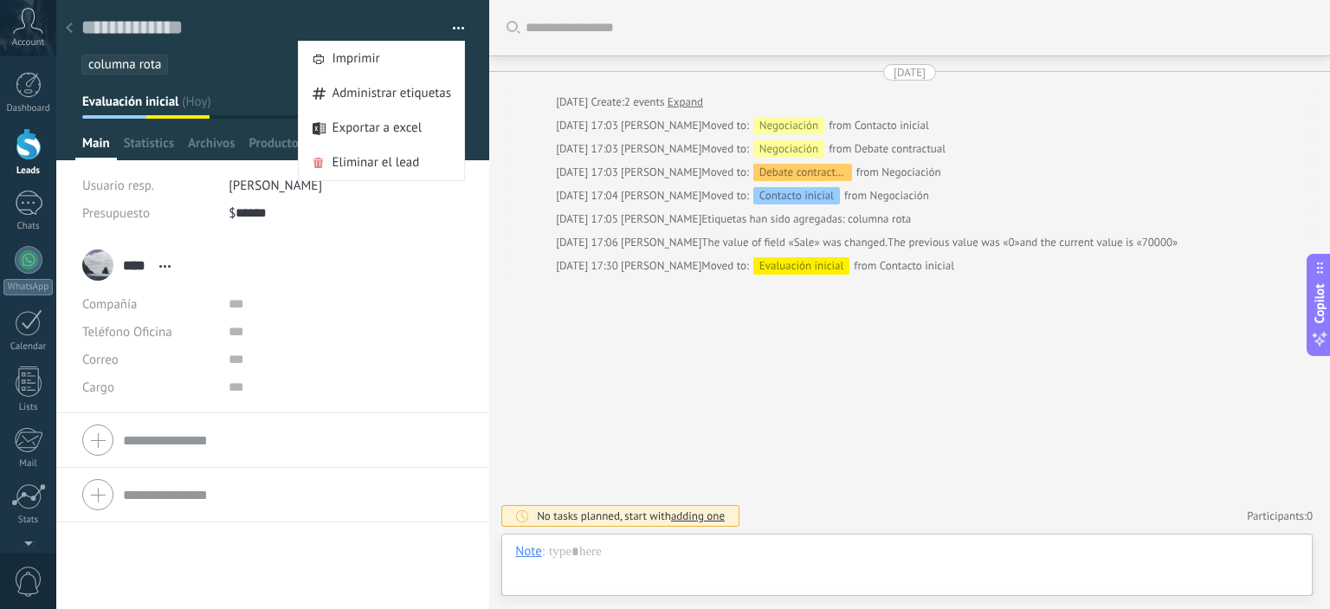
click at [455, 24] on button "button" at bounding box center [452, 29] width 25 height 26
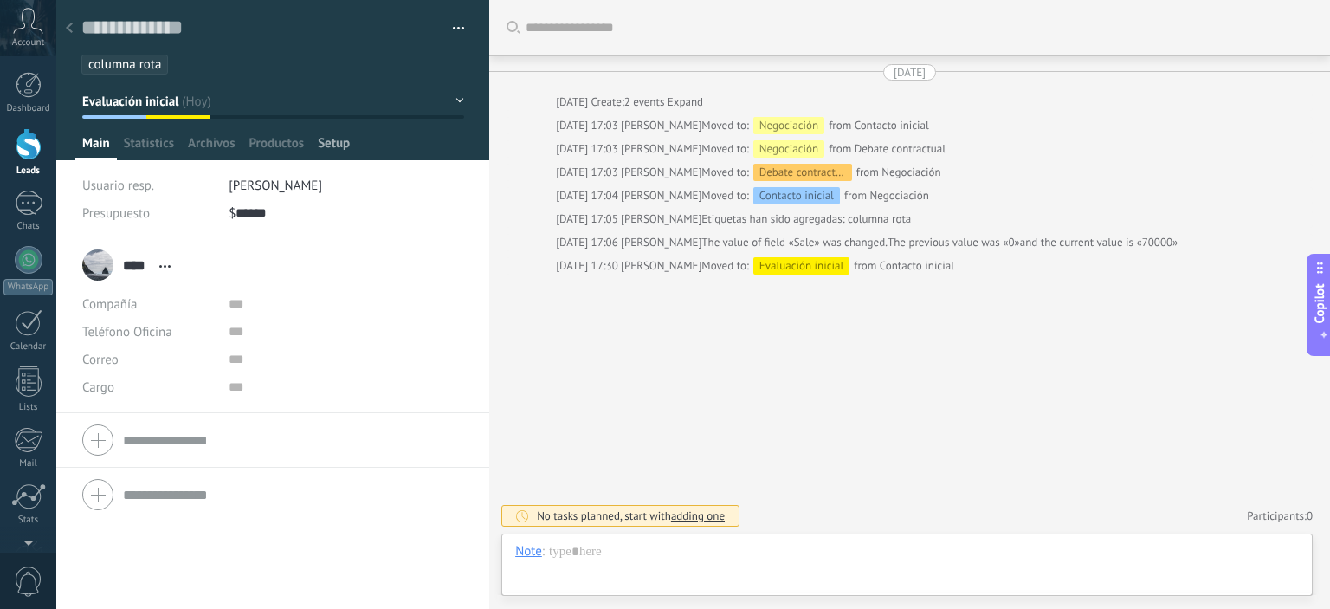
click at [347, 142] on span "Setup" at bounding box center [334, 147] width 32 height 25
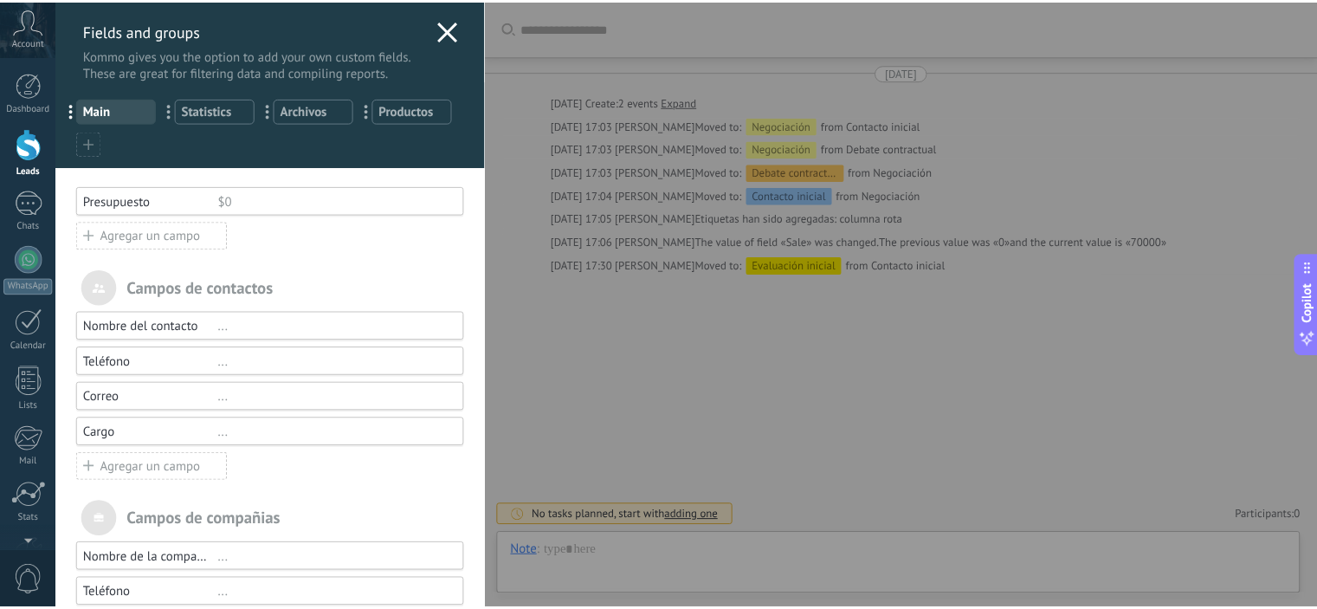
scroll to position [0, 0]
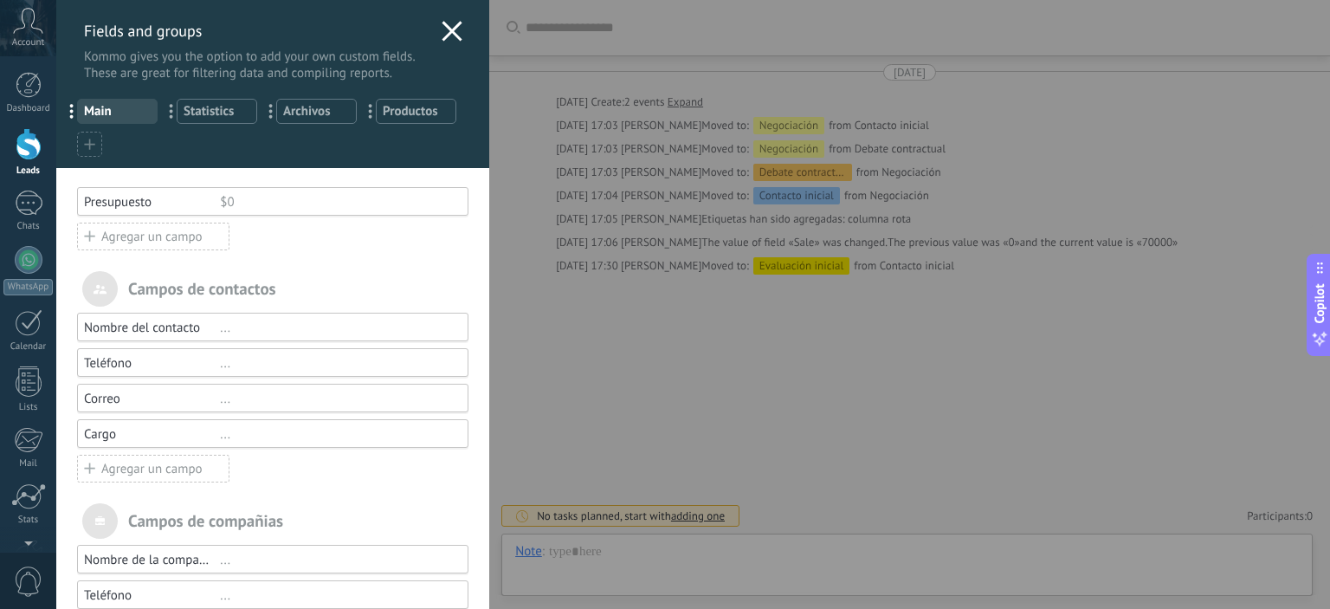
click at [450, 27] on use at bounding box center [453, 31] width 20 height 20
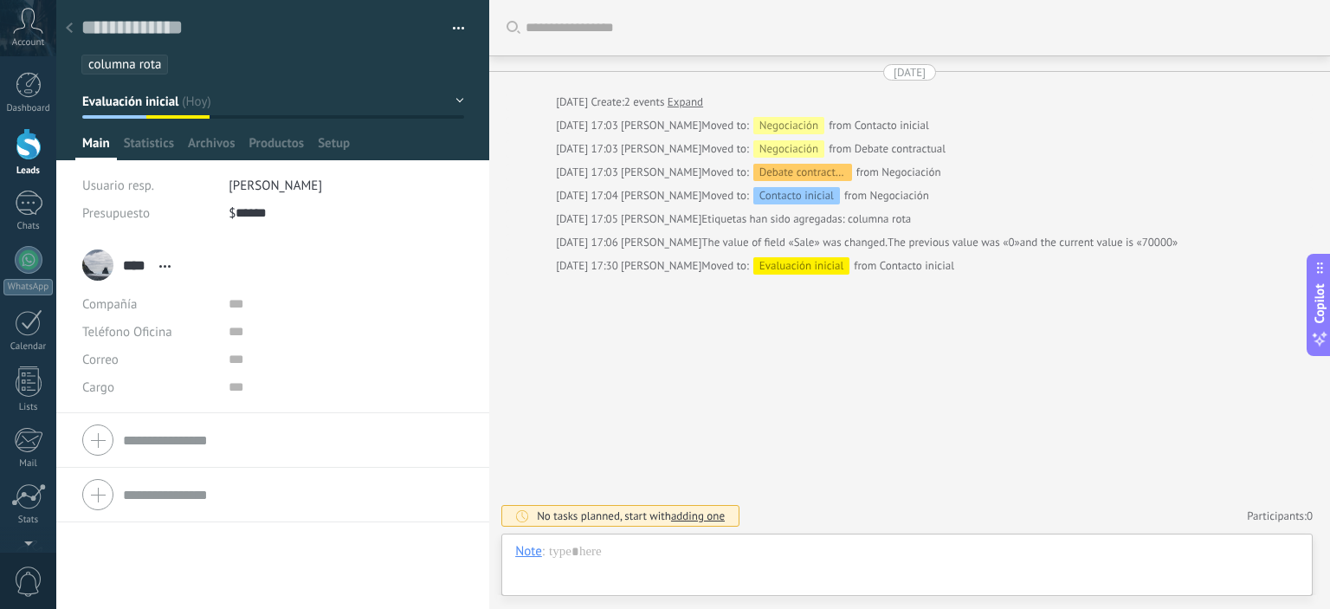
click at [72, 26] on icon at bounding box center [69, 28] width 7 height 10
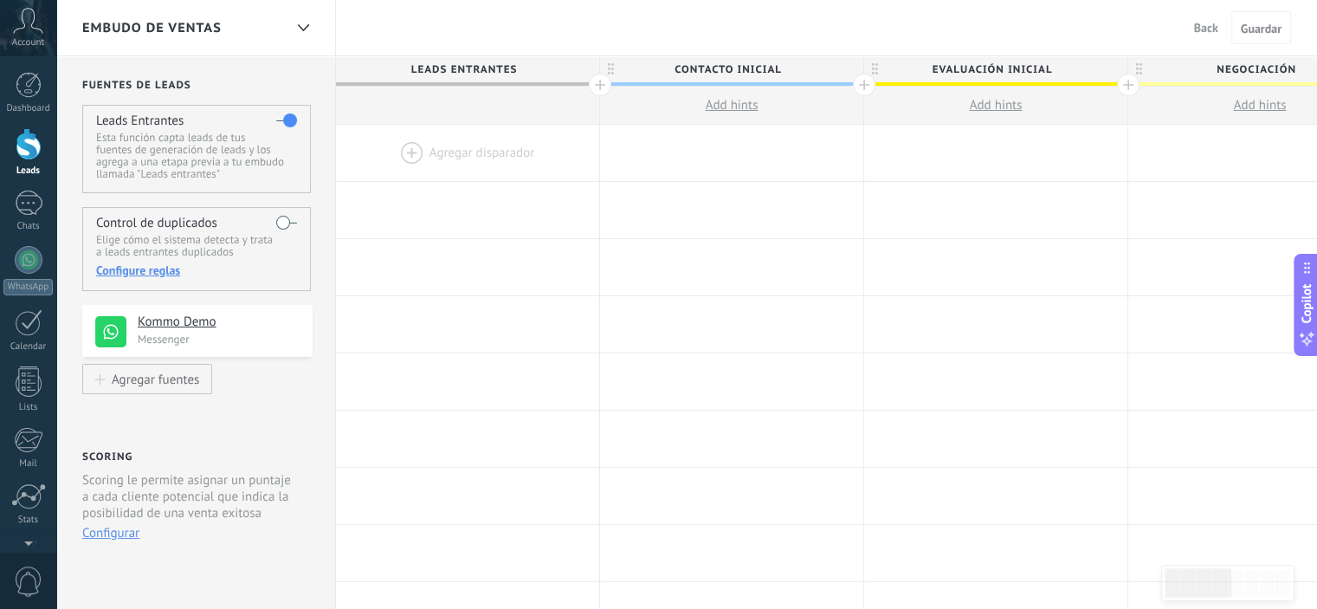
click at [1191, 27] on button "Back" at bounding box center [1206, 28] width 38 height 26
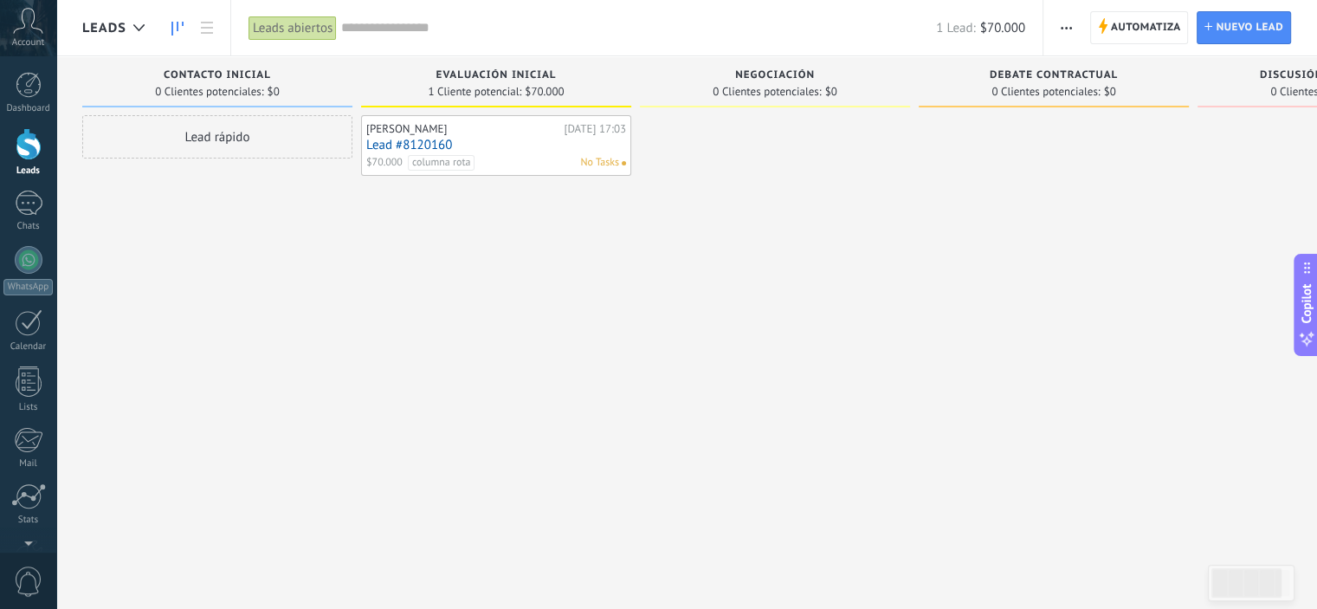
drag, startPoint x: 488, startPoint y: 142, endPoint x: 419, endPoint y: 266, distance: 141.5
click at [419, 266] on div "Paco [DATE] 17:03 Lead #8120160 $70.000 columna rota No Tasks" at bounding box center [496, 306] width 270 height 383
click at [1069, 18] on span "button" at bounding box center [1066, 27] width 11 height 33
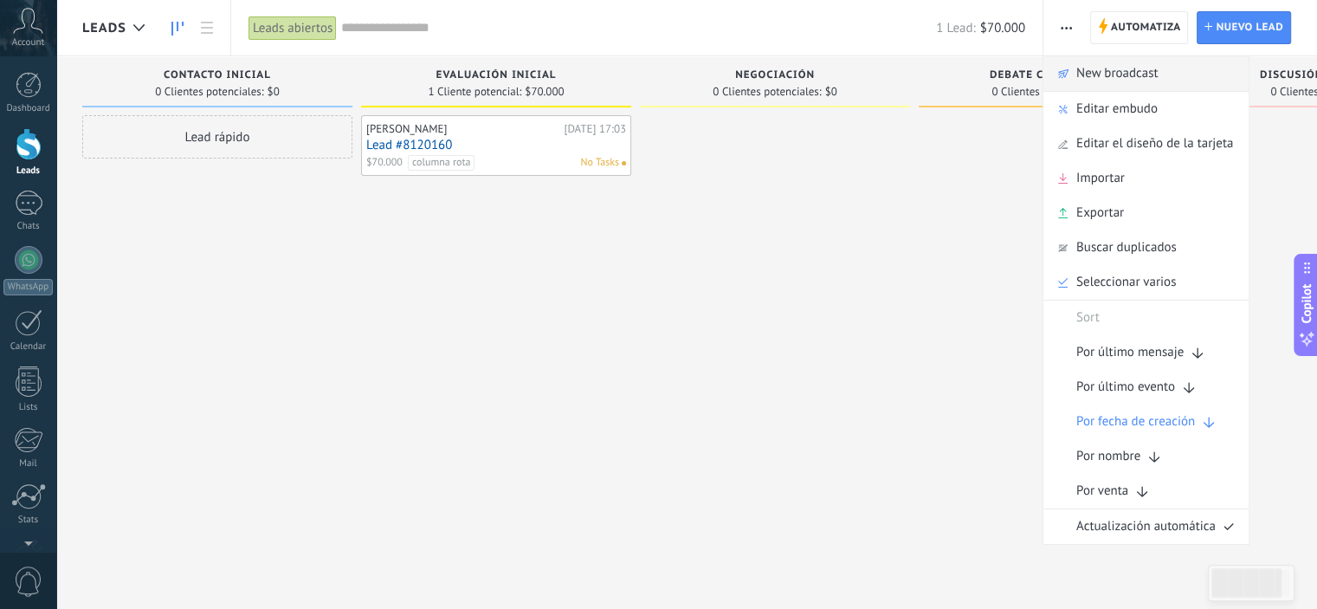
click at [1118, 68] on span "New broadcast" at bounding box center [1117, 73] width 82 height 35
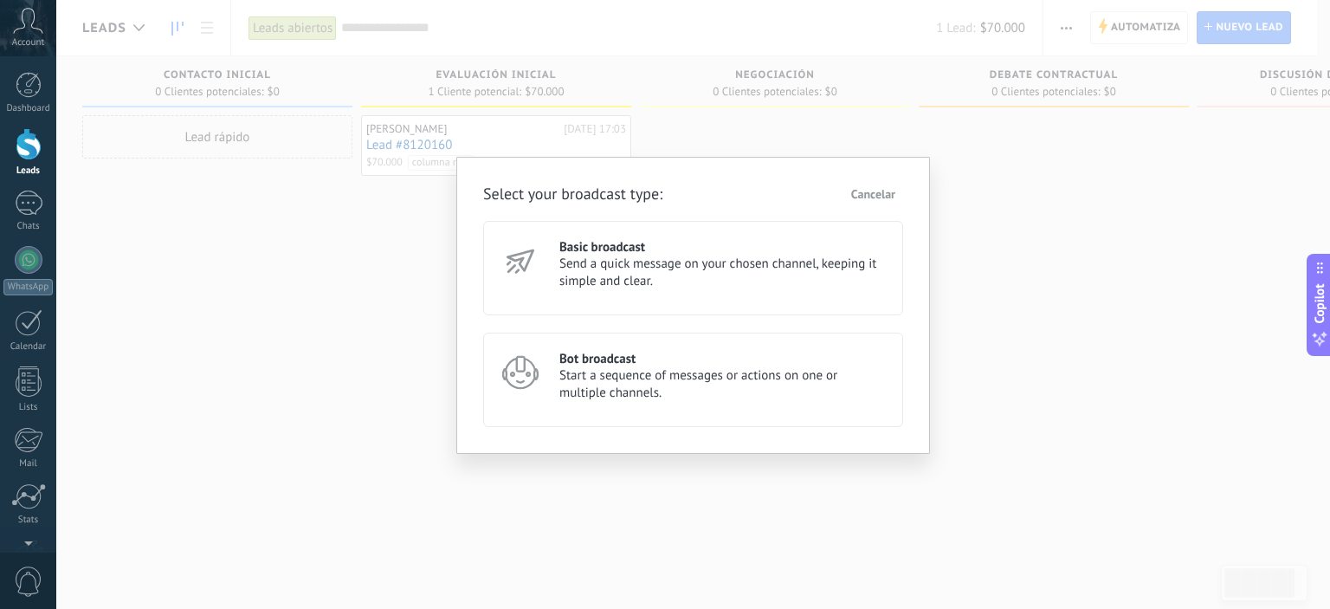
click at [708, 280] on span "Send a quick message on your chosen channel, keeping it simple and clear." at bounding box center [723, 272] width 328 height 35
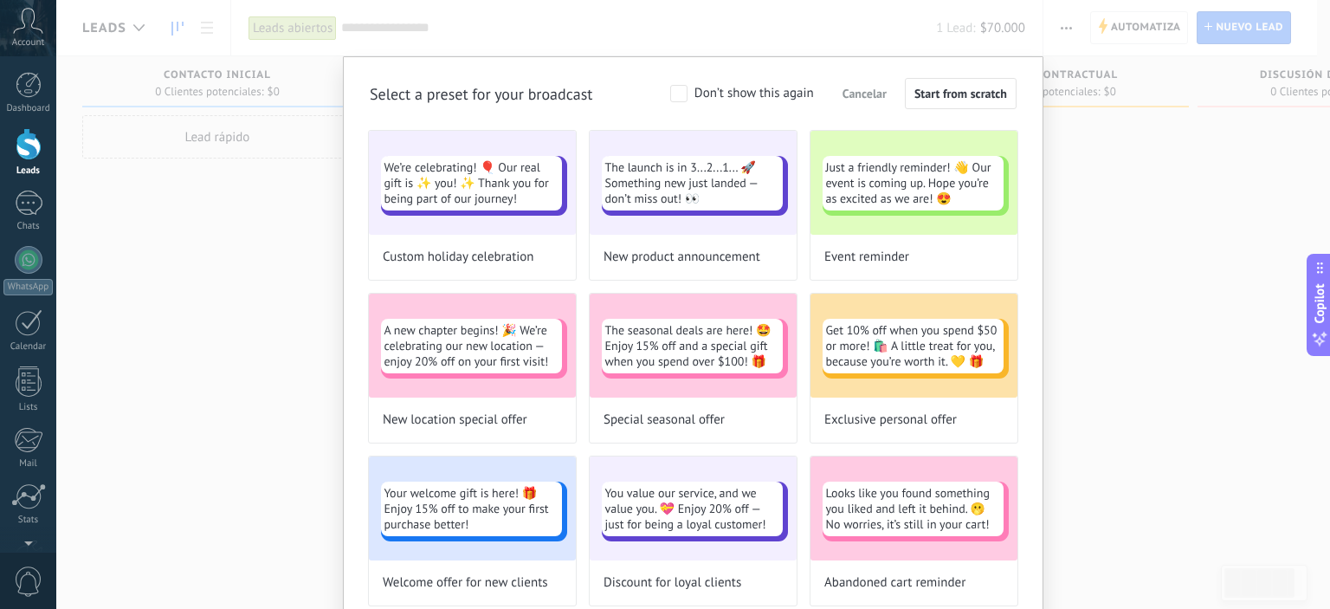
click at [1114, 273] on div "Select a preset for your broadcast Don’t show this again Cancelar Start from sc…" at bounding box center [693, 304] width 1274 height 609
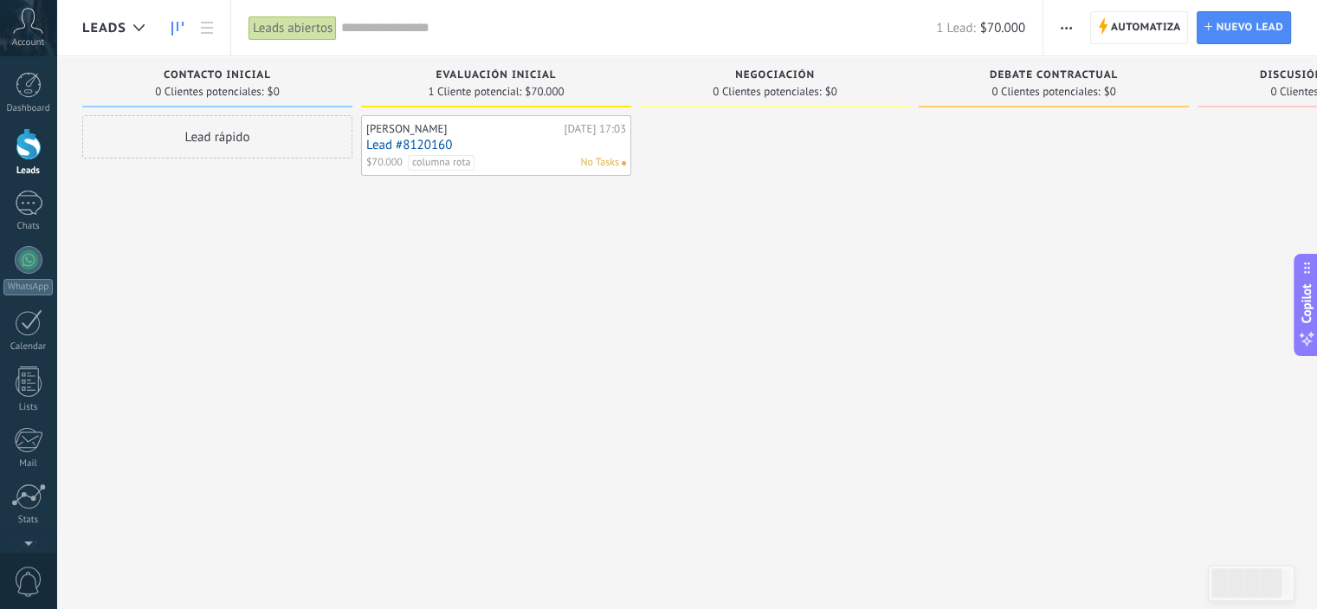
scroll to position [25, 0]
click at [507, 153] on div "Paco [DATE] 17:03 Lead #8120160 $70.000 columna rota No Tasks" at bounding box center [496, 145] width 260 height 50
click at [464, 139] on link "Lead #8120160" at bounding box center [496, 145] width 260 height 15
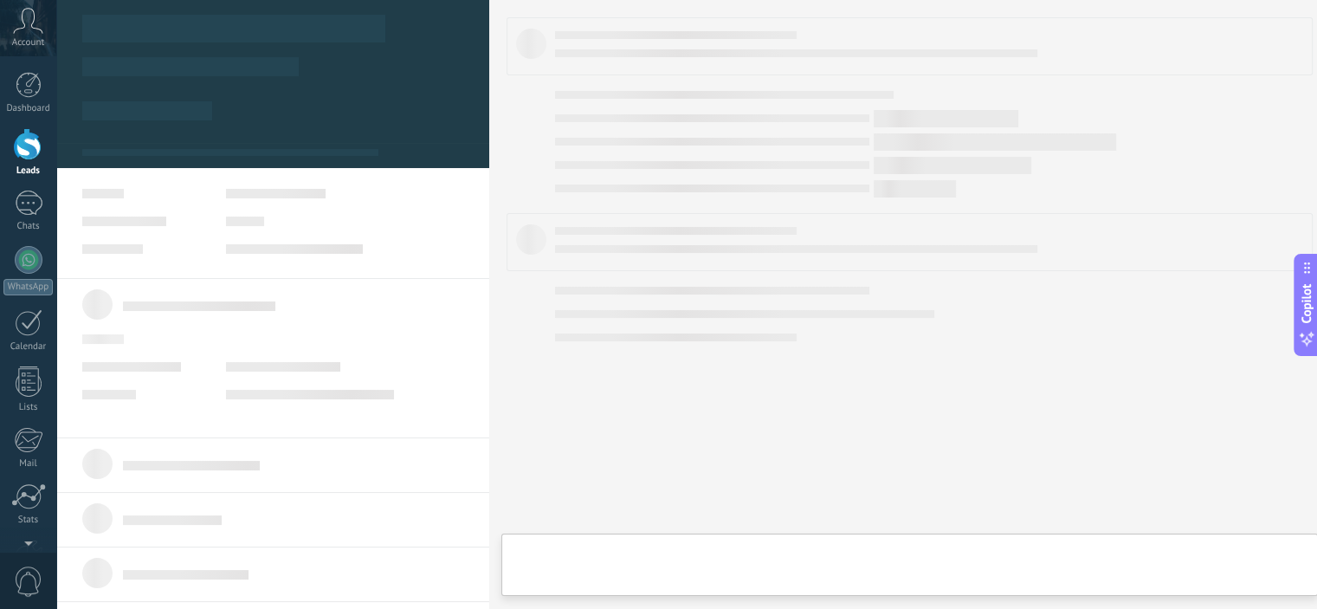
click at [464, 139] on body ".abccls-1,.abccls-2{fill-rule:evenodd}.abccls-2{fill:#fff} .abfcls-1{fill:none}…" at bounding box center [658, 304] width 1317 height 609
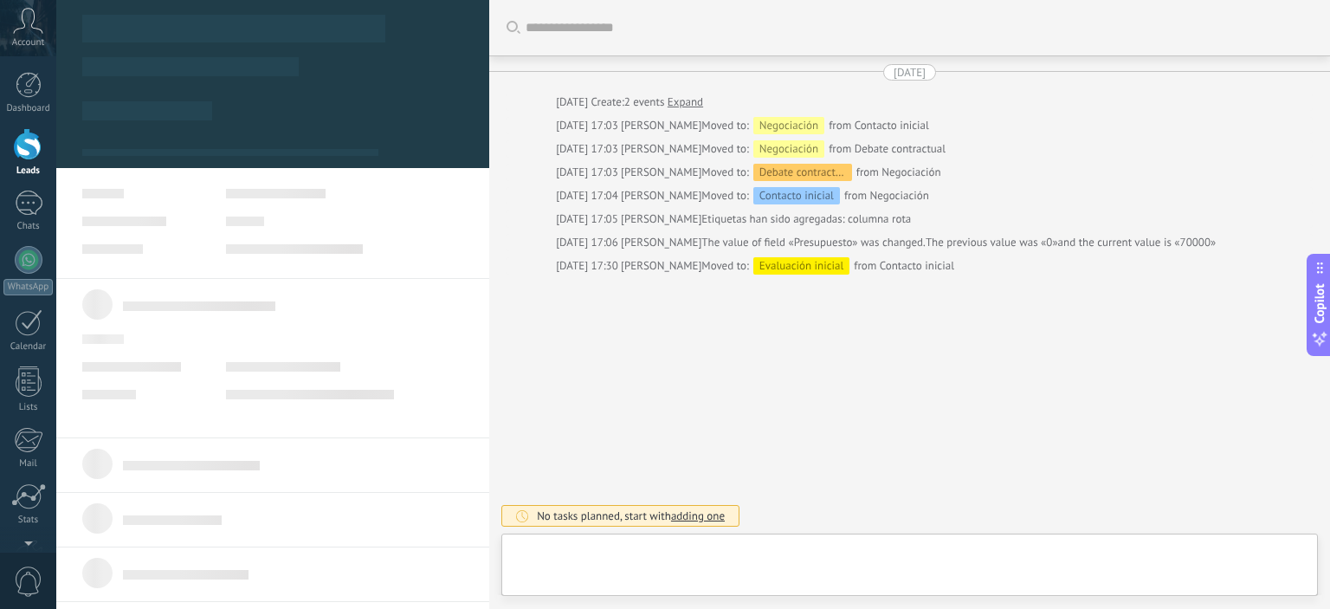
type textarea "**********"
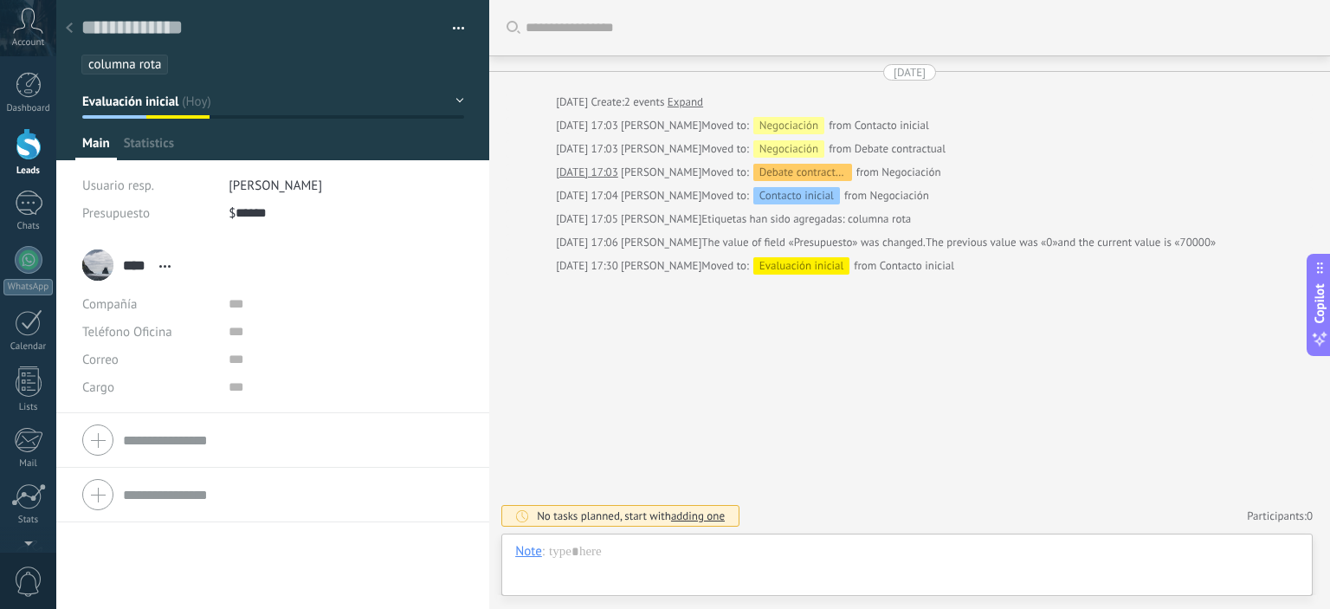
scroll to position [25, 0]
click at [456, 25] on button "button" at bounding box center [452, 29] width 25 height 26
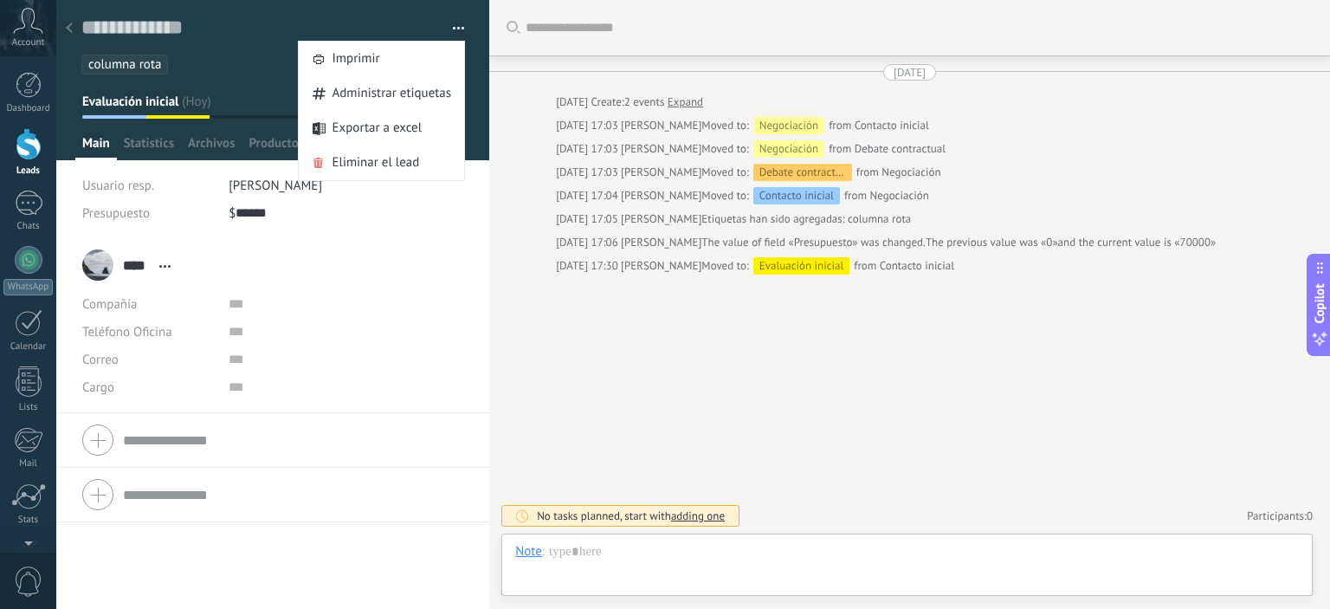
click at [452, 25] on button "button" at bounding box center [452, 29] width 25 height 26
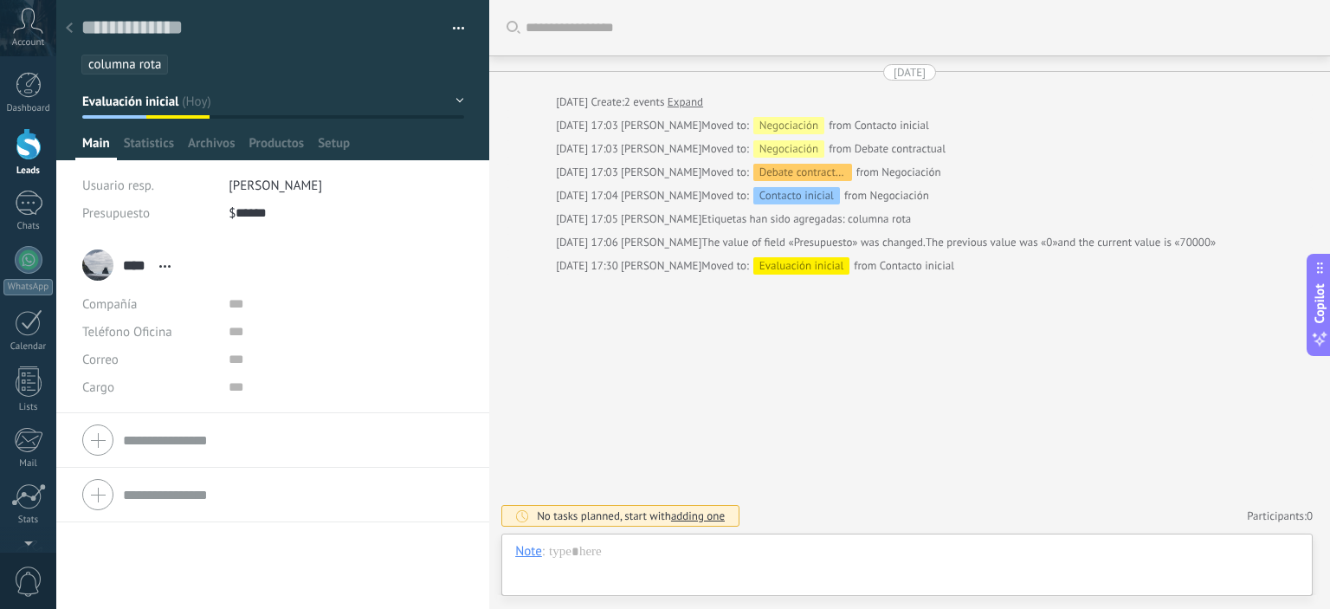
click at [456, 103] on button "Evaluación inicial" at bounding box center [273, 101] width 382 height 31
click at [417, 339] on input "text" at bounding box center [346, 332] width 235 height 28
click at [530, 526] on div "Task" at bounding box center [531, 521] width 59 height 29
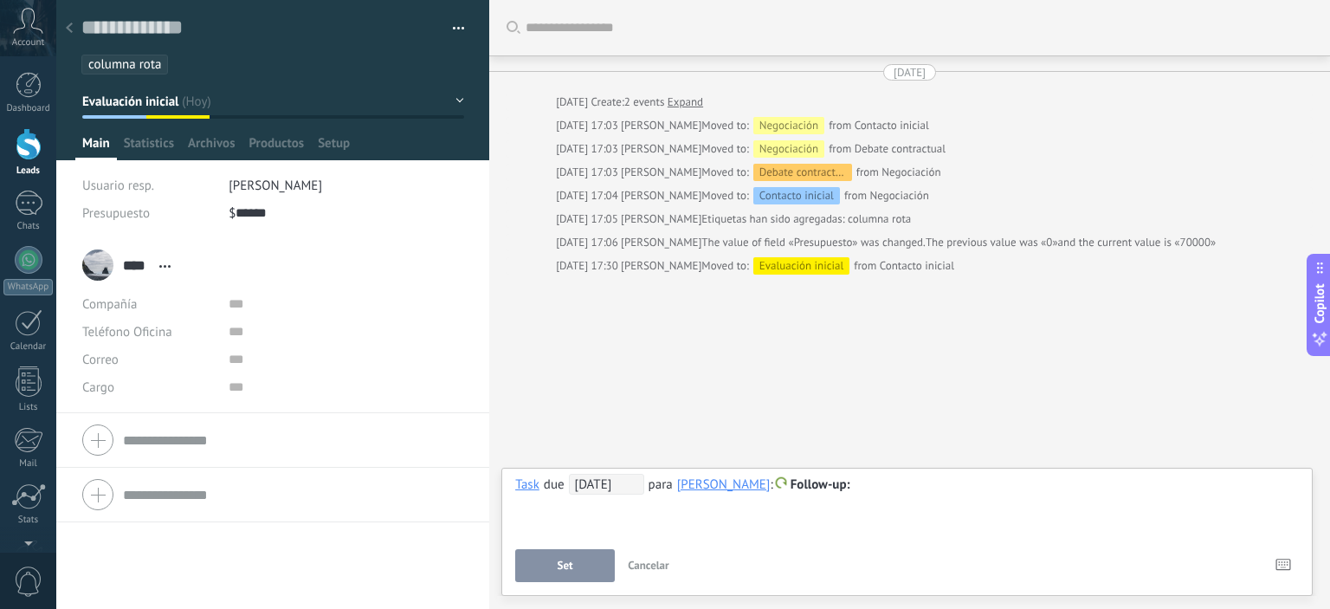
click at [627, 487] on span "[DATE]" at bounding box center [606, 484] width 75 height 21
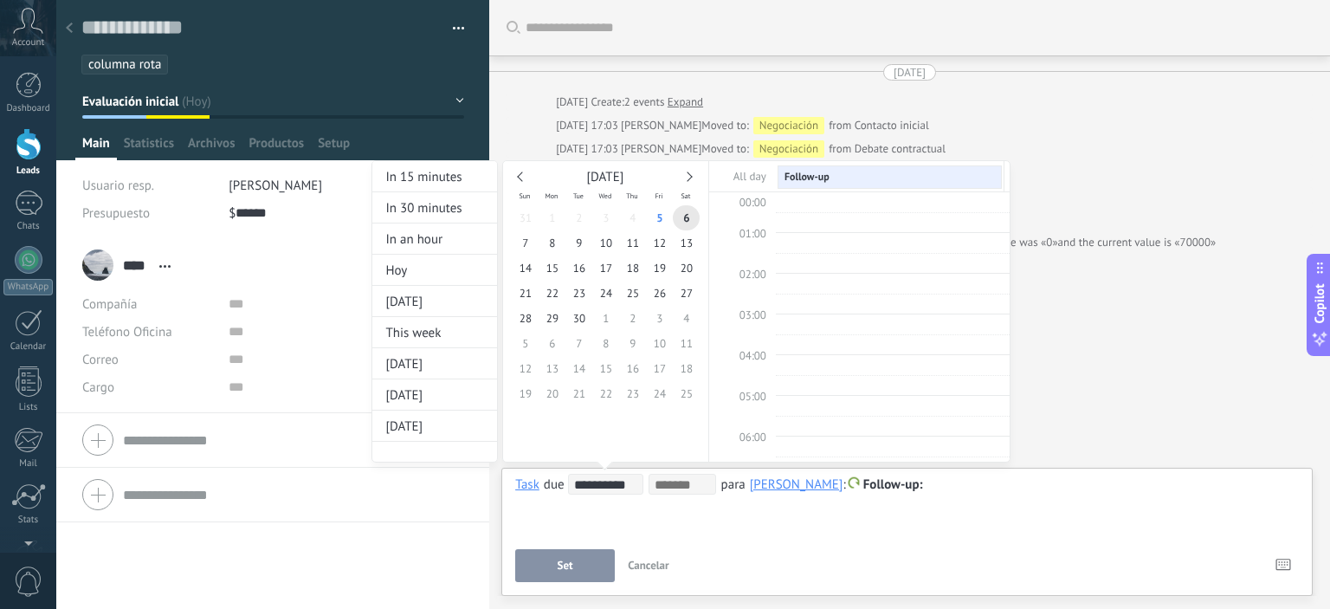
scroll to position [324, 0]
type input "**********"
click at [660, 245] on span "12" at bounding box center [659, 242] width 27 height 25
click at [752, 310] on span "11:00" at bounding box center [753, 316] width 27 height 15
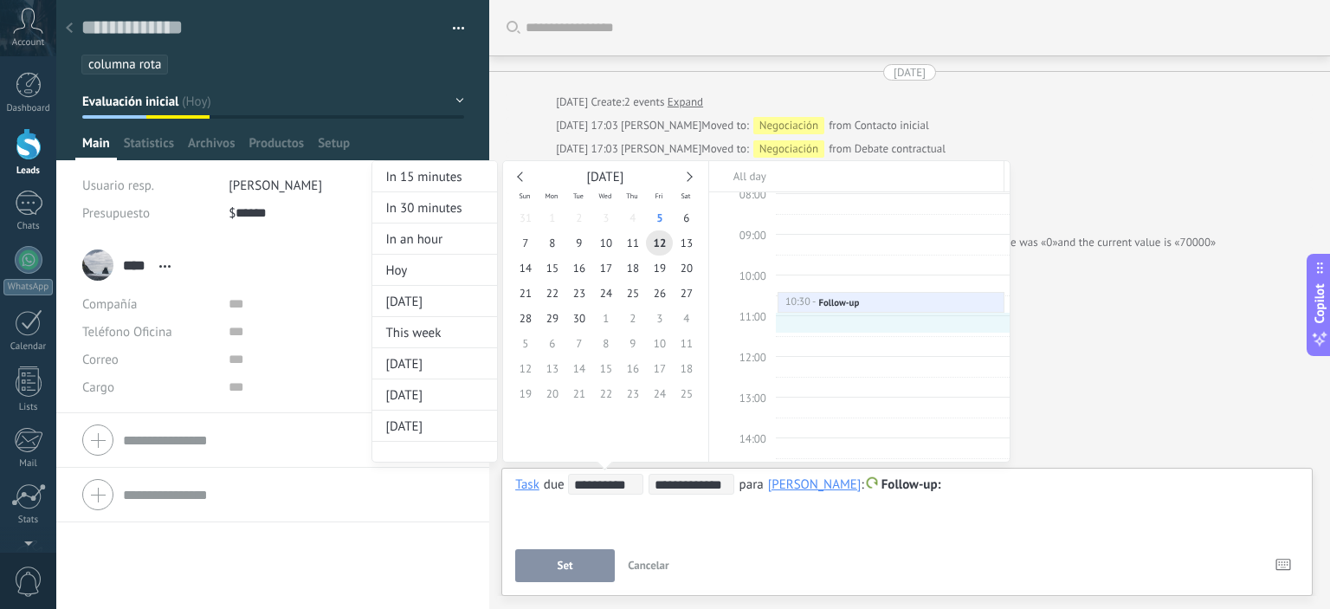
type input "**********"
click at [583, 560] on div at bounding box center [665, 304] width 1330 height 609
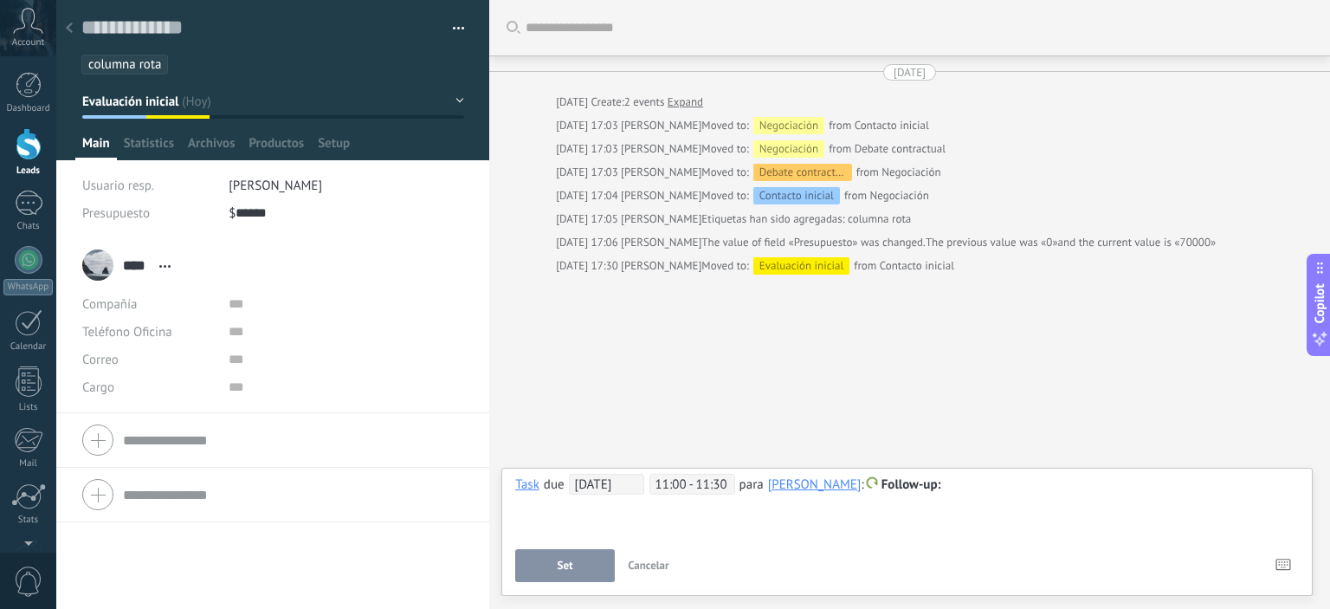
click at [561, 563] on span "Set" at bounding box center [566, 565] width 16 height 12
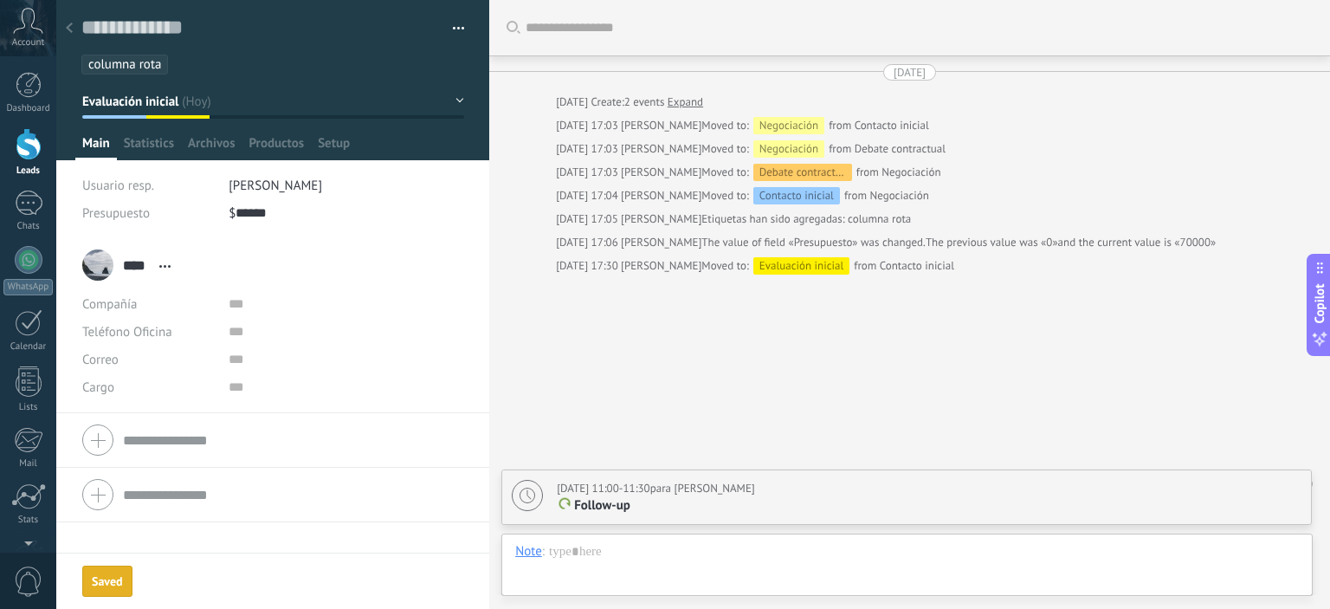
scroll to position [28, 0]
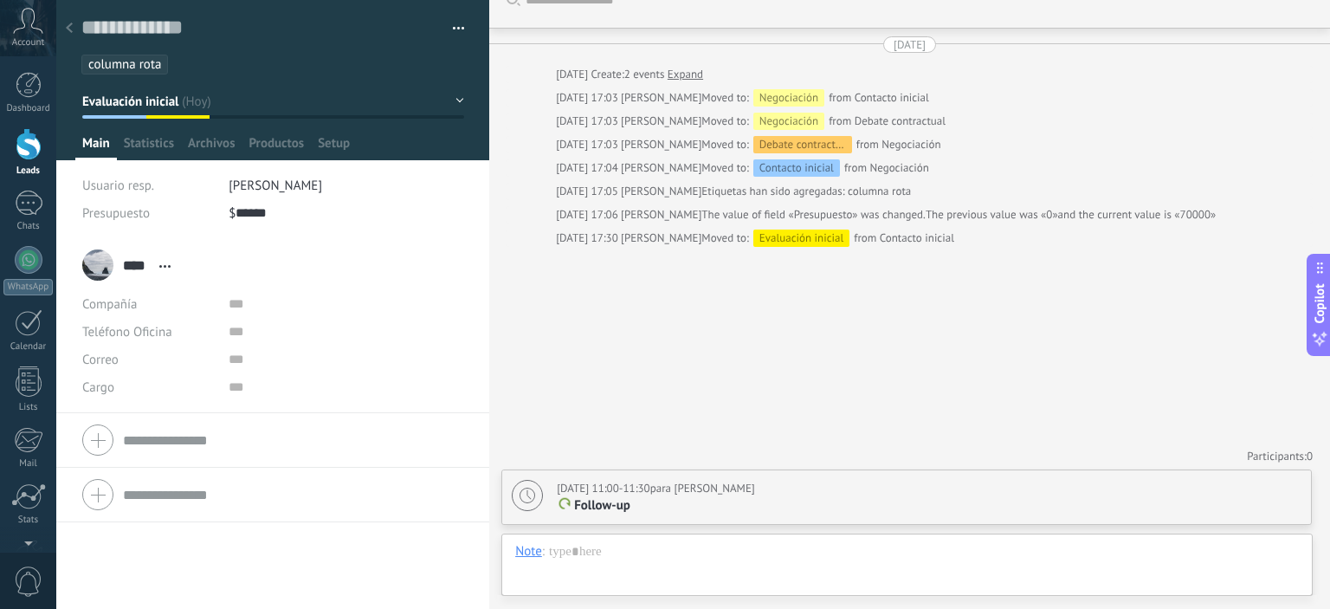
click at [680, 513] on p "Follow-up" at bounding box center [929, 505] width 745 height 17
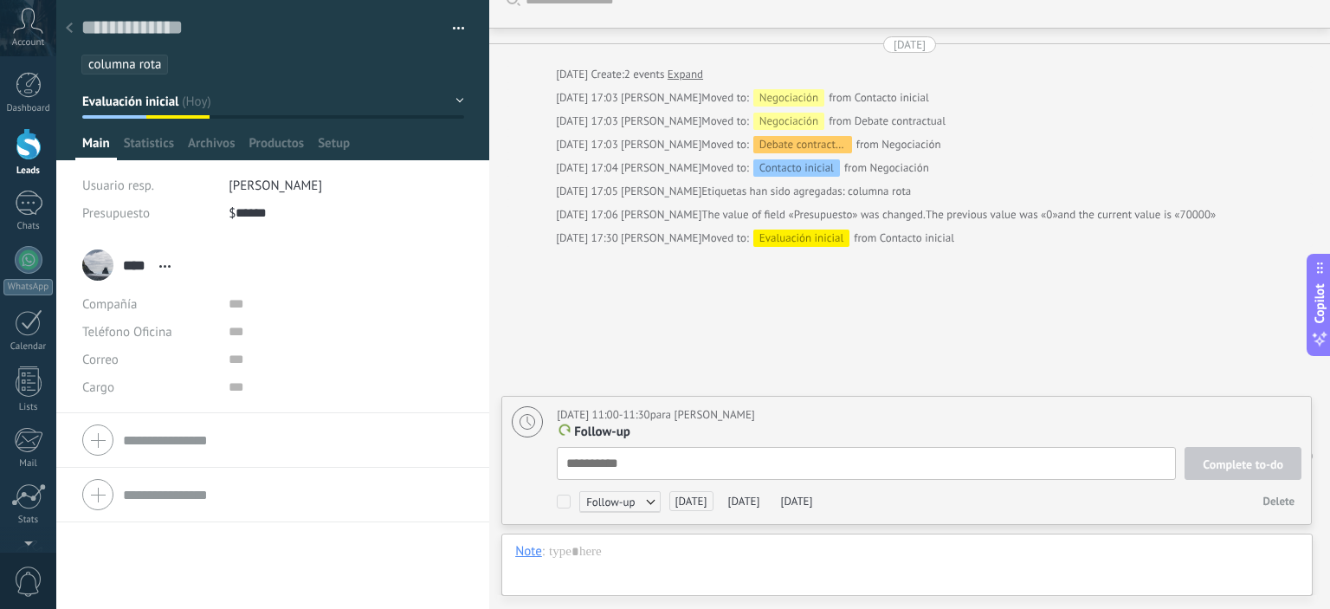
scroll to position [17, 0]
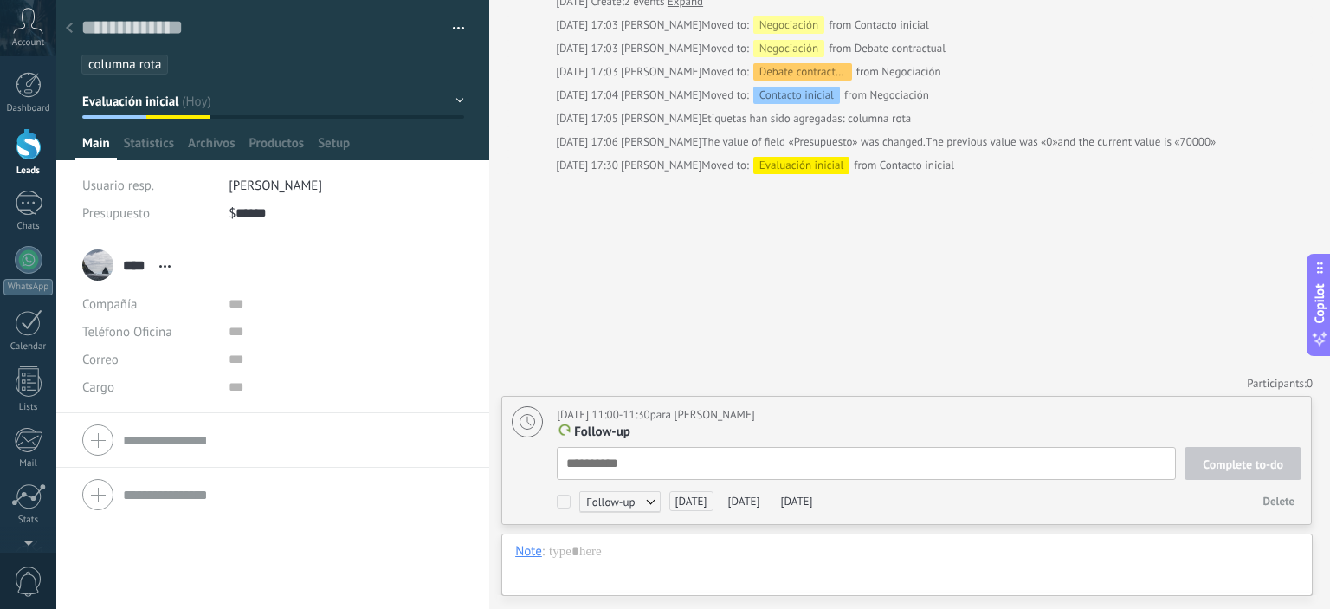
click at [720, 414] on div "[DATE] 11:00-11:30 para [PERSON_NAME]" at bounding box center [656, 414] width 198 height 17
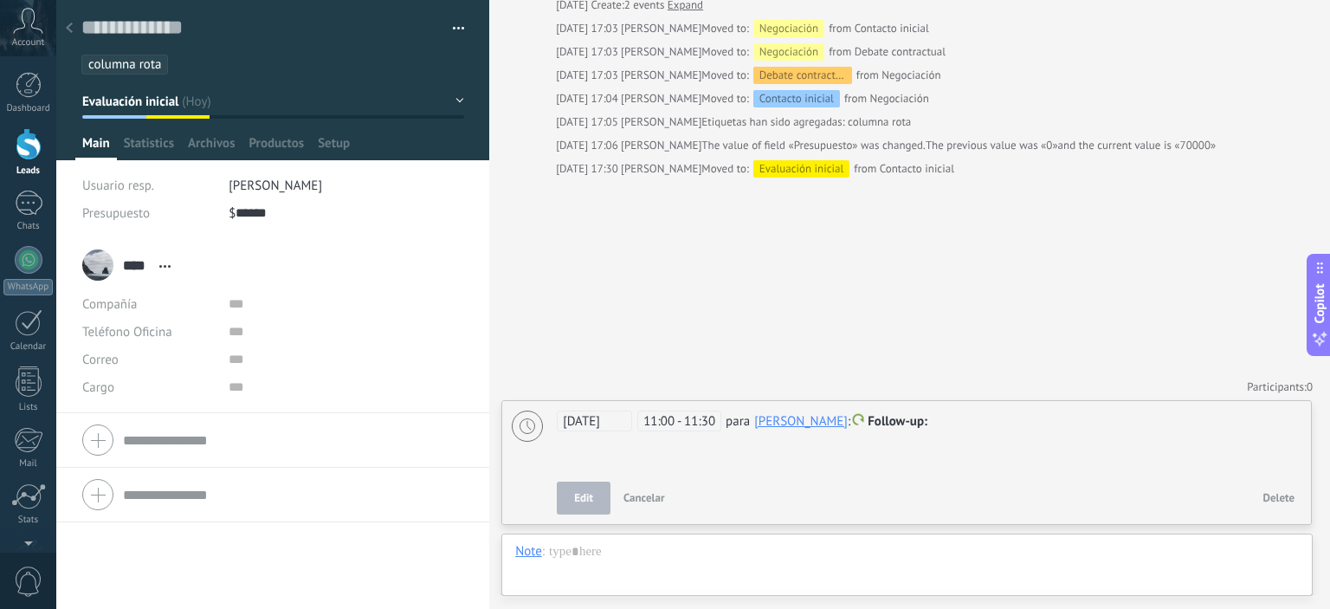
click at [811, 422] on div "[PERSON_NAME]" at bounding box center [801, 421] width 94 height 16
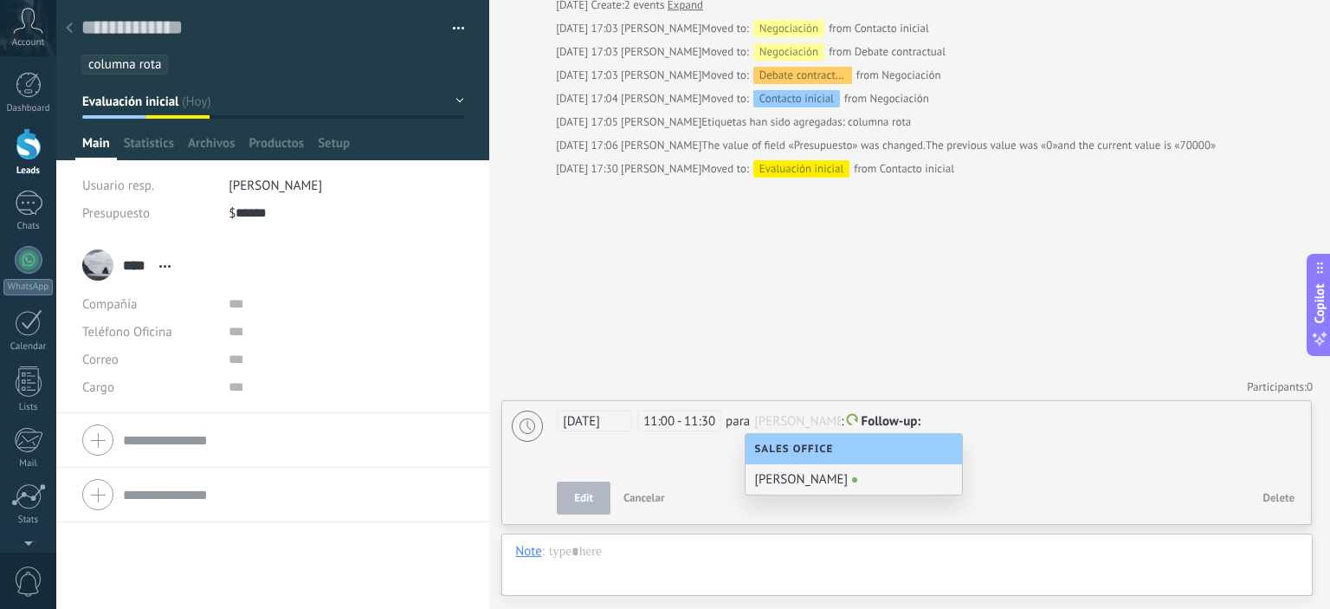
scroll to position [0, 0]
click at [790, 475] on div "[PERSON_NAME]" at bounding box center [854, 479] width 216 height 30
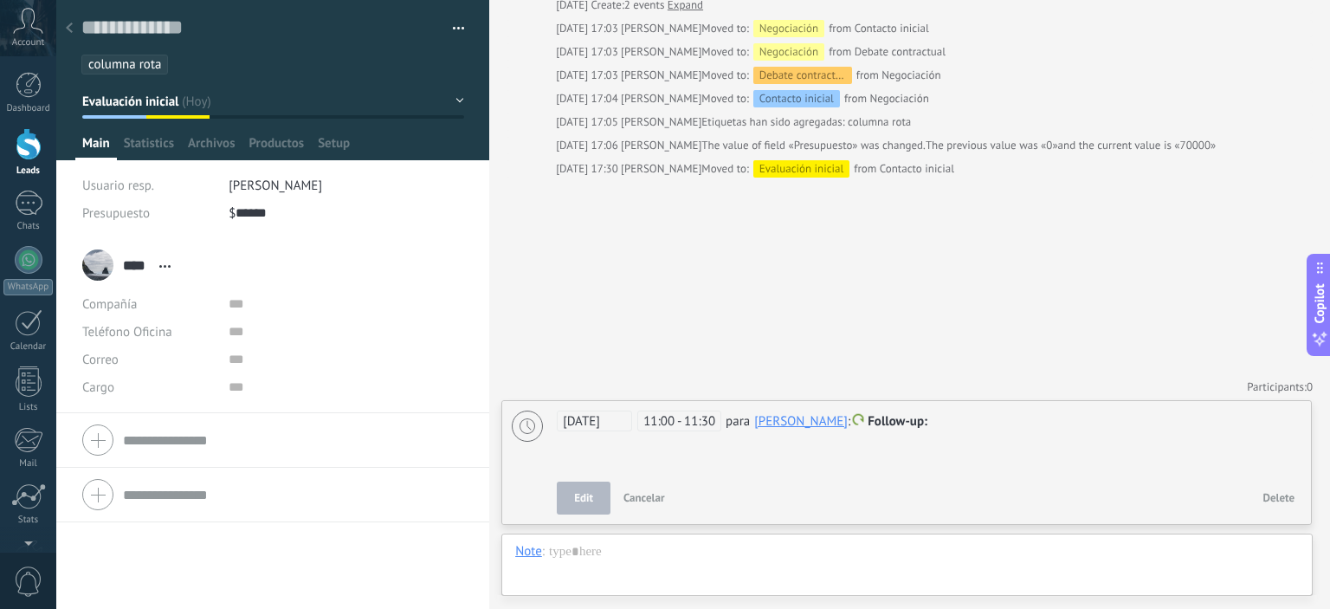
click at [814, 419] on div "[PERSON_NAME]" at bounding box center [801, 421] width 94 height 16
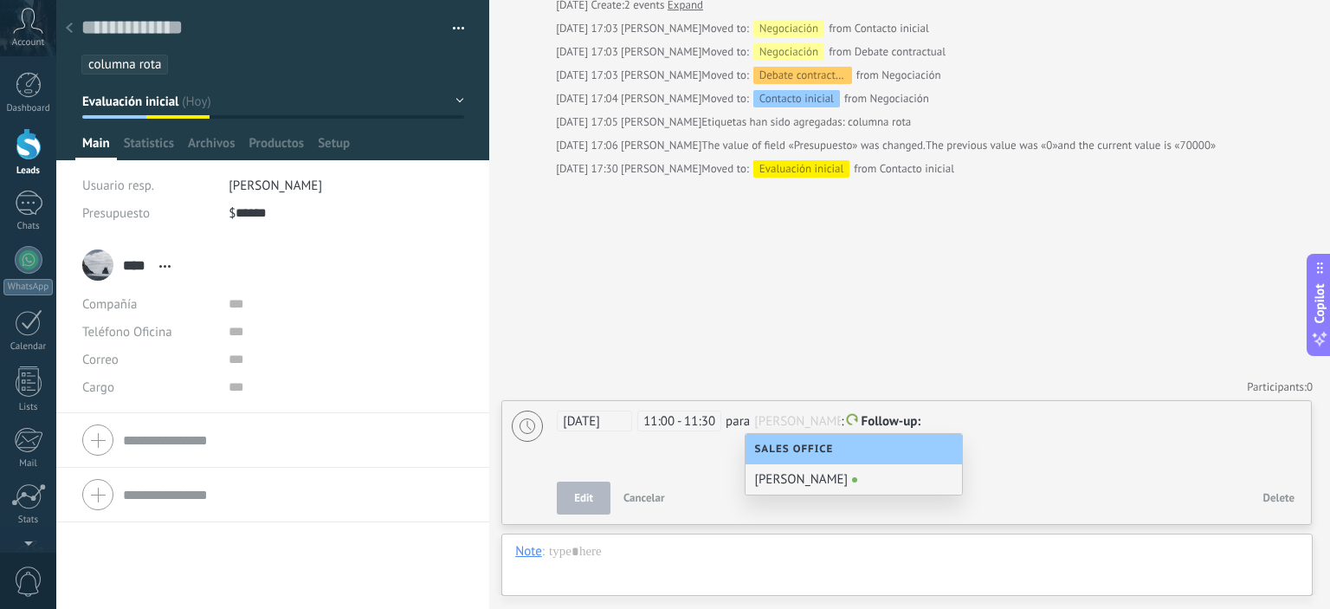
click at [782, 485] on div "[PERSON_NAME]" at bounding box center [854, 479] width 216 height 30
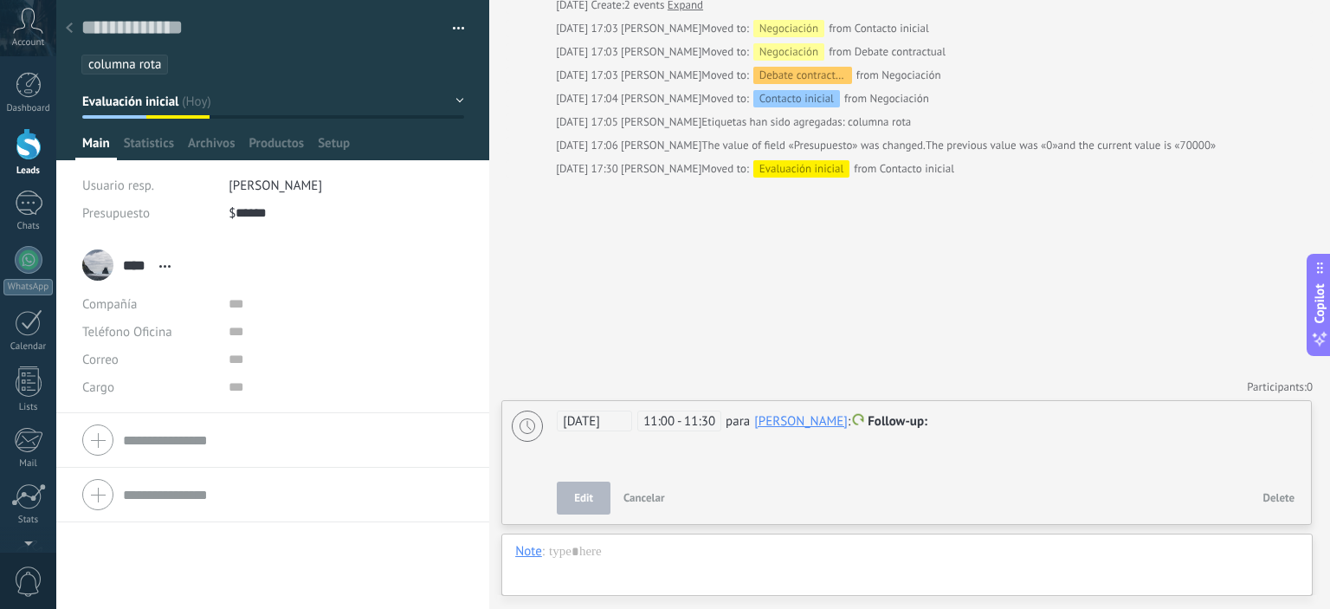
click at [1287, 498] on span "Delete" at bounding box center [1279, 497] width 32 height 15
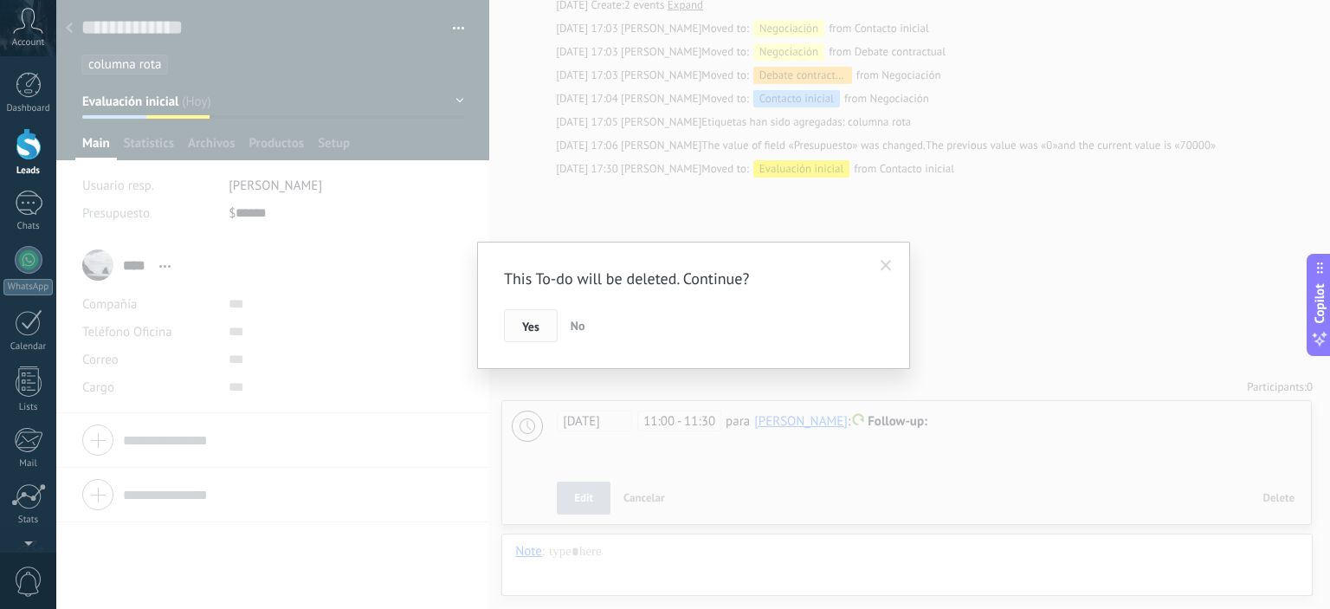
click at [533, 328] on span "Yes" at bounding box center [530, 326] width 17 height 12
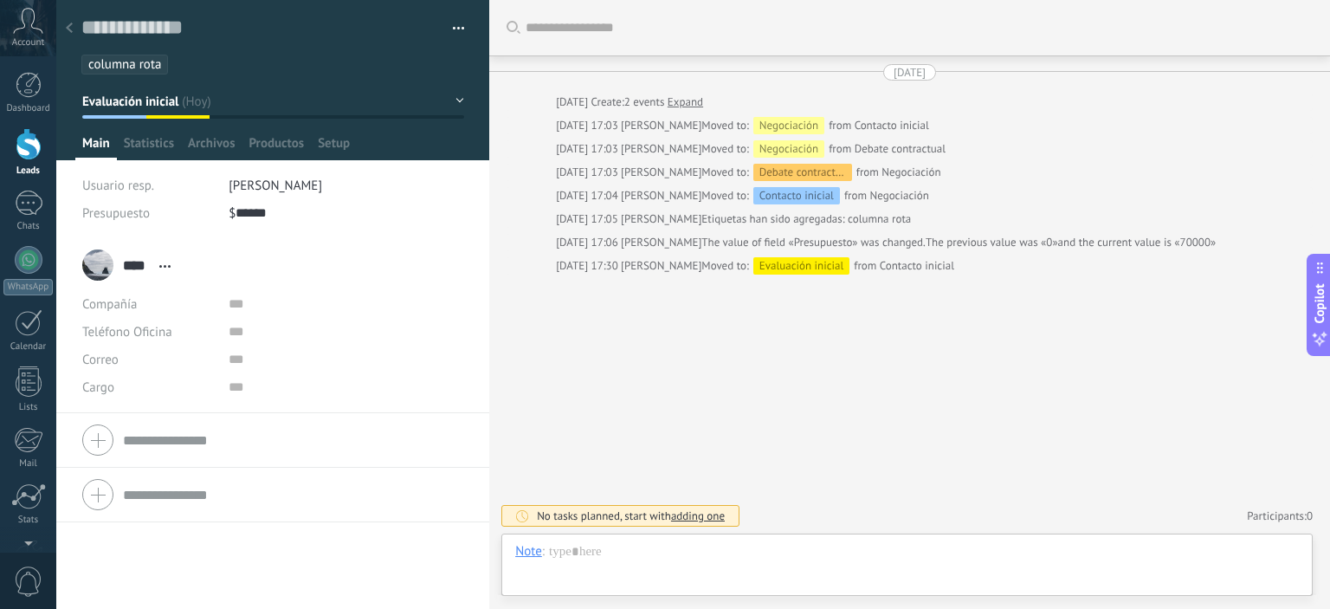
click at [68, 30] on use at bounding box center [69, 28] width 7 height 10
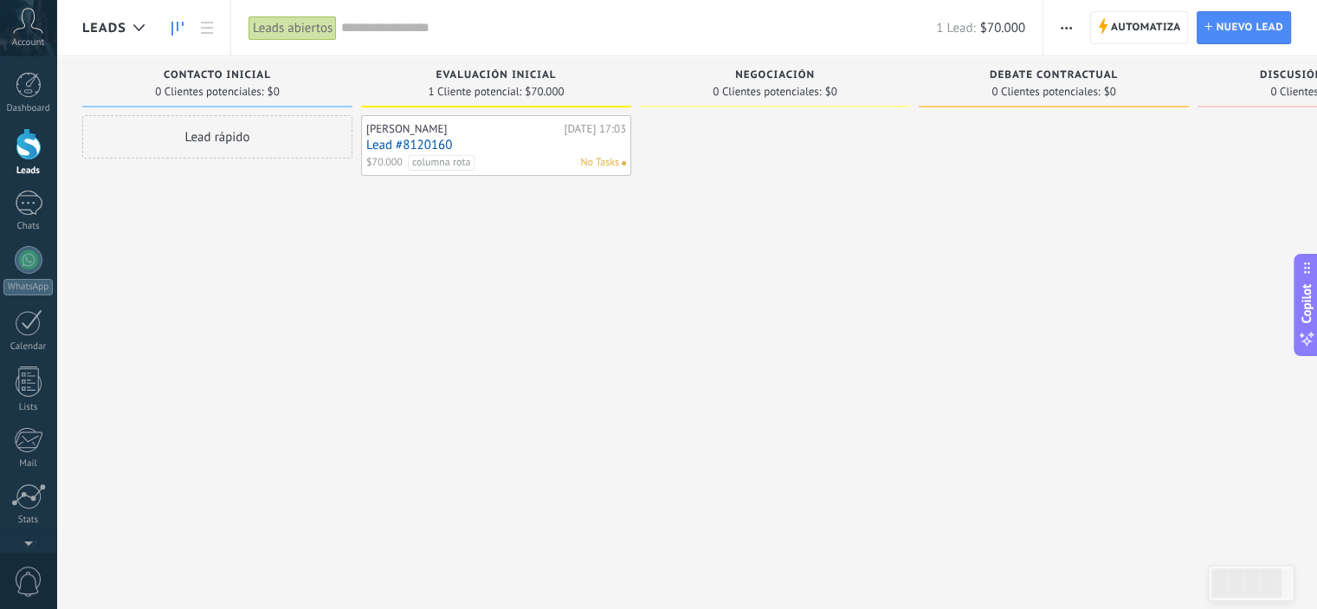
click at [601, 145] on link "Lead #8120160" at bounding box center [496, 145] width 260 height 15
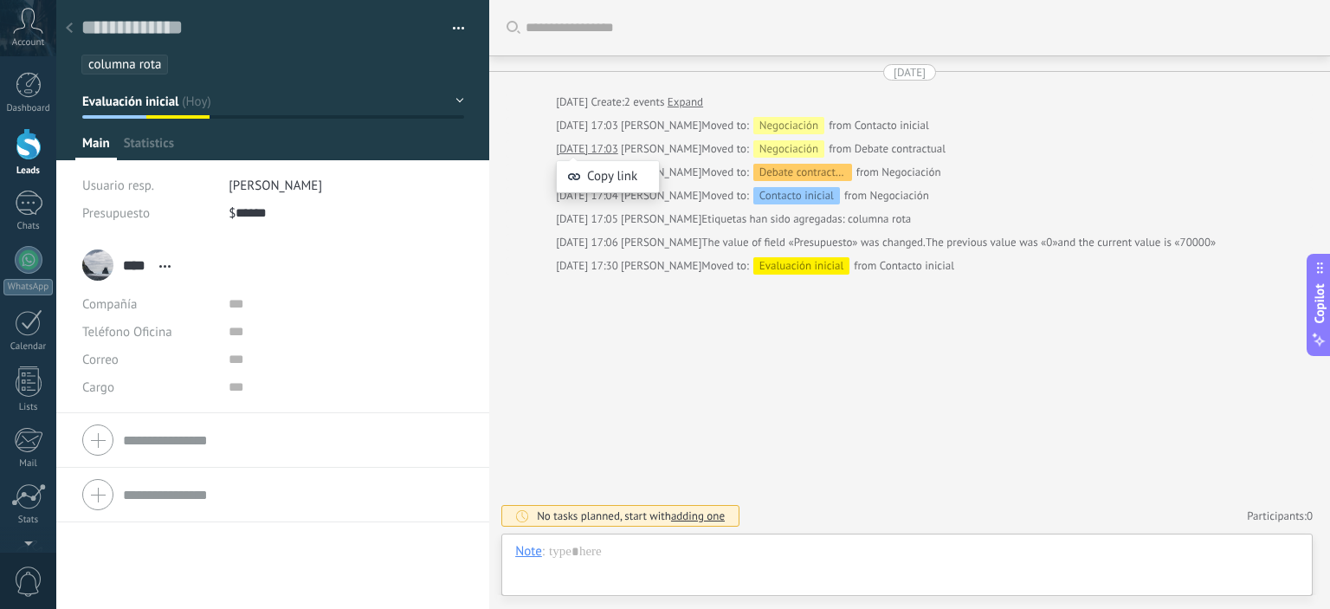
scroll to position [25, 0]
click at [457, 29] on button "button" at bounding box center [452, 29] width 25 height 26
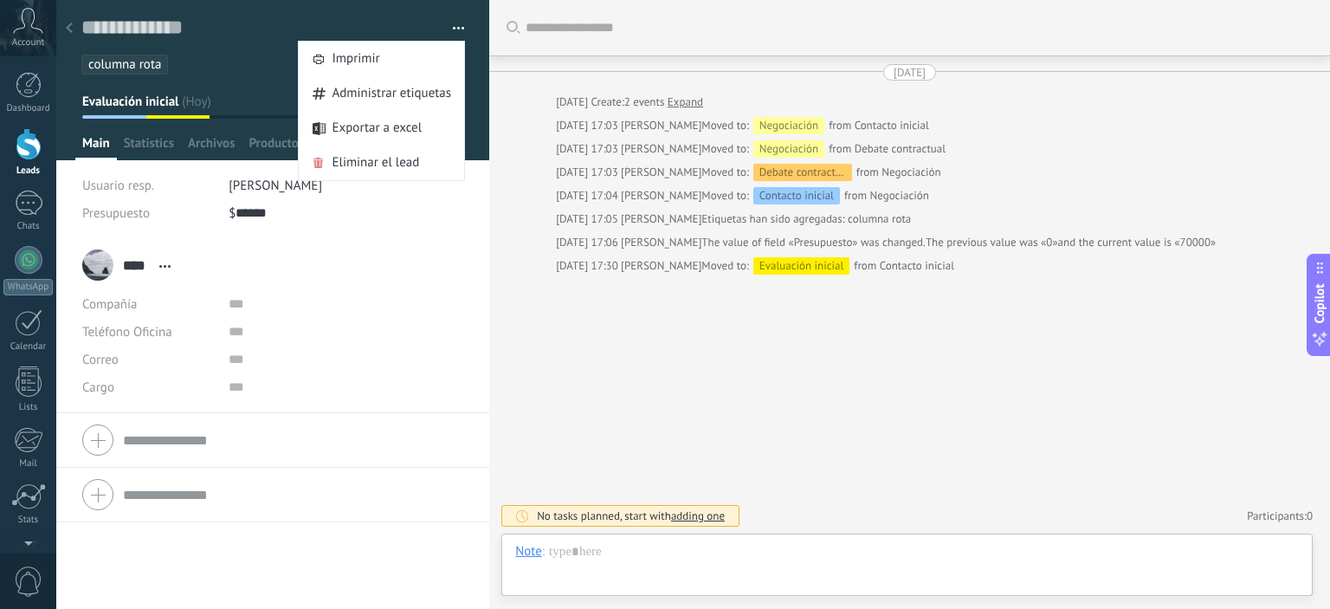
click at [455, 29] on button "button" at bounding box center [452, 29] width 25 height 26
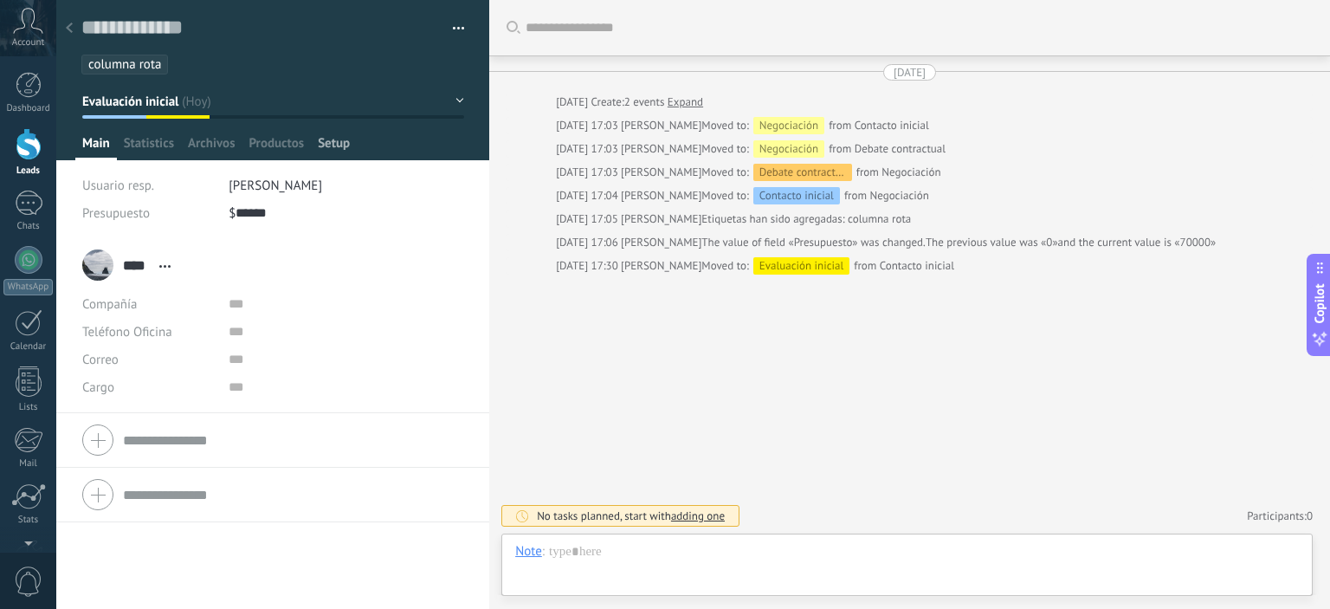
click at [337, 142] on span "Setup" at bounding box center [334, 147] width 32 height 25
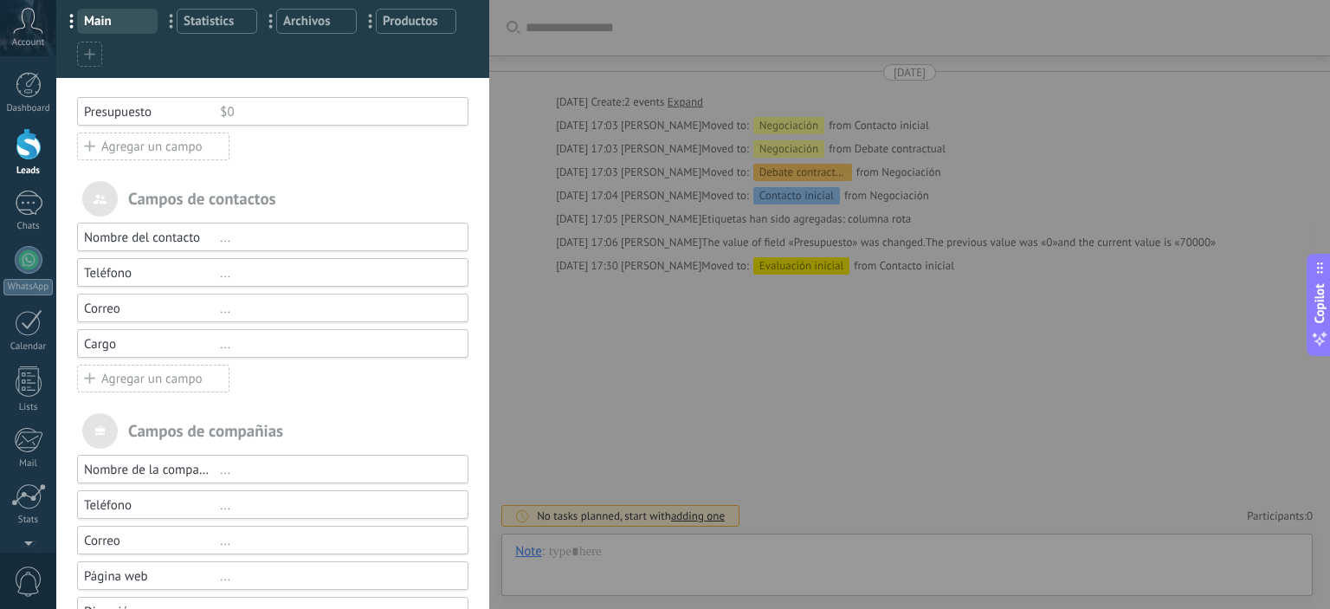
scroll to position [0, 0]
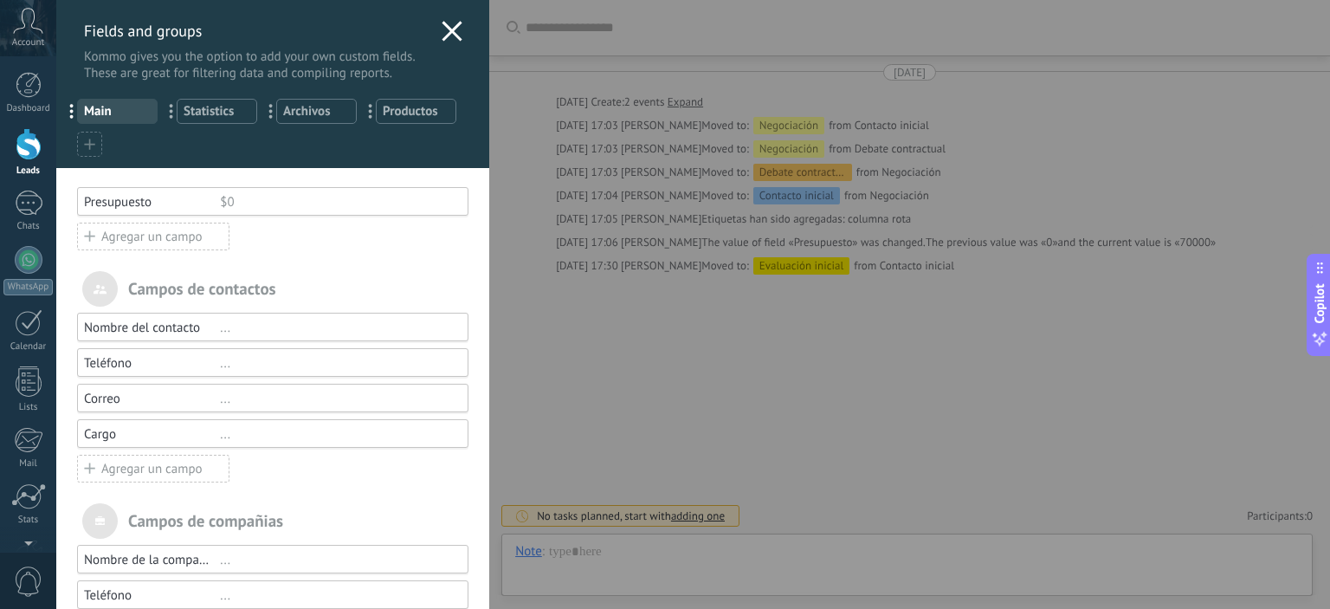
click at [453, 30] on icon at bounding box center [452, 31] width 21 height 21
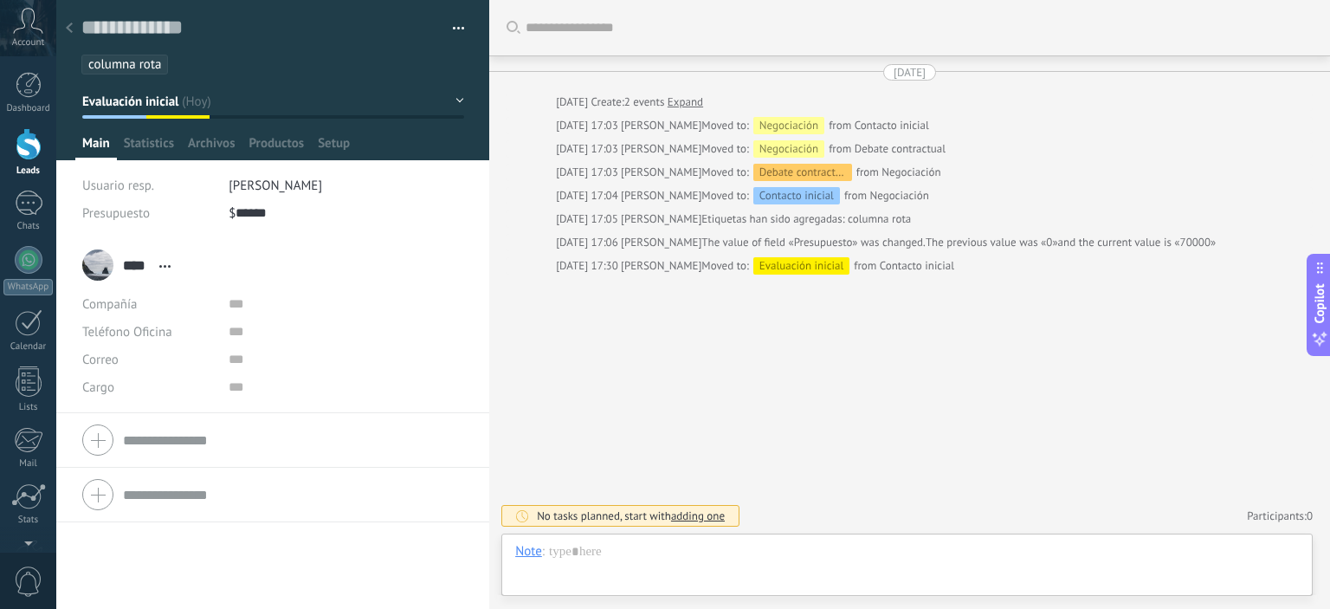
click at [454, 100] on button "Evaluación inicial" at bounding box center [273, 101] width 382 height 31
click at [438, 326] on input "text" at bounding box center [346, 332] width 235 height 28
click at [73, 23] on div at bounding box center [69, 29] width 24 height 34
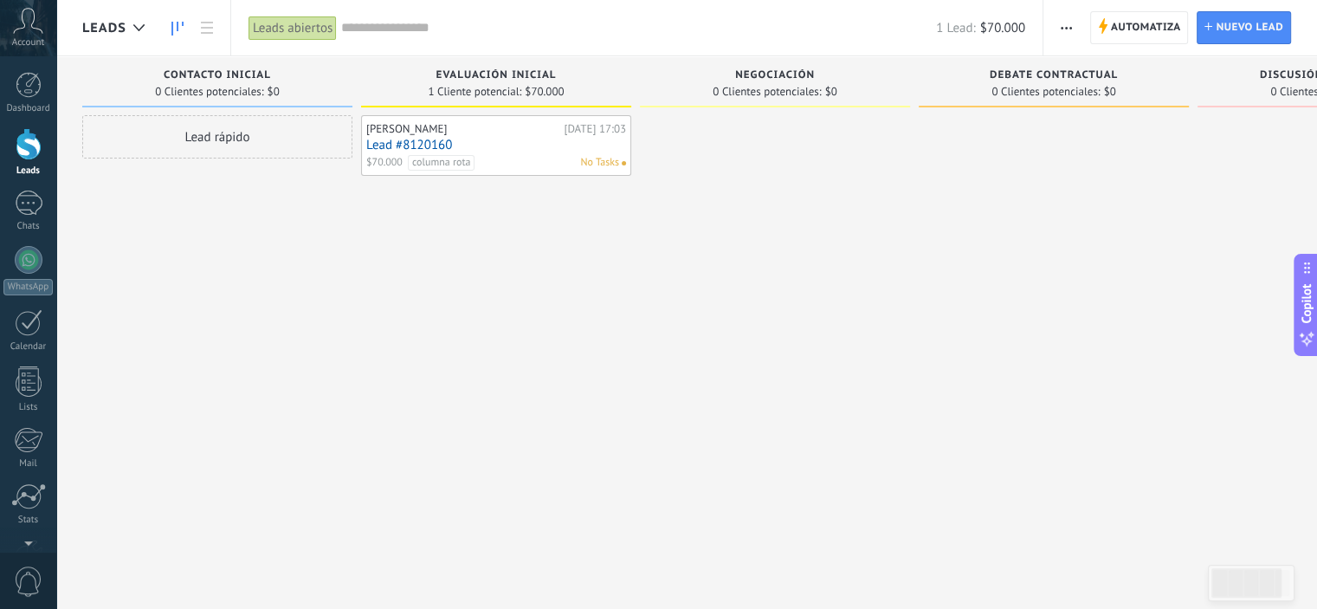
click at [1066, 30] on span "button" at bounding box center [1066, 27] width 11 height 33
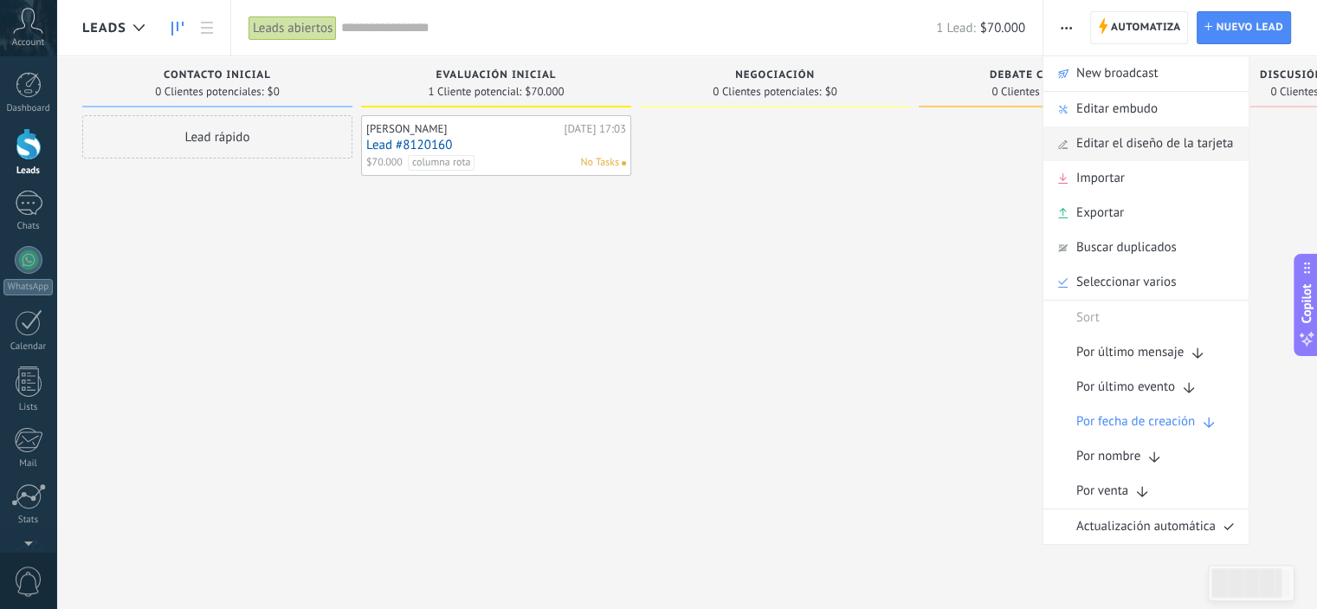
click at [1137, 147] on span "Editar el diseño de la tarjeta" at bounding box center [1154, 143] width 157 height 35
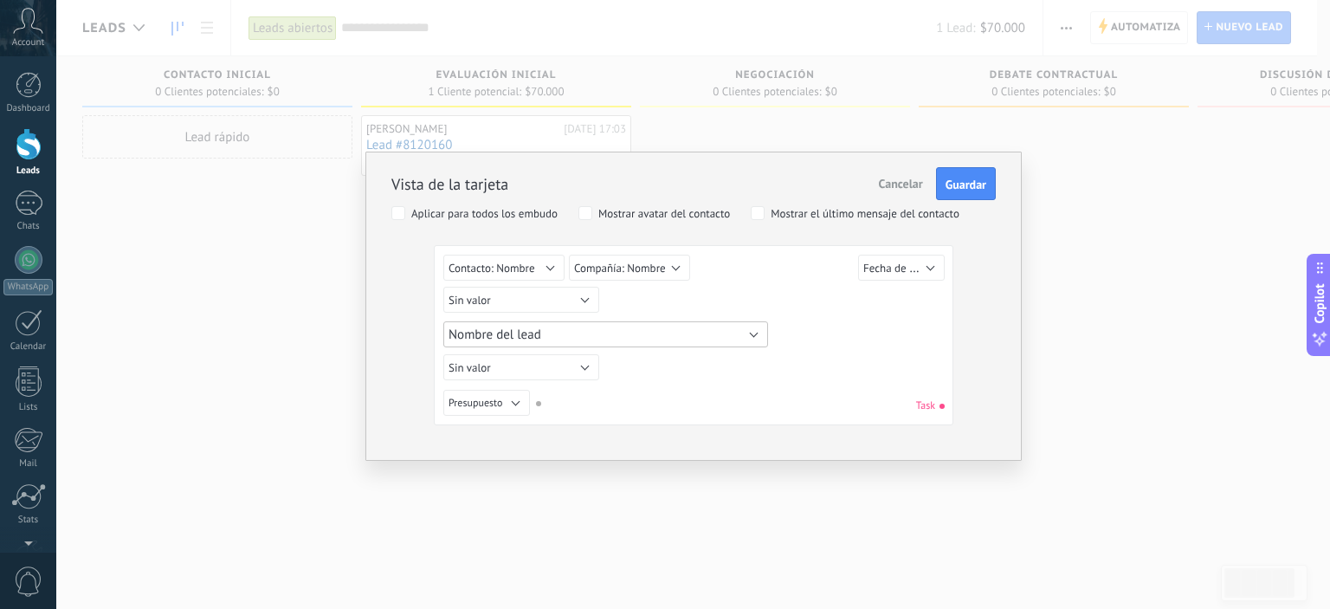
click at [758, 332] on button "Nombre del lead" at bounding box center [605, 334] width 325 height 26
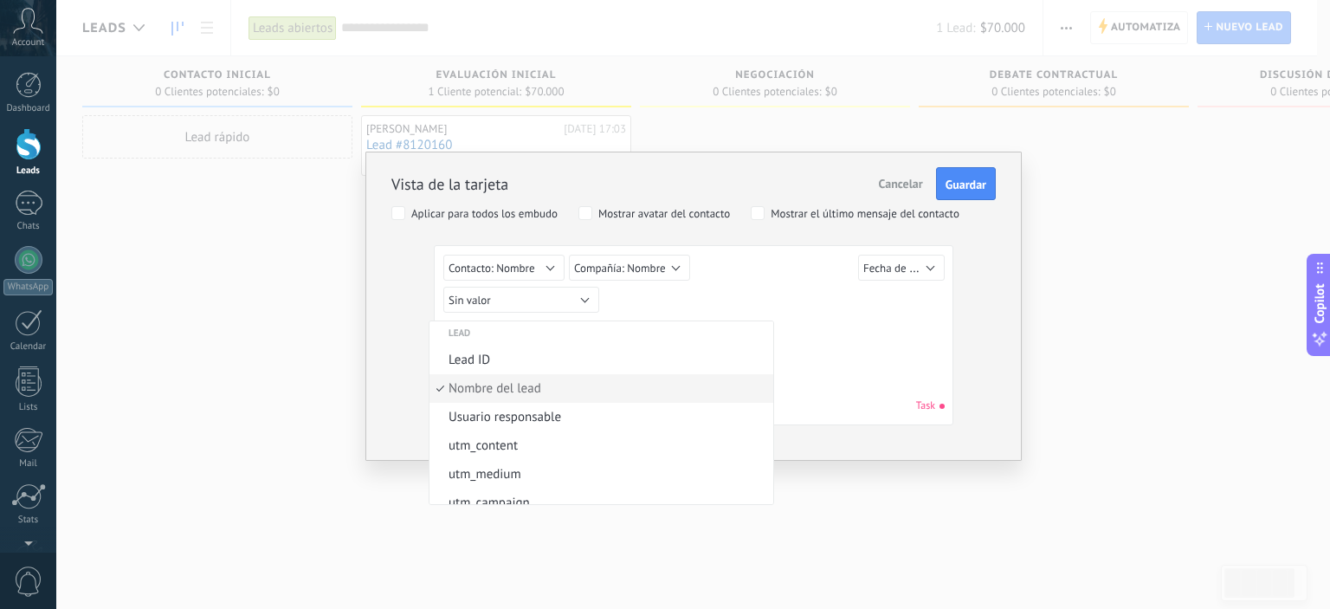
click at [758, 332] on div "Lead Lead ID Nombre del lead Fecha de Creación Presupuesto Usuario responsable …" at bounding box center [605, 334] width 325 height 26
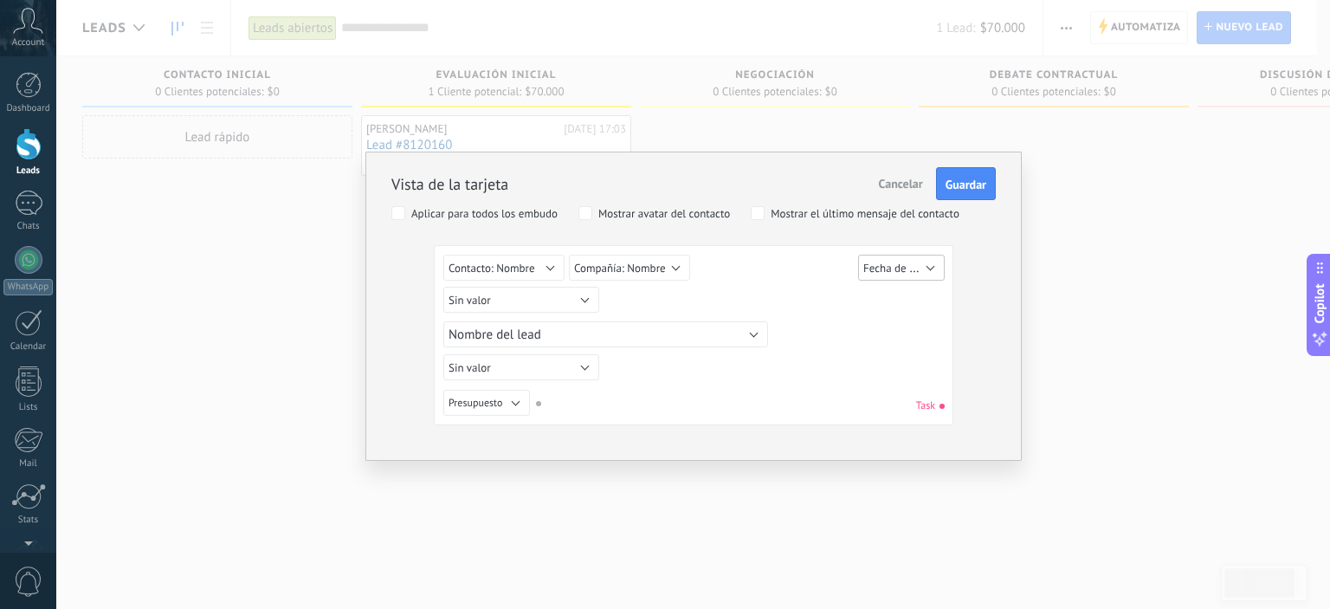
click at [927, 267] on button "Fecha de Creación" at bounding box center [901, 268] width 87 height 26
click at [723, 291] on div "Sin valor Lead Lead ID Nombre del lead Fecha de Creación Presupuesto Usuario re…" at bounding box center [696, 302] width 506 height 31
click at [884, 183] on span "Cancelar" at bounding box center [901, 184] width 44 height 16
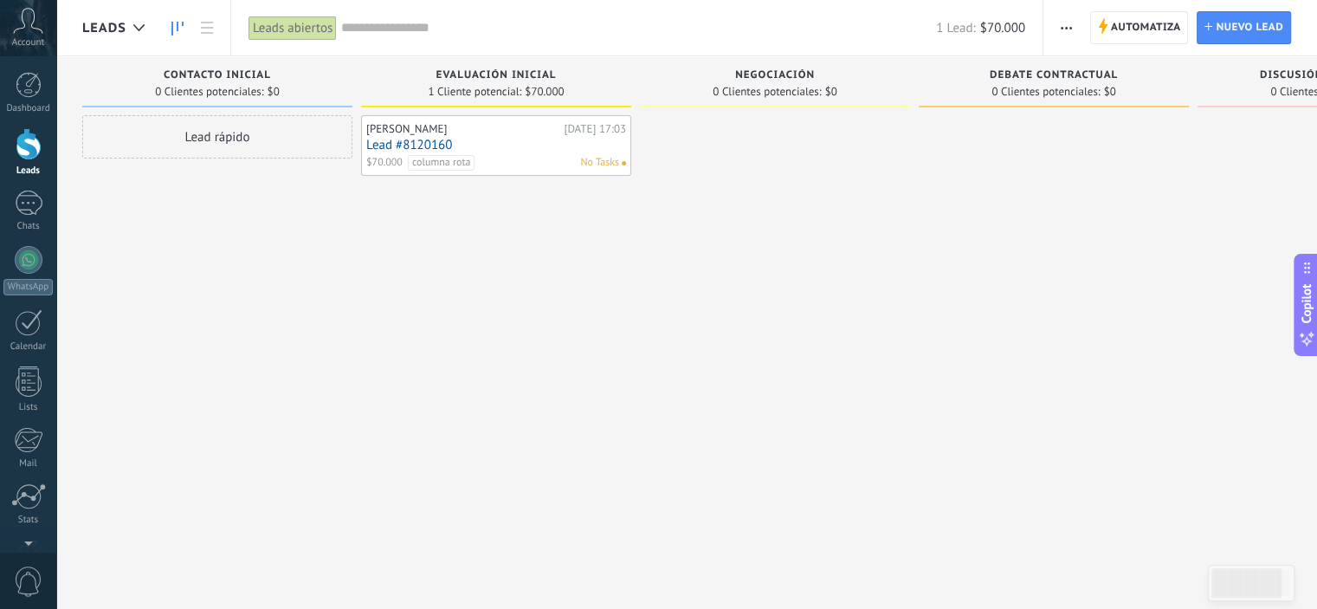
click at [1067, 28] on use "button" at bounding box center [1066, 28] width 11 height 3
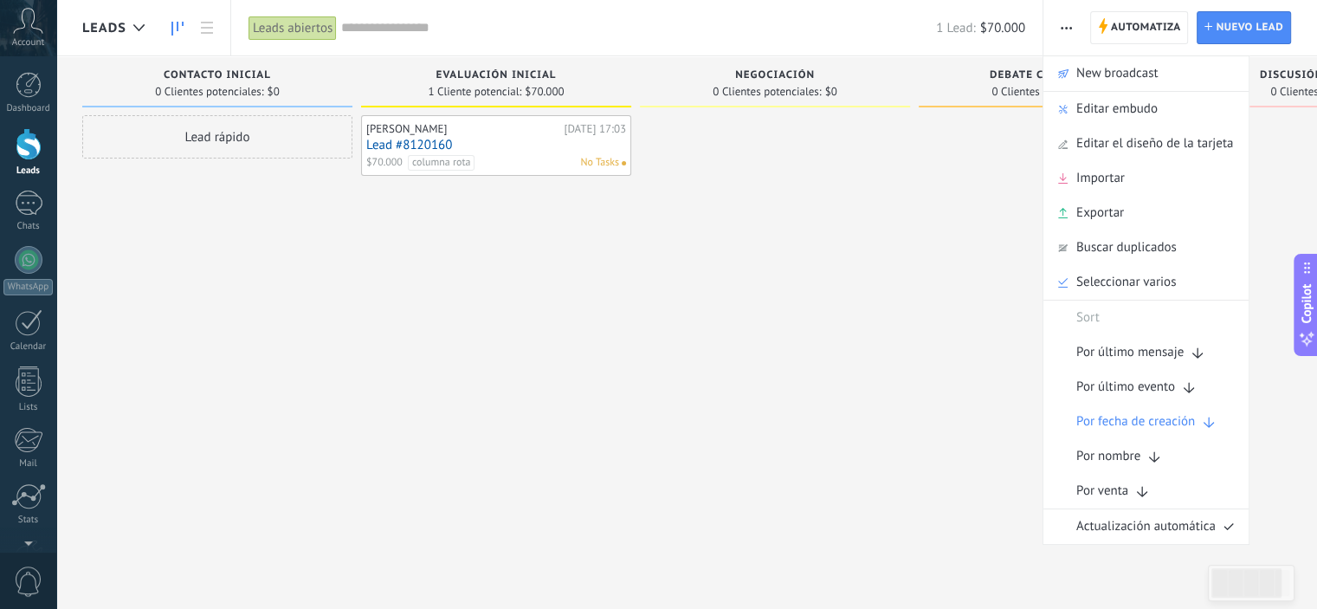
click at [585, 378] on div "Paco [DATE] 17:03 Lead #8120160 $70.000 columna rota No Tasks" at bounding box center [496, 306] width 270 height 383
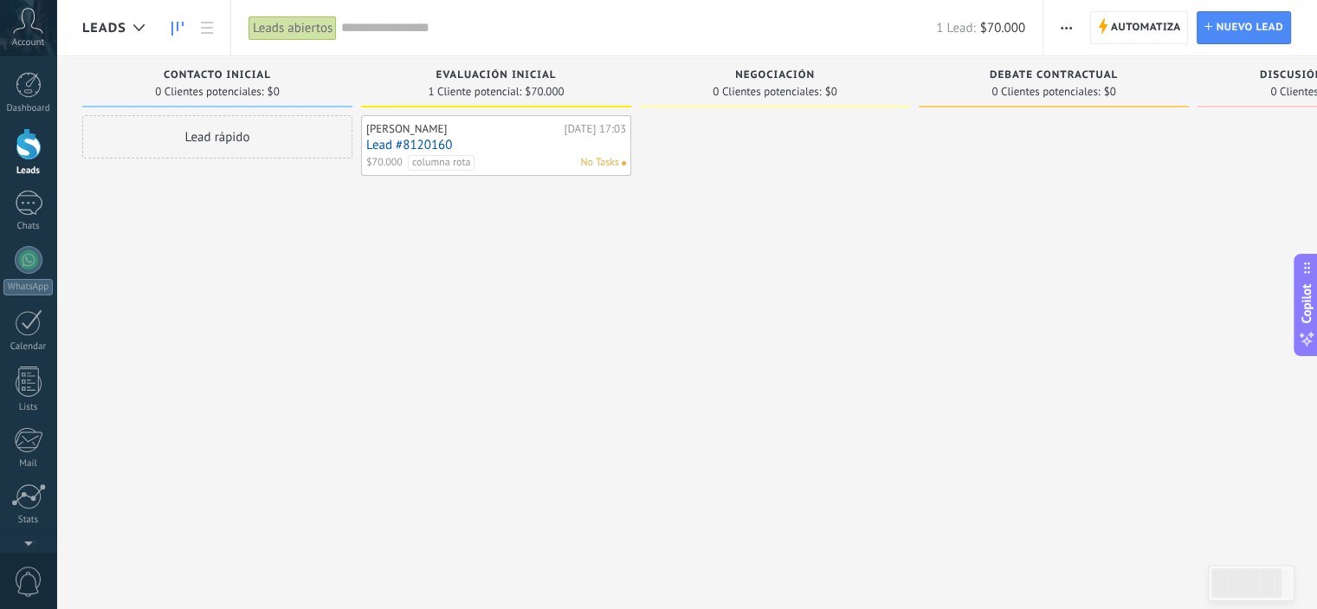
click at [494, 79] on span "Evaluación inicial" at bounding box center [496, 75] width 120 height 12
click at [1144, 25] on span "Automatiza" at bounding box center [1146, 27] width 70 height 31
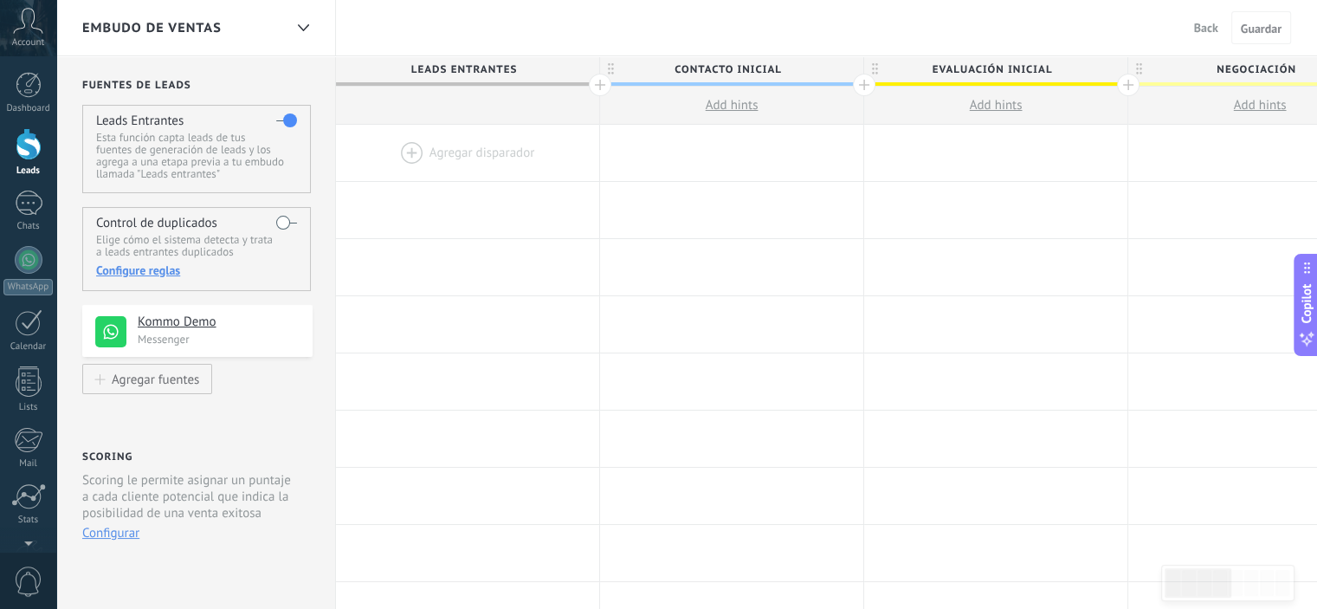
click at [992, 107] on span "Add hints" at bounding box center [996, 105] width 53 height 16
type textarea "**********"
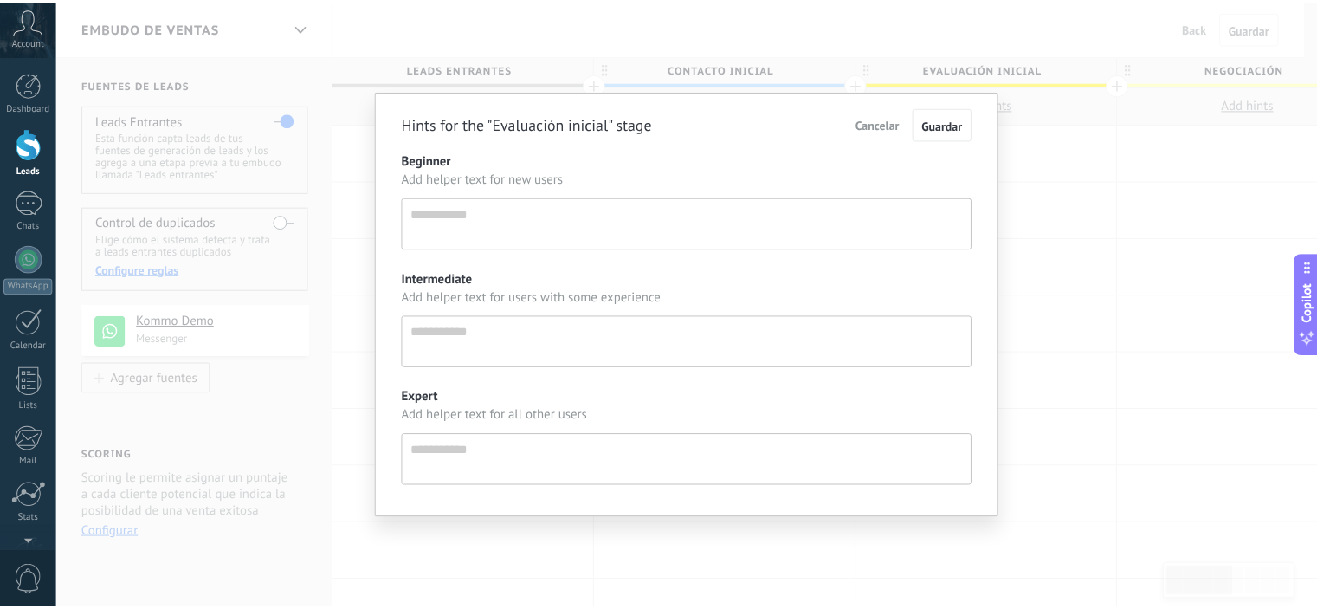
scroll to position [16, 0]
click at [899, 127] on span "Cancelar" at bounding box center [886, 124] width 44 height 16
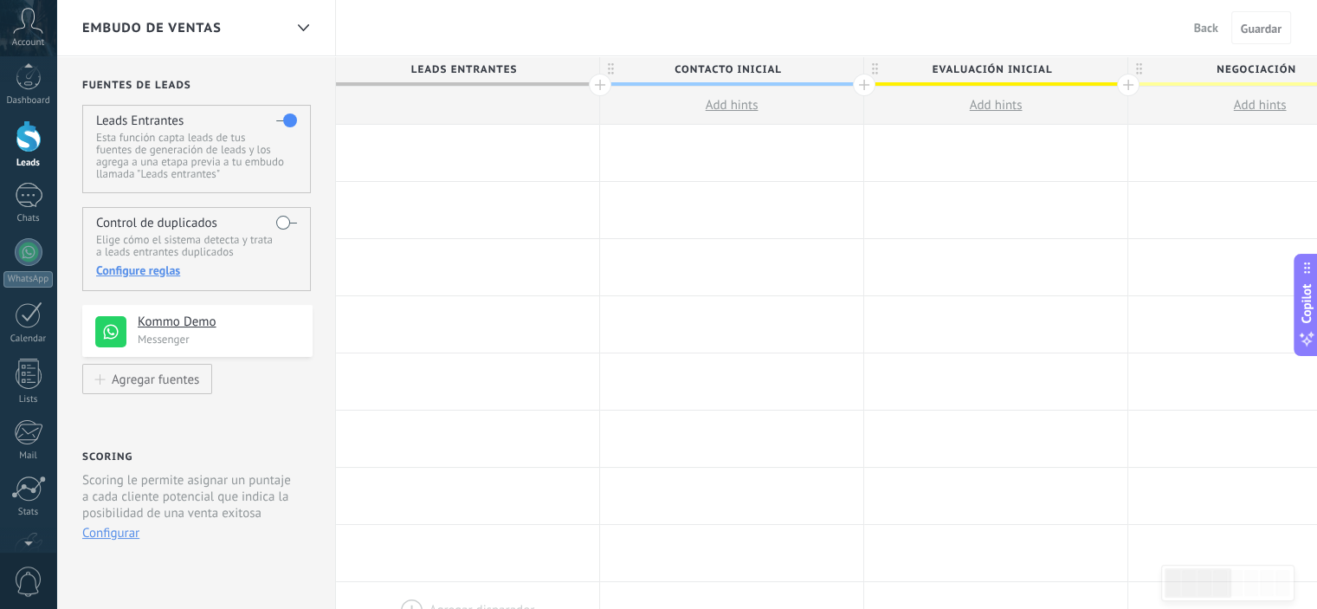
scroll to position [0, 0]
click at [171, 384] on div "Agregar fuentes" at bounding box center [155, 378] width 87 height 15
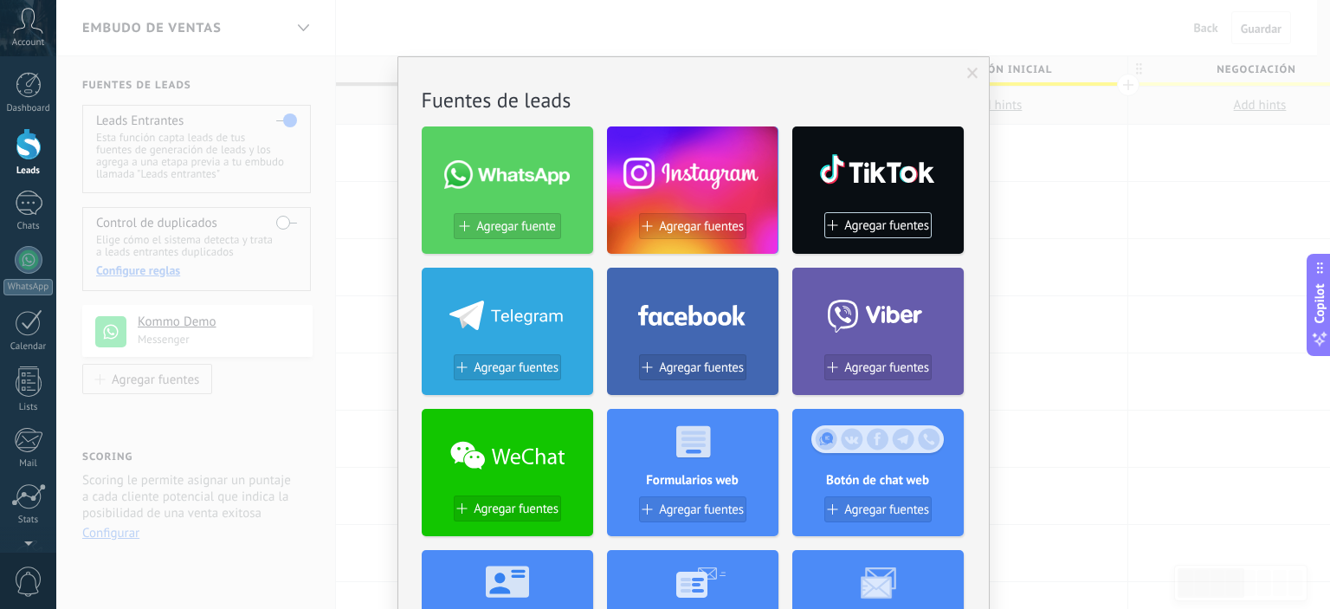
click at [970, 74] on span at bounding box center [972, 74] width 11 height 12
